Goal: Task Accomplishment & Management: Use online tool/utility

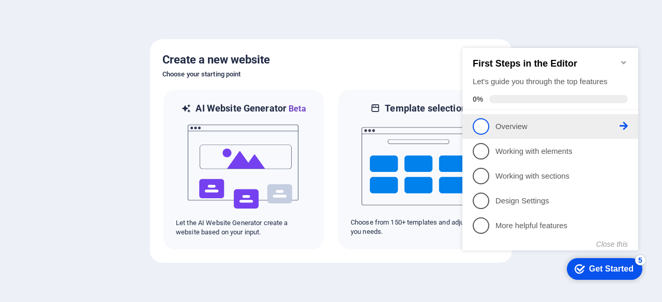
click at [561, 128] on p "Overview - incomplete" at bounding box center [557, 126] width 124 height 11
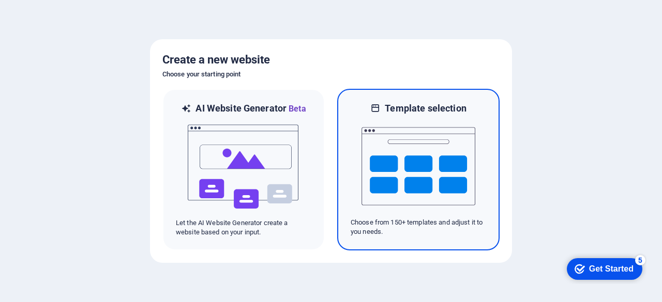
click at [439, 154] on img at bounding box center [418, 166] width 114 height 103
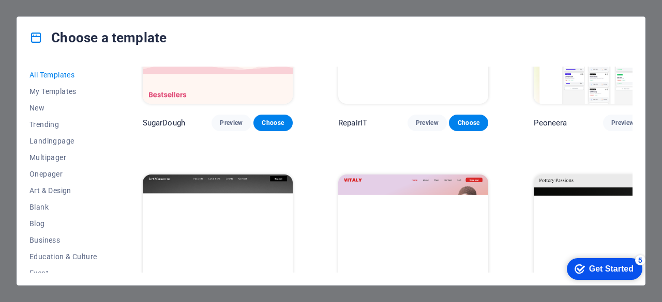
scroll to position [155, 0]
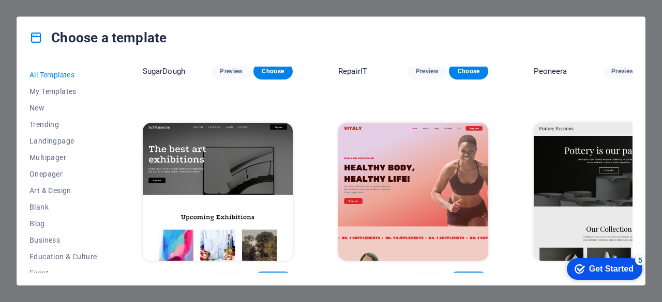
click at [573, 171] on img at bounding box center [608, 192] width 150 height 139
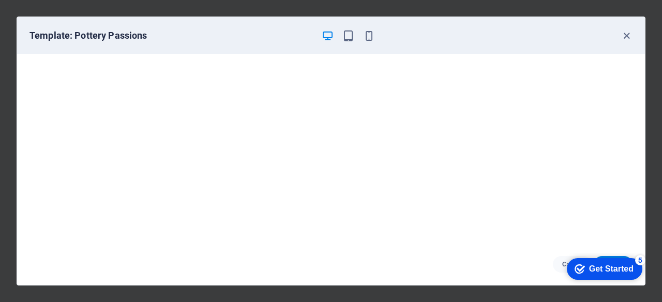
click at [599, 270] on div "Get Started" at bounding box center [611, 269] width 44 height 9
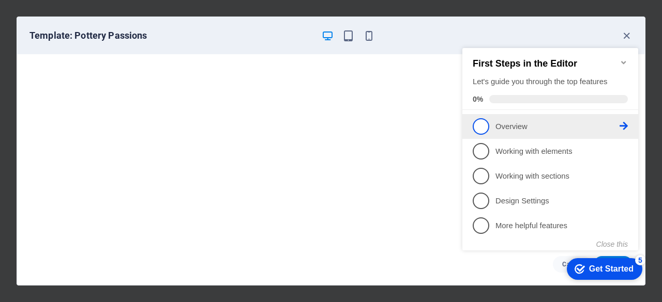
click at [498, 123] on p "Overview - incomplete" at bounding box center [557, 126] width 124 height 11
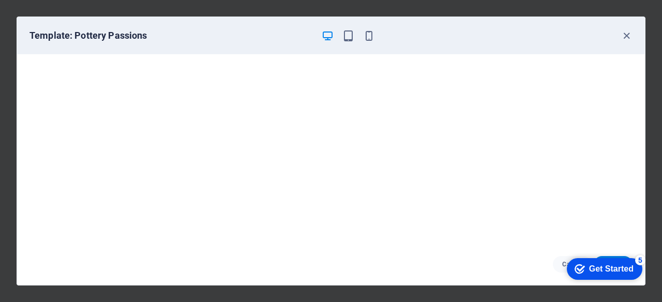
click at [324, 34] on icon "button" at bounding box center [328, 36] width 12 height 12
click at [98, 38] on h6 "Template: Pottery Passions" at bounding box center [170, 35] width 283 height 12
click at [590, 270] on div "Get Started" at bounding box center [611, 269] width 44 height 9
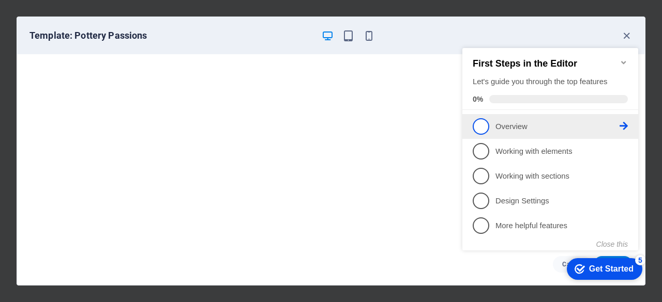
click at [484, 128] on span "1" at bounding box center [480, 126] width 17 height 17
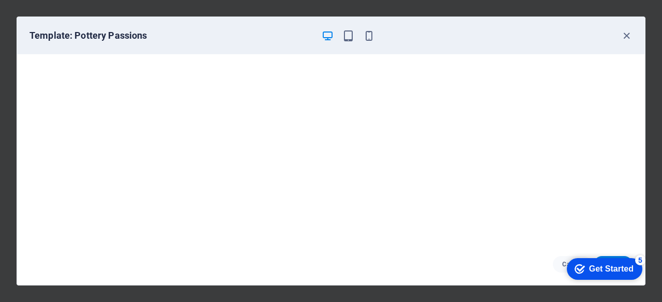
click at [595, 266] on div "Get Started" at bounding box center [611, 269] width 44 height 9
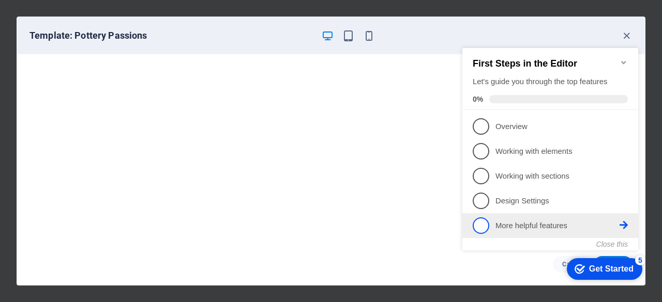
click at [476, 227] on span "5" at bounding box center [480, 226] width 17 height 17
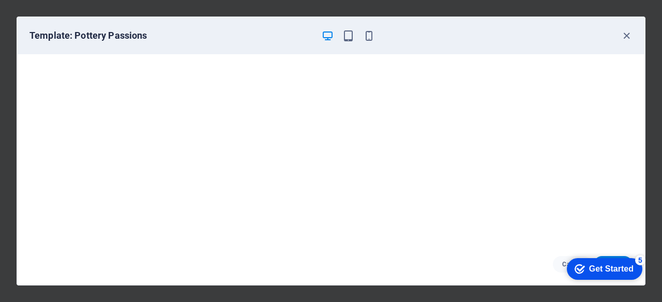
click at [328, 35] on icon "button" at bounding box center [328, 36] width 12 height 12
click at [629, 36] on icon "button" at bounding box center [626, 36] width 12 height 12
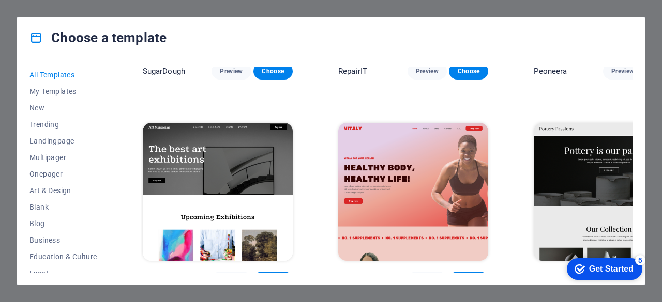
scroll to position [207, 0]
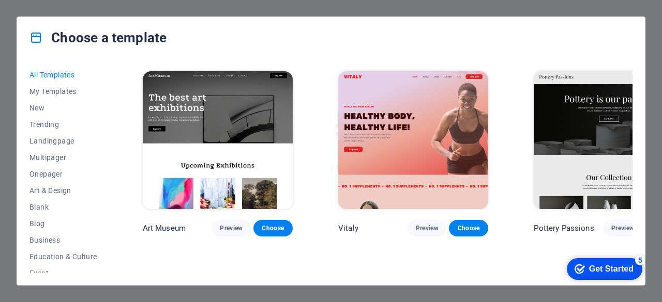
click at [652, 224] on span "Choose" at bounding box center [663, 228] width 23 height 8
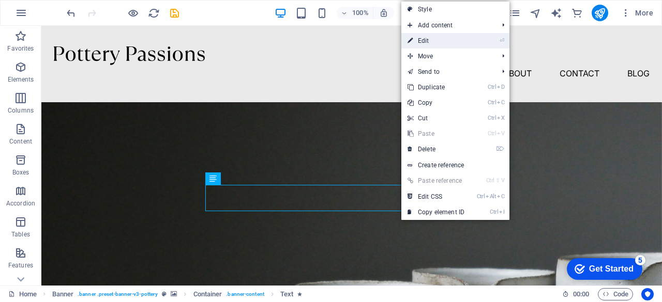
click at [437, 43] on link "⏎ Edit" at bounding box center [435, 41] width 69 height 16
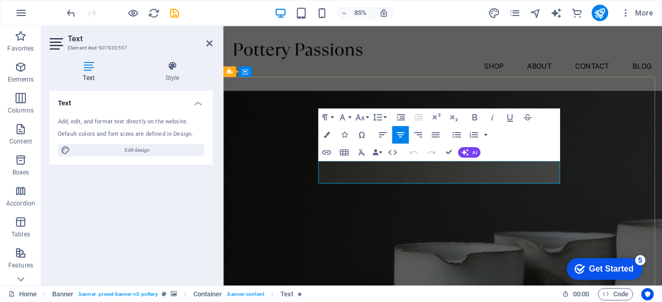
drag, startPoint x: 581, startPoint y: 205, endPoint x: 340, endPoint y: 193, distance: 241.2
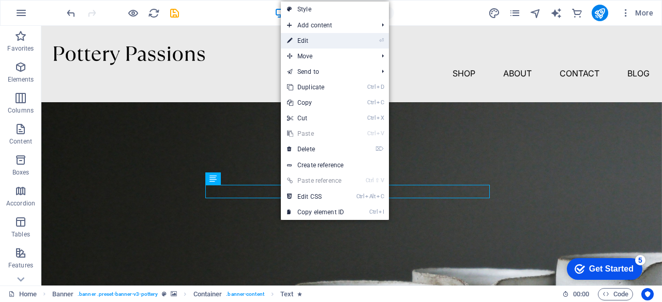
drag, startPoint x: 319, startPoint y: 38, endPoint x: 111, endPoint y: 20, distance: 209.7
click at [319, 38] on link "⏎ Edit" at bounding box center [315, 41] width 69 height 16
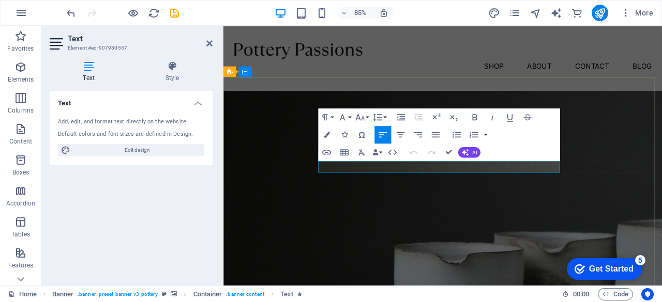
drag, startPoint x: 437, startPoint y: 190, endPoint x: 332, endPoint y: 192, distance: 105.5
click at [350, 117] on button "Font Family" at bounding box center [344, 118] width 17 height 18
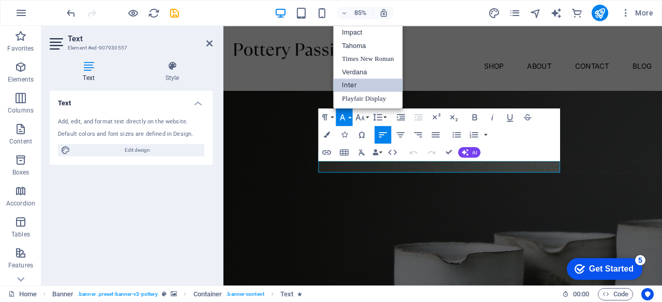
click at [350, 117] on button "Font Family" at bounding box center [344, 118] width 17 height 18
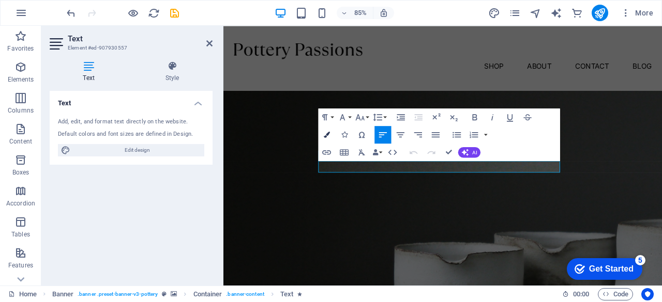
click at [329, 136] on icon "button" at bounding box center [327, 135] width 6 height 6
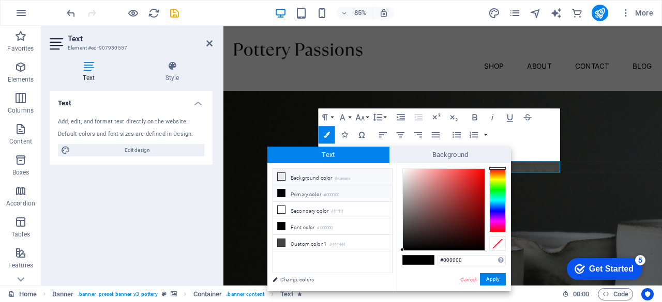
click at [313, 177] on li "Background color #eaeaea" at bounding box center [332, 177] width 119 height 17
click at [313, 176] on li "Background color #eaeaea" at bounding box center [332, 177] width 119 height 17
click at [490, 277] on button "Apply" at bounding box center [493, 279] width 26 height 12
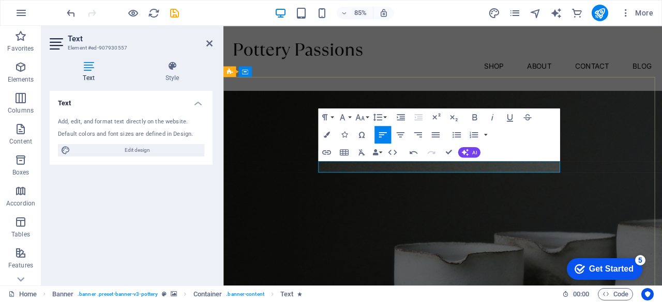
drag, startPoint x: 340, startPoint y: 193, endPoint x: 332, endPoint y: 193, distance: 7.8
click at [328, 134] on icon "button" at bounding box center [327, 135] width 6 height 6
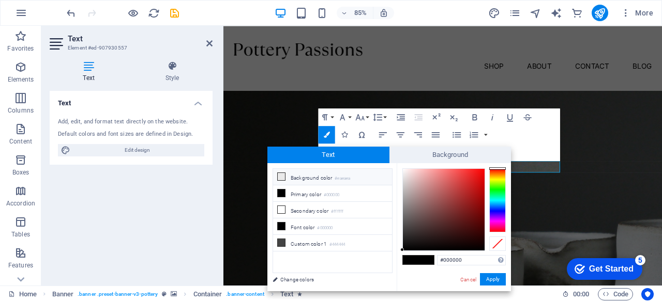
click at [313, 173] on li "Background color #eaeaea" at bounding box center [332, 177] width 119 height 17
type input "#eaeaea"
click at [498, 276] on button "Apply" at bounding box center [493, 279] width 26 height 12
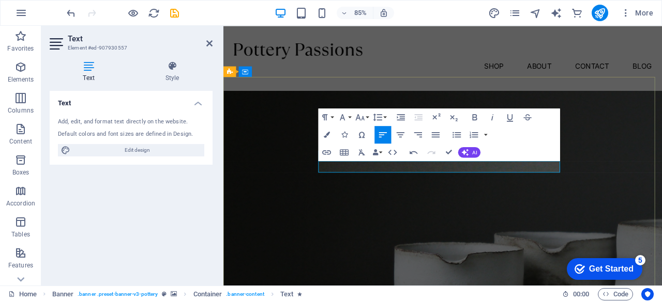
drag, startPoint x: 359, startPoint y: 192, endPoint x: 345, endPoint y: 207, distance: 20.5
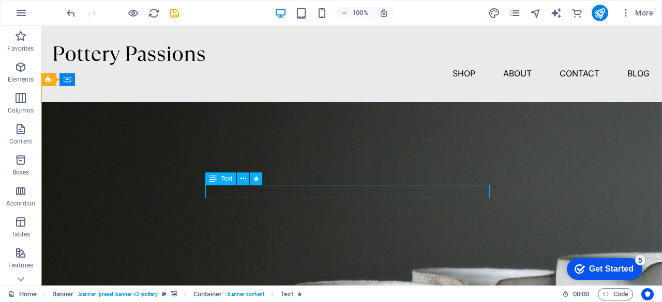
click at [214, 178] on icon at bounding box center [212, 179] width 7 height 12
click at [212, 180] on icon at bounding box center [212, 179] width 7 height 12
click at [243, 178] on icon at bounding box center [243, 179] width 6 height 11
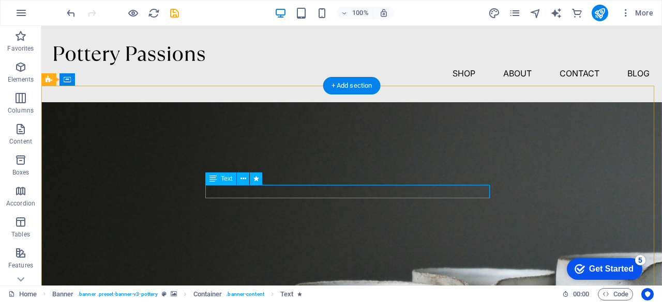
drag, startPoint x: 304, startPoint y: 191, endPoint x: 238, endPoint y: 190, distance: 66.2
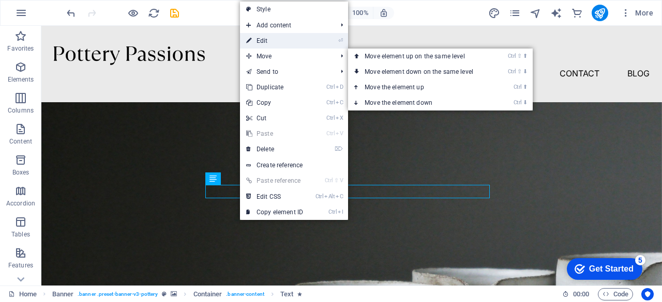
click at [271, 41] on link "⏎ Edit" at bounding box center [274, 41] width 69 height 16
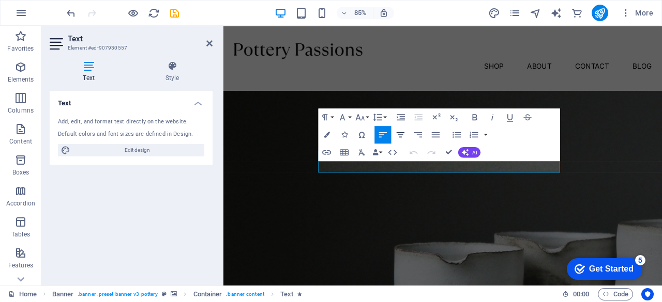
click at [400, 132] on icon "button" at bounding box center [400, 134] width 8 height 5
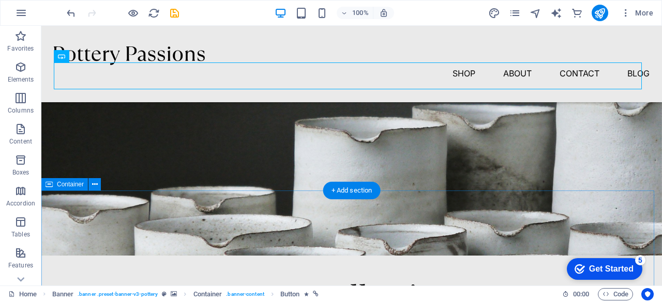
scroll to position [155, 0]
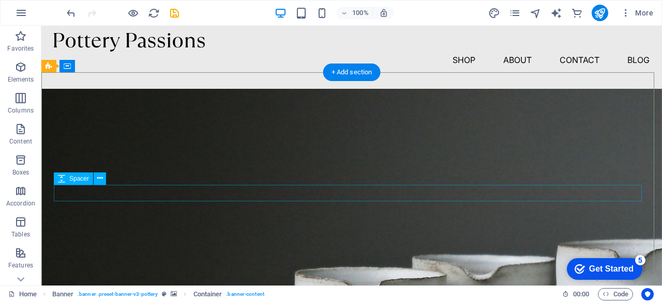
scroll to position [0, 0]
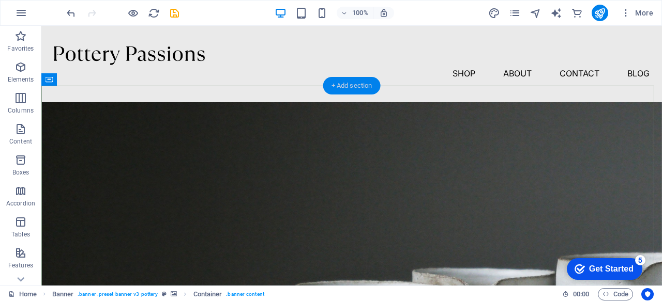
click at [351, 87] on div "+ Add section" at bounding box center [351, 86] width 57 height 18
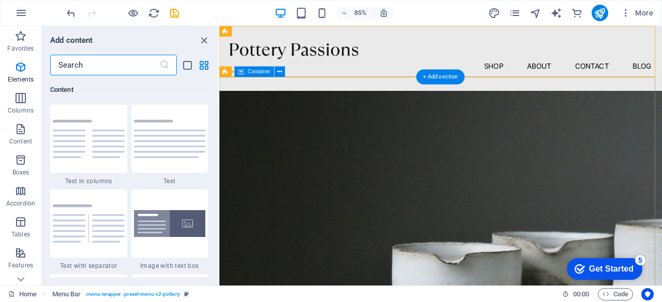
scroll to position [1809, 0]
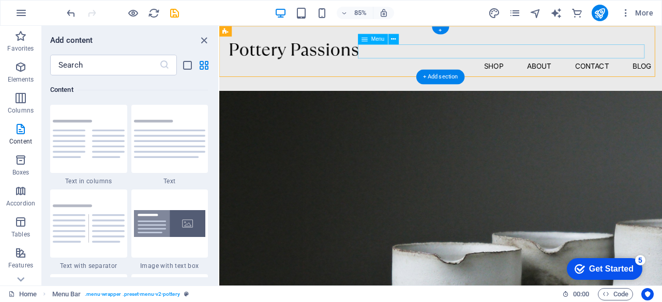
click at [535, 65] on nav "Shop About Contact Blog" at bounding box center [480, 73] width 496 height 17
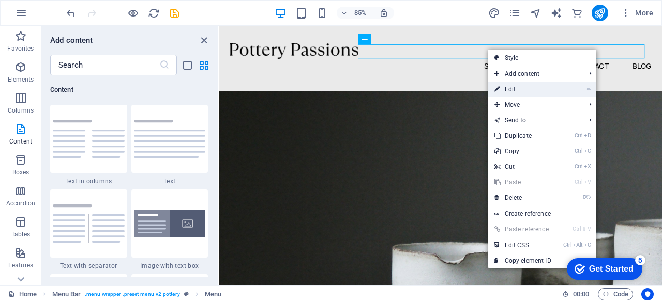
click at [506, 89] on link "⏎ Edit" at bounding box center [522, 90] width 69 height 16
select select "1"
select select
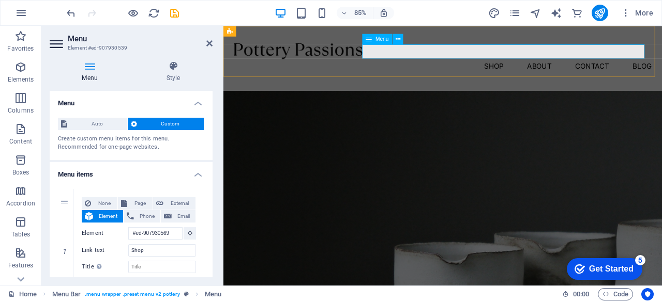
drag, startPoint x: 412, startPoint y: 54, endPoint x: 481, endPoint y: 57, distance: 69.4
click at [416, 65] on nav "Shop About Contact Blog" at bounding box center [481, 73] width 491 height 17
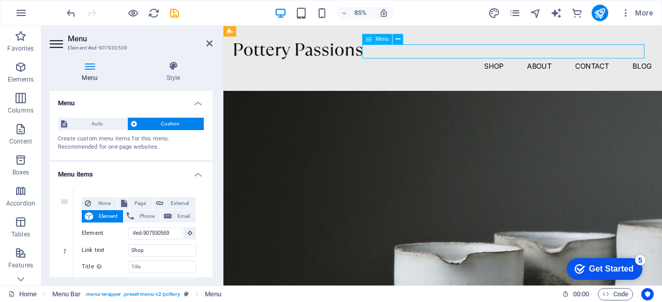
click at [537, 65] on nav "Shop About Contact Blog" at bounding box center [481, 73] width 491 height 17
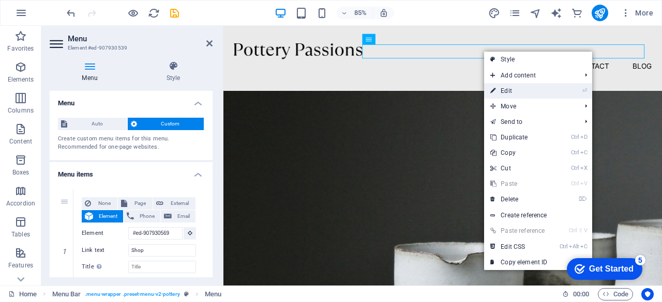
click at [502, 91] on link "⏎ Edit" at bounding box center [518, 91] width 69 height 16
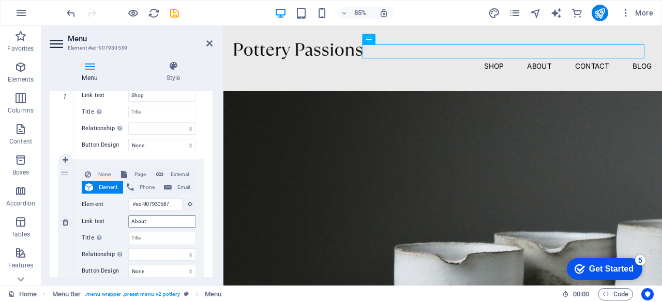
scroll to position [103, 0]
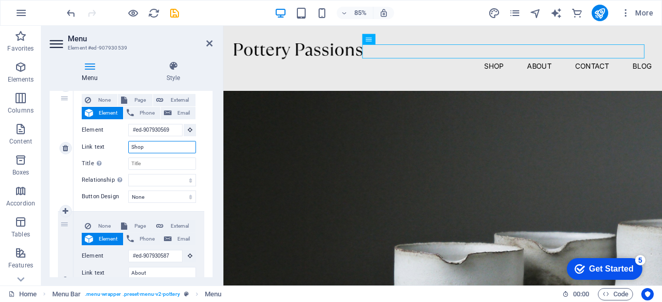
click at [146, 147] on input "Shop" at bounding box center [162, 147] width 68 height 12
type input "S"
select select
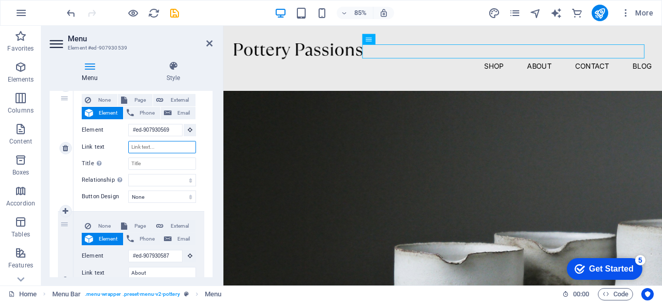
select select
type input "HO"
select select
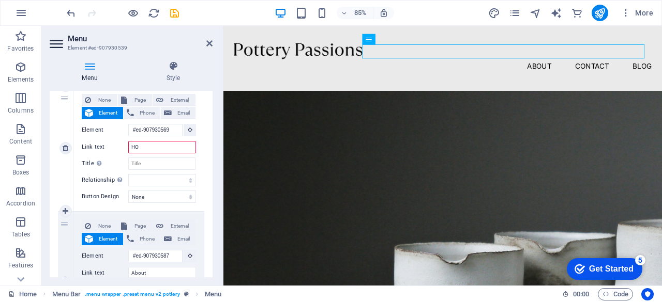
select select
type input "HOME"
select select
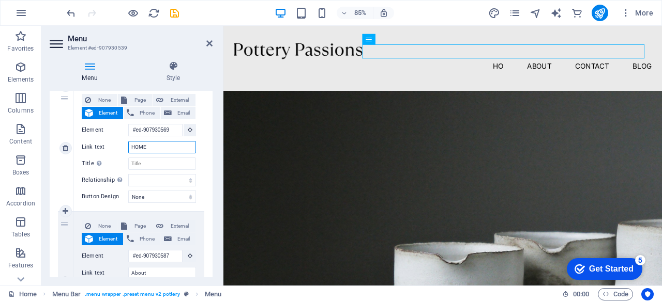
select select
type input "HOME"
click at [146, 164] on input "Title Additional link description, should not be the same as the link text. The…" at bounding box center [162, 164] width 68 height 12
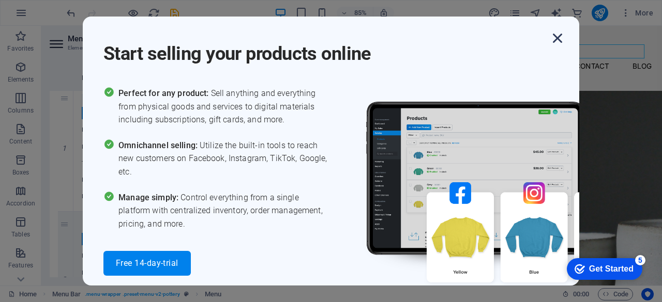
click at [556, 38] on icon "button" at bounding box center [557, 38] width 19 height 19
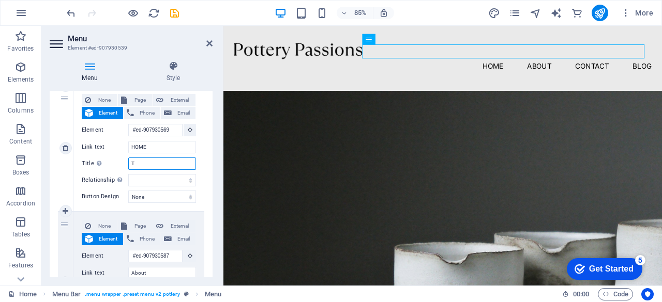
type input "TH"
select select
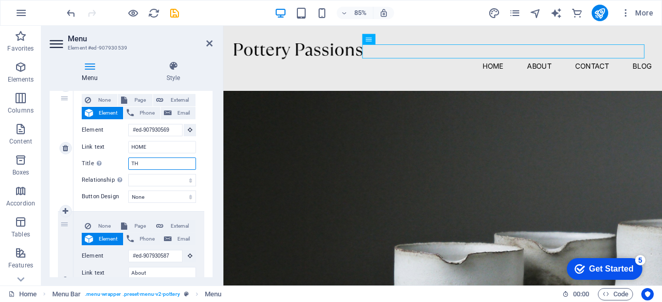
type input "THE"
select select
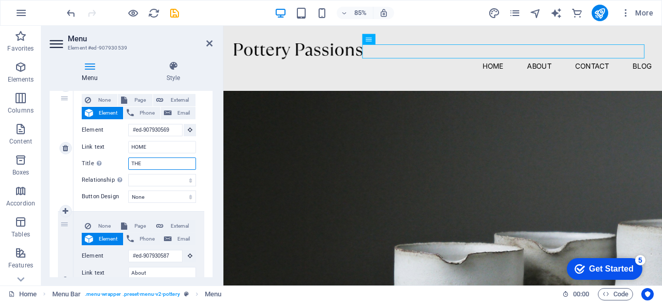
type input "THE"
select select
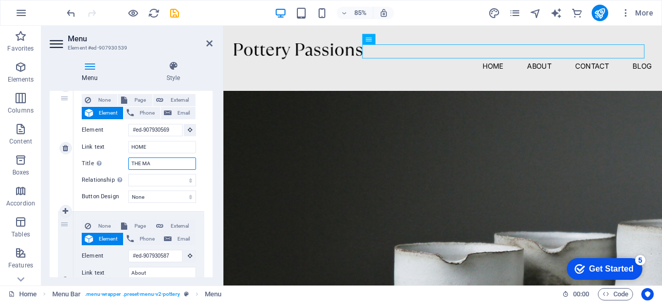
type input "THE MAT"
select select
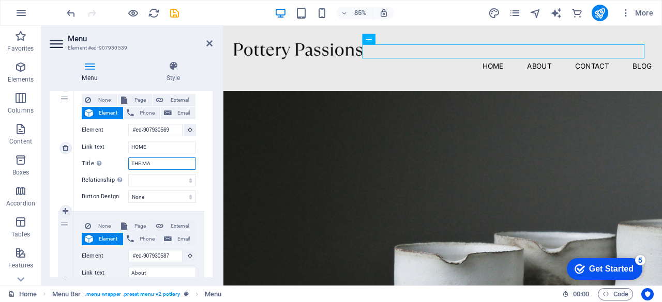
type input "THE MAN"
select select
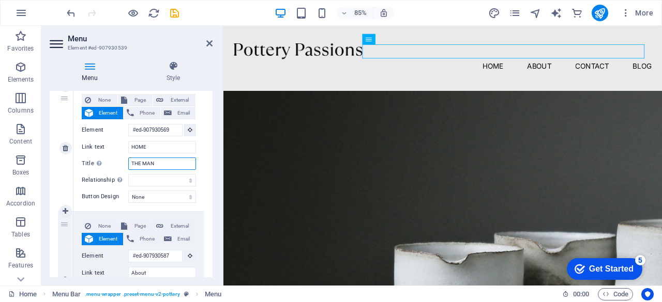
type input "THE MANT"
select select
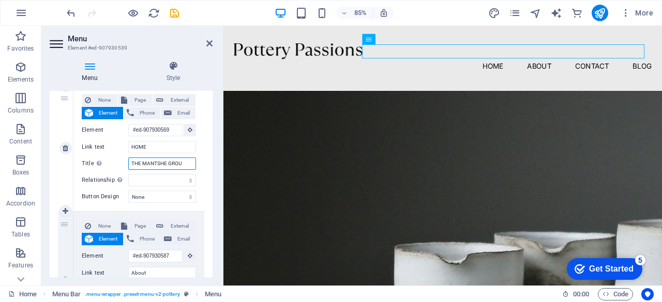
type input "THE MANTSHE GROUP"
select select
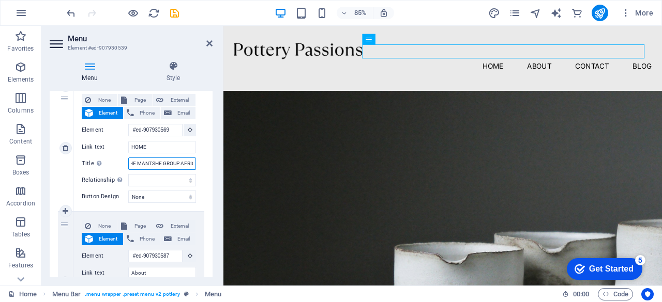
scroll to position [0, 12]
type input "THE MANTSHE GROUP AFRICA"
select select
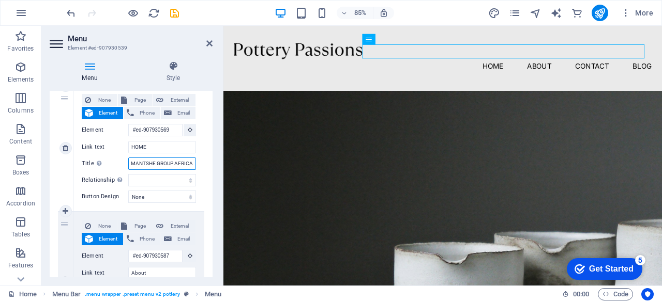
select select
type input "THE MANTSHE GROUP AFRICA"
click at [184, 197] on select "None Default Primary Secondary" at bounding box center [162, 197] width 68 height 12
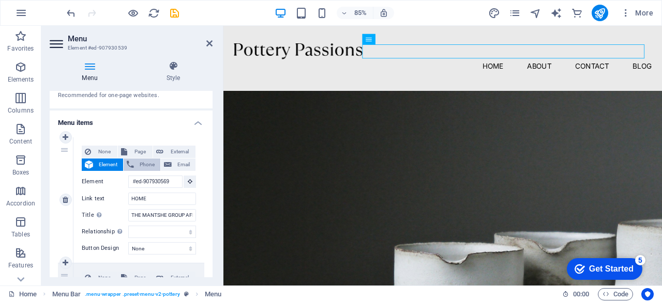
click at [135, 163] on button "Phone" at bounding box center [142, 165] width 37 height 12
select select
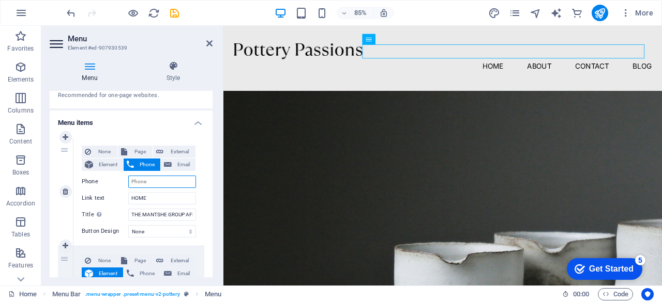
type input "+"
select select
type input "+27"
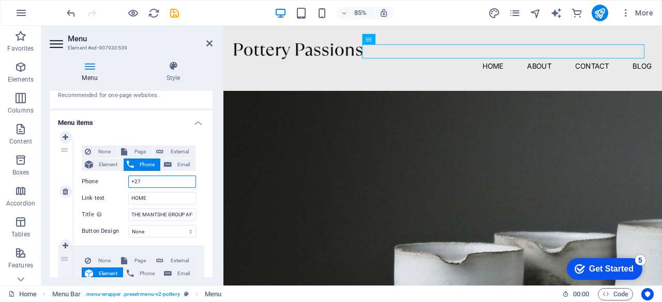
select select
type input "+27"
select select
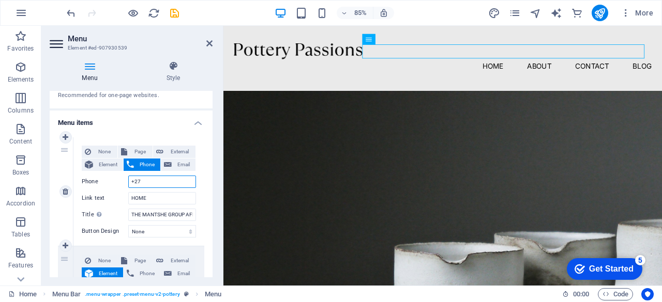
select select
type input "+276"
select select
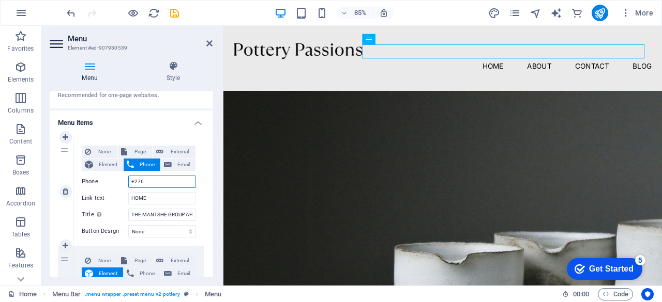
select select
type input "+27"
select select
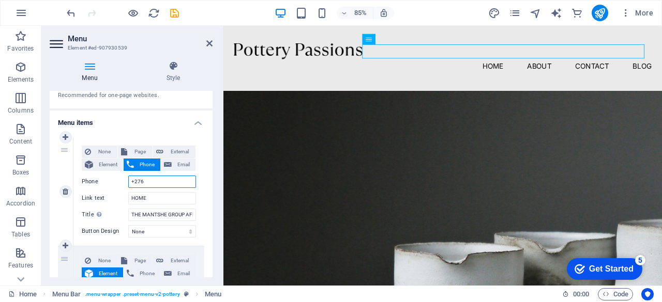
type input "+2768"
select select
type input "+27"
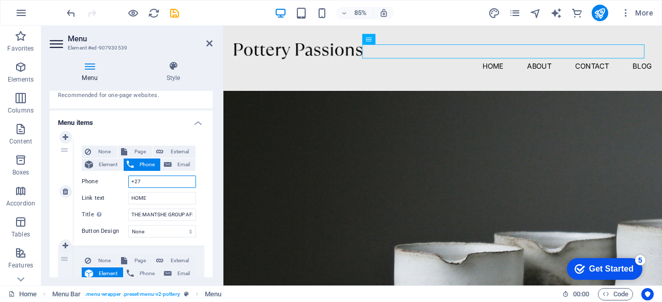
select select
type input "+27"
select select
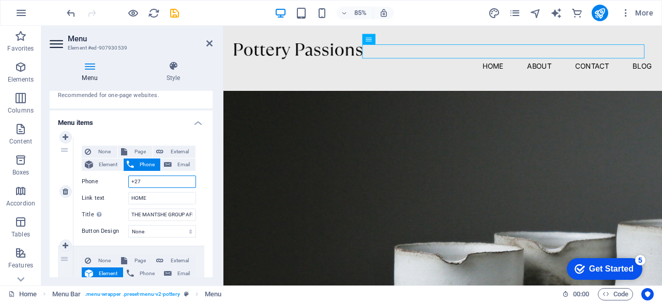
select select
type input "+276"
select select
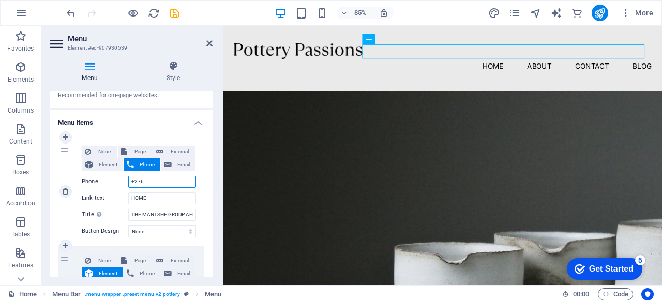
select select
type input "+2768"
select select
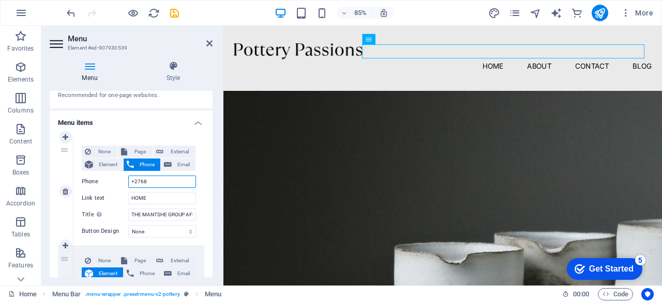
type input "+27689"
select select
type input "+276892"
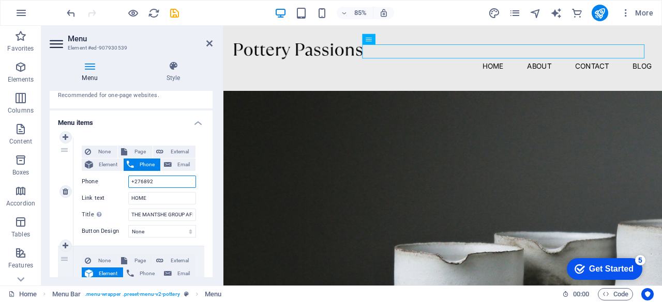
select select
type input "+2768926"
select select
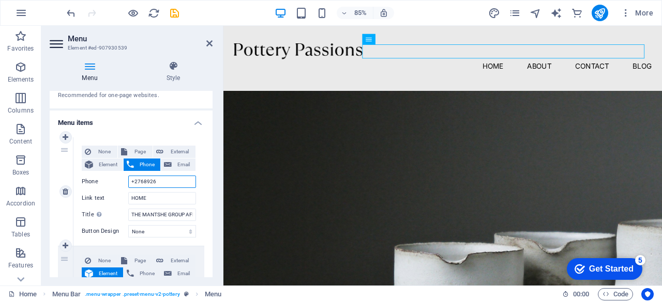
select select
type input "+276892672"
select select
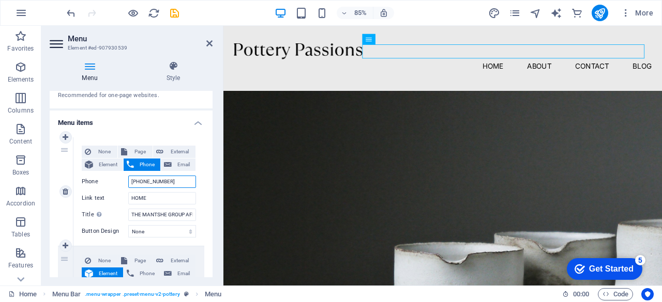
select select
type input "+27689267274"
select select
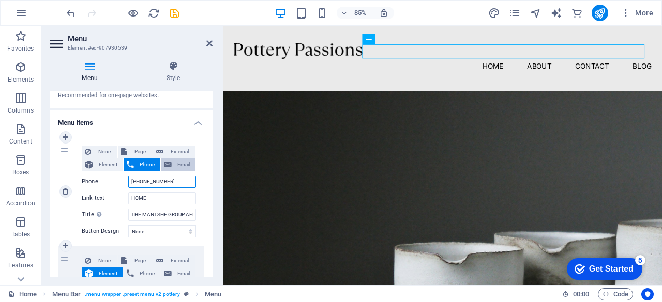
type input "+27689267274"
click at [179, 165] on span "Email" at bounding box center [184, 165] width 18 height 12
select select
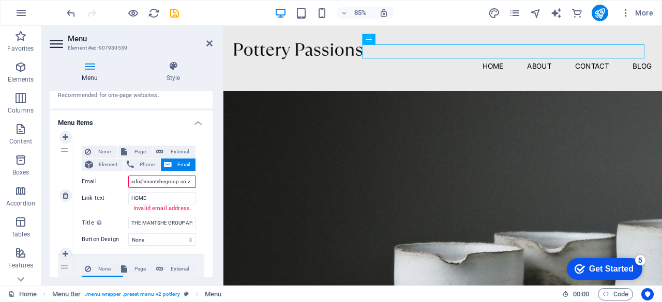
type input "[EMAIL_ADDRESS][DOMAIN_NAME]"
select select
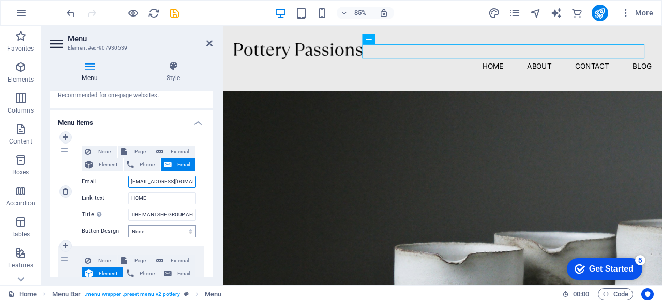
type input "[EMAIL_ADDRESS][DOMAIN_NAME]"
click at [190, 231] on select "None Default Primary Secondary" at bounding box center [162, 231] width 68 height 12
click at [171, 230] on select "None Default Primary Secondary" at bounding box center [162, 231] width 68 height 12
click at [144, 150] on span "Page" at bounding box center [139, 152] width 19 height 12
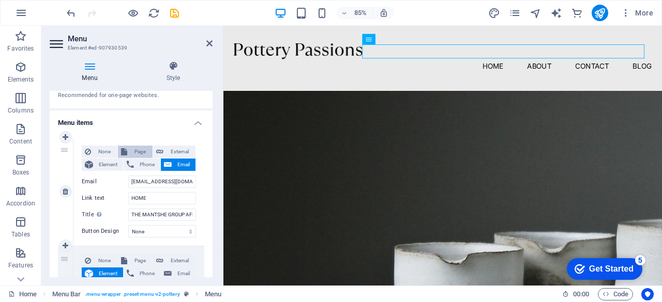
select select
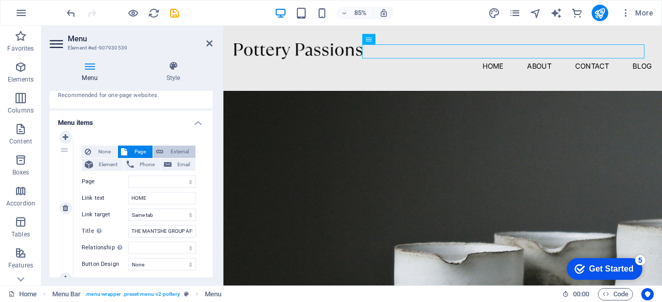
click at [170, 151] on span "External" at bounding box center [179, 152] width 26 height 12
select select "blank"
select select
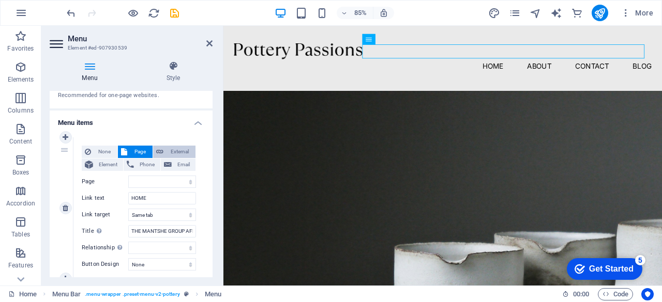
select select
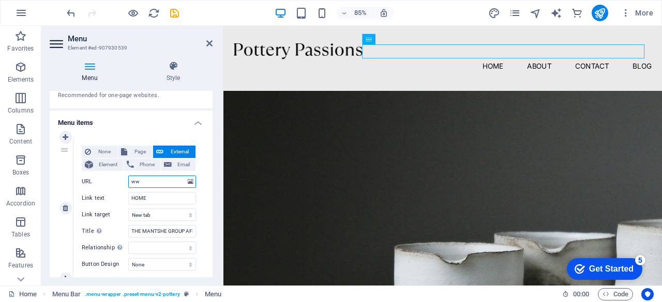
type input "www"
select select
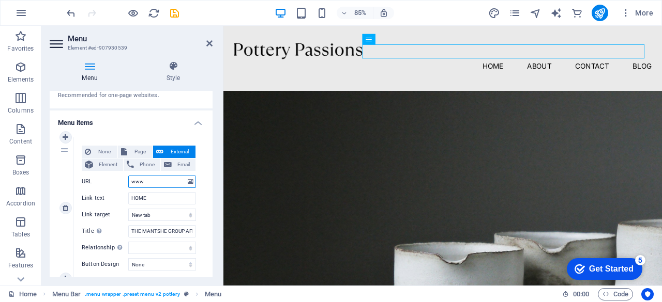
type input "www."
select select
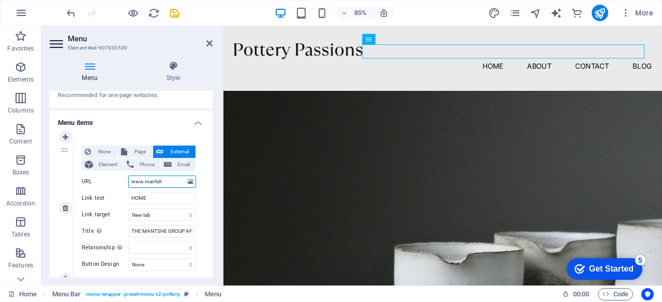
type input "www.mantshe"
select select
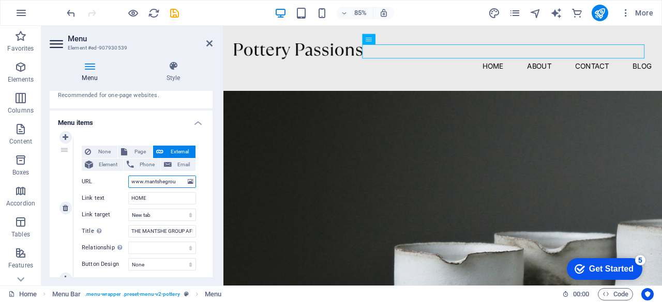
type input "www.mantshegroup"
select select
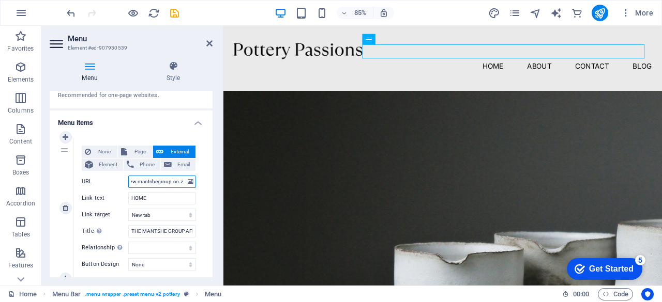
type input "www.mantshegroup.co.za"
select select
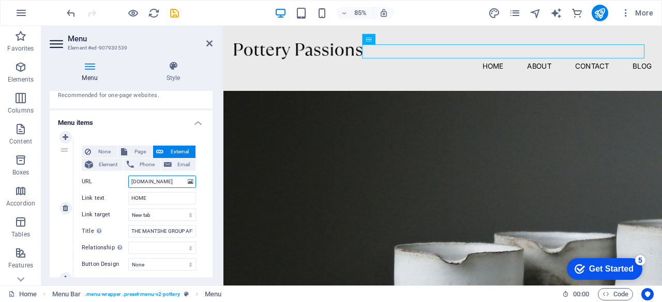
select select
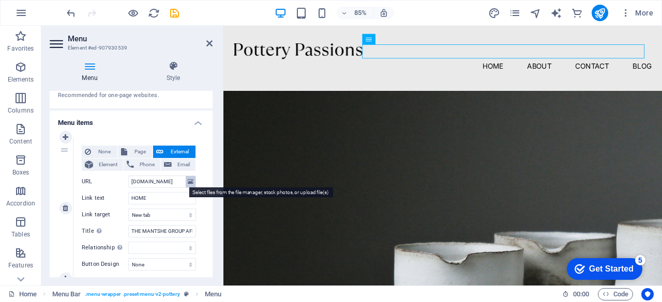
scroll to position [0, 0]
click at [188, 180] on icon at bounding box center [191, 181] width 6 height 11
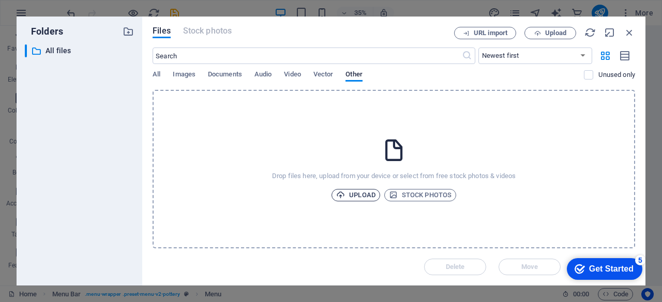
click at [355, 195] on span "Upload" at bounding box center [355, 195] width 39 height 12
type input "https://cdn1.site-media.eu/images/0/18962233/MANTSHEGROUPLOGO-Uuffb36_JUgbLJMTT…"
select select
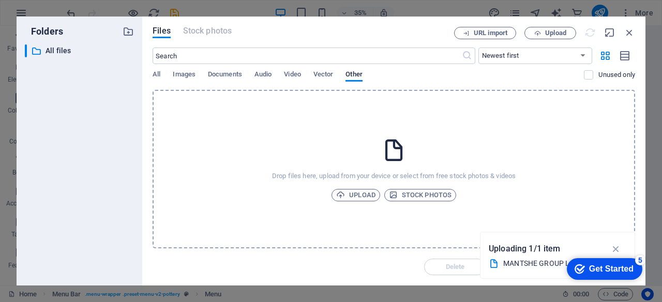
select select
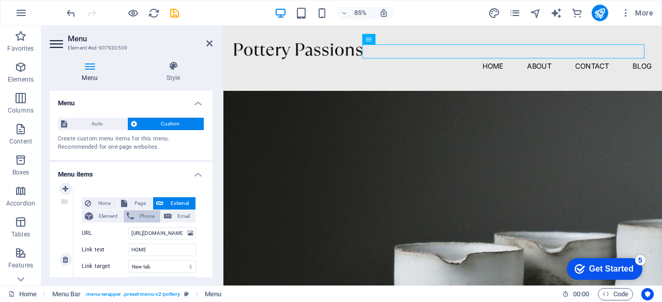
click at [142, 210] on span "Phone" at bounding box center [147, 216] width 20 height 12
select select
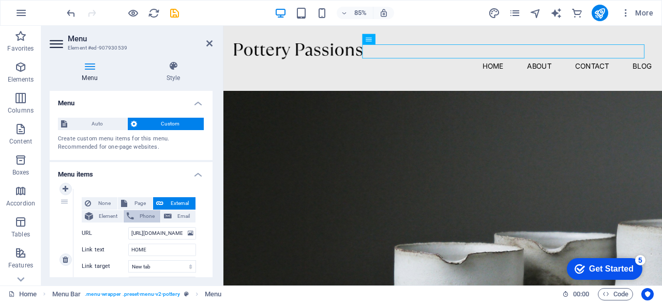
select select
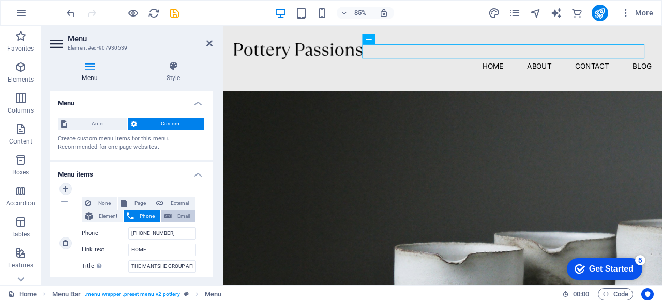
click at [171, 215] on button "Email" at bounding box center [178, 216] width 35 height 12
select select
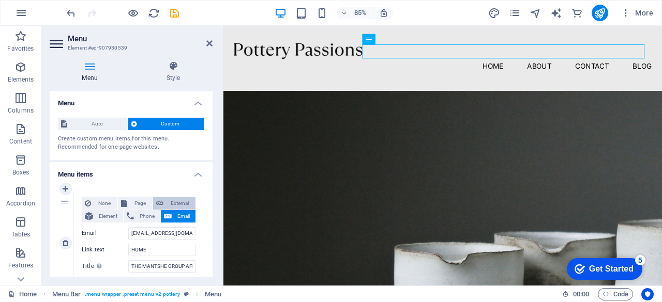
click at [175, 202] on span "External" at bounding box center [179, 203] width 26 height 12
select select "blank"
select select
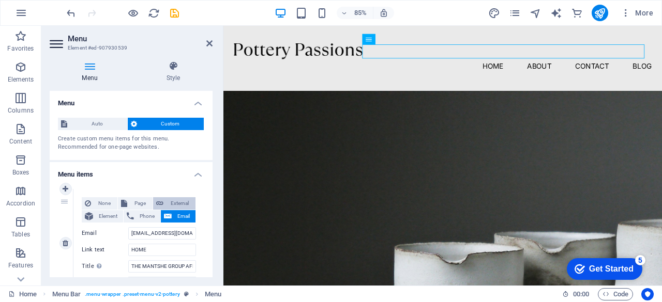
select select
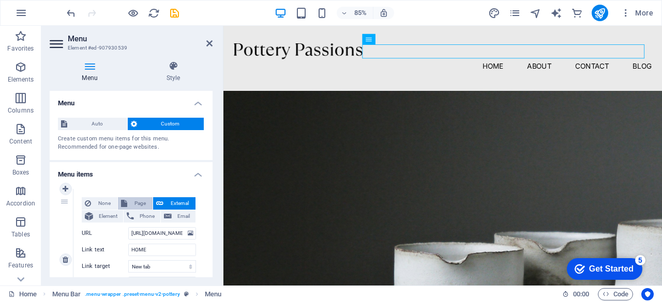
click at [138, 202] on span "Page" at bounding box center [139, 203] width 19 height 12
select select
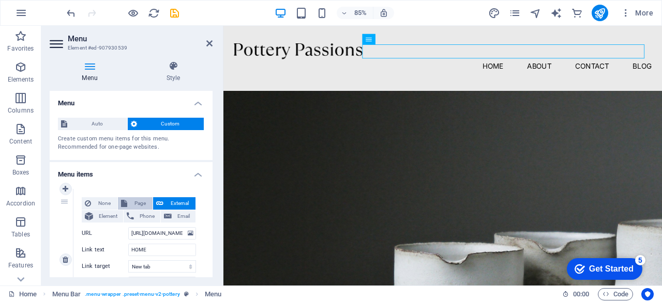
select select
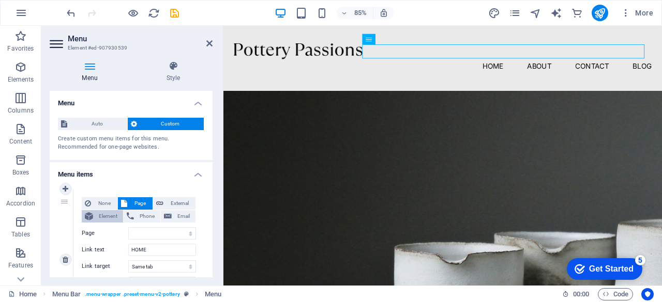
click at [104, 216] on span "Element" at bounding box center [108, 216] width 24 height 12
select select
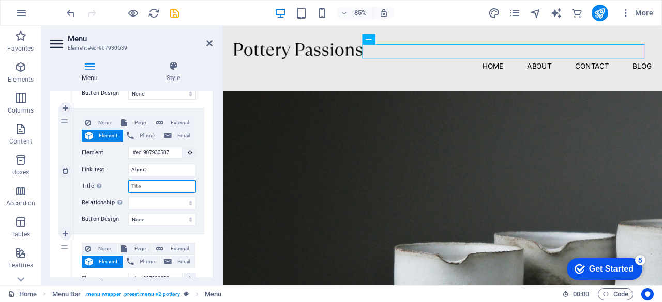
click at [144, 187] on input "Title Additional link description, should not be the same as the link text. The…" at bounding box center [162, 186] width 68 height 12
select select
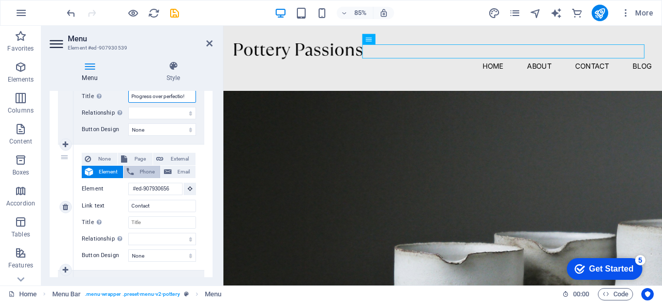
scroll to position [310, 0]
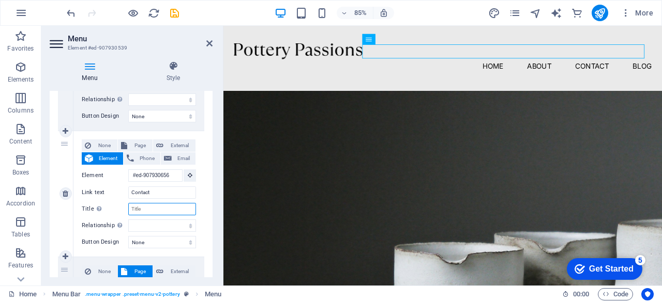
click at [147, 208] on input "Title Additional link description, should not be the same as the link text. The…" at bounding box center [162, 209] width 68 height 12
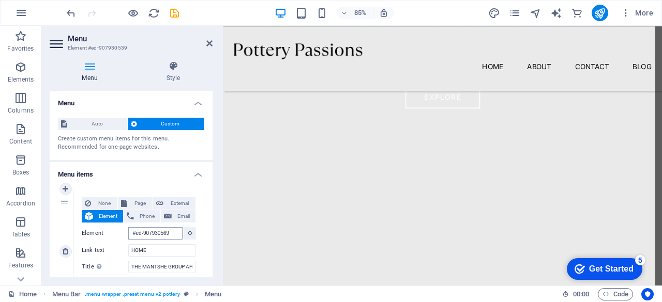
scroll to position [376, 0]
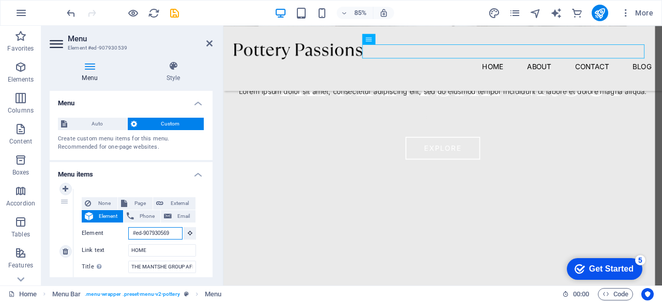
click at [135, 233] on input "#ed-907930569" at bounding box center [155, 233] width 54 height 12
click at [157, 233] on input "#ed-907930569" at bounding box center [155, 233] width 54 height 12
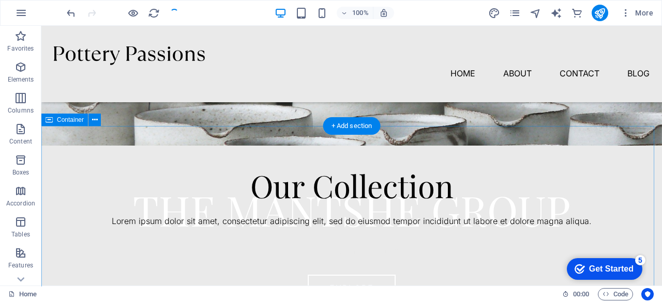
scroll to position [258, 0]
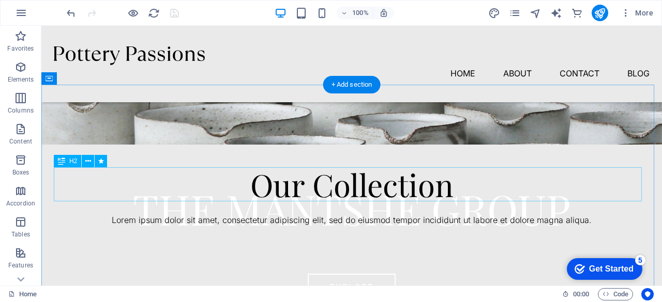
click at [462, 192] on div "Our Collection" at bounding box center [351, 184] width 595 height 34
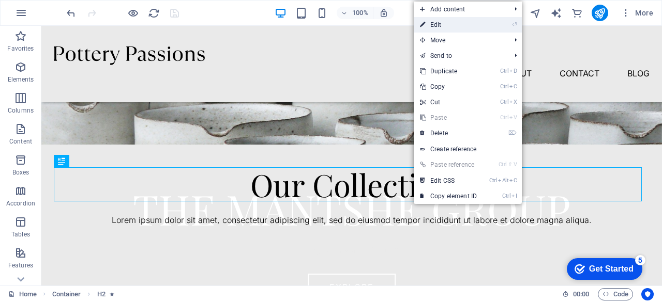
click at [446, 26] on link "⏎ Edit" at bounding box center [448, 25] width 69 height 16
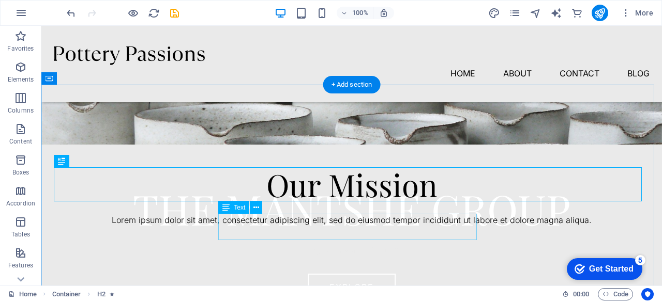
click at [404, 227] on div "Lorem ipsum dolor sit amet, consectetur adipiscing elit, sed do eiusmod tempor …" at bounding box center [351, 220] width 595 height 13
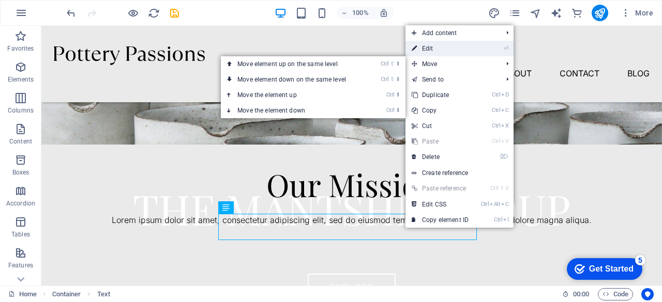
click at [431, 49] on link "⏎ Edit" at bounding box center [439, 49] width 69 height 16
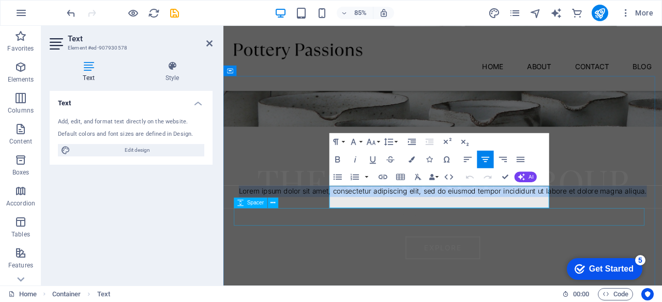
drag, startPoint x: 355, startPoint y: 222, endPoint x: 594, endPoint y: 243, distance: 240.7
click at [594, 243] on div "Our Mission Lorem ipsum dolor sit amet, consectetur adipiscing elit, sed do eiu…" at bounding box center [481, 290] width 516 height 411
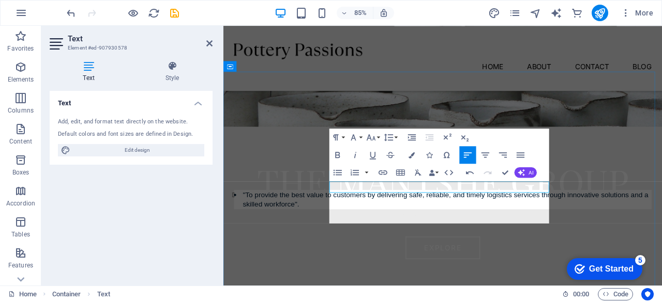
scroll to position [264, 0]
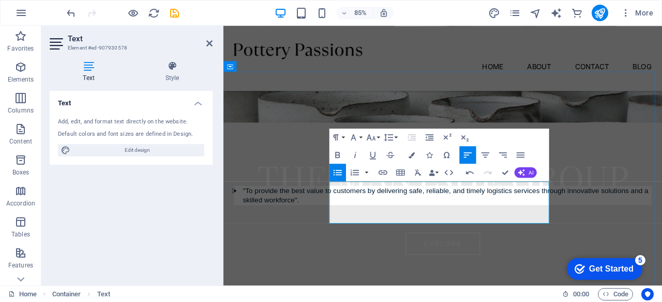
drag, startPoint x: 358, startPoint y: 219, endPoint x: 364, endPoint y: 228, distance: 10.9
click at [359, 219] on span ""To provide the best value to customers by delivering safe, reliable, and timel…" at bounding box center [484, 225] width 477 height 20
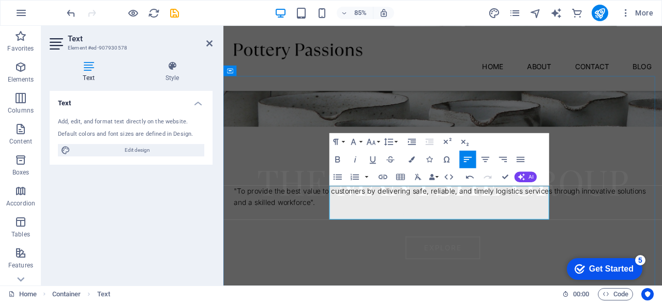
drag, startPoint x: 420, startPoint y: 234, endPoint x: 417, endPoint y: 254, distance: 20.3
click at [418, 239] on p ""To provide the best value to customers by delivering safe, reliable, and timel…" at bounding box center [481, 227] width 491 height 26
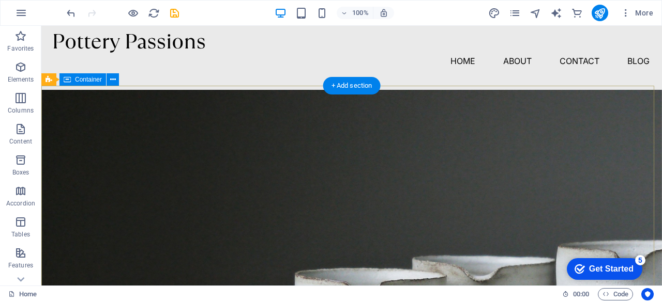
scroll to position [0, 0]
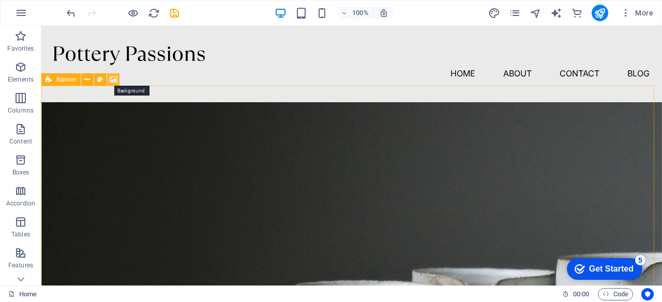
click at [114, 82] on icon at bounding box center [114, 79] width 8 height 11
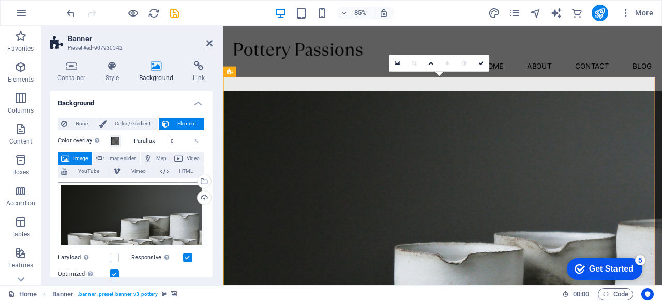
scroll to position [52, 0]
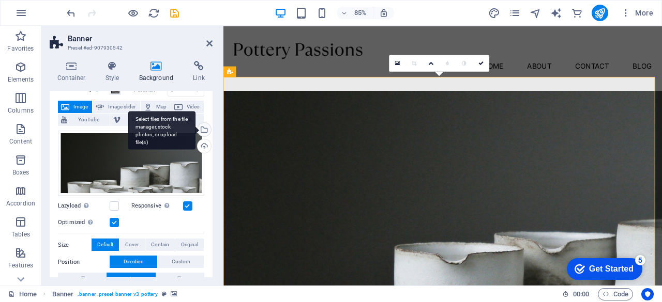
click at [195, 129] on div "Select files from the file manager, stock photos, or upload file(s)" at bounding box center [161, 130] width 67 height 39
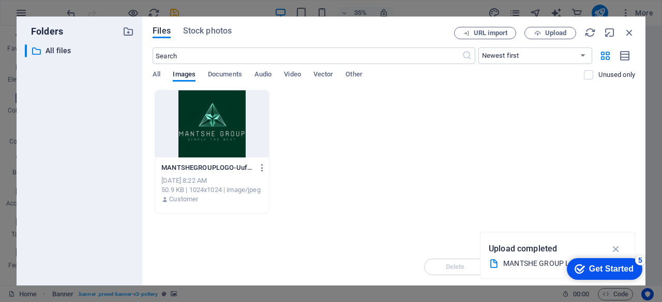
click at [210, 127] on div at bounding box center [212, 123] width 114 height 67
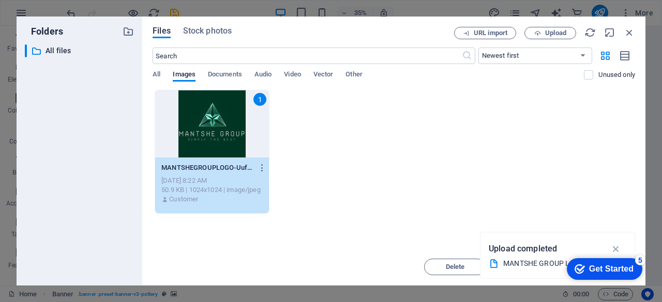
click at [216, 140] on div "1" at bounding box center [212, 123] width 114 height 67
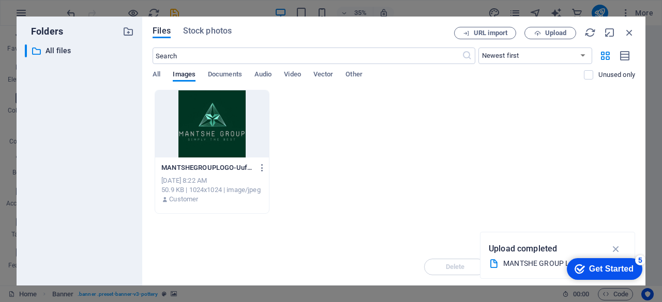
click at [216, 140] on div at bounding box center [212, 123] width 114 height 67
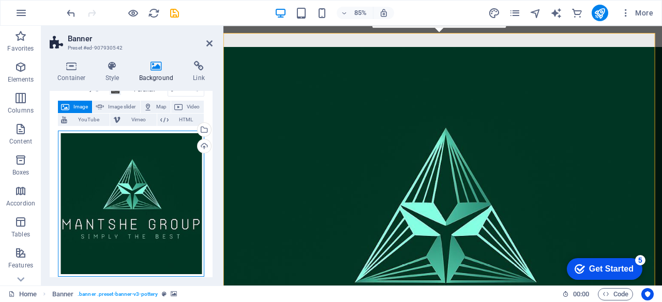
click at [138, 194] on div "Drag files here, click to choose files or select files from Files or our free s…" at bounding box center [131, 204] width 146 height 146
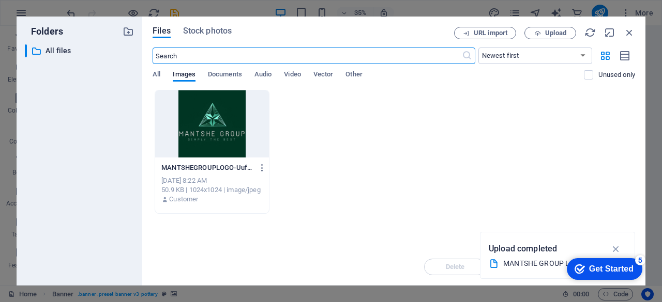
click at [224, 135] on div at bounding box center [212, 123] width 114 height 67
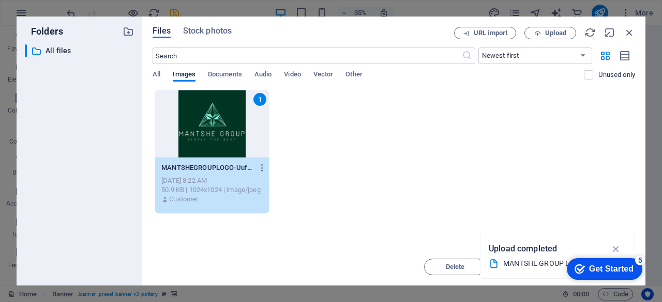
click at [224, 135] on div "1" at bounding box center [212, 123] width 114 height 67
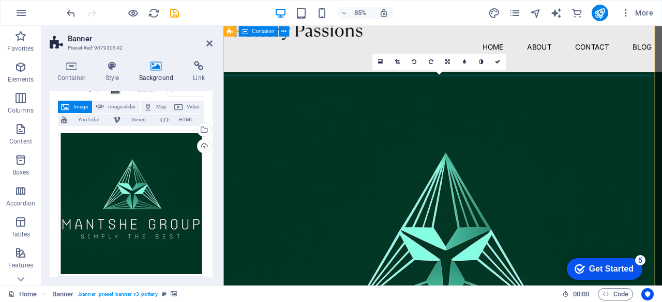
scroll to position [0, 0]
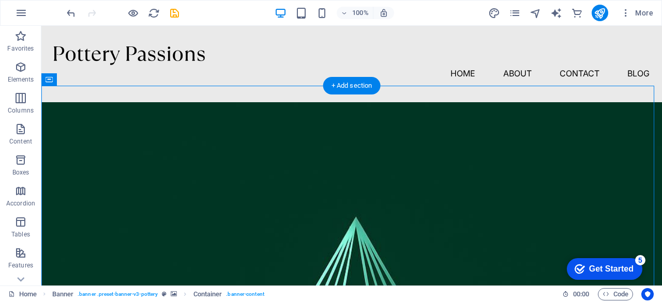
drag, startPoint x: 190, startPoint y: 272, endPoint x: 360, endPoint y: 177, distance: 194.2
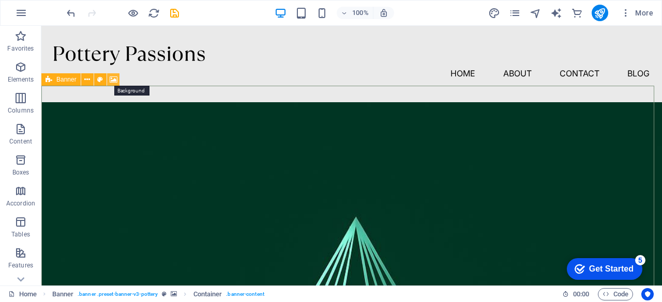
click at [110, 78] on icon at bounding box center [114, 79] width 8 height 11
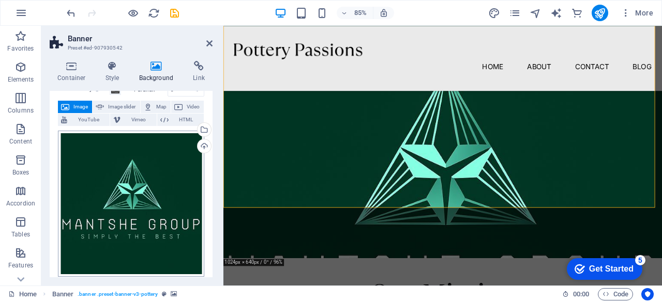
scroll to position [103, 0]
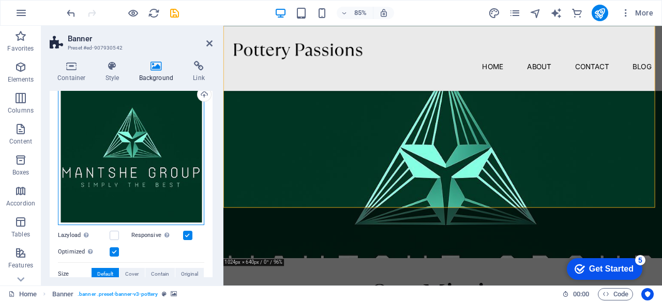
drag, startPoint x: 125, startPoint y: 210, endPoint x: 143, endPoint y: 155, distance: 58.0
click at [143, 155] on div "Drag files here, click to choose files or select files from Files or our free s…" at bounding box center [131, 152] width 146 height 146
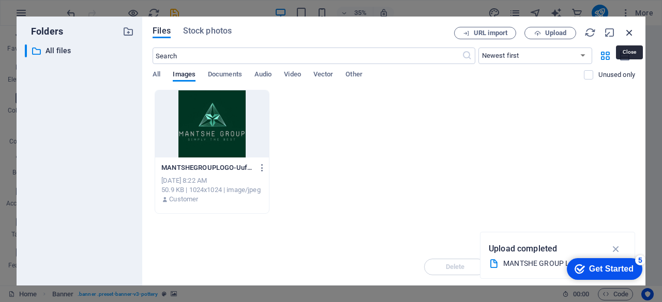
click at [625, 33] on icon "button" at bounding box center [628, 32] width 11 height 11
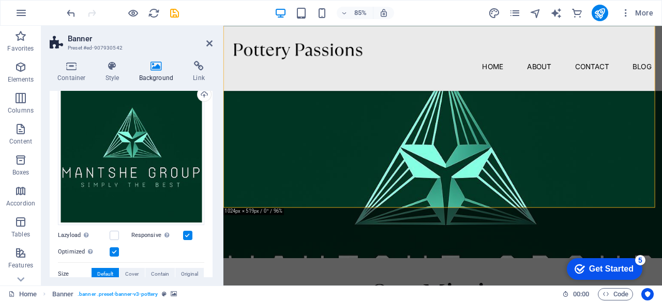
click at [76, 270] on label "Size" at bounding box center [75, 274] width 34 height 12
click at [65, 273] on label "Size" at bounding box center [75, 274] width 34 height 12
click at [113, 232] on label at bounding box center [114, 235] width 9 height 9
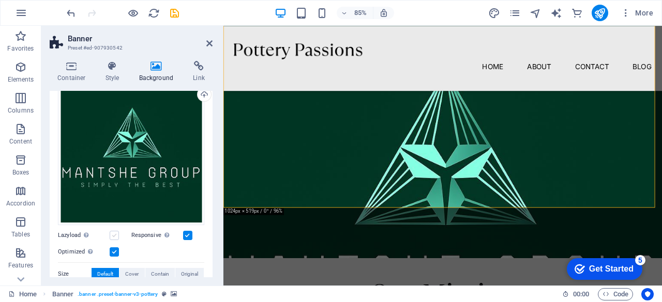
click at [0, 0] on input "Lazyload Loading images after the page loads improves page speed." at bounding box center [0, 0] width 0 height 0
click at [113, 232] on label at bounding box center [114, 235] width 9 height 9
click at [0, 0] on input "Lazyload Loading images after the page loads improves page speed." at bounding box center [0, 0] width 0 height 0
click at [188, 232] on label at bounding box center [187, 235] width 9 height 9
click at [0, 0] on input "Responsive Automatically load retina image and smartphone optimized sizes." at bounding box center [0, 0] width 0 height 0
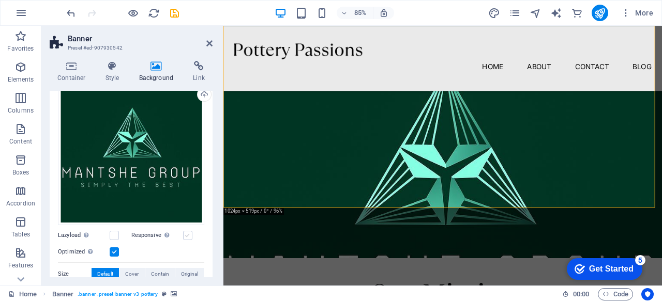
click at [188, 232] on label at bounding box center [187, 235] width 9 height 9
click at [0, 0] on input "Responsive Automatically load retina image and smartphone optimized sizes." at bounding box center [0, 0] width 0 height 0
click at [267, 203] on icon at bounding box center [268, 202] width 5 height 9
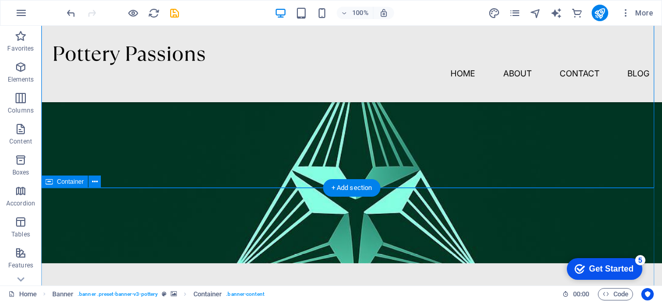
scroll to position [155, 0]
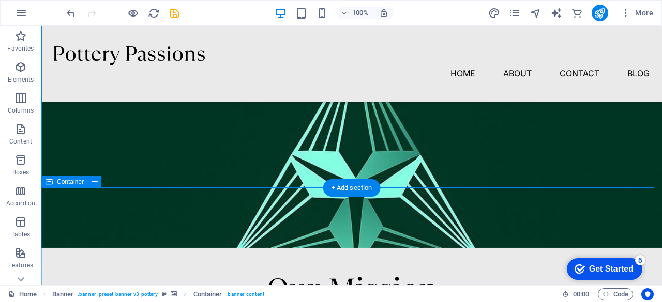
drag, startPoint x: 122, startPoint y: 188, endPoint x: 115, endPoint y: 231, distance: 44.0
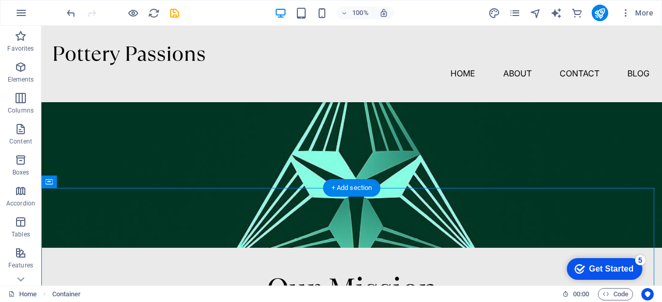
drag, startPoint x: 106, startPoint y: 207, endPoint x: 56, endPoint y: 233, distance: 56.6
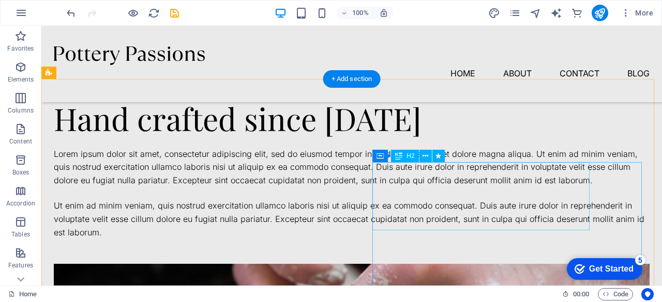
scroll to position [724, 0]
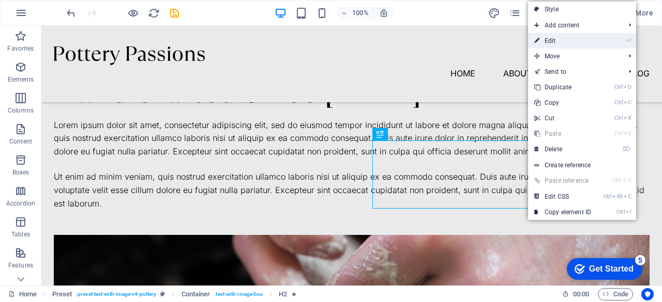
click at [553, 41] on link "⏎ Edit" at bounding box center [562, 41] width 69 height 16
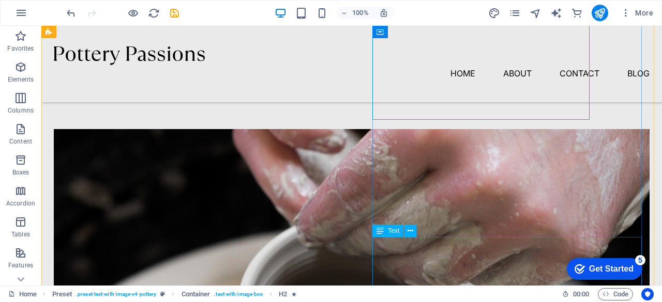
scroll to position [778, 0]
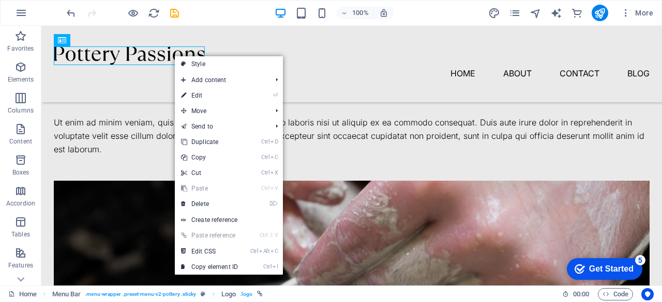
click at [203, 98] on link "⏎ Edit" at bounding box center [209, 96] width 69 height 16
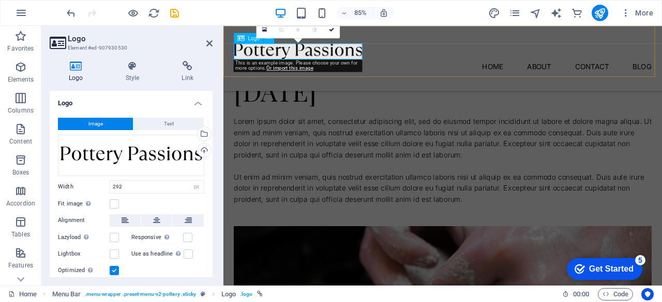
click at [356, 54] on div at bounding box center [481, 56] width 491 height 19
click at [379, 56] on div at bounding box center [481, 56] width 491 height 19
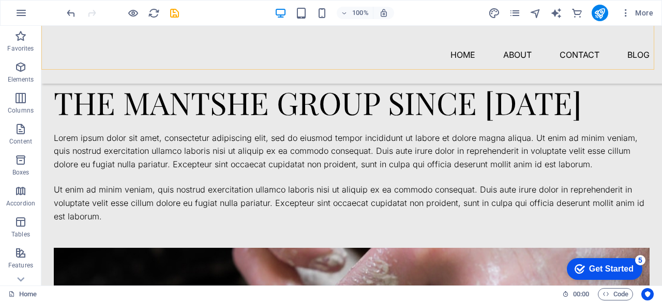
scroll to position [726, 0]
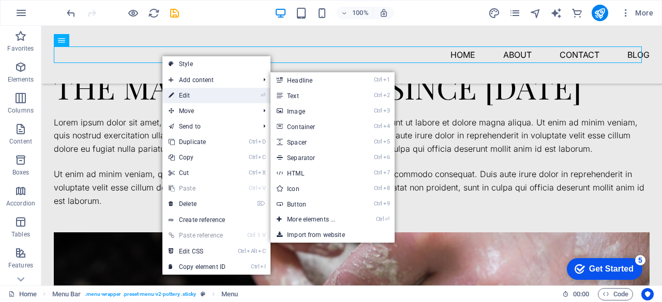
click at [181, 98] on link "⏎ Edit" at bounding box center [196, 96] width 69 height 16
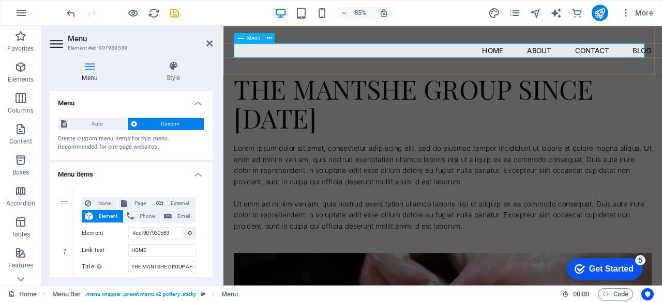
click at [281, 57] on nav "HOME About Contact Blog" at bounding box center [481, 55] width 491 height 17
click at [282, 54] on nav "HOME About Contact Blog" at bounding box center [481, 55] width 491 height 17
drag, startPoint x: 423, startPoint y: 84, endPoint x: 604, endPoint y: 88, distance: 181.0
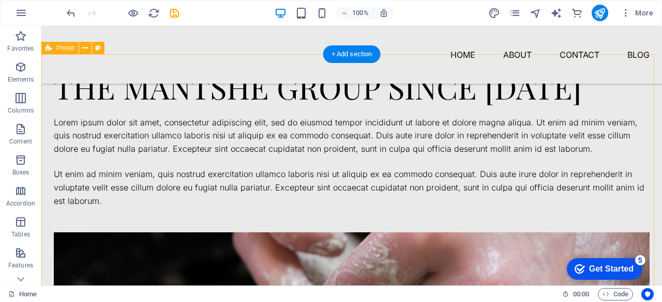
drag, startPoint x: 344, startPoint y: 119, endPoint x: 364, endPoint y: 125, distance: 20.9
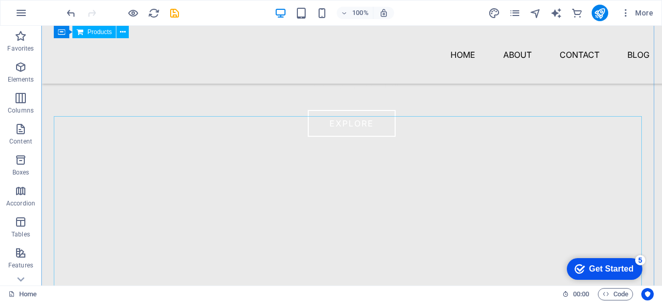
scroll to position [414, 0]
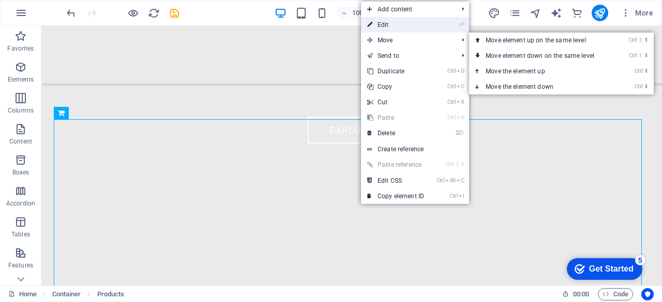
click at [394, 26] on link "⏎ Edit" at bounding box center [395, 25] width 69 height 16
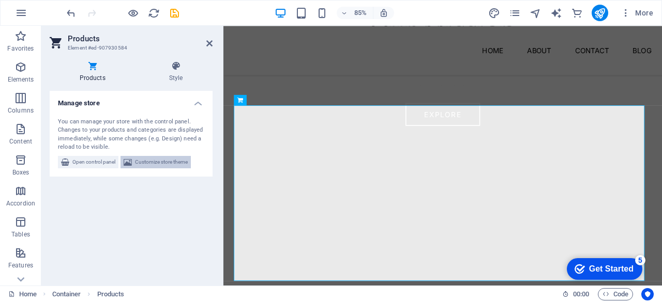
click at [175, 159] on span "Customize store theme" at bounding box center [161, 162] width 53 height 12
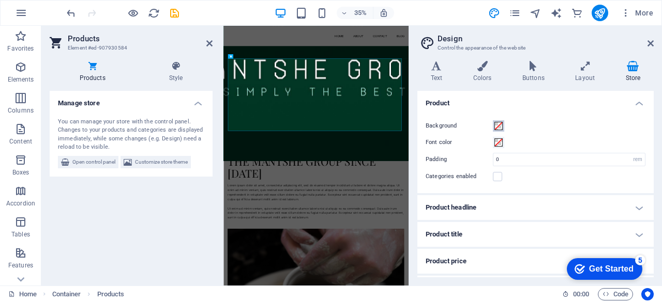
click at [499, 125] on span at bounding box center [498, 126] width 8 height 8
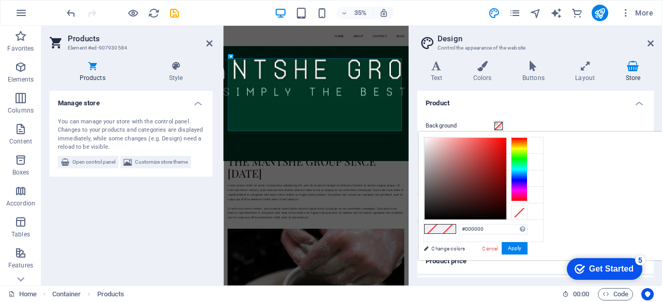
click at [527, 167] on div at bounding box center [519, 170] width 17 height 64
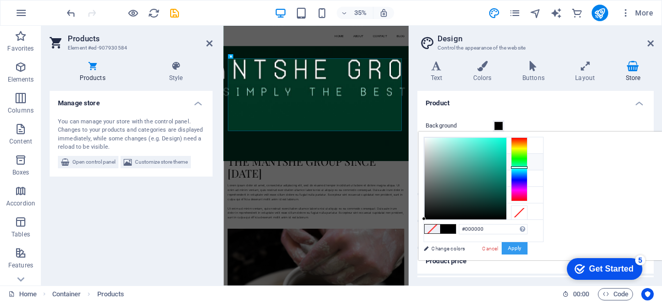
click at [527, 245] on button "Apply" at bounding box center [514, 248] width 26 height 12
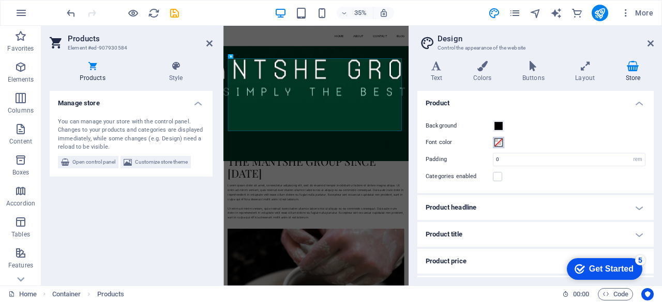
click at [497, 142] on span at bounding box center [498, 143] width 8 height 8
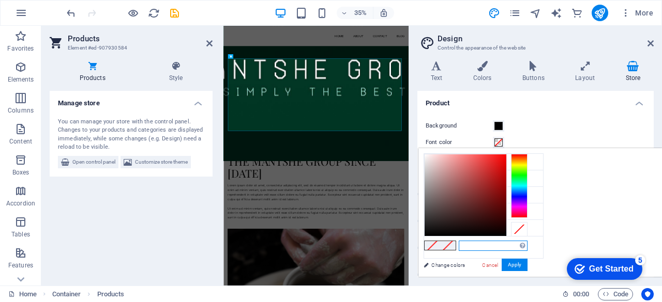
click at [527, 245] on input "text" at bounding box center [493, 246] width 69 height 10
click at [527, 262] on button "Apply" at bounding box center [514, 265] width 26 height 12
click at [207, 43] on icon at bounding box center [209, 43] width 6 height 8
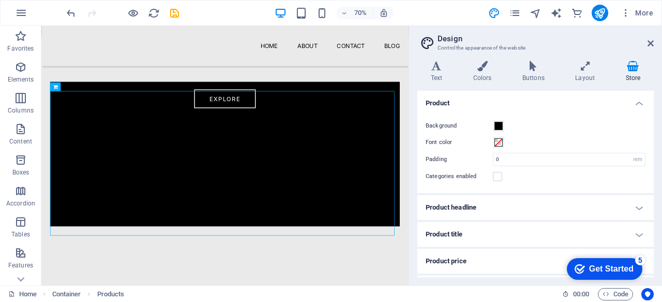
click at [649, 37] on h2 "Design" at bounding box center [545, 38] width 216 height 9
click at [651, 41] on icon at bounding box center [650, 43] width 6 height 8
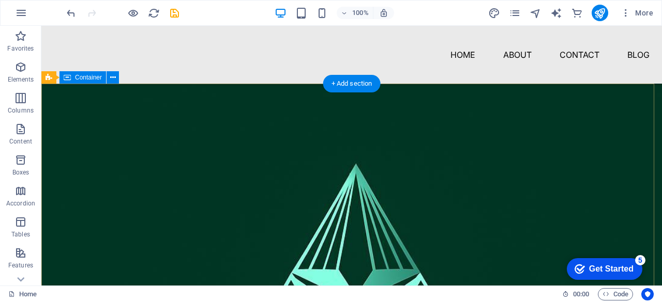
scroll to position [0, 0]
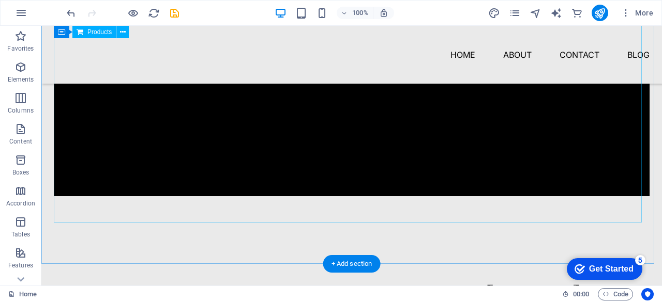
click at [291, 125] on div at bounding box center [351, 93] width 595 height 207
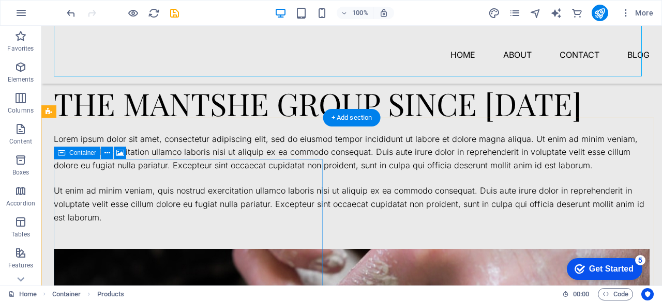
scroll to position [724, 0]
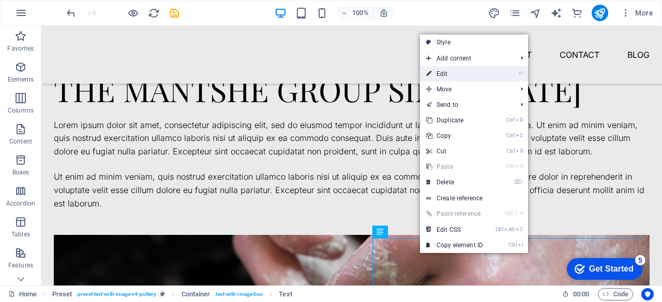
click at [444, 79] on link "⏎ Edit" at bounding box center [454, 74] width 69 height 16
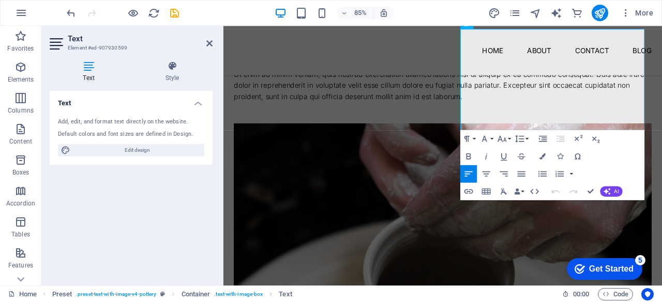
scroll to position [784, 0]
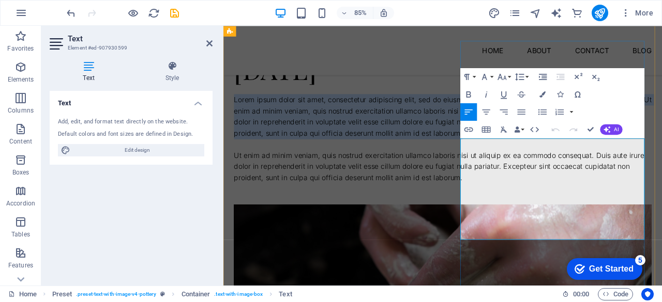
drag, startPoint x: 502, startPoint y: 224, endPoint x: 618, endPoint y: 266, distance: 123.8
click at [618, 159] on p "Lorem ipsum dolor sit amet, consectetur adipiscing elit, sed do eiusmod tempor …" at bounding box center [481, 132] width 491 height 53
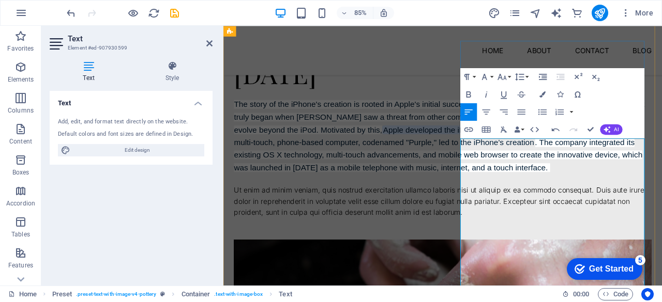
click at [602, 154] on span "The story of the iPhone's creation is rooted in Apple's initial success with pe…" at bounding box center [477, 133] width 483 height 40
drag, startPoint x: 685, startPoint y: 166, endPoint x: 674, endPoint y: 185, distance: 21.6
click at [661, 154] on span "The story of the company is rooted in Apple's initial success with personal com…" at bounding box center [478, 133] width 484 height 40
click at [637, 154] on span "The story of the company is rooted in projects initial success with personal co…" at bounding box center [478, 133] width 484 height 40
drag, startPoint x: 693, startPoint y: 180, endPoint x: 712, endPoint y: 180, distance: 18.6
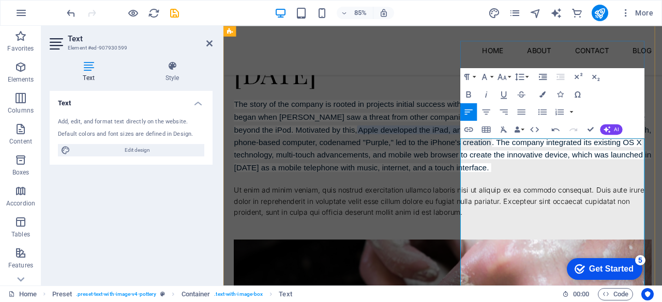
click at [661, 154] on span "The story of the company is rooted in projects initial success with personal ch…" at bounding box center [478, 133] width 484 height 40
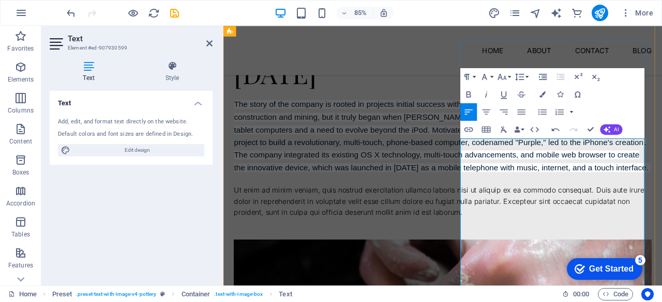
click at [655, 154] on span "The story of the company is rooted in projects initial success with personal ch…" at bounding box center [470, 133] width 469 height 40
click at [621, 154] on span "The story of the company is rooted in several projects initial success with per…" at bounding box center [477, 133] width 483 height 40
drag, startPoint x: 642, startPoint y: 224, endPoint x: 709, endPoint y: 226, distance: 67.2
click at [661, 154] on span "The story of the company is rooted in several projects initial success with per…" at bounding box center [478, 133] width 485 height 40
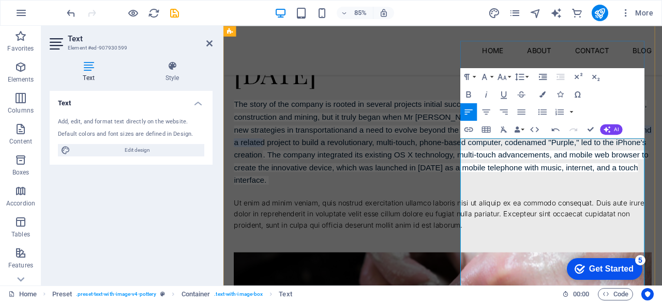
drag, startPoint x: 520, startPoint y: 252, endPoint x: 510, endPoint y: 260, distance: 12.9
click at [518, 154] on span "The story of the company is rooted in several projects initial success with per…" at bounding box center [478, 133] width 485 height 40
click at [639, 184] on mark "Apple developed the iPad, and a related project to build a revolutionary, multi…" at bounding box center [480, 163] width 489 height 40
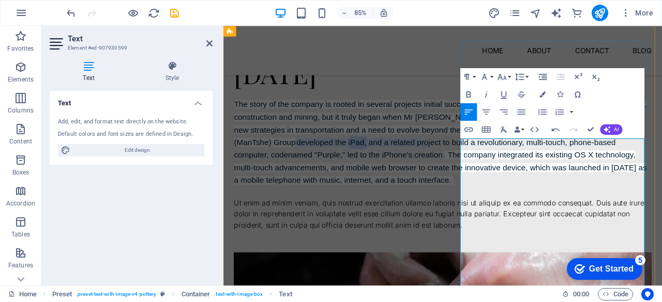
drag, startPoint x: 638, startPoint y: 270, endPoint x: 655, endPoint y: 274, distance: 17.6
click at [655, 184] on mark "developed the iPad, and a related project to build a revolutionary, multi-touch…" at bounding box center [460, 170] width 449 height 25
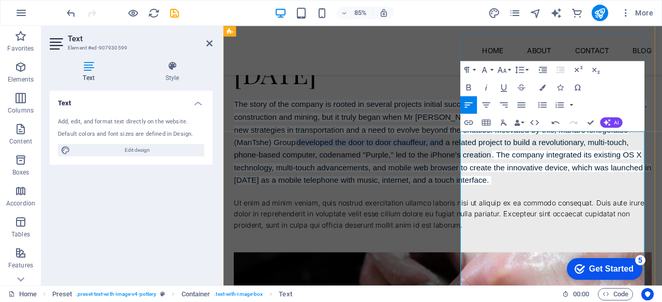
scroll to position [830, 0]
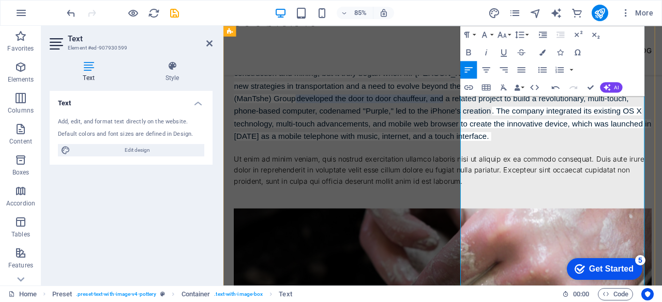
click at [605, 132] on mark "developed the door to door chauffeur, and a related project to build a revoluti…" at bounding box center [468, 118] width 464 height 25
drag, startPoint x: 679, startPoint y: 246, endPoint x: 625, endPoint y: 248, distance: 53.8
click at [625, 164] on p "The story of the company is rooted in several projects initial success with per…" at bounding box center [481, 111] width 491 height 104
click at [540, 132] on mark "developed the door to door chauffeur, and a related project to build a revoluti…" at bounding box center [475, 118] width 478 height 25
click at [617, 132] on mark "developed the door to door chauffeur, and a related project to build a revoluti…" at bounding box center [475, 118] width 478 height 25
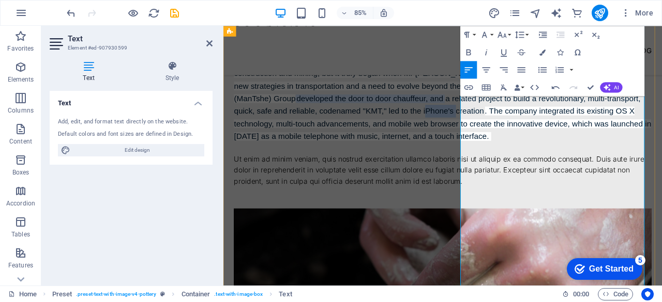
drag, startPoint x: 659, startPoint y: 262, endPoint x: 695, endPoint y: 265, distance: 36.3
click at [661, 164] on p "The story of the company is rooted in several projects initial success with per…" at bounding box center [481, 111] width 491 height 104
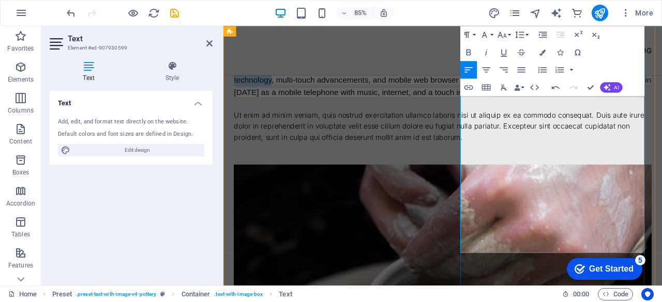
drag, startPoint x: 689, startPoint y: 225, endPoint x: 545, endPoint y: 242, distance: 145.2
click at [545, 110] on span ". The company integrated its existing OS X technology, multi-touch advancements…" at bounding box center [481, 89] width 491 height 40
drag, startPoint x: 541, startPoint y: 238, endPoint x: 583, endPoint y: 246, distance: 43.1
click at [583, 112] on p "The story of the company is rooted in several projects initial success with per…" at bounding box center [481, 60] width 491 height 104
drag, startPoint x: 681, startPoint y: 242, endPoint x: 698, endPoint y: 242, distance: 16.5
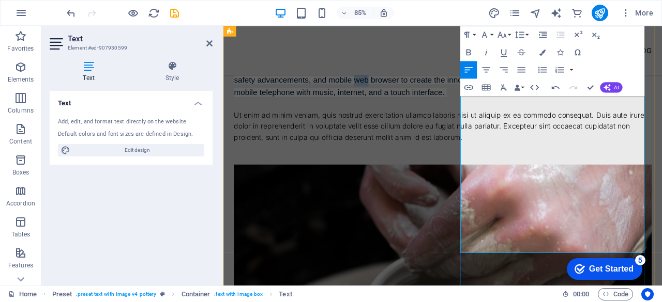
click at [661, 112] on p "The story of the company is rooted in several projects initial success with per…" at bounding box center [481, 60] width 491 height 104
drag, startPoint x: 636, startPoint y: 255, endPoint x: 661, endPoint y: 254, distance: 24.8
click at [661, 110] on span ". The company integrated its existing projects, safety advancements, and mobile…" at bounding box center [478, 89] width 484 height 40
click at [590, 110] on span ". The company integrated its existing projects, safety advancements, and mobile…" at bounding box center [480, 89] width 488 height 40
click at [646, 110] on span ". The company integrated its existing projects, safety advancements, and mobile…" at bounding box center [480, 89] width 488 height 40
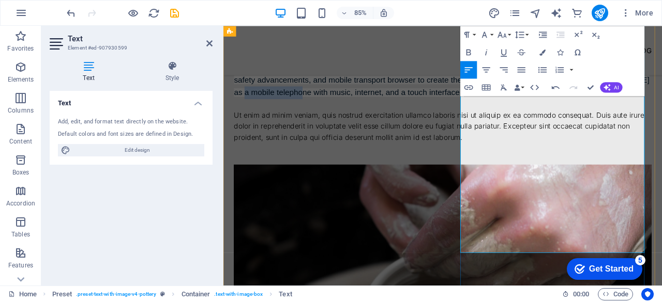
drag, startPoint x: 684, startPoint y: 269, endPoint x: 618, endPoint y: 271, distance: 66.2
click at [618, 110] on span ". The company integrated its existing projects, safety advancements, and mobile…" at bounding box center [480, 89] width 488 height 40
drag, startPoint x: 687, startPoint y: 271, endPoint x: 709, endPoint y: 271, distance: 21.7
click at [661, 110] on span ". The company integrated its existing projects, safety advancements, and mobile…" at bounding box center [480, 89] width 488 height 40
click at [569, 110] on span ". The company integrated its existing projects, safety advancements, and mobile…" at bounding box center [480, 89] width 488 height 40
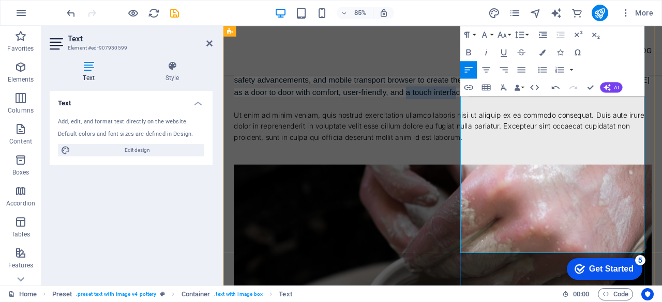
drag, startPoint x: 619, startPoint y: 285, endPoint x: 676, endPoint y: 285, distance: 57.4
click at [661, 110] on span ". The company integrated its existing projects, safety advancements, and mobile…" at bounding box center [480, 89] width 488 height 40
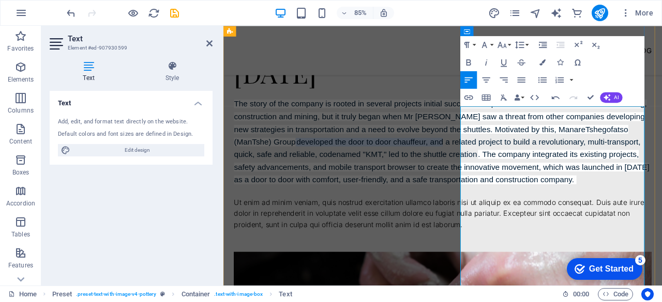
scroll to position [778, 0]
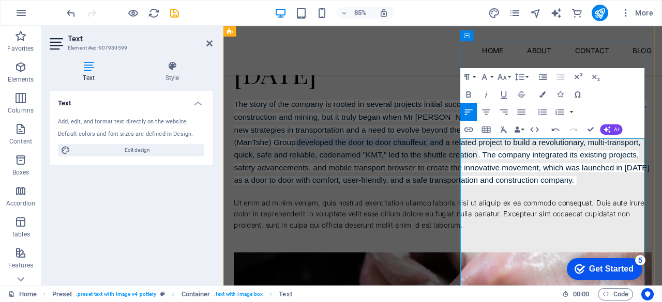
drag, startPoint x: 684, startPoint y: 194, endPoint x: 684, endPoint y: 201, distance: 6.2
click at [661, 168] on span "The story of the company is rooted in several projects initial success with per…" at bounding box center [478, 140] width 485 height 55
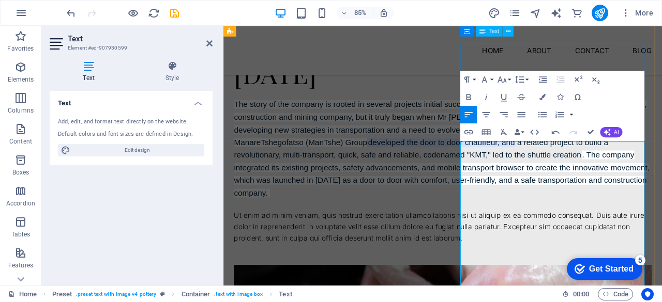
scroll to position [727, 0]
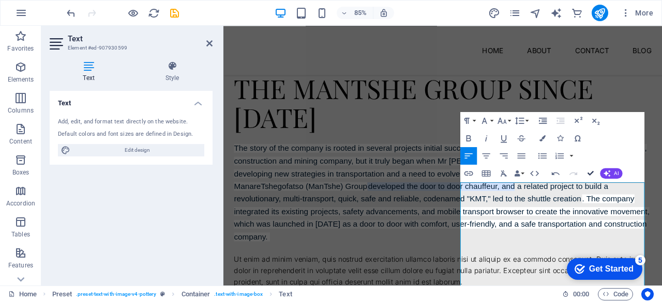
drag, startPoint x: 592, startPoint y: 172, endPoint x: 550, endPoint y: 146, distance: 49.2
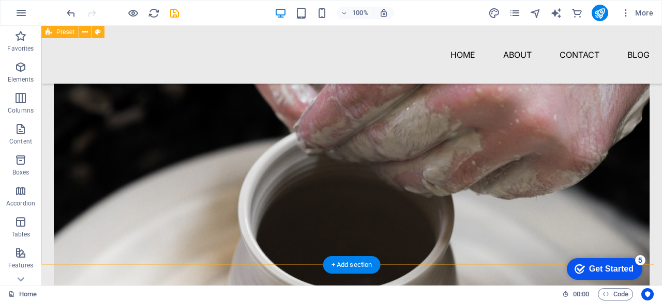
scroll to position [985, 0]
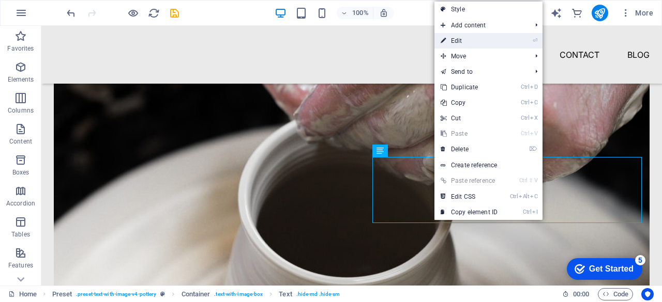
click at [463, 42] on link "⏎ Edit" at bounding box center [468, 41] width 69 height 16
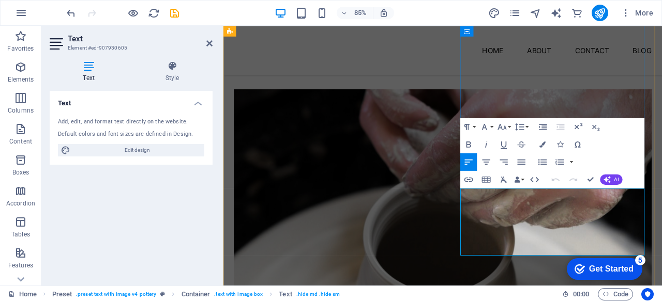
drag, startPoint x: 503, startPoint y: 224, endPoint x: 700, endPoint y: 290, distance: 208.3
click at [661, 76] on p "Ut enim ad minim veniam, quis nostrud exercitation ullamco laboris nisi ut aliq…" at bounding box center [481, 56] width 491 height 40
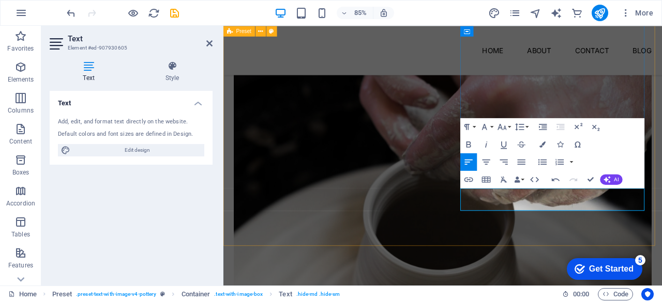
click at [564, 258] on div "THE MANTSHE GROUP SINCE 2020 The story of the company is rooted in several proj…" at bounding box center [481, 153] width 516 height 742
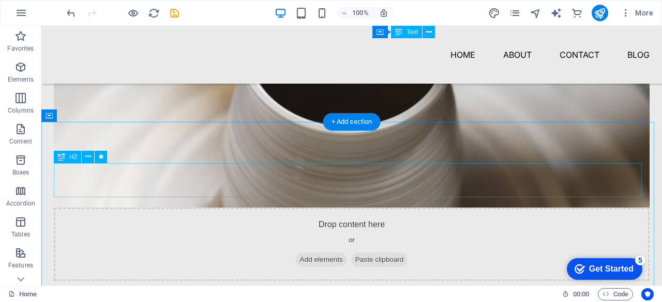
scroll to position [1089, 0]
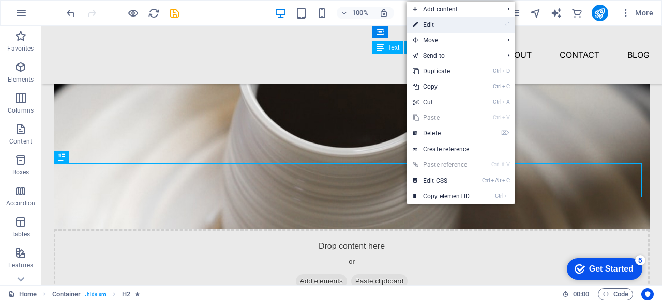
click at [422, 25] on link "⏎ Edit" at bounding box center [440, 25] width 69 height 16
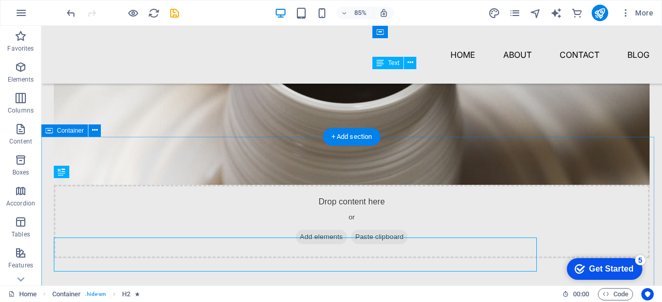
scroll to position [1074, 0]
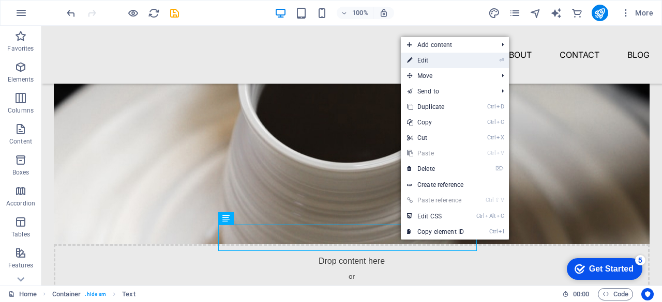
click at [428, 59] on link "⏎ Edit" at bounding box center [435, 61] width 69 height 16
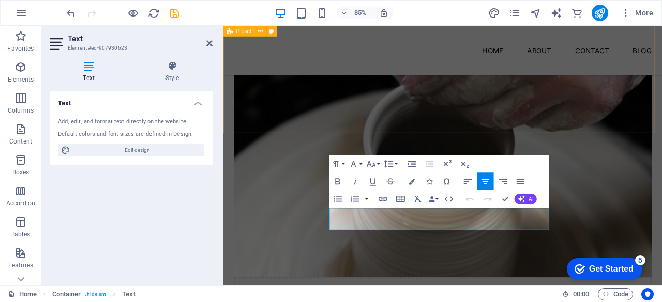
scroll to position [1118, 0]
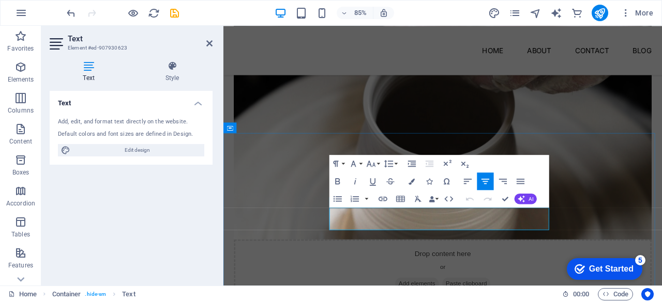
drag, startPoint x: 354, startPoint y: 247, endPoint x: 594, endPoint y: 259, distance: 240.7
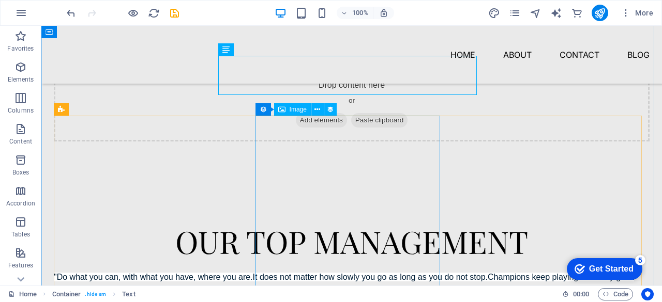
scroll to position [1265, 0]
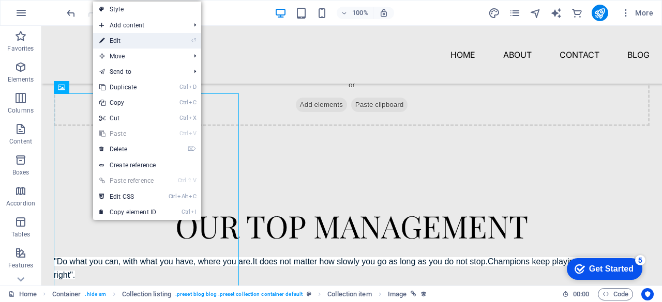
click at [127, 41] on link "⏎ Edit" at bounding box center [127, 41] width 69 height 16
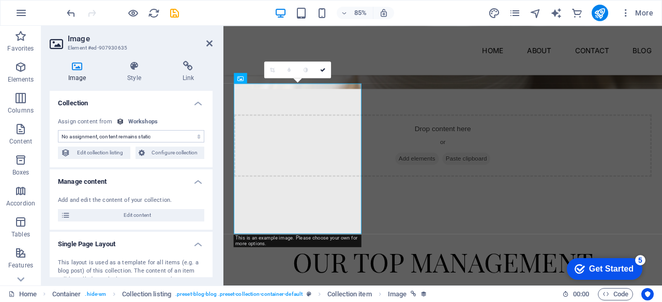
scroll to position [1325, 0]
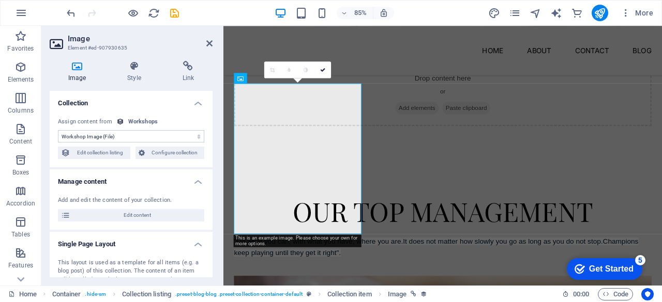
click at [124, 134] on select "No assignment, content remains static Created at (Date) Updated at (Date) Works…" at bounding box center [131, 136] width 146 height 12
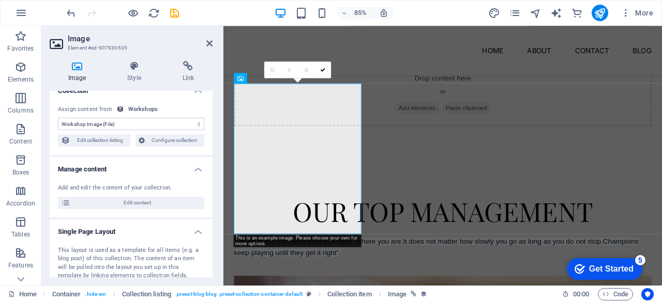
scroll to position [0, 0]
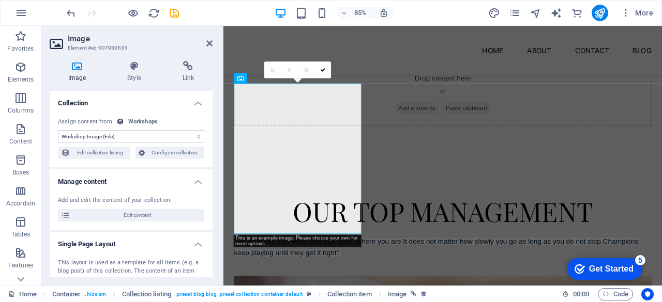
click at [80, 65] on icon at bounding box center [77, 66] width 55 height 10
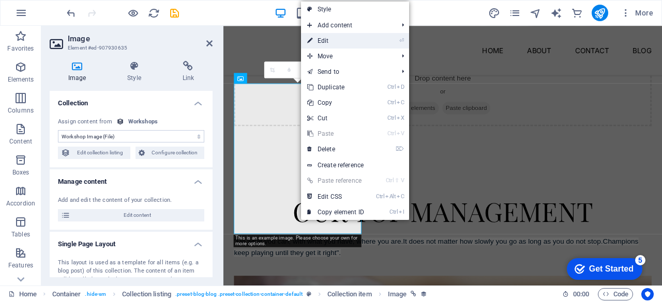
click at [327, 40] on link "⏎ Edit" at bounding box center [335, 41] width 69 height 16
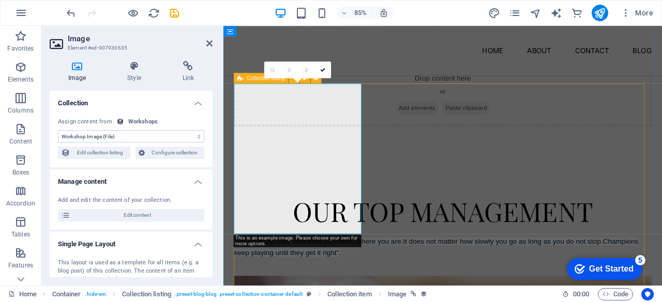
click at [254, 78] on span "Collection listing" at bounding box center [266, 77] width 38 height 5
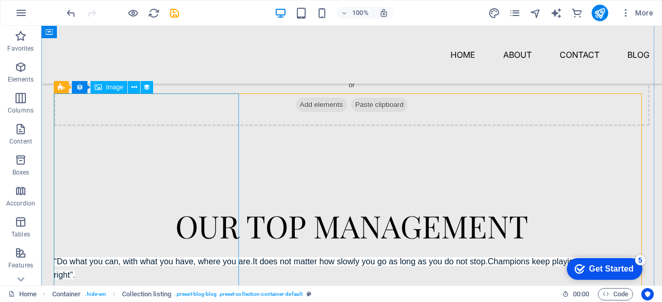
click at [111, 86] on span "Image" at bounding box center [114, 87] width 17 height 6
click at [129, 88] on button at bounding box center [134, 87] width 12 height 12
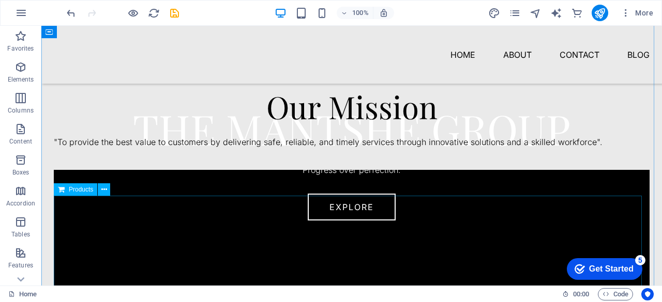
scroll to position [310, 0]
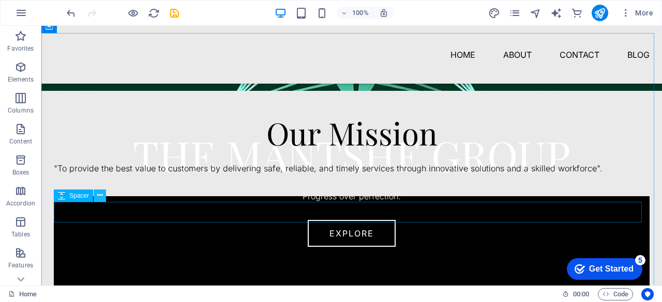
click at [101, 193] on icon at bounding box center [100, 195] width 6 height 11
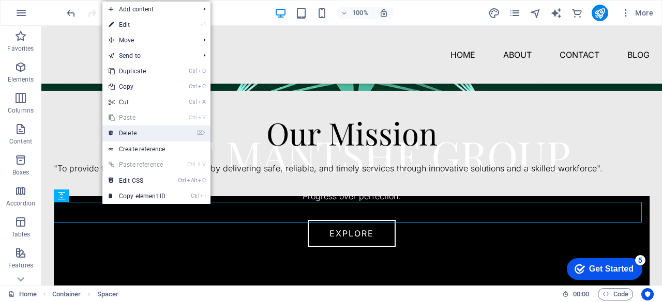
click at [141, 131] on link "⌦ Delete" at bounding box center [136, 134] width 69 height 16
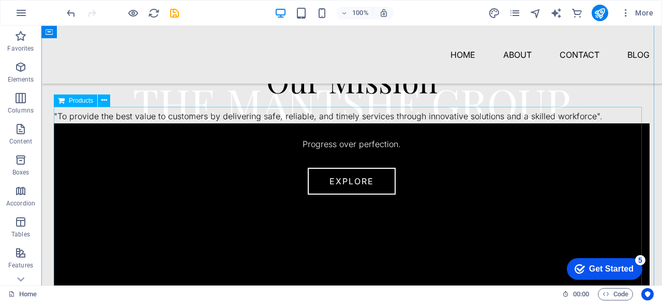
scroll to position [362, 0]
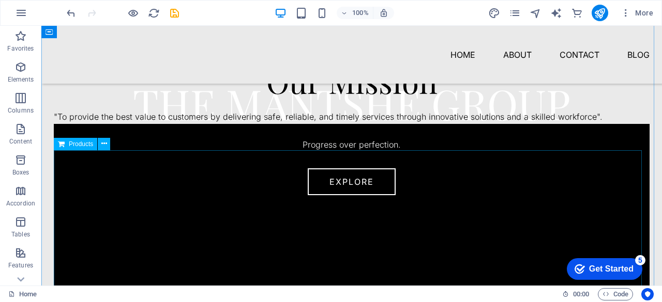
click at [257, 247] on div at bounding box center [351, 227] width 595 height 207
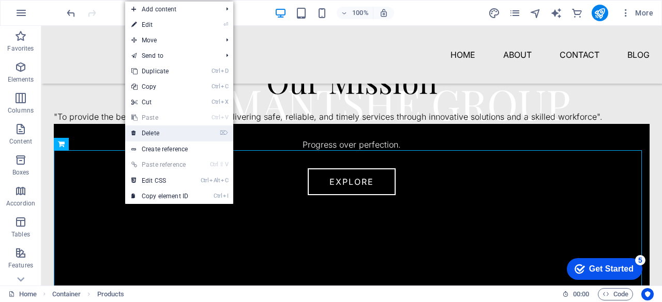
click at [154, 129] on link "⌦ Delete" at bounding box center [159, 134] width 69 height 16
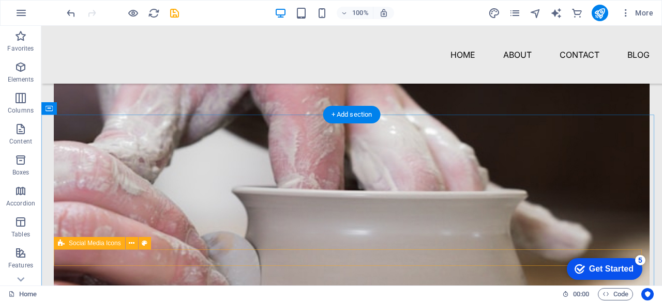
scroll to position [1344, 0]
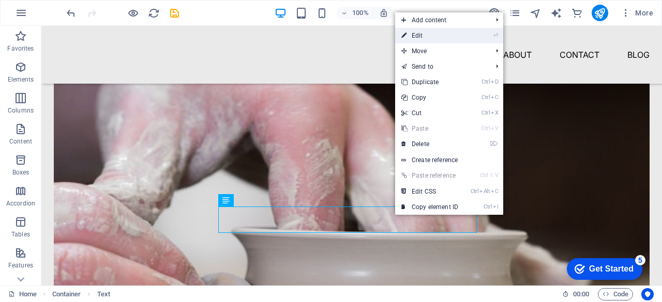
click at [420, 36] on link "⏎ Edit" at bounding box center [429, 36] width 69 height 16
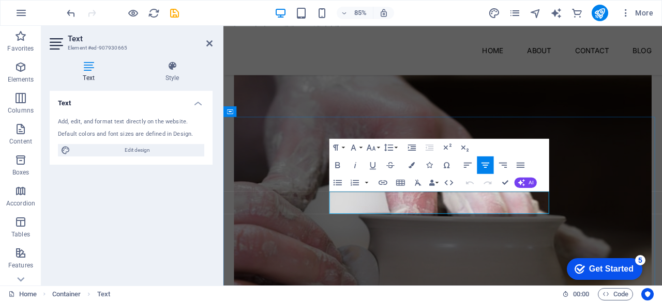
drag, startPoint x: 354, startPoint y: 226, endPoint x: 593, endPoint y: 242, distance: 240.4
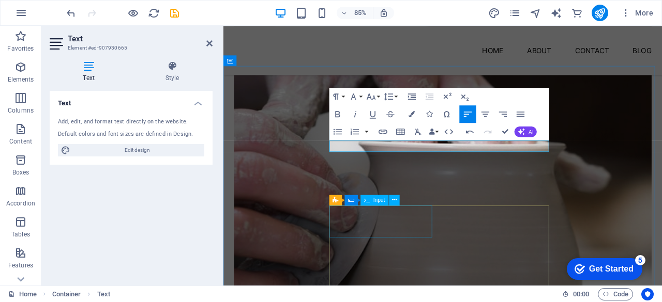
scroll to position [1344, 0]
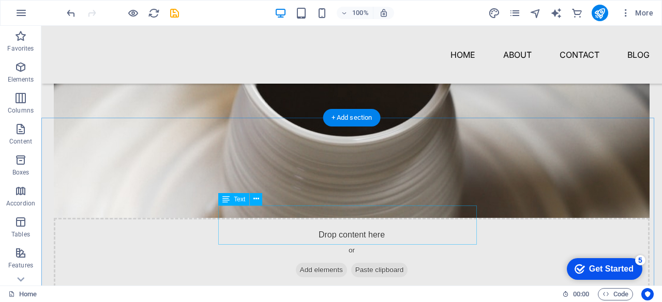
scroll to position [847, 0]
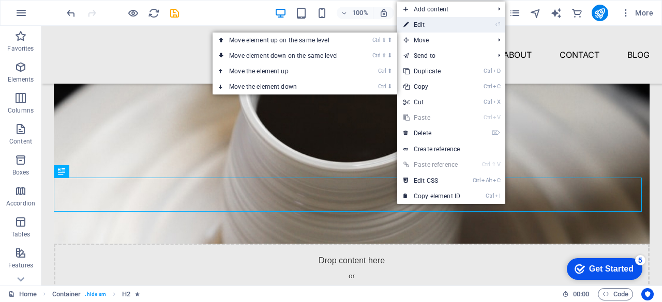
click at [433, 23] on link "⏎ Edit" at bounding box center [431, 25] width 69 height 16
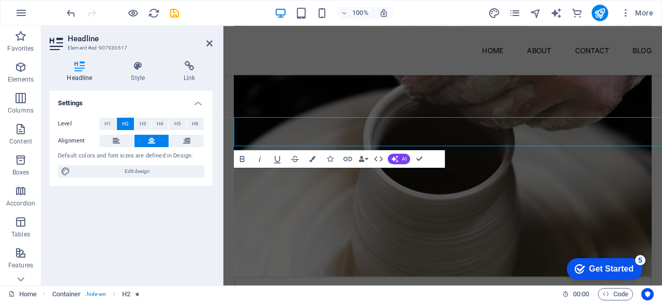
scroll to position [891, 0]
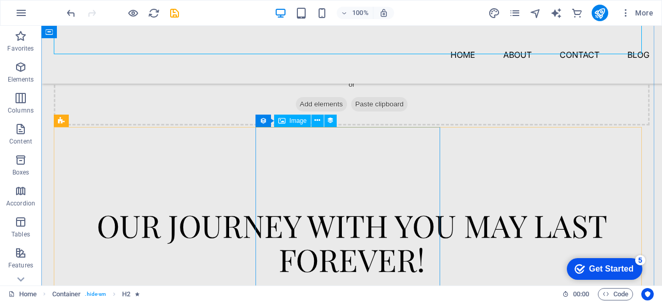
scroll to position [1090, 0]
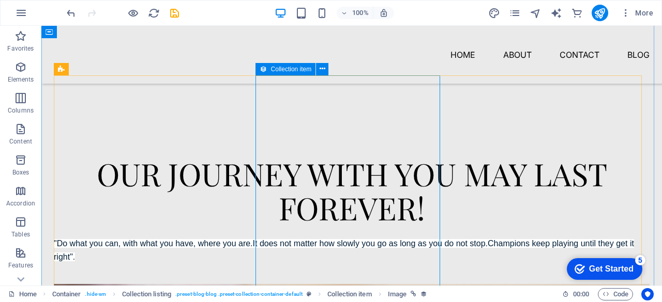
click at [294, 70] on span "Collection item" at bounding box center [291, 69] width 41 height 6
click at [320, 70] on icon at bounding box center [322, 69] width 6 height 11
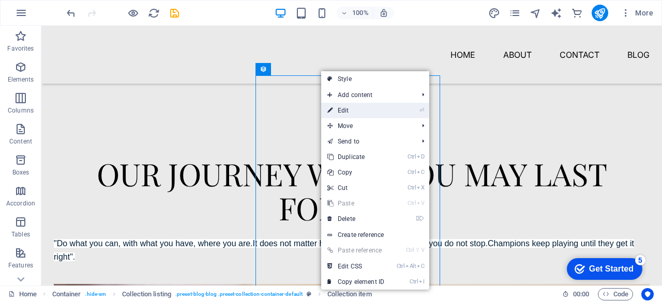
click at [344, 108] on link "⏎ Edit" at bounding box center [355, 111] width 69 height 16
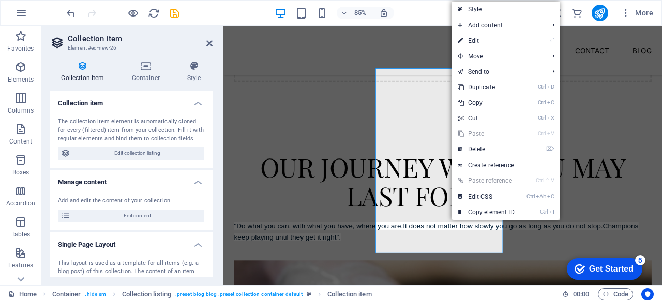
click at [214, 172] on div "Collection item Container Style Collection item The collection item element is …" at bounding box center [130, 169] width 179 height 233
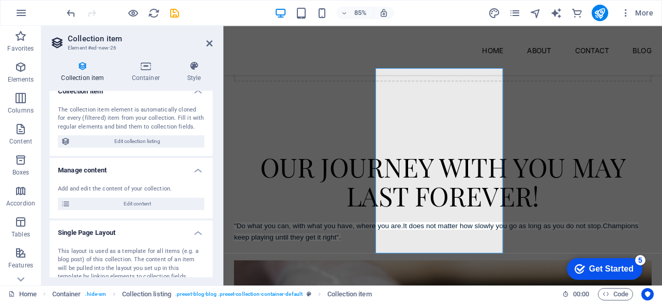
scroll to position [0, 0]
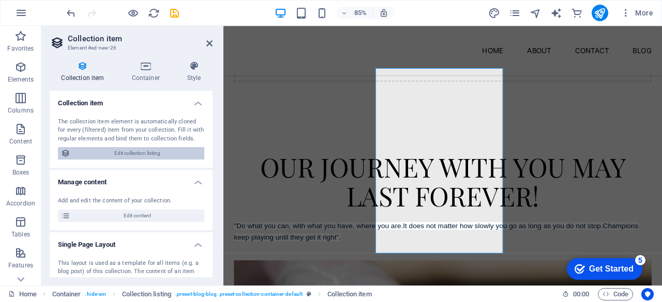
click at [152, 155] on span "Edit collection listing" at bounding box center [137, 153] width 128 height 12
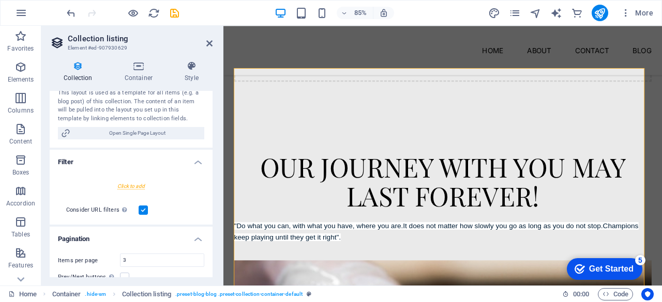
scroll to position [207, 0]
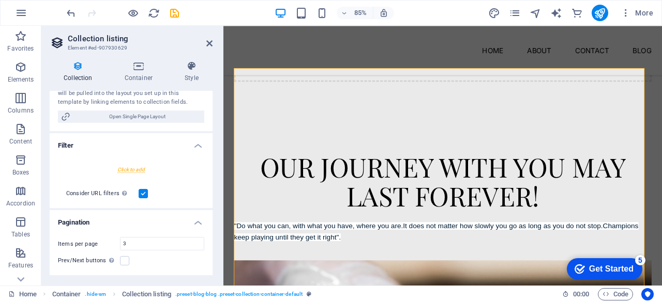
click at [131, 167] on div at bounding box center [131, 169] width 146 height 19
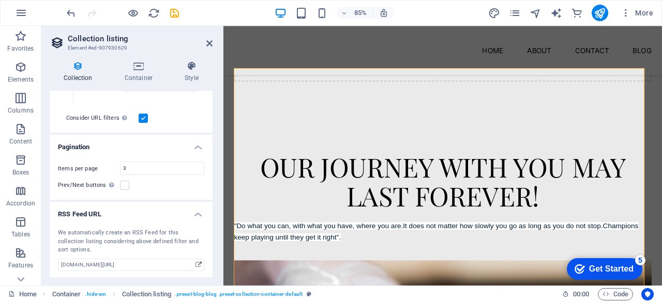
scroll to position [297, 0]
click at [181, 263] on input "www.example.com/workshops/907930629.xml" at bounding box center [131, 264] width 146 height 12
click at [190, 249] on div "We automatically create an RSS Feed for this collection listing considering abo…" at bounding box center [131, 241] width 146 height 26
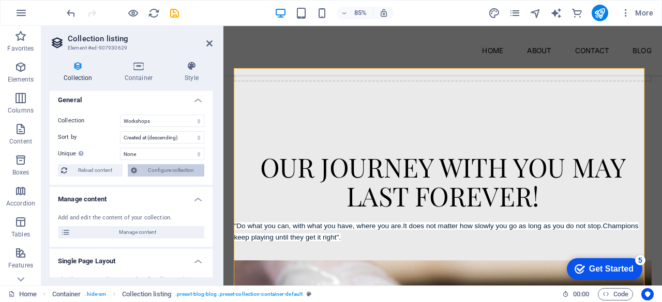
scroll to position [0, 0]
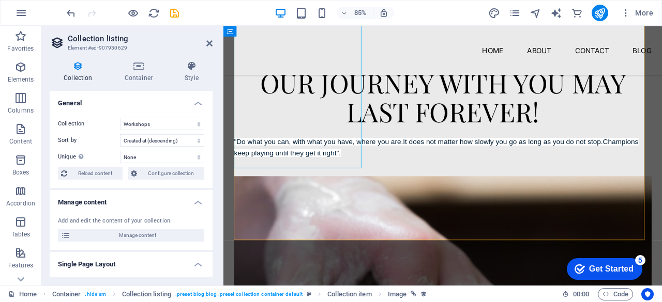
scroll to position [1253, 0]
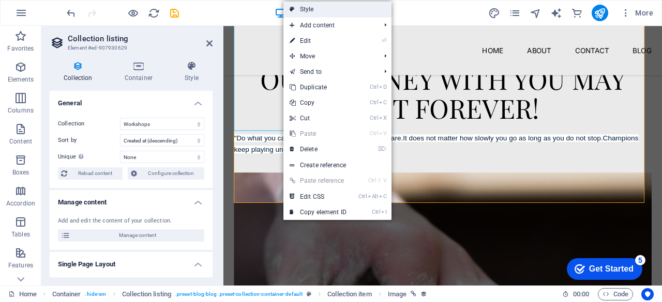
click at [320, 13] on link "Style" at bounding box center [337, 10] width 108 height 16
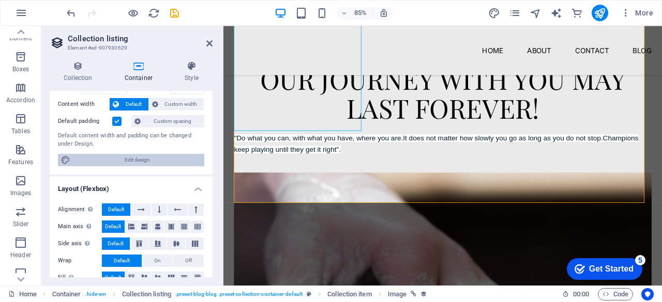
scroll to position [67, 0]
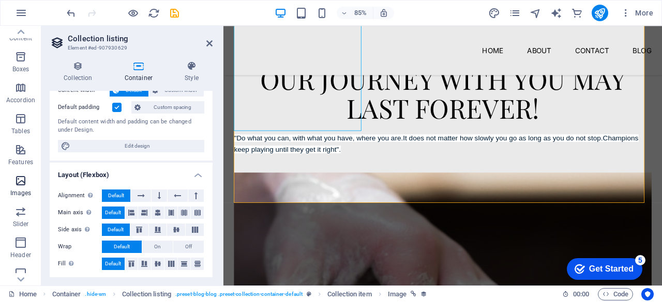
click at [25, 186] on icon "button" at bounding box center [20, 181] width 12 height 12
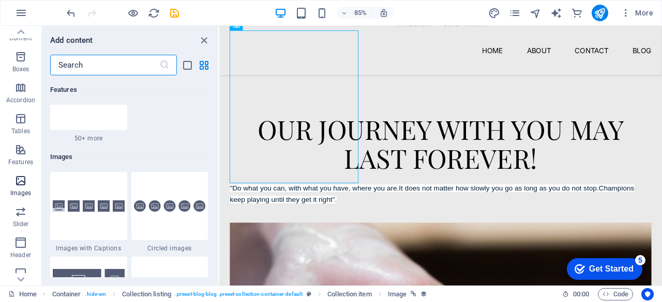
scroll to position [5242, 0]
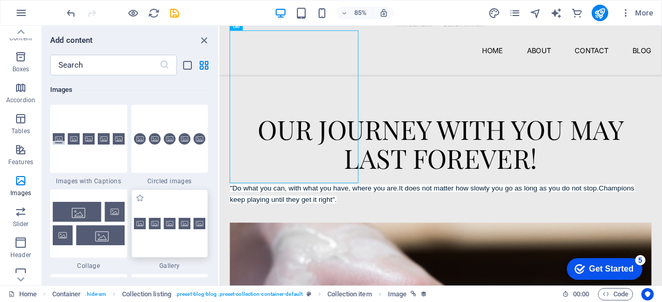
click at [170, 216] on div at bounding box center [169, 224] width 77 height 68
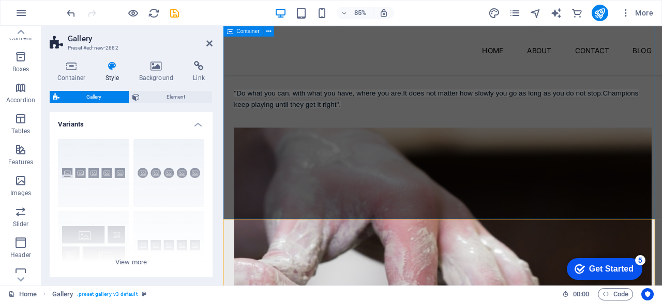
scroll to position [1331, 0]
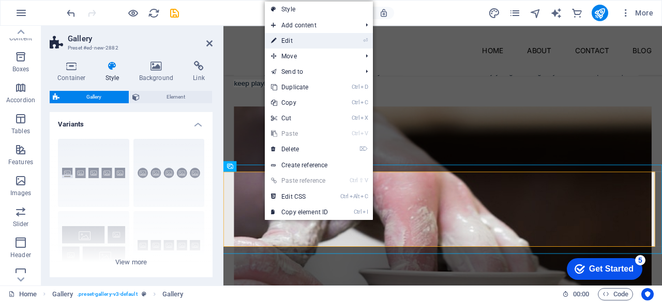
click at [301, 45] on link "⏎ Edit" at bounding box center [299, 41] width 69 height 16
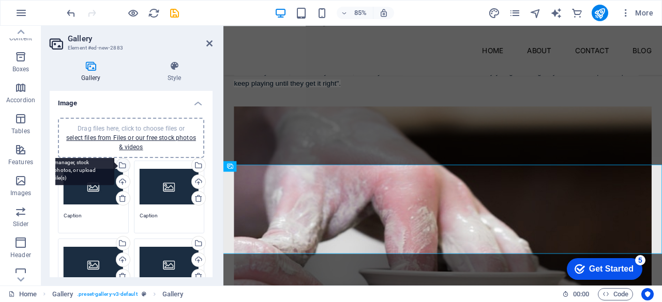
click at [122, 164] on div "Select files from the file manager, stock photos, or upload file(s)" at bounding box center [122, 167] width 16 height 16
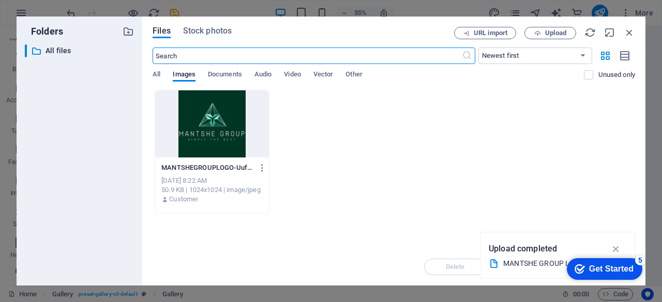
scroll to position [1316, 0]
click at [200, 136] on div at bounding box center [212, 123] width 114 height 67
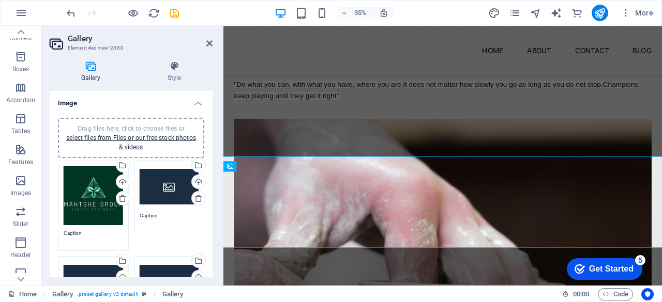
scroll to position [1331, 0]
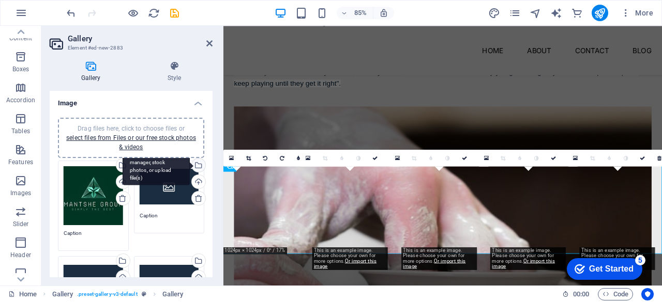
click at [190, 165] on div "Select files from the file manager, stock photos, or upload file(s)" at bounding box center [156, 166] width 67 height 39
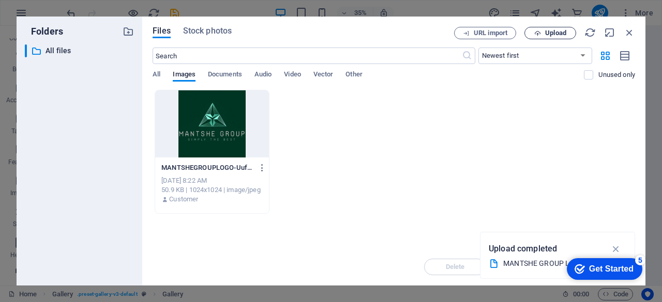
click at [558, 35] on span "Upload" at bounding box center [555, 33] width 21 height 6
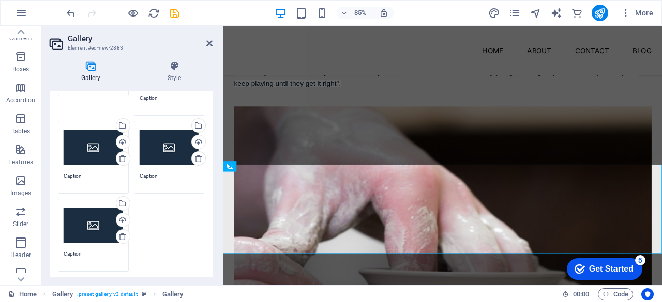
scroll to position [103, 0]
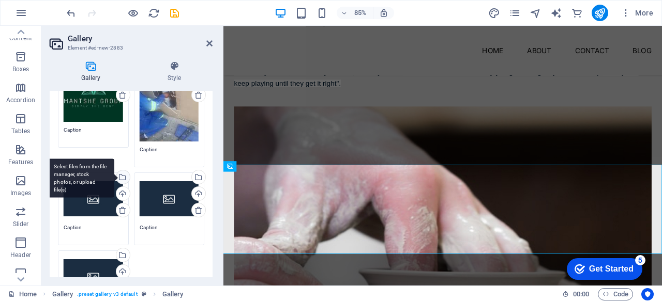
click at [125, 174] on div "Select files from the file manager, stock photos, or upload file(s)" at bounding box center [122, 179] width 16 height 16
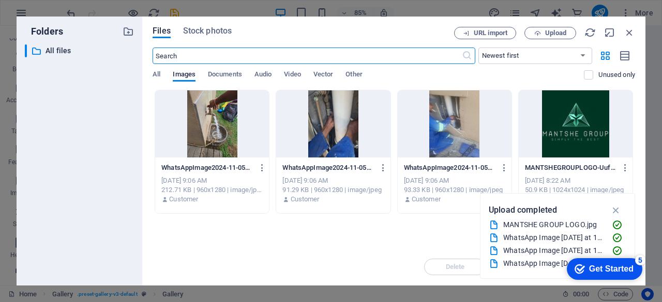
scroll to position [1316, 0]
click at [549, 33] on span "Upload" at bounding box center [555, 33] width 21 height 6
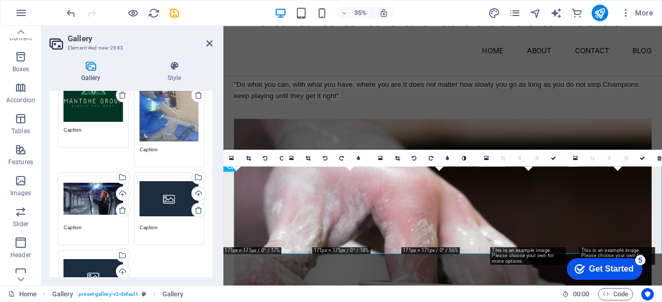
scroll to position [1331, 0]
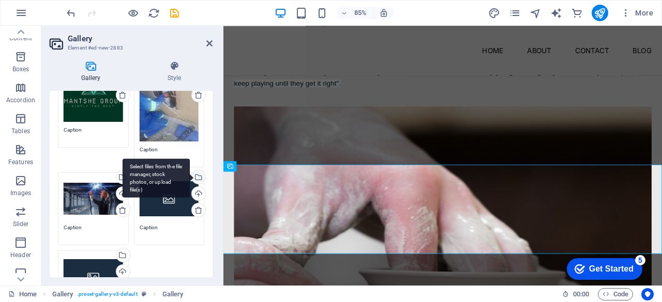
click at [197, 175] on div "Select files from the file manager, stock photos, or upload file(s)" at bounding box center [198, 179] width 16 height 16
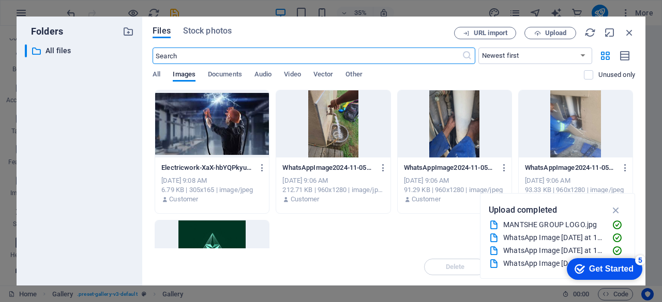
scroll to position [1316, 0]
click at [545, 36] on span "Upload" at bounding box center [555, 33] width 21 height 6
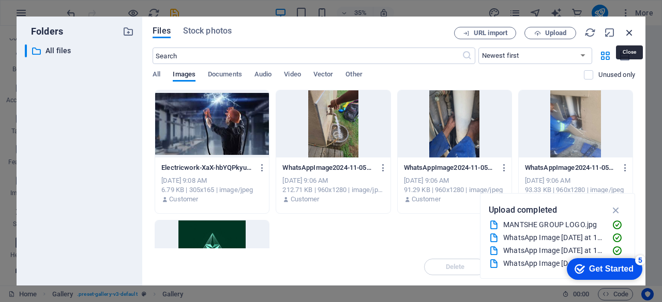
click at [630, 28] on icon "button" at bounding box center [628, 32] width 11 height 11
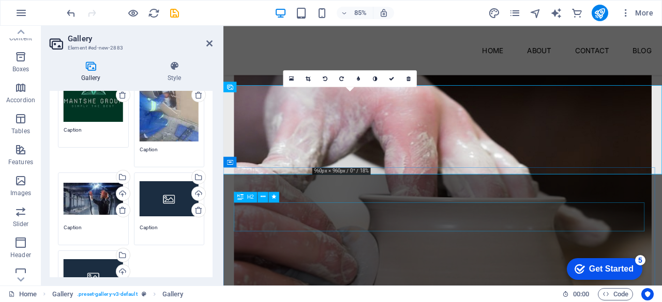
scroll to position [1434, 0]
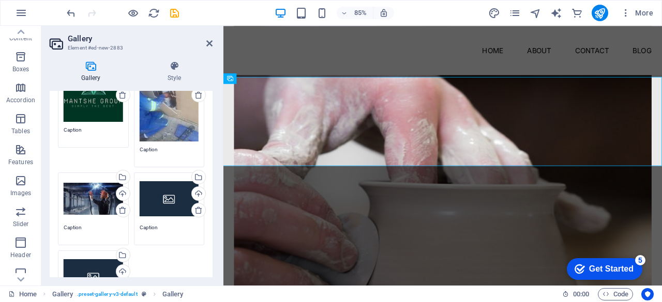
click at [194, 90] on div "Gallery Style Image Drag files here, click to choose files or select files from…" at bounding box center [131, 169] width 163 height 217
click at [195, 96] on icon at bounding box center [198, 95] width 8 height 8
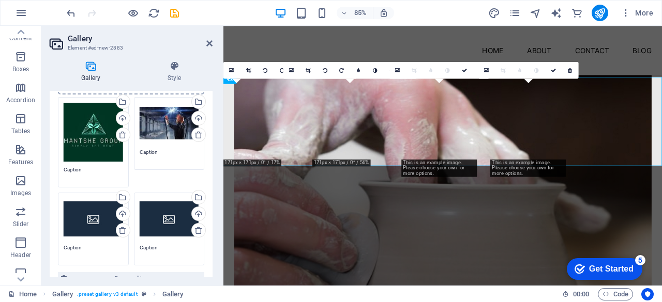
scroll to position [52, 0]
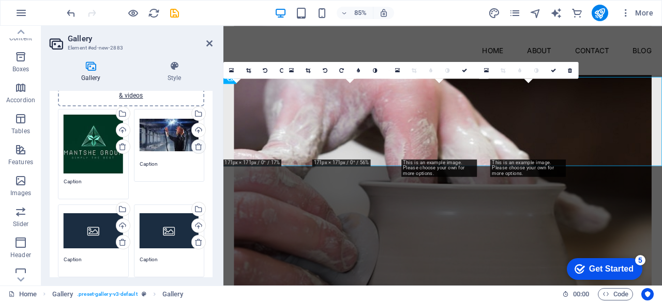
click at [197, 144] on icon at bounding box center [198, 147] width 8 height 8
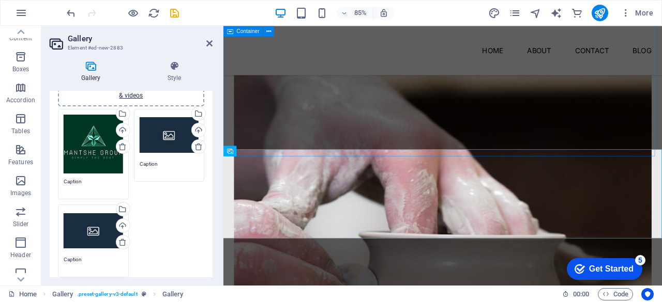
scroll to position [1383, 0]
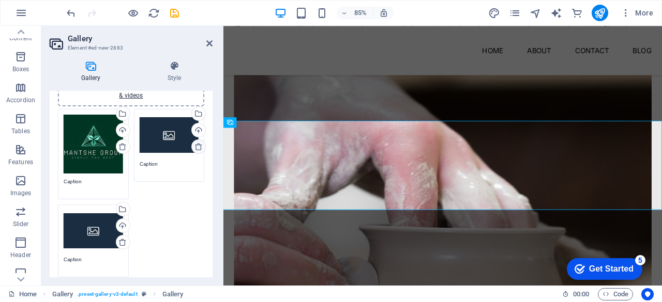
click at [197, 146] on icon at bounding box center [198, 147] width 8 height 8
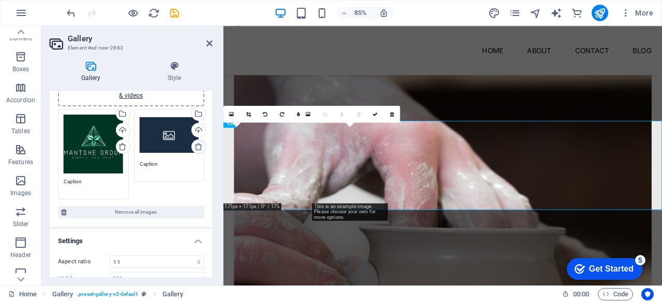
click at [197, 146] on icon at bounding box center [198, 147] width 8 height 8
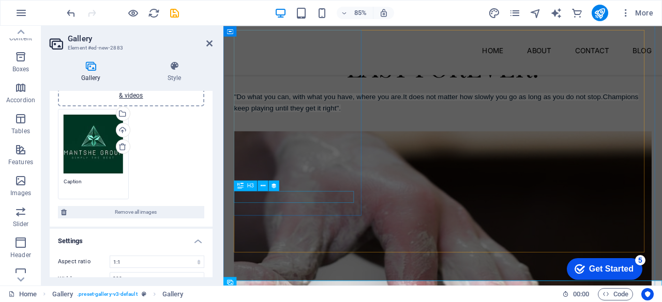
scroll to position [1331, 0]
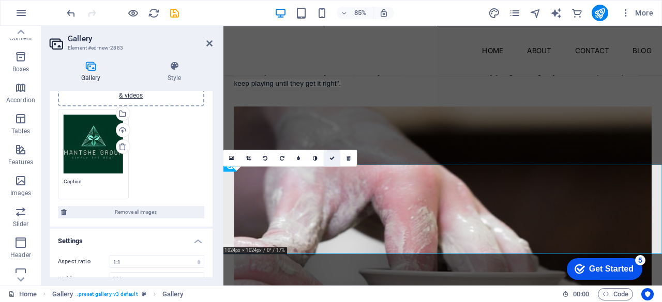
click at [332, 154] on link at bounding box center [332, 158] width 17 height 17
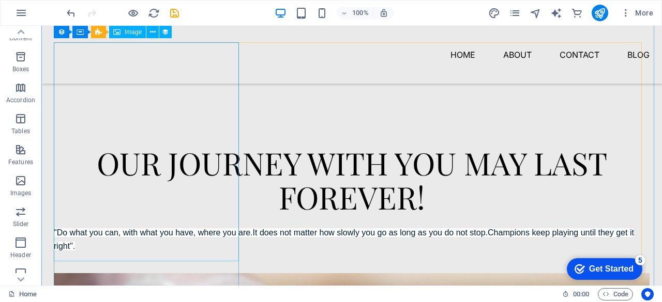
scroll to position [1065, 0]
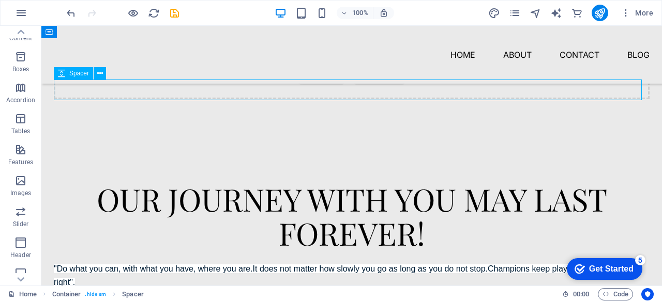
drag, startPoint x: 83, startPoint y: 90, endPoint x: 85, endPoint y: 83, distance: 6.9
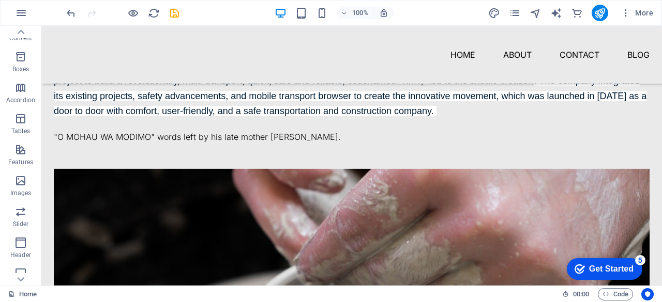
scroll to position [672, 0]
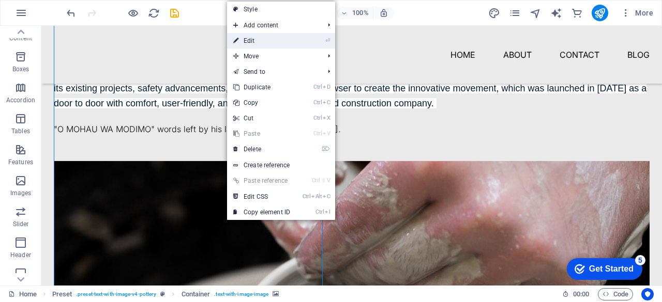
click at [263, 43] on link "⏎ Edit" at bounding box center [261, 41] width 69 height 16
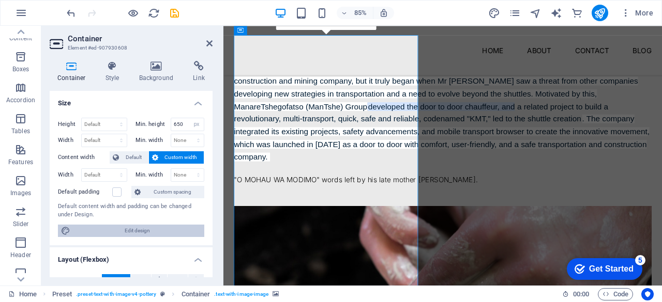
click at [132, 229] on span "Edit design" at bounding box center [137, 231] width 128 height 12
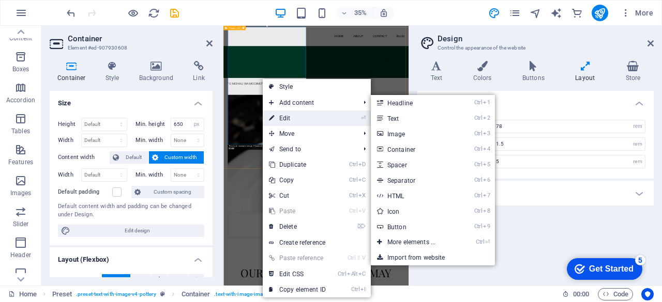
click at [280, 117] on link "⏎ Edit" at bounding box center [297, 119] width 69 height 16
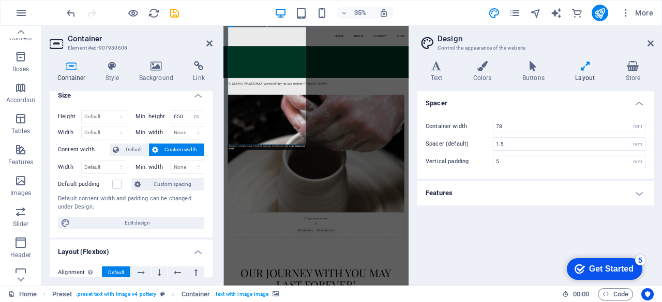
scroll to position [0, 0]
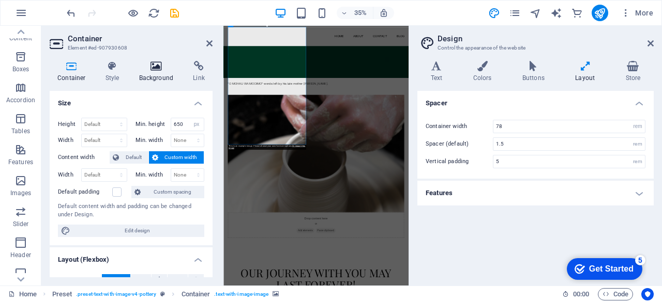
click at [152, 69] on icon at bounding box center [156, 66] width 50 height 10
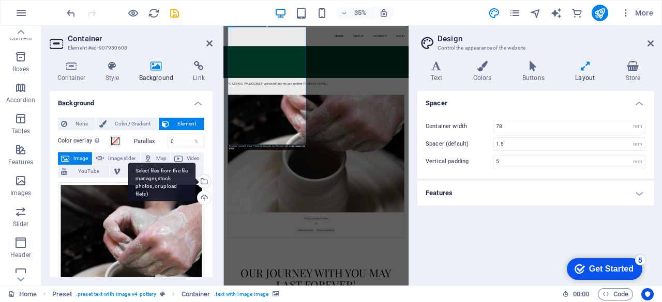
click at [203, 180] on div "Select files from the file manager, stock photos, or upload file(s)" at bounding box center [203, 183] width 16 height 16
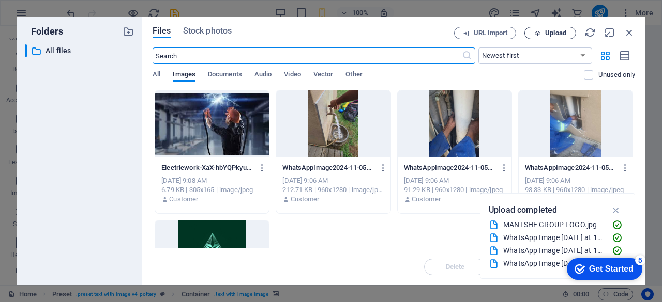
click at [563, 34] on span "Upload" at bounding box center [555, 33] width 21 height 6
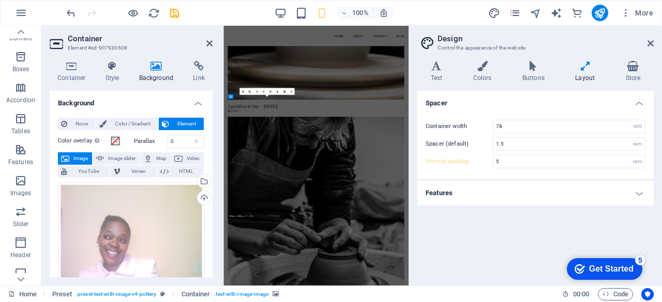
scroll to position [471, 0]
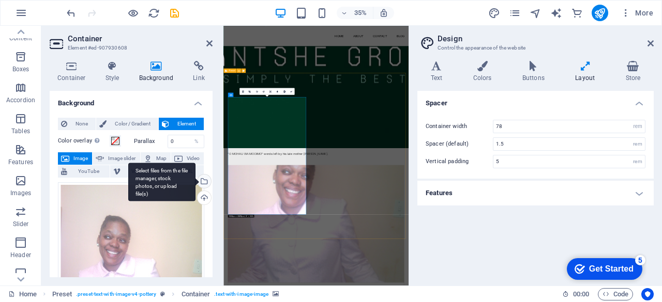
click at [205, 180] on div "Select files from the file manager, stock photos, or upload file(s)" at bounding box center [203, 183] width 16 height 16
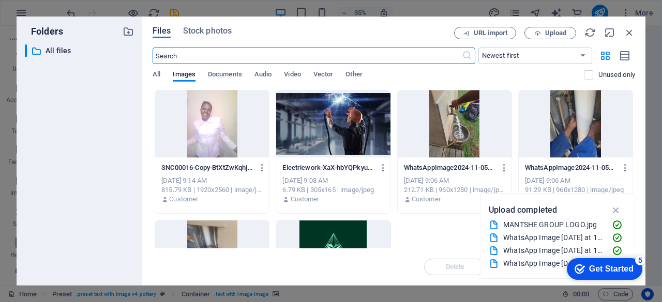
scroll to position [1855, 0]
click at [221, 148] on div at bounding box center [212, 123] width 114 height 67
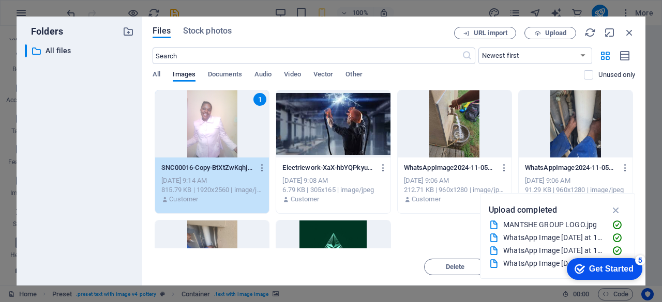
click at [221, 148] on div "1" at bounding box center [212, 123] width 114 height 67
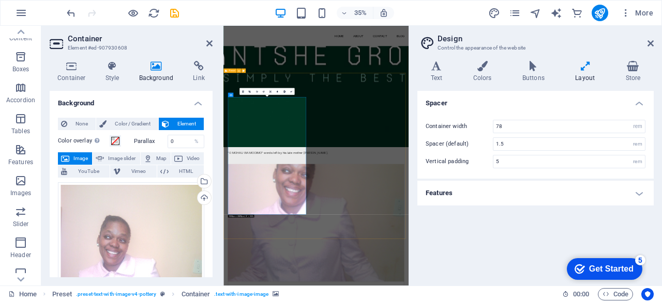
scroll to position [471, 0]
drag, startPoint x: 323, startPoint y: 468, endPoint x: 393, endPoint y: 433, distance: 79.3
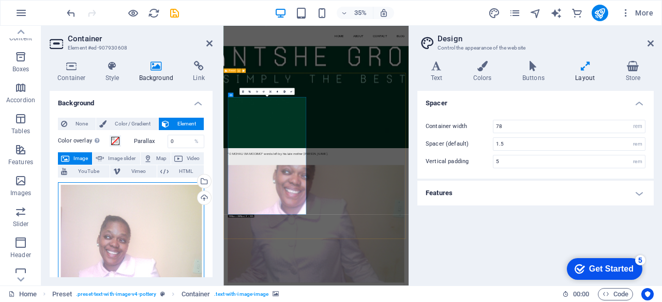
drag, startPoint x: 140, startPoint y: 239, endPoint x: 157, endPoint y: 226, distance: 21.4
click at [177, 227] on div "Drag files here, click to choose files or select files from Files or our free s…" at bounding box center [131, 278] width 146 height 193
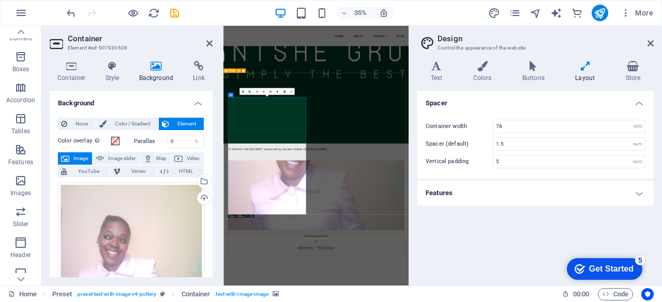
scroll to position [1855, 0]
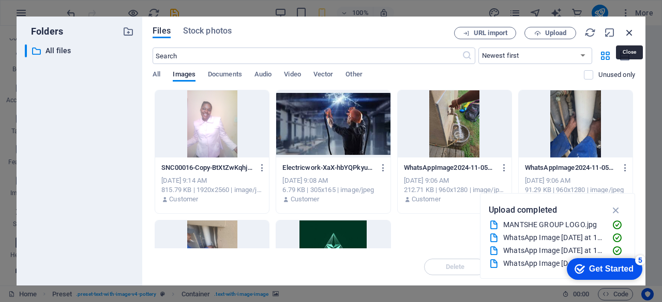
click at [630, 35] on icon "button" at bounding box center [628, 32] width 11 height 11
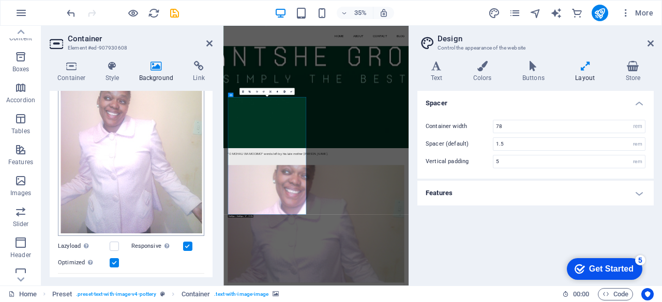
scroll to position [155, 0]
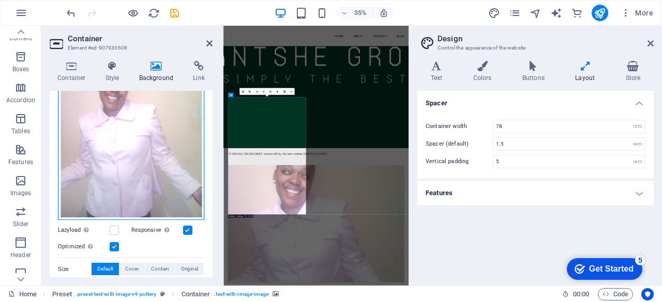
drag, startPoint x: 155, startPoint y: 183, endPoint x: 152, endPoint y: 198, distance: 15.7
click at [152, 198] on div "Drag files here, click to choose files or select files from Files or our free s…" at bounding box center [131, 123] width 146 height 193
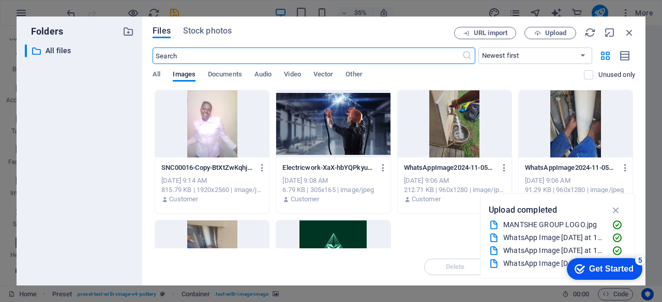
scroll to position [1855, 0]
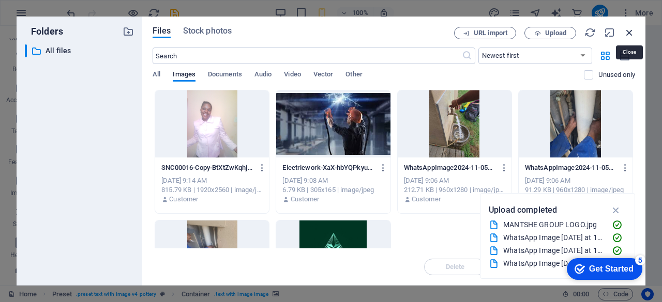
click at [628, 29] on icon "button" at bounding box center [628, 32] width 11 height 11
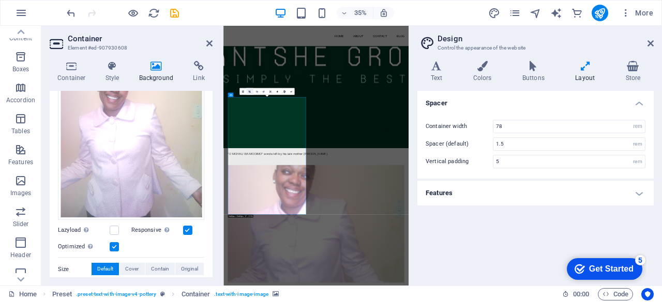
click at [250, 91] on icon at bounding box center [250, 91] width 2 height 2
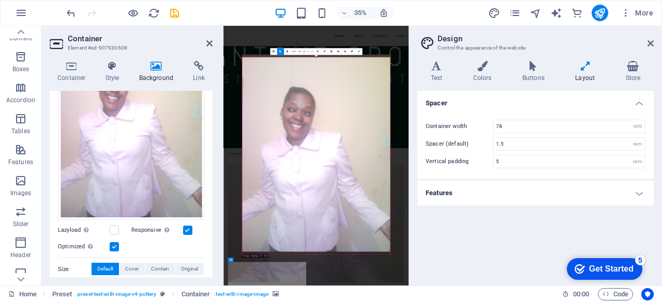
drag, startPoint x: 304, startPoint y: 250, endPoint x: 305, endPoint y: 242, distance: 7.3
click at [305, 242] on div at bounding box center [316, 153] width 148 height 197
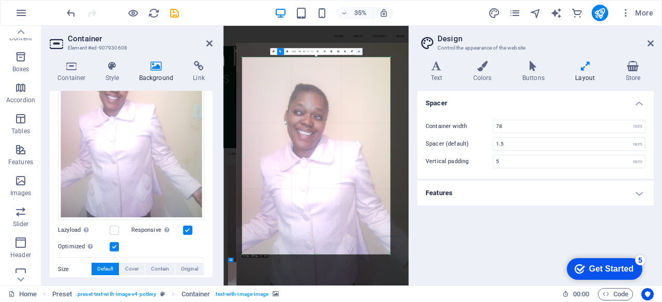
click at [359, 52] on icon at bounding box center [358, 52] width 2 height 2
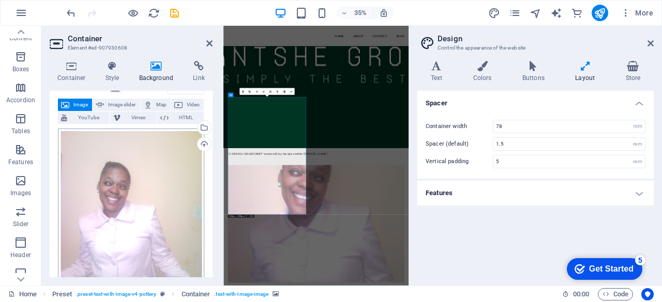
scroll to position [52, 0]
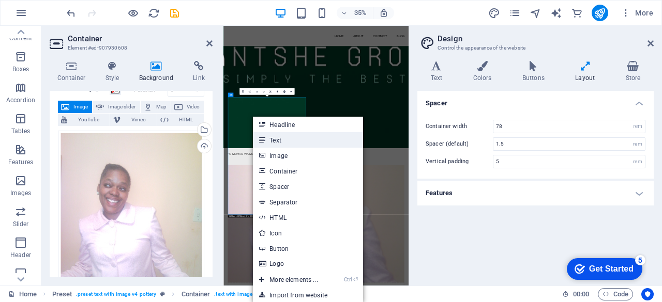
click at [270, 141] on link "Text" at bounding box center [308, 140] width 110 height 16
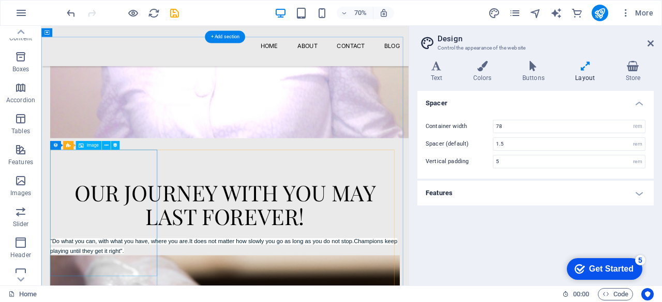
scroll to position [1092, 0]
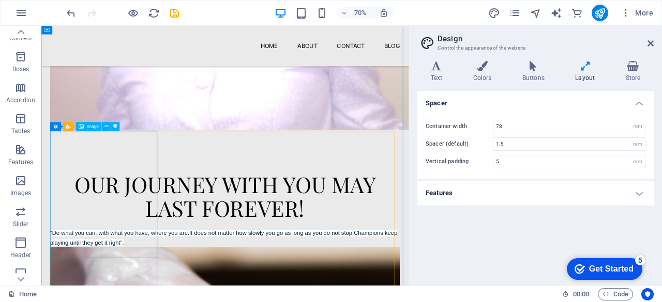
click at [95, 126] on span "Image" at bounding box center [93, 127] width 12 height 4
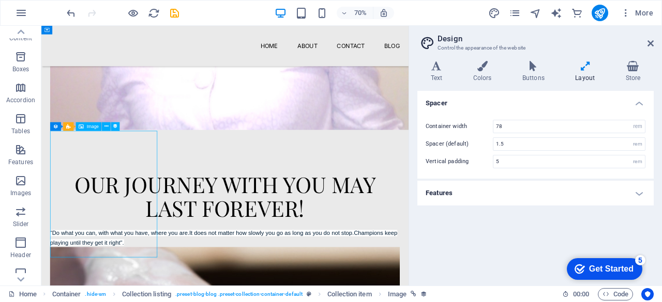
click at [91, 125] on span "Image" at bounding box center [93, 127] width 12 height 4
click at [80, 126] on icon at bounding box center [81, 127] width 5 height 9
click at [104, 129] on icon at bounding box center [106, 127] width 4 height 8
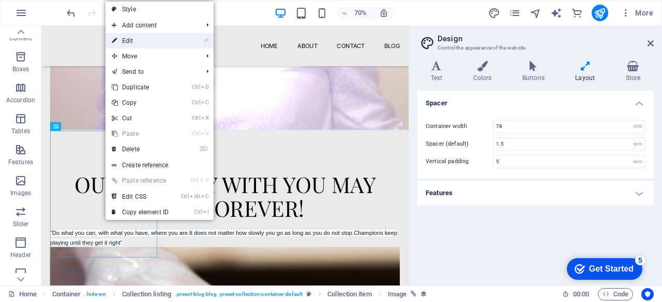
click at [143, 42] on link "⏎ Edit" at bounding box center [139, 41] width 69 height 16
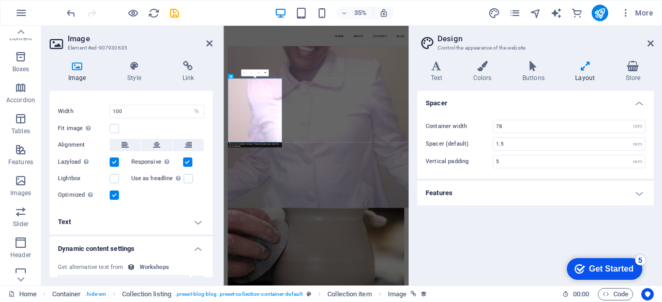
scroll to position [258, 0]
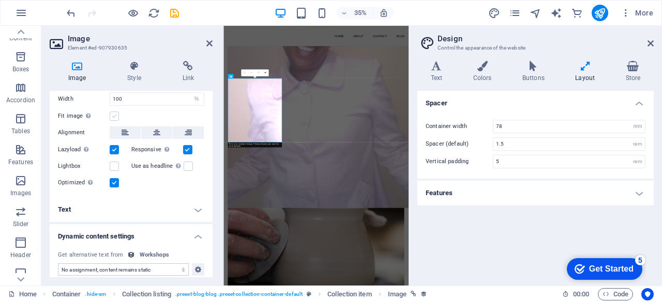
click at [117, 116] on label at bounding box center [114, 116] width 9 height 9
click at [0, 0] on input "Fit image Automatically fit image to a fixed width and height" at bounding box center [0, 0] width 0 height 0
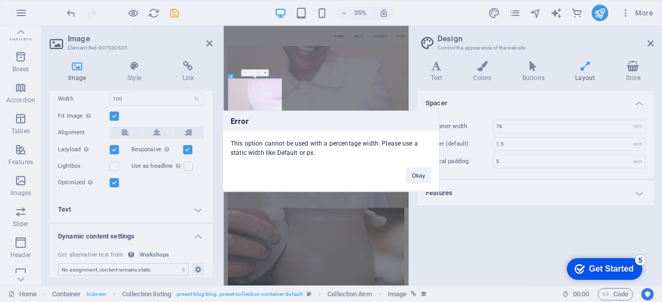
click at [115, 111] on div "Error This option cannot be used with a percentage width. Please use a static w…" at bounding box center [331, 151] width 662 height 302
click at [114, 115] on div "Error This option cannot be used with a percentage width. Please use a static w…" at bounding box center [331, 151] width 662 height 302
click at [419, 177] on button "Okay" at bounding box center [418, 175] width 26 height 16
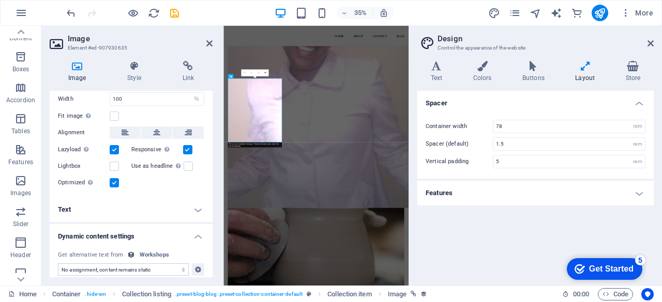
click at [81, 72] on h4 "Image" at bounding box center [79, 72] width 59 height 22
click at [78, 69] on icon at bounding box center [77, 66] width 55 height 10
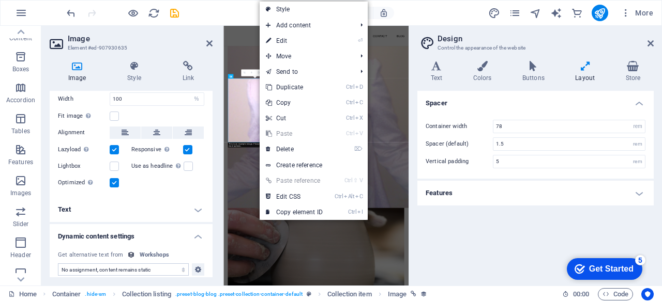
scroll to position [294, 0]
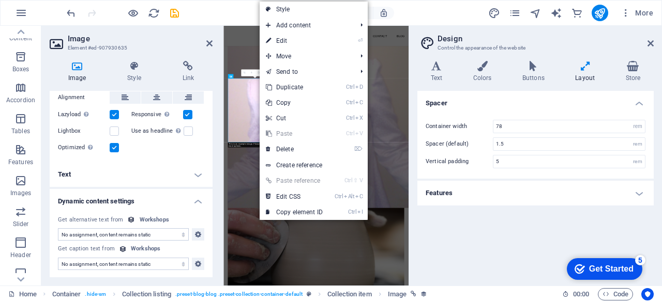
click at [162, 171] on h4 "Text" at bounding box center [131, 174] width 163 height 25
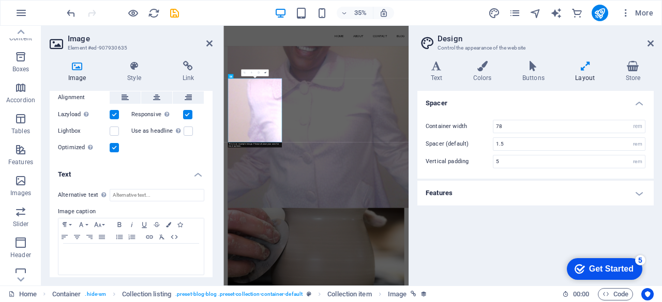
click at [175, 173] on h4 "Text" at bounding box center [131, 171] width 163 height 19
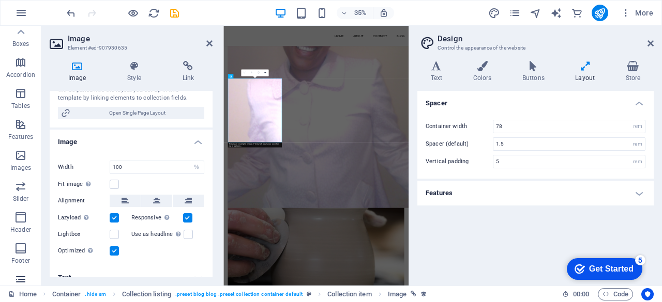
scroll to position [81, 0]
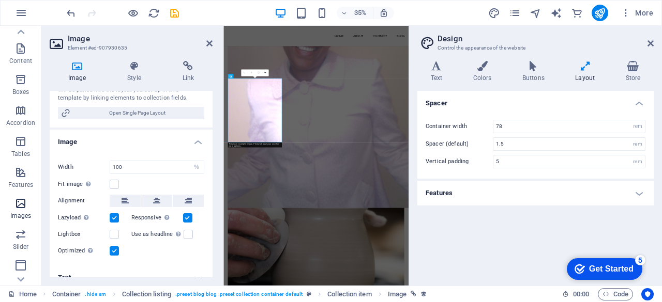
click at [19, 207] on icon "button" at bounding box center [20, 203] width 12 height 12
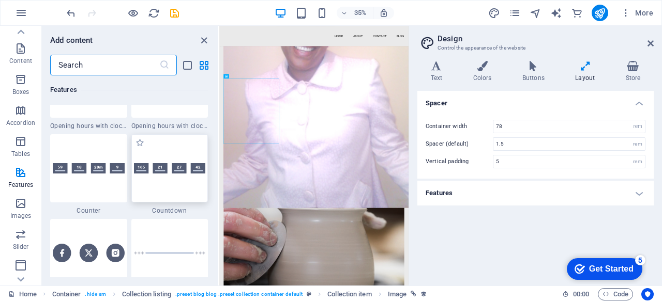
scroll to position [4518, 0]
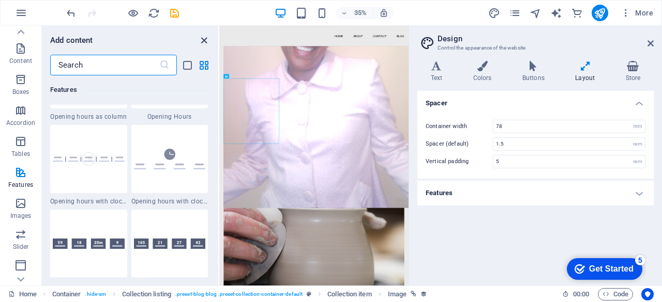
click at [204, 39] on icon "close panel" at bounding box center [204, 41] width 12 height 12
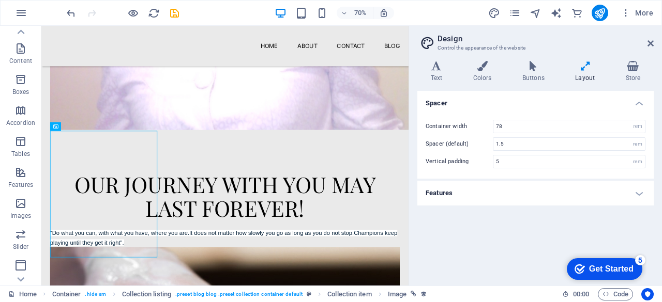
click at [653, 43] on aside "Design Control the appearance of the website Variants Text Colors Buttons Layou…" at bounding box center [534, 156] width 253 height 260
click at [652, 43] on icon at bounding box center [650, 43] width 6 height 8
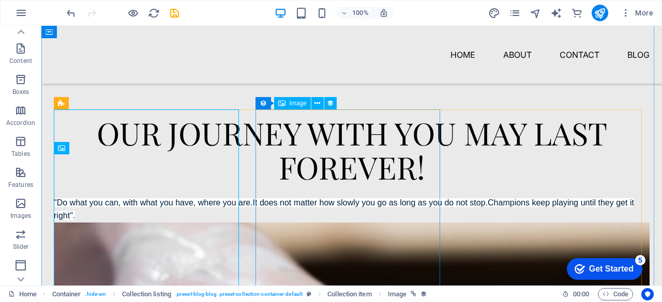
scroll to position [1151, 0]
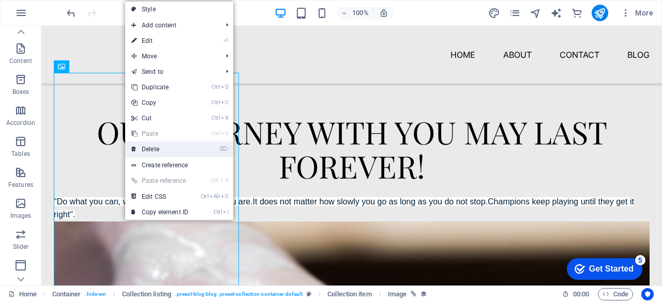
click at [148, 147] on link "⌦ Delete" at bounding box center [159, 150] width 69 height 16
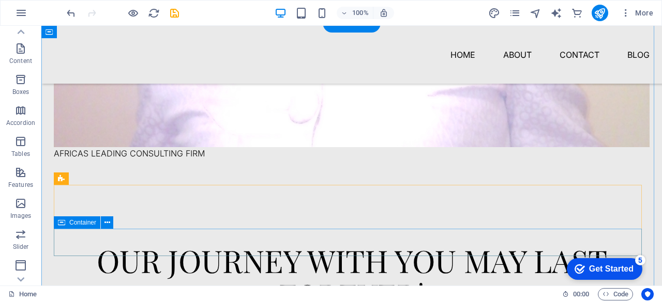
scroll to position [1047, 0]
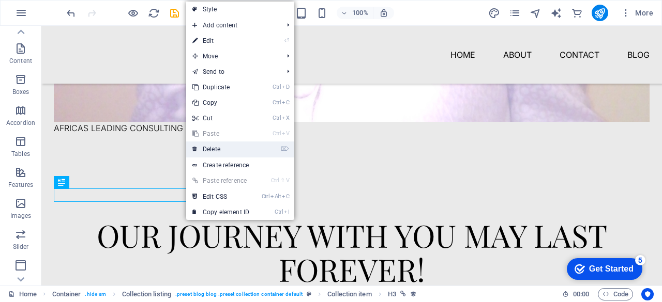
click at [200, 149] on link "⌦ Delete" at bounding box center [220, 150] width 69 height 16
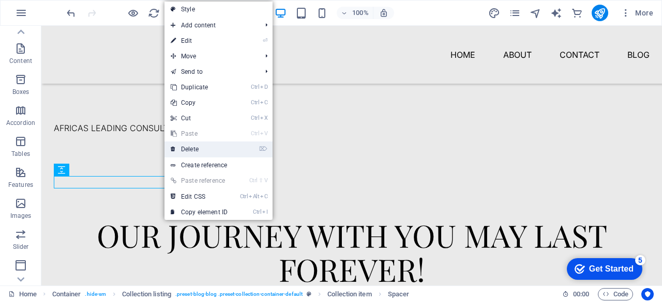
click at [197, 147] on link "⌦ Delete" at bounding box center [198, 150] width 69 height 16
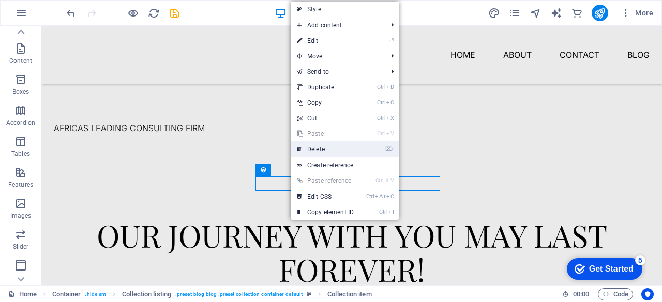
click at [317, 148] on link "⌦ Delete" at bounding box center [325, 150] width 69 height 16
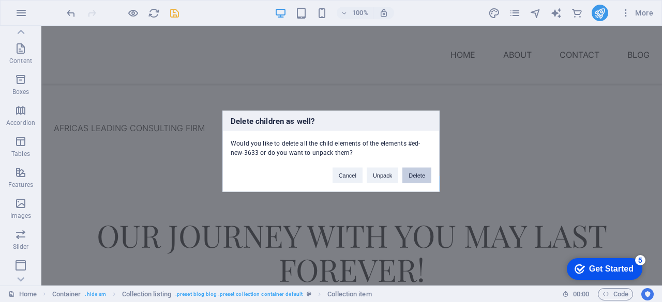
click at [421, 176] on button "Delete" at bounding box center [416, 175] width 29 height 16
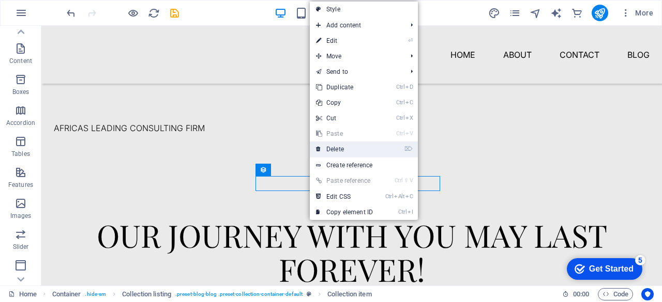
click at [338, 149] on link "⌦ Delete" at bounding box center [344, 150] width 69 height 16
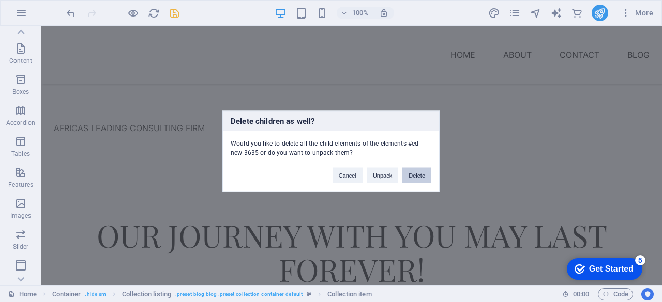
click at [420, 178] on button "Delete" at bounding box center [416, 175] width 29 height 16
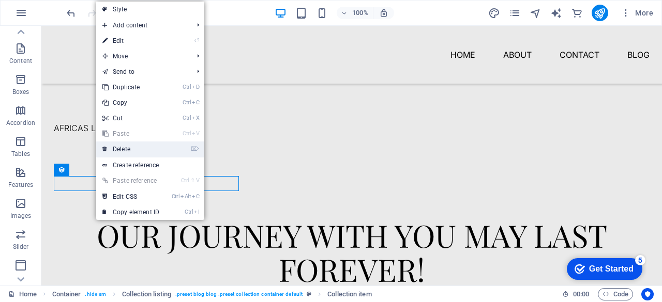
click at [135, 150] on link "⌦ Delete" at bounding box center [130, 150] width 69 height 16
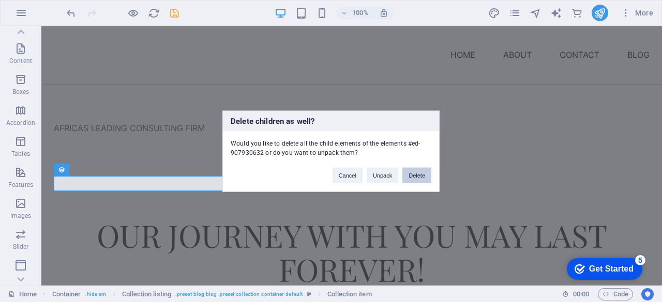
click at [421, 175] on button "Delete" at bounding box center [416, 175] width 29 height 16
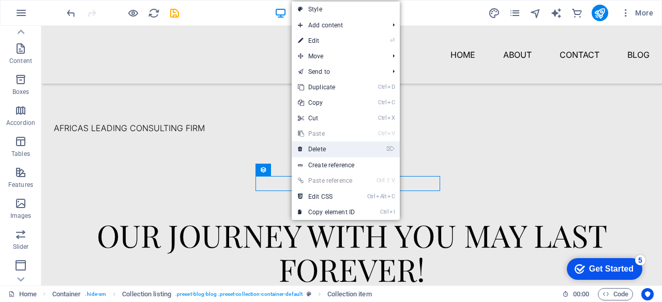
click at [317, 151] on link "⌦ Delete" at bounding box center [326, 150] width 69 height 16
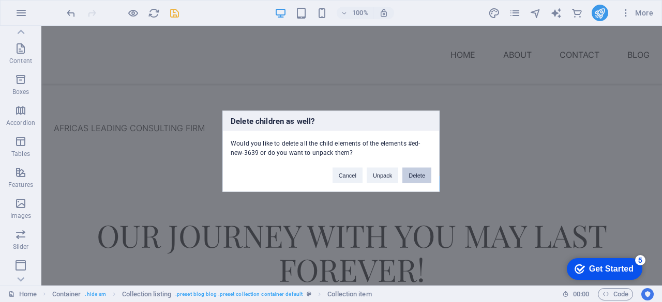
click at [420, 176] on button "Delete" at bounding box center [416, 175] width 29 height 16
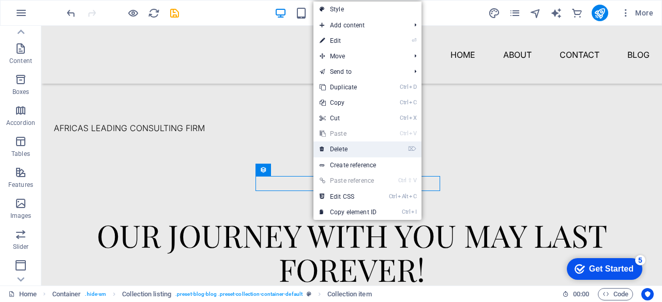
click at [347, 150] on link "⌦ Delete" at bounding box center [347, 150] width 69 height 16
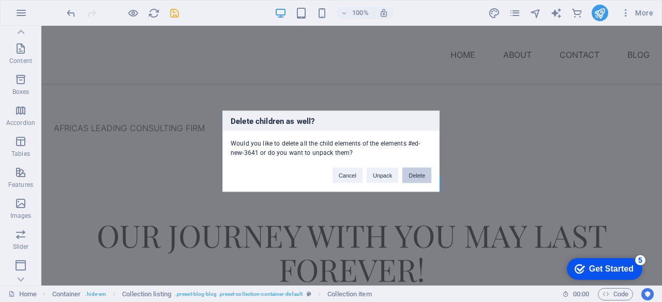
click at [410, 177] on button "Delete" at bounding box center [416, 175] width 29 height 16
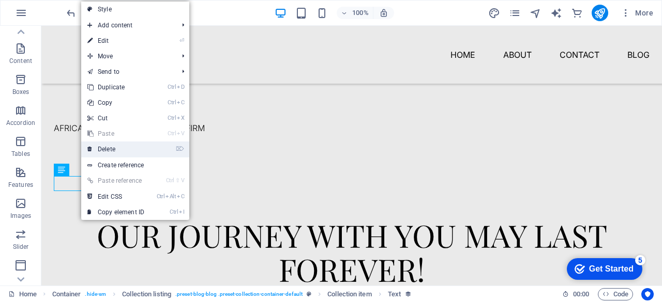
click at [135, 148] on link "⌦ Delete" at bounding box center [115, 150] width 69 height 16
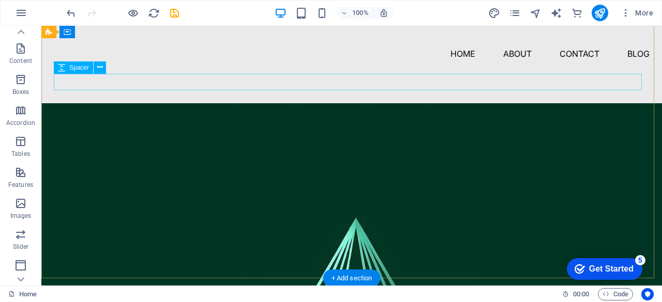
scroll to position [0, 0]
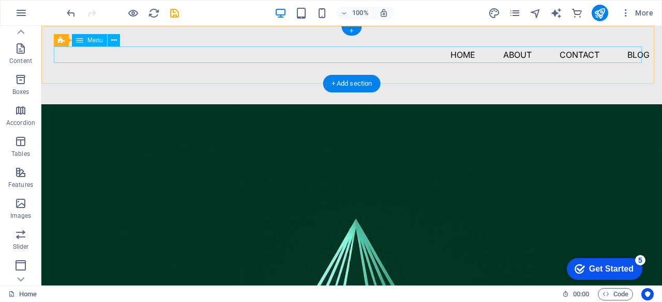
click at [455, 55] on nav "HOME About Contact Blog" at bounding box center [351, 55] width 595 height 17
click at [517, 52] on nav "HOME About Contact Blog" at bounding box center [351, 55] width 595 height 17
click at [566, 54] on nav "HOME About Contact Blog" at bounding box center [351, 55] width 595 height 17
click at [622, 53] on nav "HOME About Contact Blog" at bounding box center [351, 55] width 595 height 17
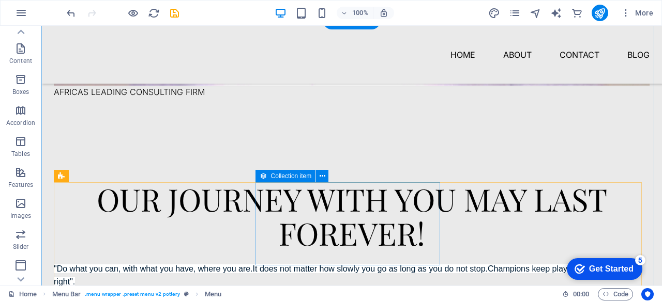
scroll to position [1086, 0]
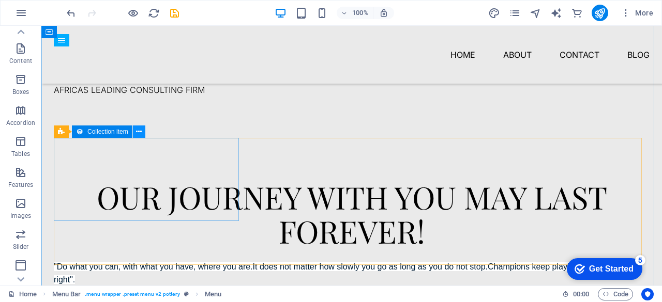
click at [139, 130] on icon at bounding box center [139, 132] width 6 height 11
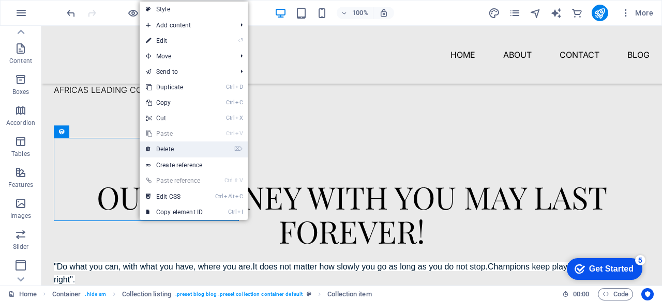
click at [173, 150] on link "⌦ Delete" at bounding box center [174, 150] width 69 height 16
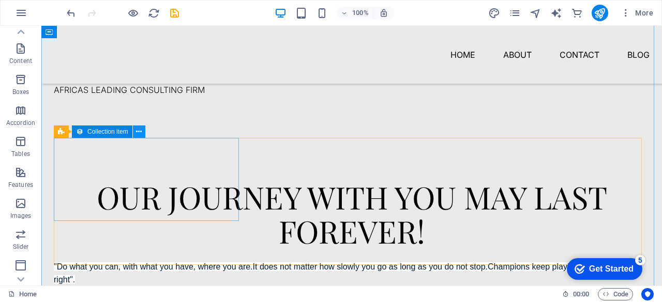
click at [136, 133] on icon at bounding box center [139, 132] width 6 height 11
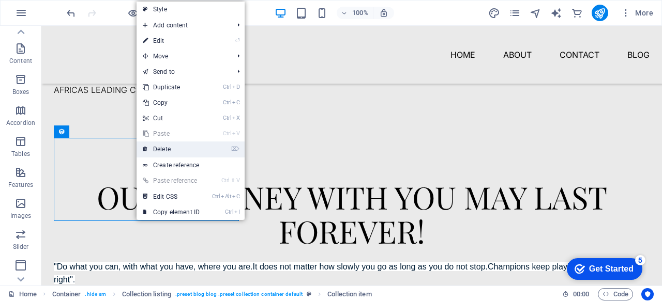
click at [163, 147] on link "⌦ Delete" at bounding box center [170, 150] width 69 height 16
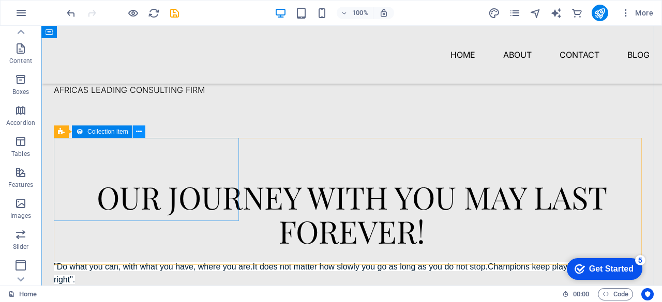
click at [139, 127] on icon at bounding box center [139, 132] width 6 height 11
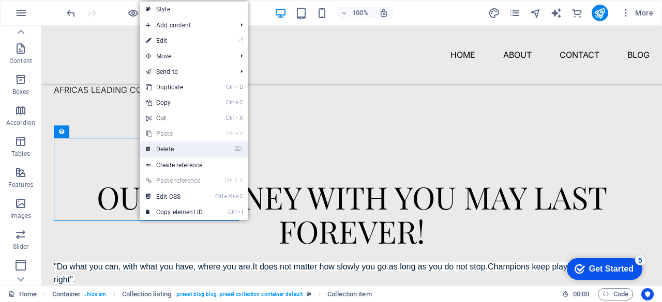
click at [166, 143] on link "⌦ Delete" at bounding box center [174, 150] width 69 height 16
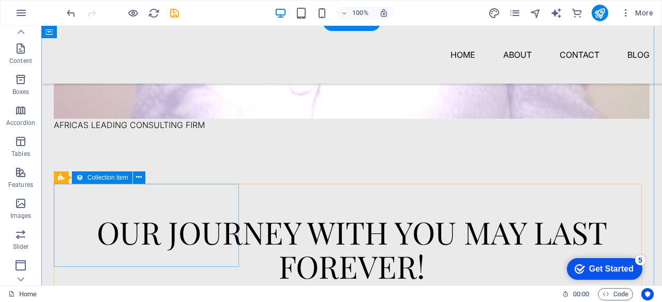
scroll to position [1034, 0]
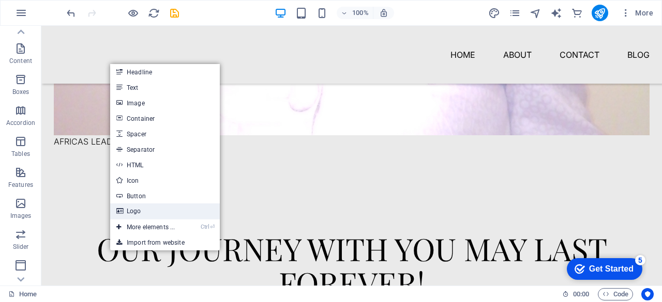
click at [129, 212] on link "Logo" at bounding box center [165, 212] width 110 height 16
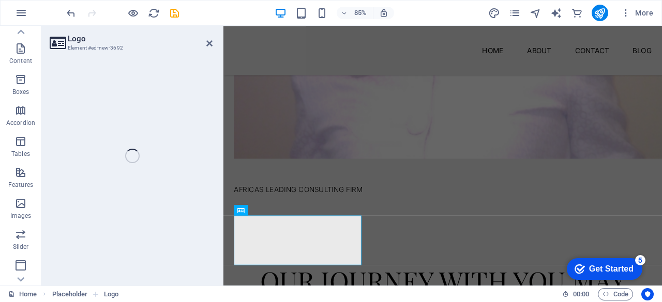
click at [209, 42] on div "Logo Element #ed-new-3692 H1 Banner Banner Container Spacer Text Menu Bar Menu …" at bounding box center [351, 156] width 620 height 260
click at [207, 42] on div "Logo Element #ed-new-3692 H1 Banner Banner Container Spacer Text Menu Bar Menu …" at bounding box center [351, 156] width 620 height 260
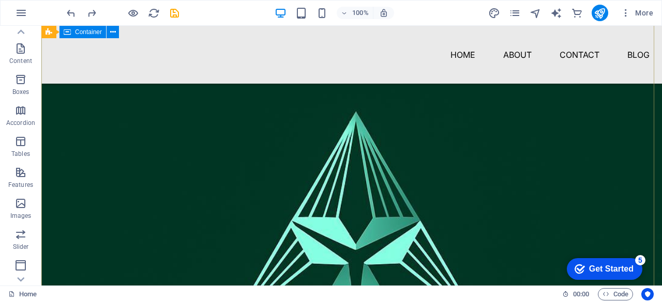
scroll to position [103, 0]
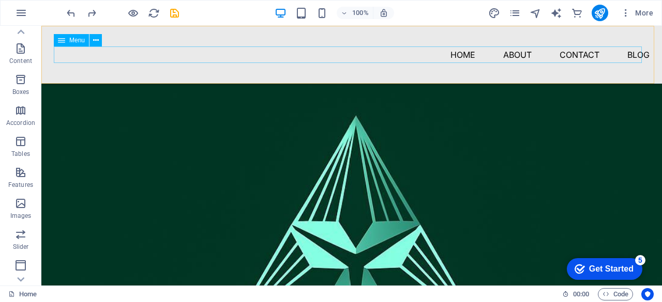
click at [509, 50] on nav "HOME About Contact Blog" at bounding box center [351, 55] width 595 height 17
click at [65, 43] on div "Menu" at bounding box center [71, 40] width 35 height 12
click at [66, 39] on div "Menu" at bounding box center [71, 40] width 35 height 12
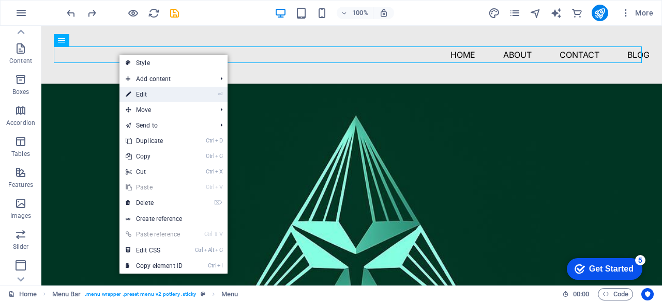
click at [148, 94] on link "⏎ Edit" at bounding box center [153, 95] width 69 height 16
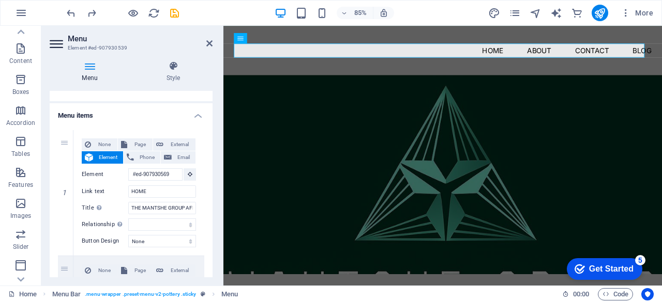
scroll to position [0, 0]
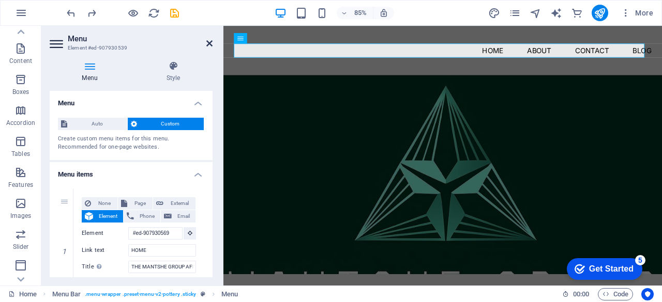
click at [210, 45] on icon at bounding box center [209, 43] width 6 height 8
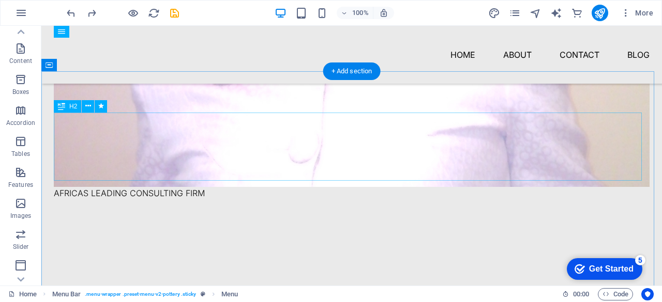
scroll to position [1034, 0]
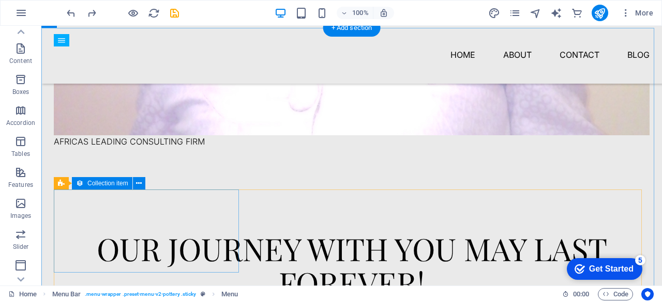
click at [138, 182] on icon at bounding box center [139, 183] width 6 height 11
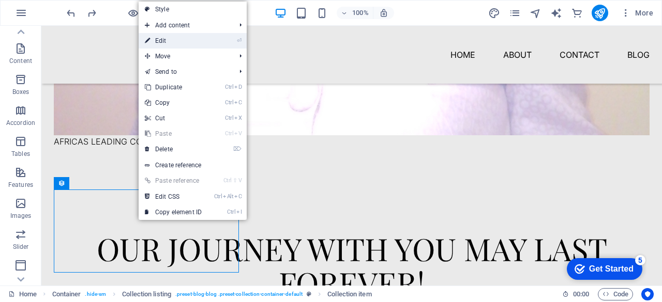
click at [170, 46] on link "⏎ Edit" at bounding box center [173, 41] width 69 height 16
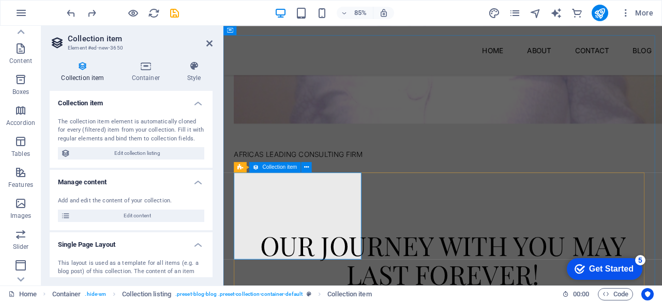
scroll to position [1086, 0]
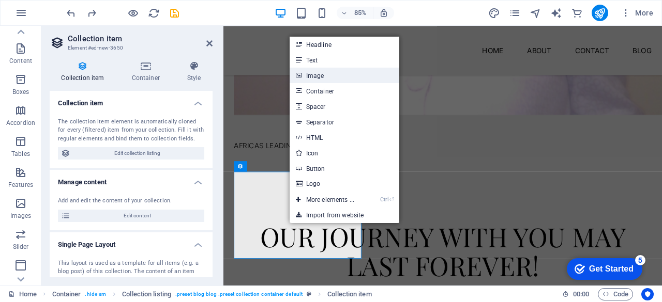
click at [328, 72] on link "Image" at bounding box center [344, 76] width 110 height 16
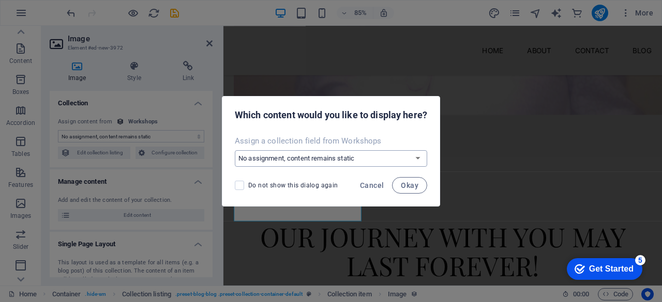
click at [400, 157] on select "No assignment, content remains static Create a new field Created at (Date) Upda…" at bounding box center [331, 158] width 192 height 17
click at [235, 150] on select "No assignment, content remains static Create a new field Created at (Date) Upda…" at bounding box center [331, 158] width 192 height 17
click at [407, 182] on span "Okay" at bounding box center [410, 185] width 18 height 8
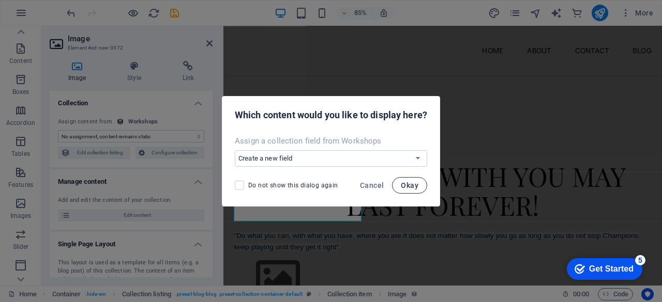
scroll to position [0, 0]
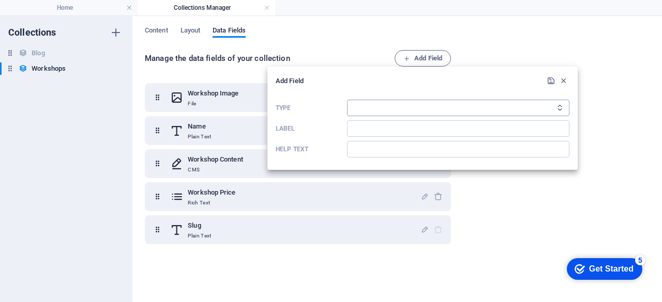
click at [365, 106] on select "Plain Text Link CMS Rich Text File Multiple Files Checkbox Choice Date Number" at bounding box center [458, 108] width 222 height 17
click at [347, 100] on select "Plain Text Link CMS Rich Text File Multiple Files Checkbox Choice Date Number" at bounding box center [458, 108] width 222 height 17
click at [377, 126] on input "Label" at bounding box center [458, 128] width 222 height 17
click at [132, 9] on div at bounding box center [331, 151] width 662 height 302
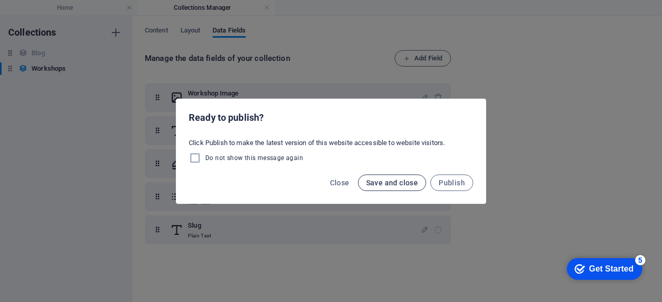
click at [398, 185] on span "Save and close" at bounding box center [392, 183] width 52 height 8
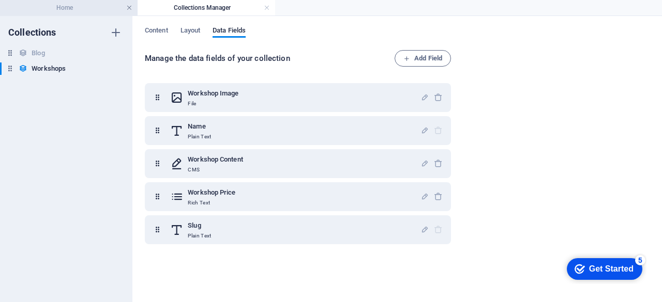
click at [128, 7] on link at bounding box center [129, 8] width 6 height 10
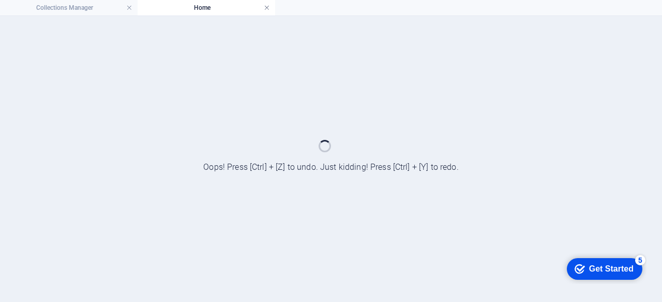
click at [266, 6] on link at bounding box center [267, 8] width 6 height 10
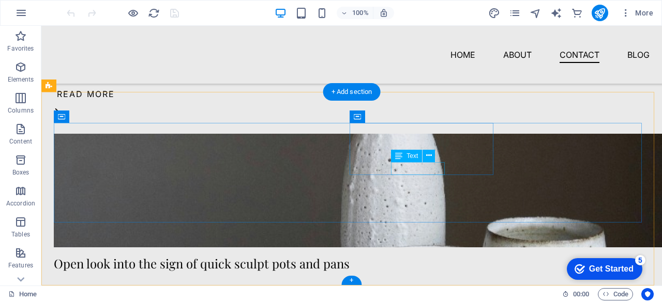
scroll to position [2666, 0]
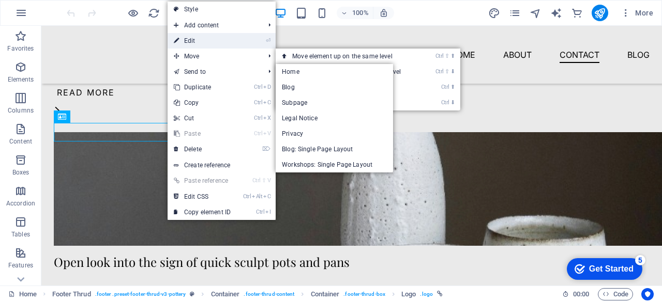
click at [194, 40] on link "⏎ Edit" at bounding box center [201, 41] width 69 height 16
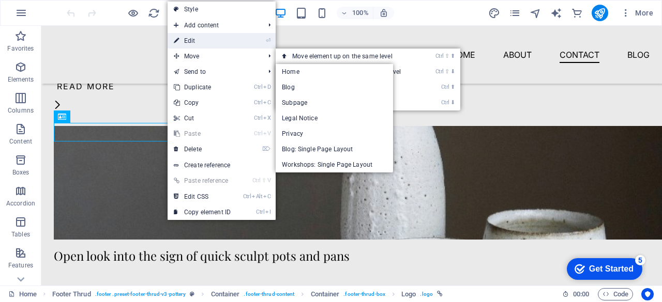
select select "px"
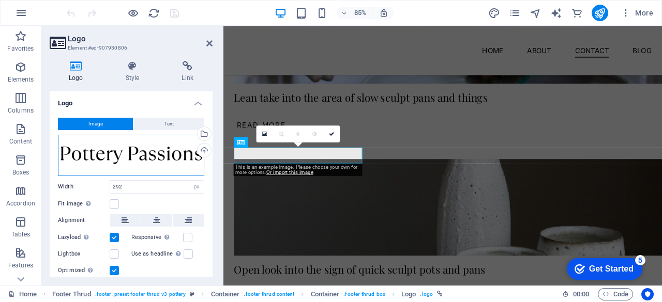
click at [184, 148] on div "Drag files here, click to choose files or select files from Files or our free s…" at bounding box center [131, 155] width 146 height 41
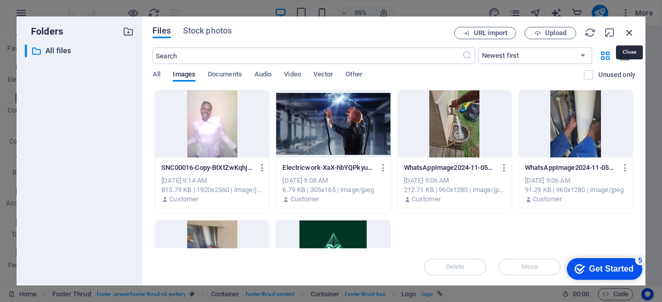
click at [628, 30] on icon "button" at bounding box center [628, 32] width 11 height 11
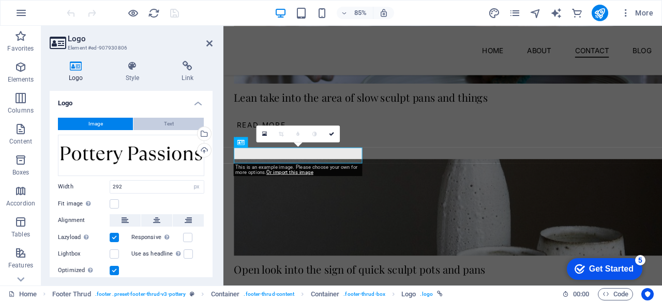
click at [180, 121] on button "Text" at bounding box center [168, 124] width 70 height 12
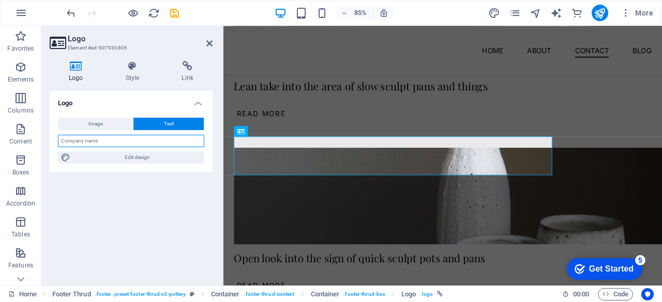
click at [163, 137] on input "text" at bounding box center [131, 141] width 146 height 12
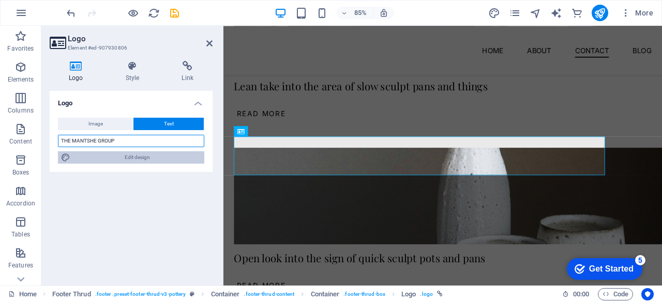
type input "THE MANTSHE GROUP"
click at [154, 159] on span "Edit design" at bounding box center [137, 157] width 128 height 12
select select "px"
select select "400"
select select "px"
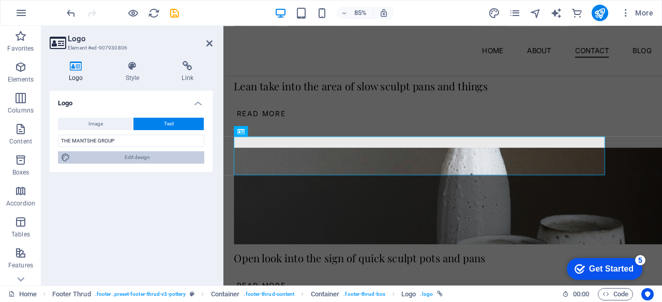
select select "rem"
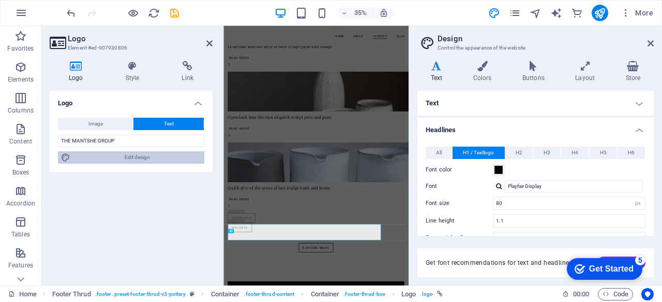
scroll to position [2222, 0]
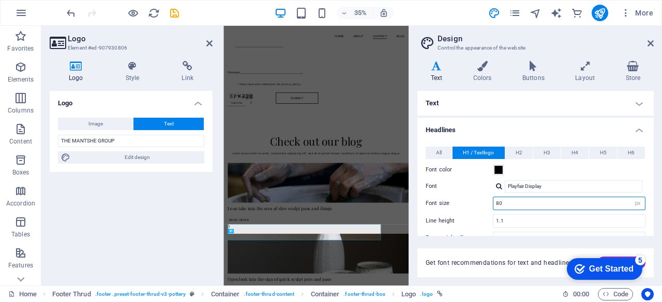
click at [573, 200] on input "80" at bounding box center [568, 203] width 151 height 12
click at [498, 204] on input "80" at bounding box center [568, 203] width 151 height 12
type input "70"
click at [471, 199] on div "Font size 70 rem px em %" at bounding box center [535, 203] width 220 height 13
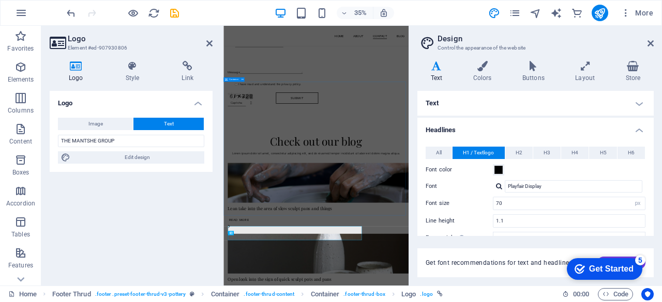
scroll to position [2216, 0]
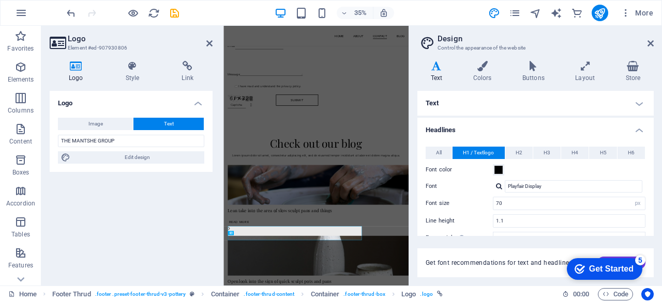
click at [72, 68] on icon at bounding box center [76, 66] width 53 height 10
click at [89, 119] on span "Image" at bounding box center [95, 124] width 14 height 12
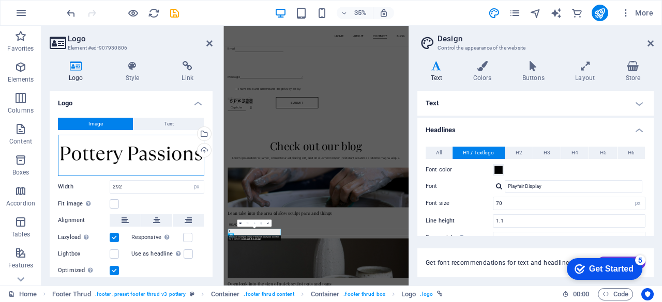
click at [102, 150] on div "Drag files here, click to choose files or select files from Files or our free s…" at bounding box center [131, 155] width 146 height 41
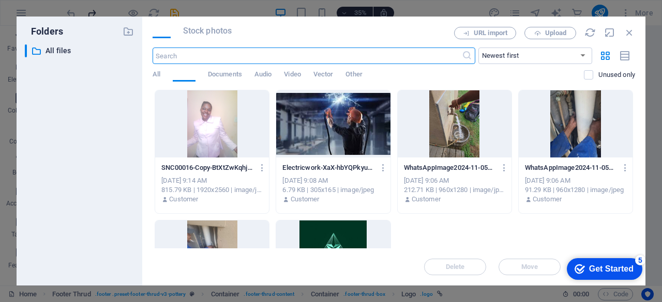
scroll to position [6231, 0]
type input "164"
type input "32"
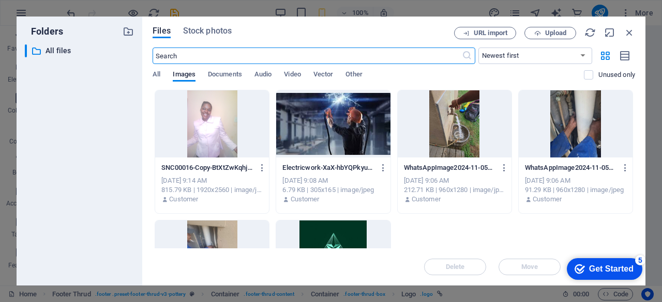
click at [319, 231] on div at bounding box center [333, 254] width 114 height 67
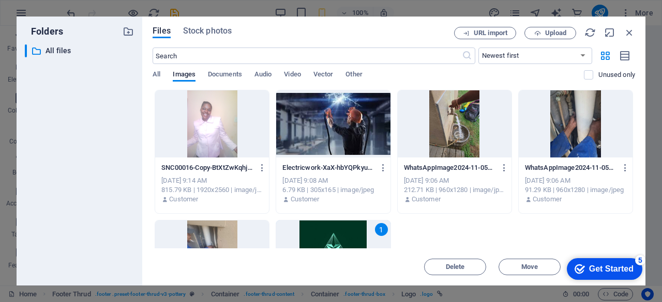
click at [319, 231] on div "1" at bounding box center [333, 254] width 114 height 67
type input "292"
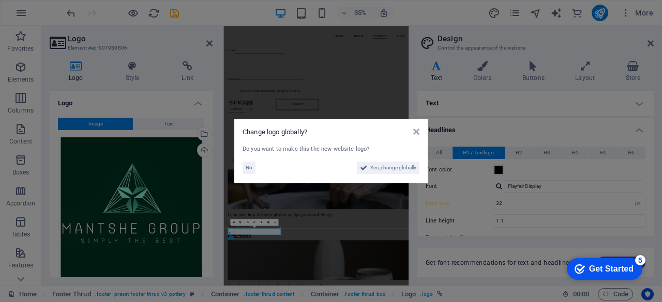
type input "70"
click at [375, 169] on span "Yes, change globally" at bounding box center [393, 168] width 46 height 12
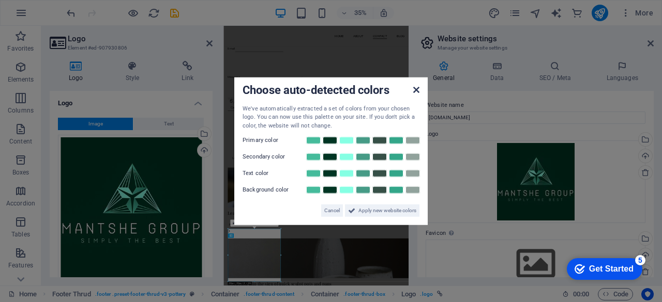
click at [419, 89] on icon at bounding box center [416, 89] width 6 height 8
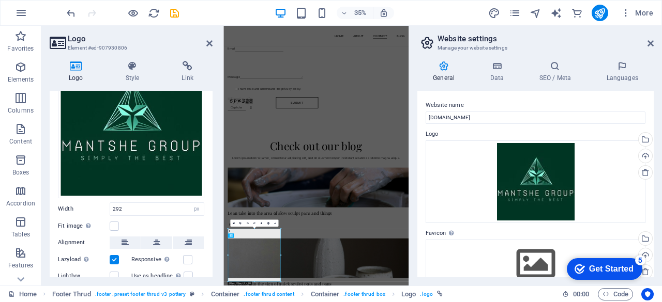
scroll to position [31, 0]
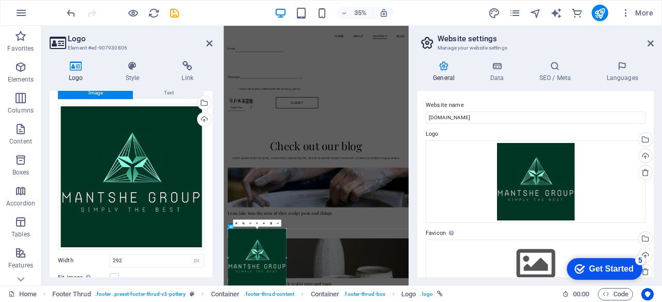
drag, startPoint x: 280, startPoint y: 255, endPoint x: 211, endPoint y: 654, distance: 404.9
click at [285, 255] on div at bounding box center [285, 258] width 1 height 58
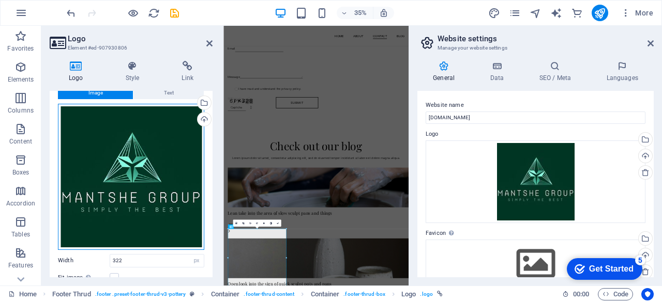
drag, startPoint x: 159, startPoint y: 186, endPoint x: 150, endPoint y: 191, distance: 10.2
click at [150, 191] on div "Drag files here, click to choose files or select files from Files or our free s…" at bounding box center [131, 177] width 146 height 146
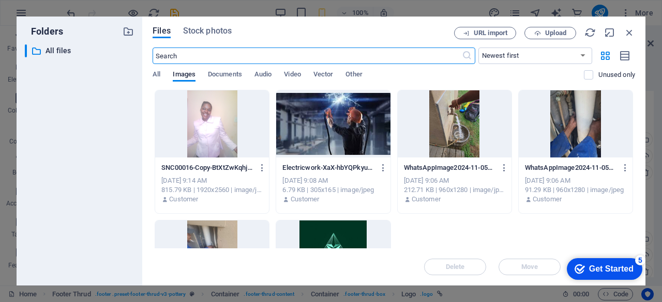
scroll to position [6457, 0]
click at [627, 32] on icon "button" at bounding box center [628, 32] width 11 height 11
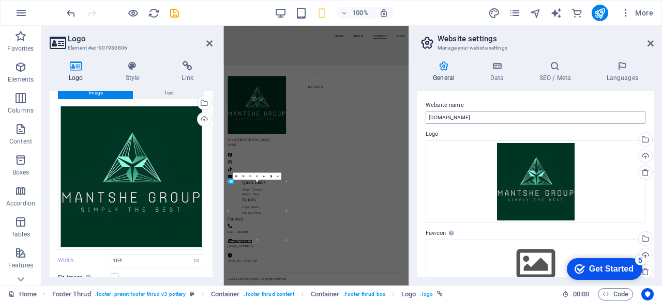
scroll to position [2340, 0]
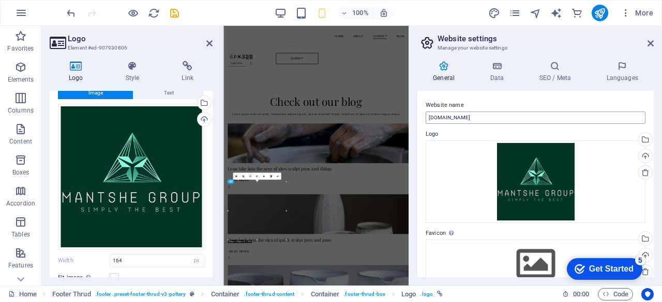
type input "322"
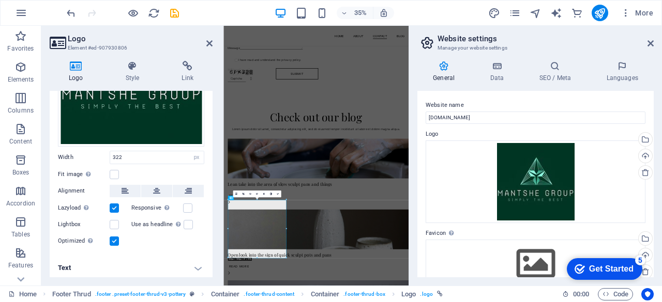
scroll to position [0, 0]
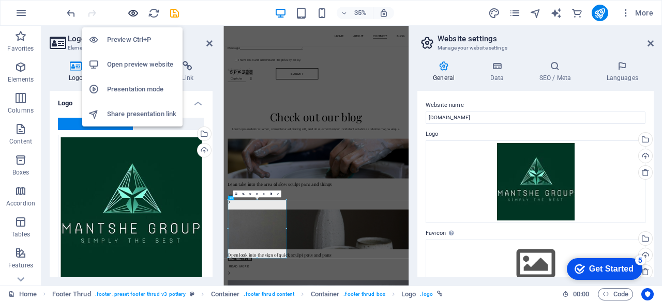
click at [0, 0] on icon "button" at bounding box center [0, 0] width 0 height 0
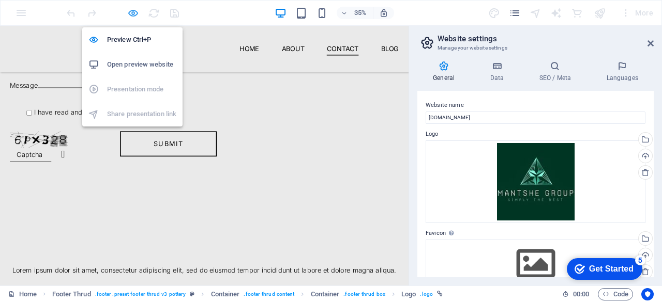
scroll to position [2624, 0]
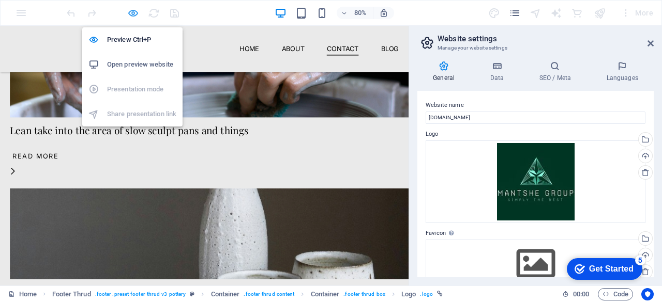
click at [0, 0] on icon "button" at bounding box center [0, 0] width 0 height 0
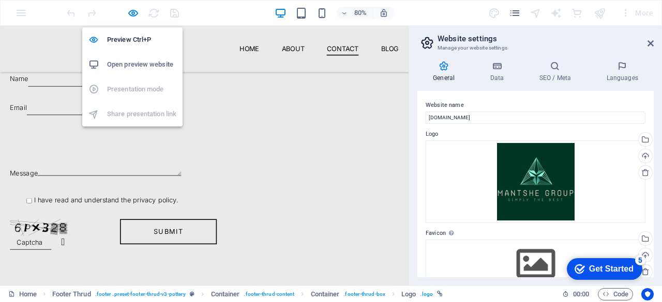
select select "px"
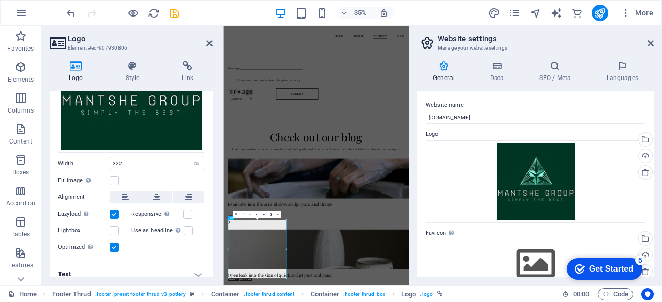
scroll to position [134, 0]
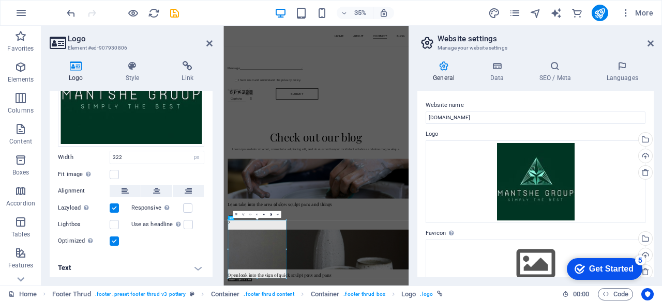
select select "px"
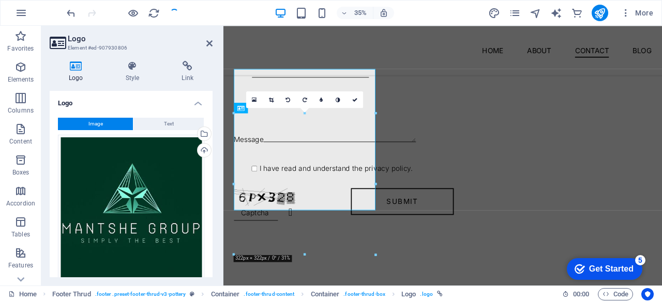
scroll to position [2712, 0]
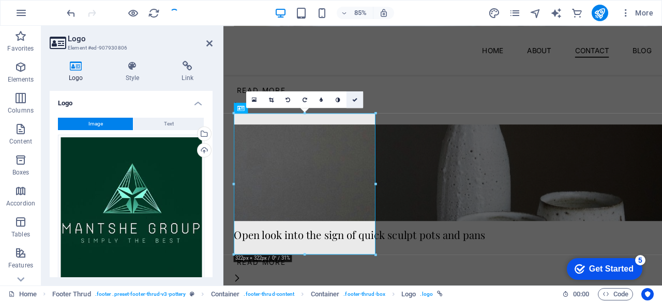
click at [352, 100] on link at bounding box center [354, 99] width 17 height 17
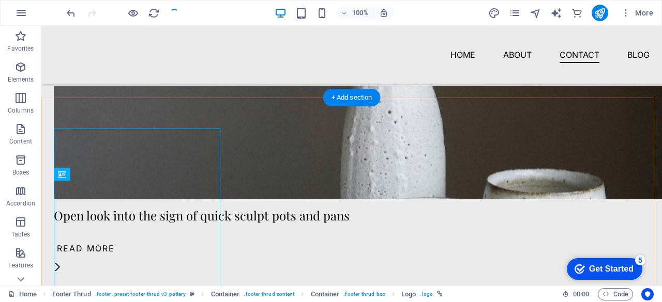
scroll to position [2660, 0]
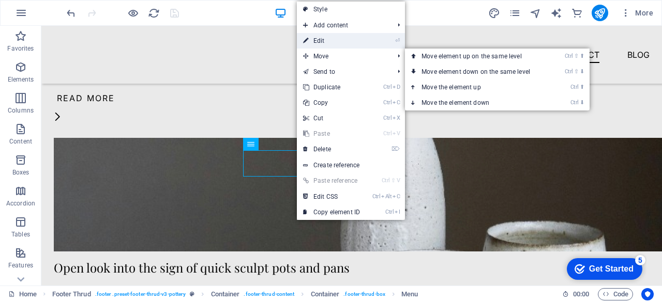
click at [315, 39] on link "⏎ Edit" at bounding box center [331, 41] width 69 height 16
select select "1"
select select
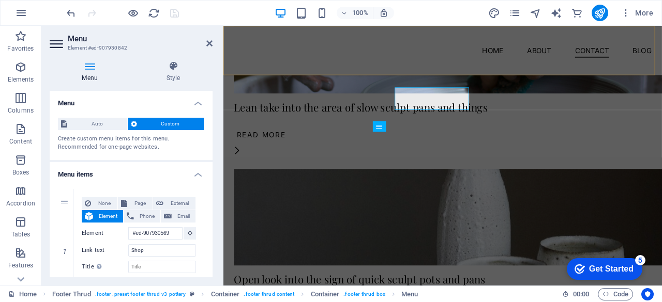
scroll to position [2712, 0]
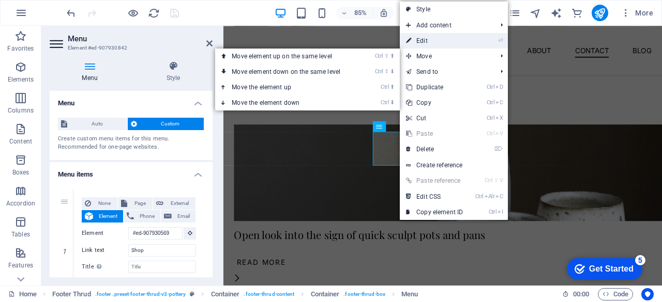
click at [425, 43] on link "⏎ Edit" at bounding box center [434, 41] width 69 height 16
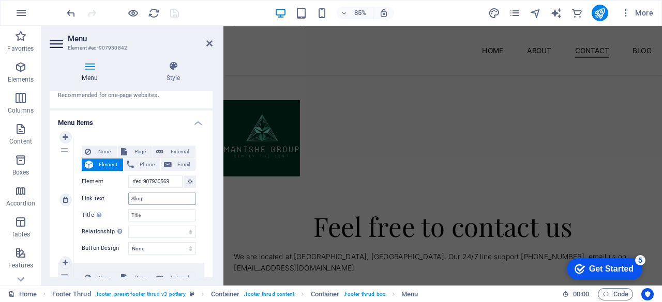
scroll to position [2544, 0]
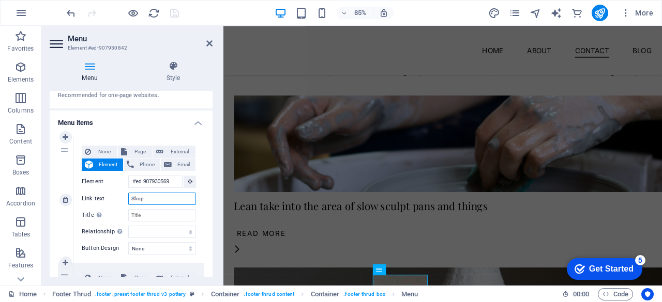
click at [156, 201] on input "Shop" at bounding box center [162, 199] width 68 height 12
type input "S"
select select
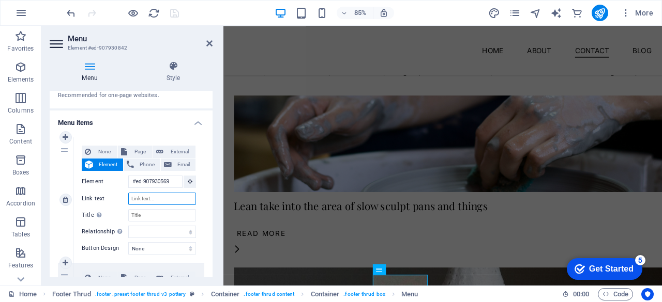
select select
type input "Office"
select select
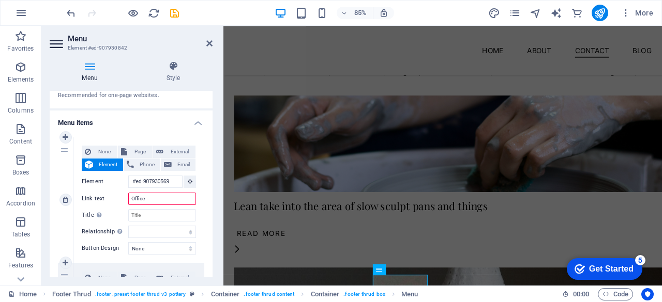
select select
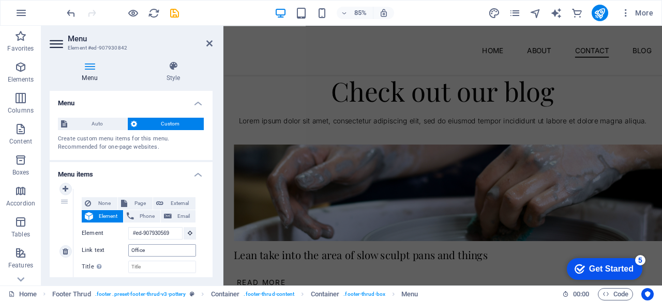
scroll to position [2720, 0]
select select "px"
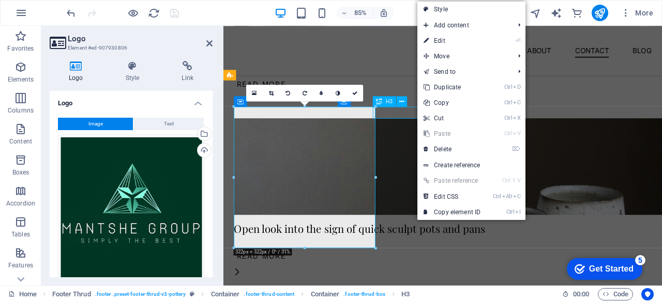
scroll to position [2668, 0]
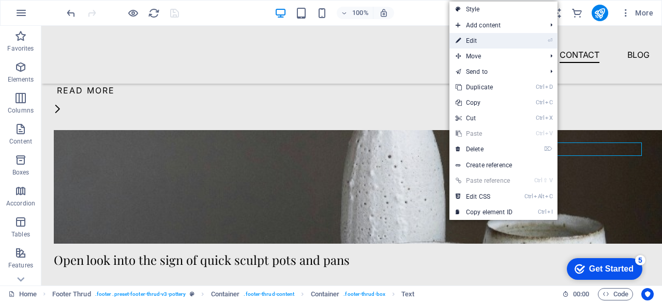
drag, startPoint x: 487, startPoint y: 35, endPoint x: 313, endPoint y: 18, distance: 174.5
click at [487, 35] on link "⏎ Edit" at bounding box center [483, 41] width 69 height 16
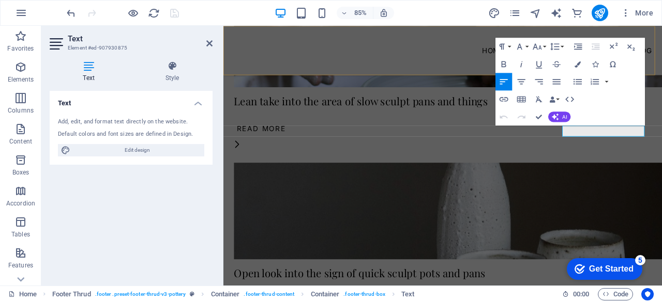
scroll to position [2720, 0]
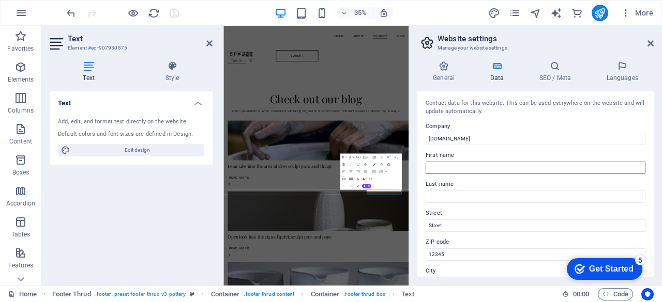
click at [563, 169] on input "First name" at bounding box center [535, 168] width 220 height 12
type input "Kwena"
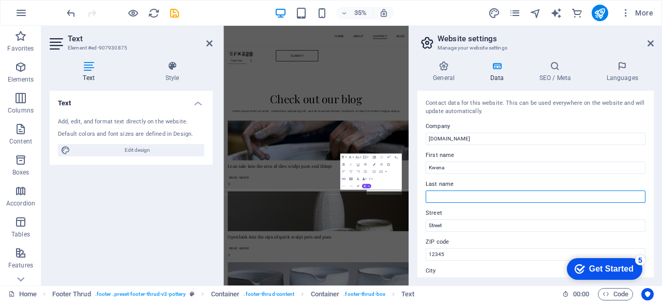
click at [506, 196] on input "Last name" at bounding box center [535, 197] width 220 height 12
type input "Moloto"
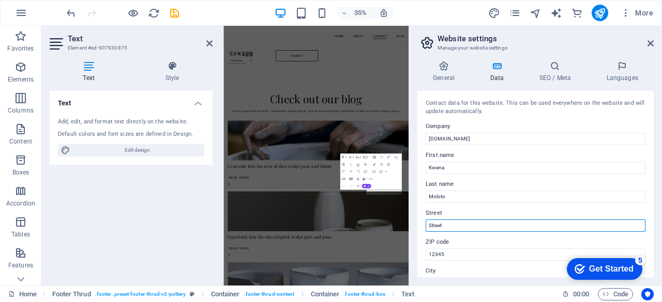
click at [470, 228] on input "Street" at bounding box center [535, 226] width 220 height 12
type input "S"
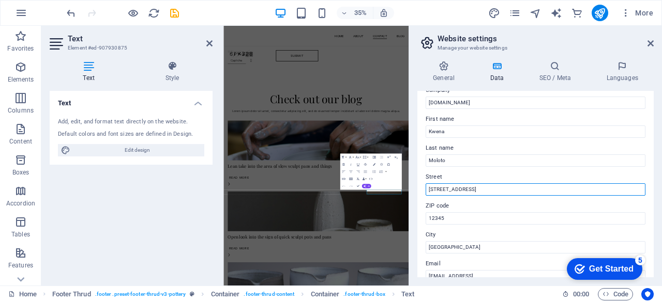
scroll to position [52, 0]
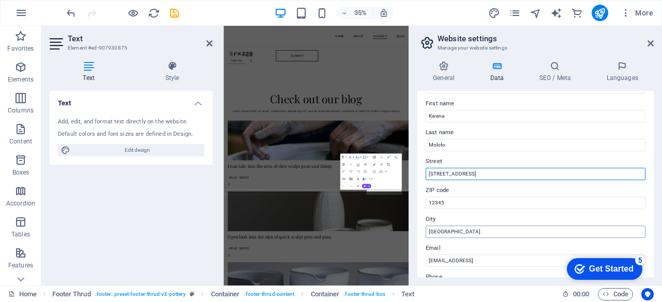
type input "100 Rooibos Street"
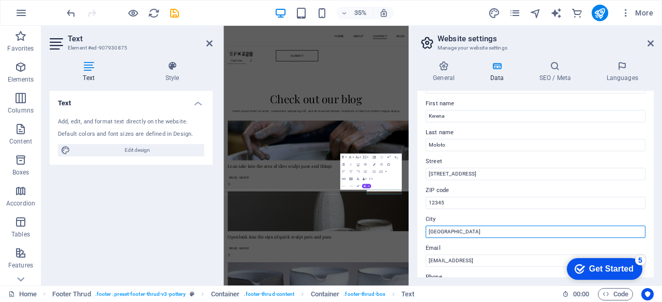
click at [469, 229] on input "[GEOGRAPHIC_DATA]" at bounding box center [535, 232] width 220 height 12
type input "B"
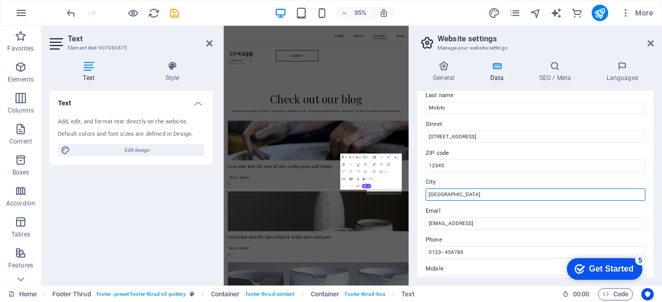
scroll to position [103, 0]
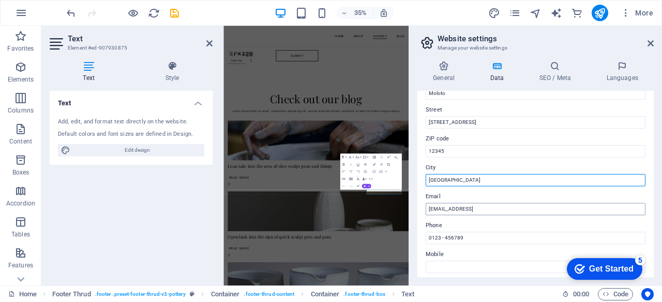
type input "[GEOGRAPHIC_DATA]"
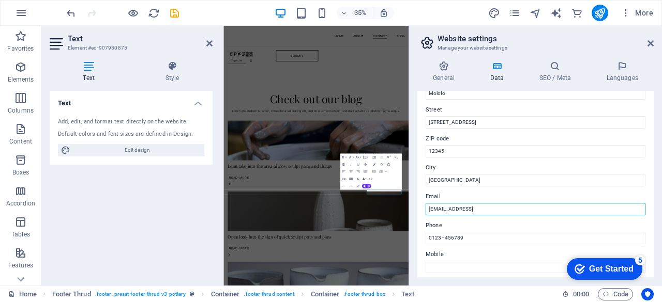
click at [546, 211] on input "f3a0bf2836b4dce9cc866bd3fee8c4@cpanel.local" at bounding box center [535, 209] width 220 height 12
drag, startPoint x: 549, startPoint y: 206, endPoint x: 423, endPoint y: 200, distance: 125.8
click at [423, 200] on div "Contact data for this website. This can be used everywhere on the website and w…" at bounding box center [535, 184] width 236 height 187
type input "[EMAIL_ADDRESS][DOMAIN_NAME]"
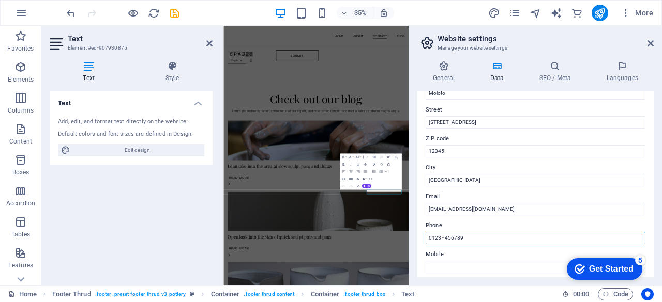
click at [468, 240] on input "0123 - 456789" at bounding box center [535, 238] width 220 height 12
type input "068-926-7274"
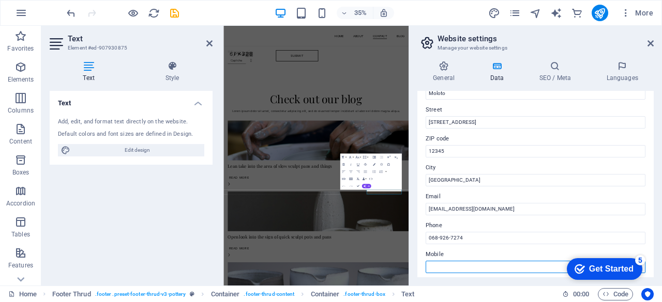
click at [471, 266] on input "Mobile" at bounding box center [535, 267] width 220 height 12
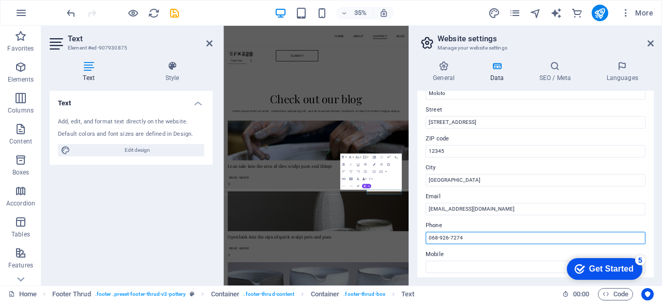
drag, startPoint x: 465, startPoint y: 238, endPoint x: 423, endPoint y: 233, distance: 42.6
click at [423, 233] on div "Contact data for this website. This can be used everywhere on the website and w…" at bounding box center [535, 184] width 236 height 187
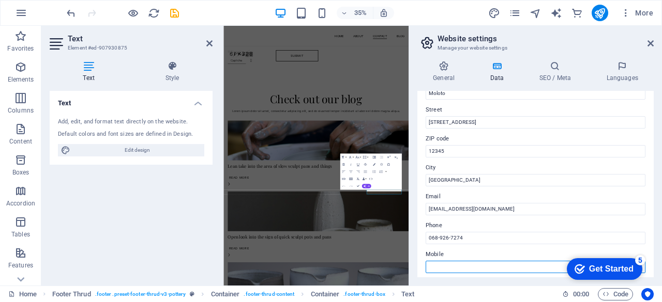
click at [457, 263] on input "Mobile" at bounding box center [535, 267] width 220 height 12
paste input "068-926-7274"
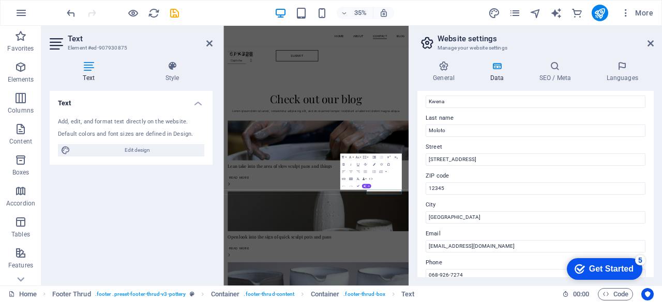
scroll to position [52, 0]
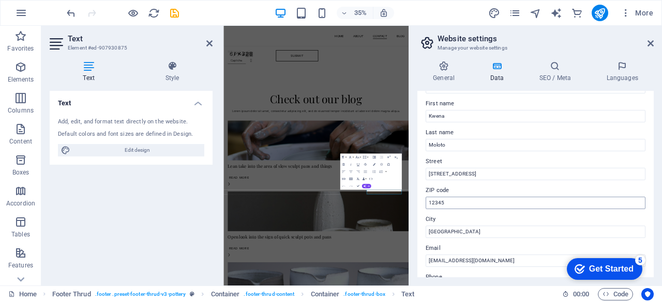
type input "068-926-7274"
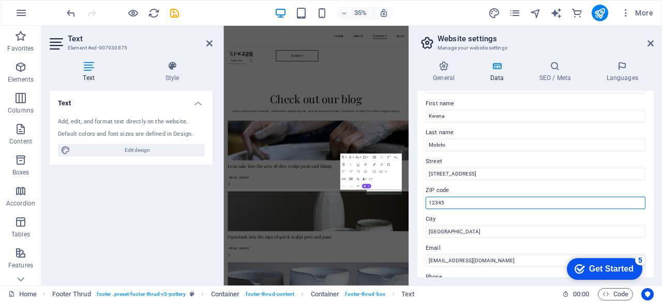
drag, startPoint x: 455, startPoint y: 202, endPoint x: 429, endPoint y: 203, distance: 25.9
click at [429, 203] on input "12345" at bounding box center [535, 203] width 220 height 12
type input "0083"
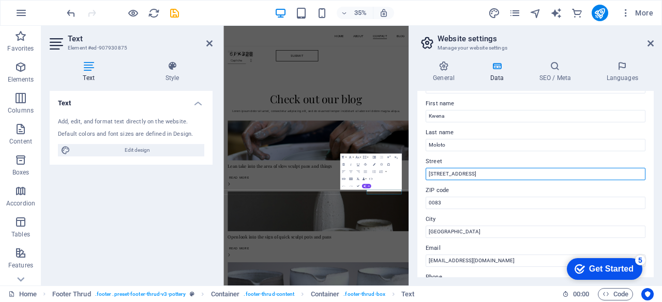
click at [474, 176] on input "100 Rooibos Street" at bounding box center [535, 174] width 220 height 12
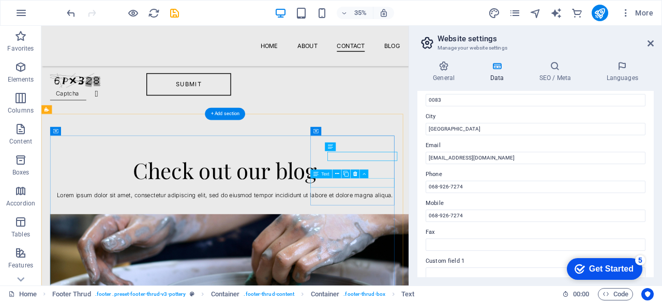
scroll to position [2631, 0]
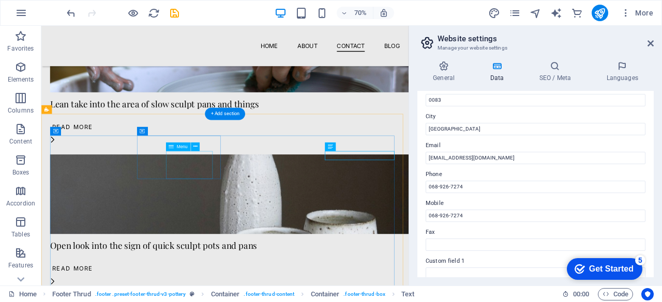
type input "[STREET_ADDRESS][US_STATE]"
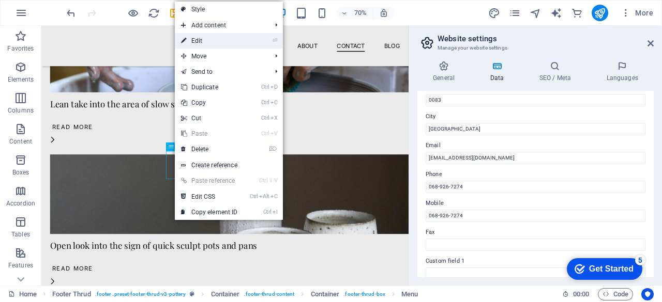
click at [204, 35] on link "⏎ Edit" at bounding box center [209, 41] width 69 height 16
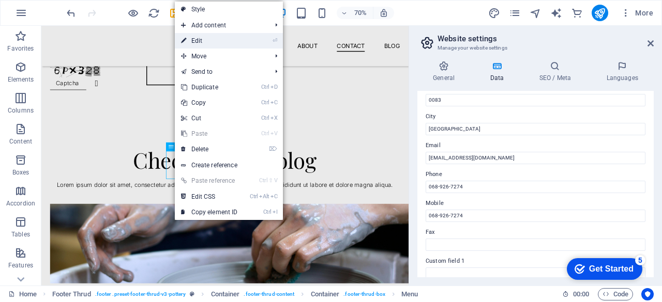
select select "1"
select select
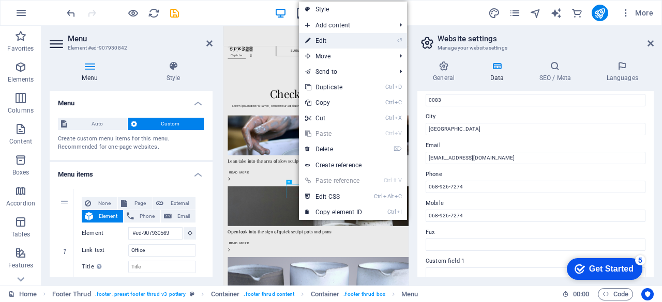
drag, startPoint x: 324, startPoint y: 37, endPoint x: 288, endPoint y: 34, distance: 35.9
click at [324, 37] on link "⏎ Edit" at bounding box center [333, 41] width 69 height 16
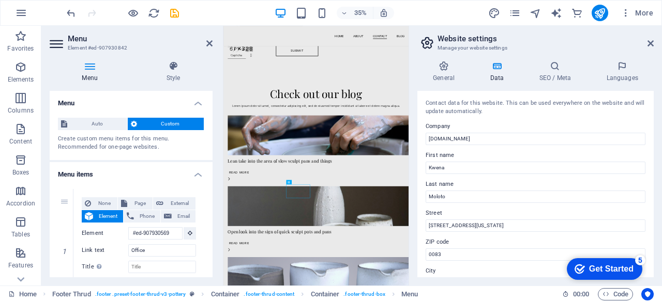
scroll to position [0, 0]
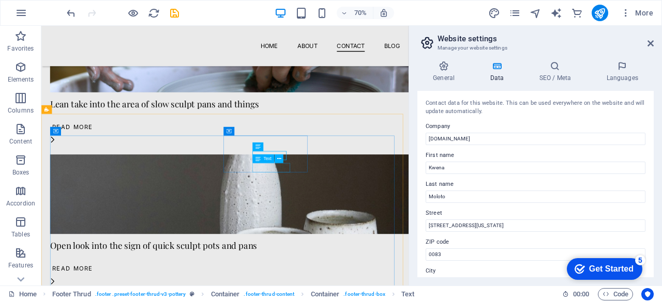
click at [266, 158] on span "Text" at bounding box center [267, 159] width 8 height 4
click at [278, 160] on icon at bounding box center [279, 159] width 4 height 8
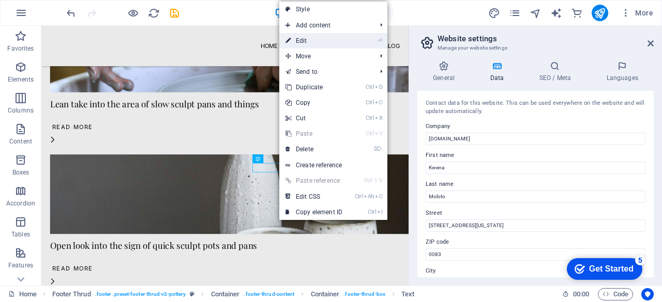
drag, startPoint x: 306, startPoint y: 42, endPoint x: 235, endPoint y: 49, distance: 70.6
click at [306, 42] on link "⏎ Edit" at bounding box center [313, 41] width 69 height 16
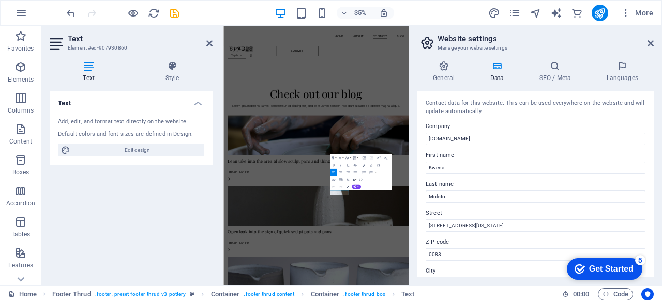
scroll to position [2649, 0]
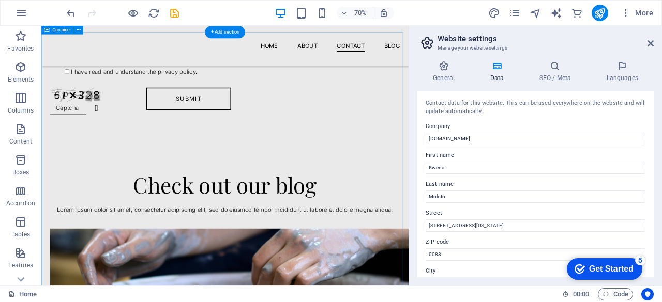
scroll to position [2315, 0]
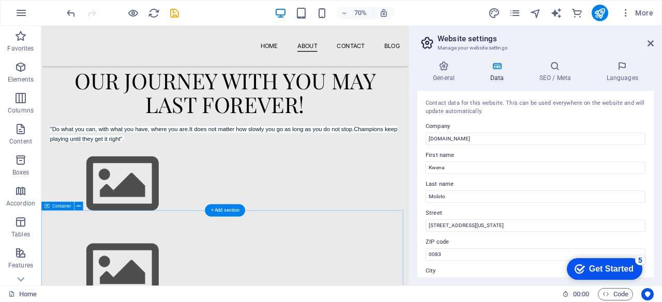
scroll to position [1292, 0]
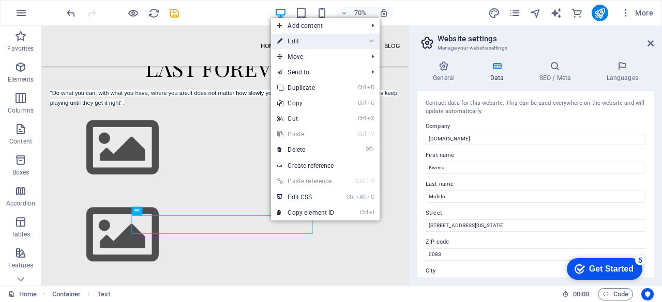
click at [297, 41] on link "⏎ Edit" at bounding box center [305, 42] width 69 height 16
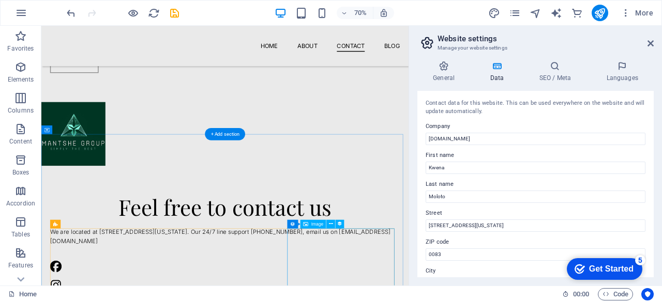
scroll to position [1757, 0]
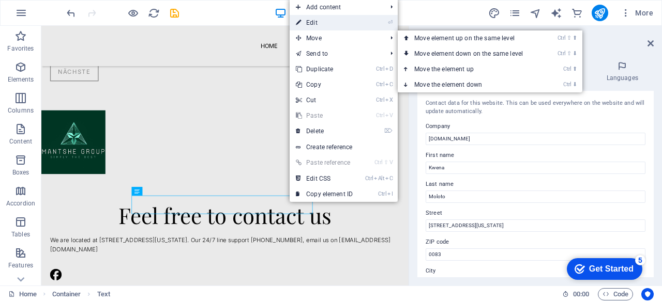
click at [312, 22] on link "⏎ Edit" at bounding box center [323, 23] width 69 height 16
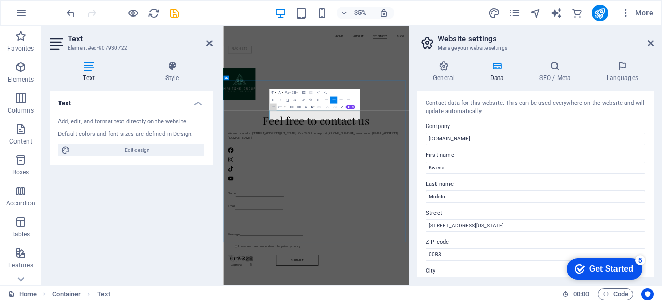
drag, startPoint x: 497, startPoint y: 136, endPoint x: 572, endPoint y: 293, distance: 173.6
drag, startPoint x: 601, startPoint y: 289, endPoint x: 344, endPoint y: 287, distance: 256.9
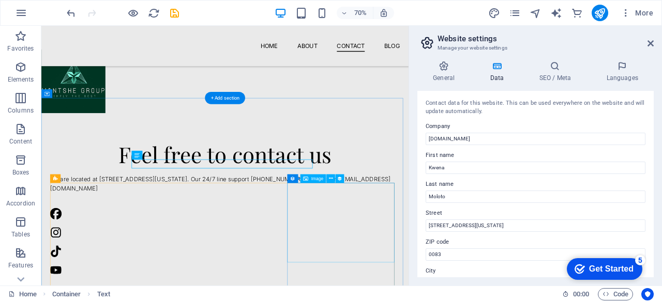
scroll to position [1860, 0]
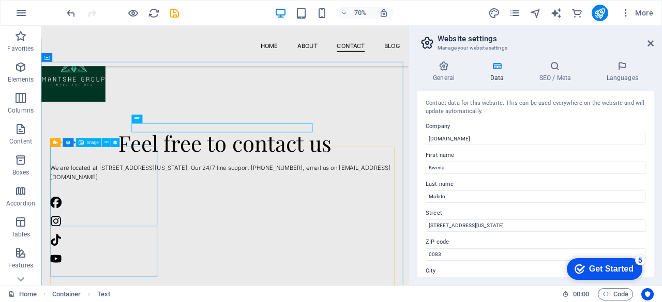
click at [84, 145] on div "Image" at bounding box center [89, 143] width 26 height 9
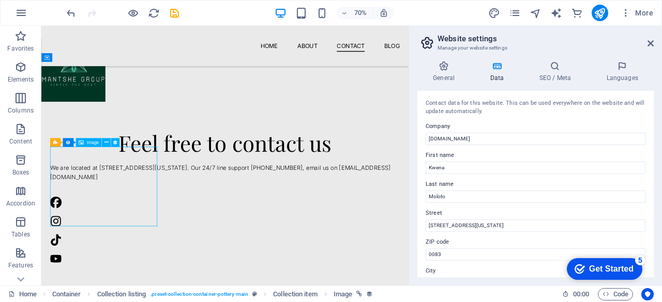
click at [86, 142] on div "Image" at bounding box center [89, 143] width 26 height 9
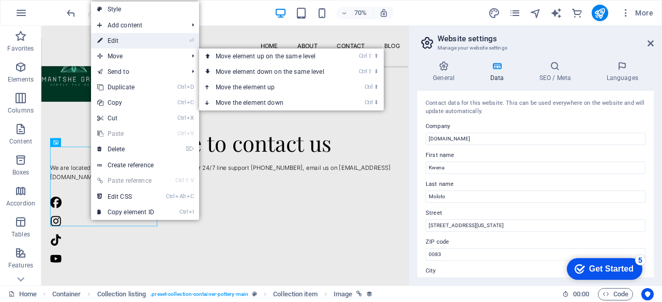
click at [111, 40] on link "⏎ Edit" at bounding box center [125, 41] width 69 height 16
select select "vw"
select select "px"
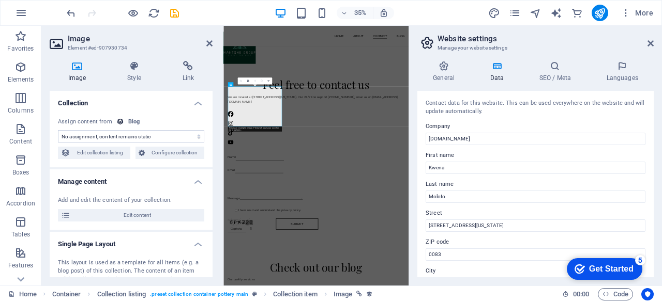
select select "image"
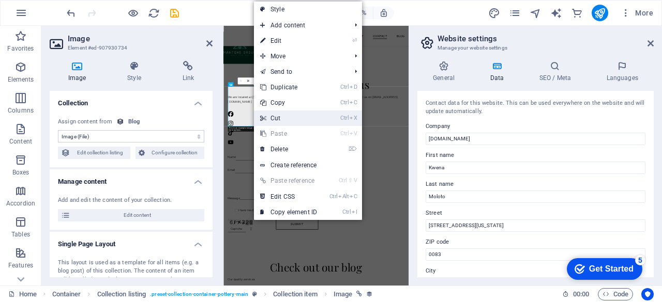
drag, startPoint x: 263, startPoint y: 115, endPoint x: 321, endPoint y: 128, distance: 59.2
click at [263, 115] on icon at bounding box center [262, 119] width 5 height 16
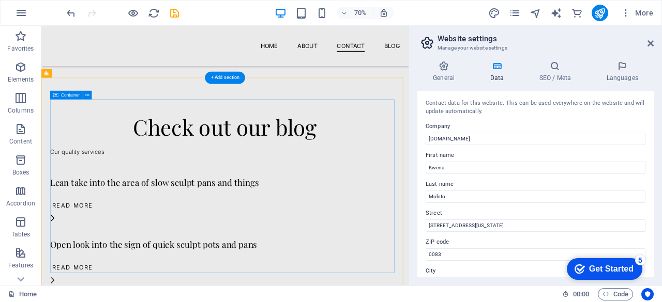
scroll to position [2343, 0]
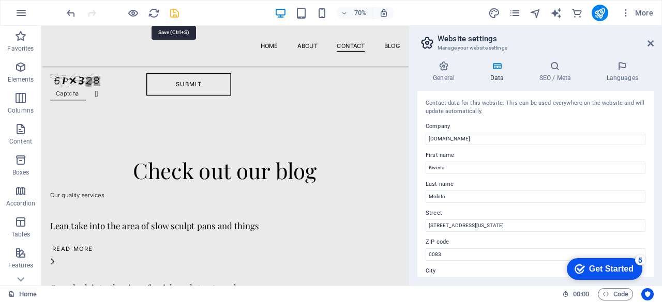
click at [173, 10] on icon "save" at bounding box center [175, 13] width 12 height 12
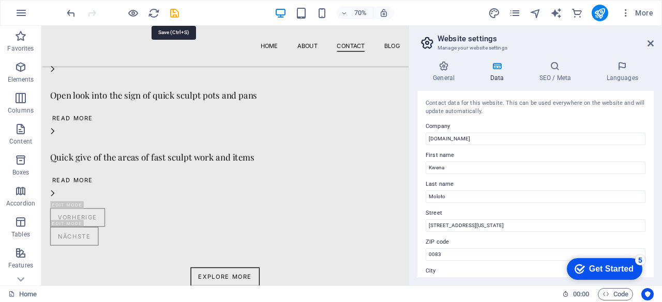
select select "px"
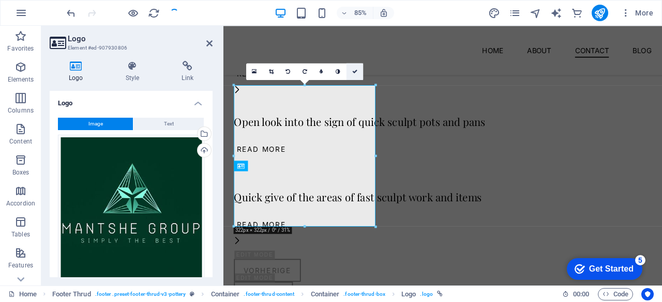
click at [358, 72] on link at bounding box center [354, 72] width 17 height 17
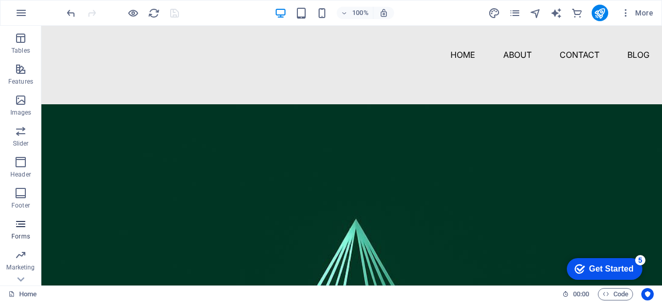
scroll to position [207, 0]
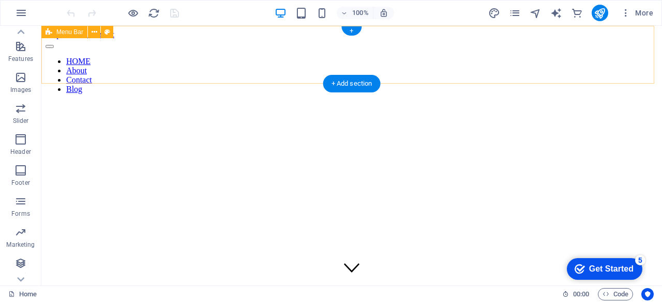
scroll to position [0, 0]
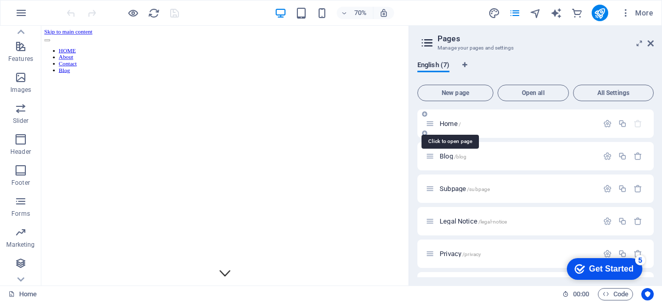
click at [444, 124] on span "Home /" at bounding box center [449, 124] width 21 height 8
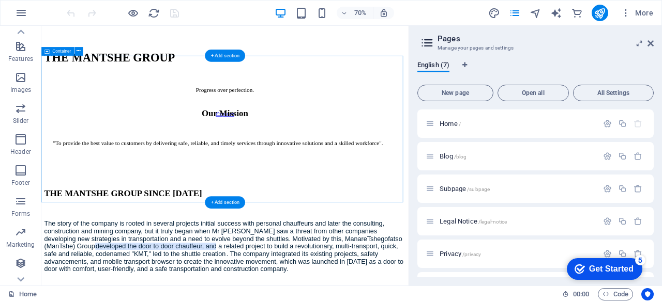
scroll to position [414, 0]
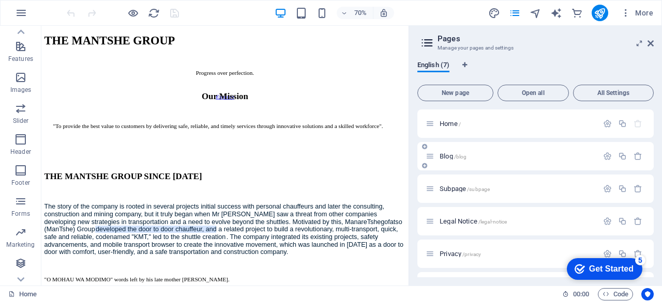
drag, startPoint x: 431, startPoint y: 148, endPoint x: 429, endPoint y: 154, distance: 6.2
click at [431, 148] on div "Blog /blog" at bounding box center [535, 156] width 236 height 28
click at [425, 160] on div "Blog /blog" at bounding box center [535, 156] width 236 height 28
click at [453, 156] on span "Blog /blog" at bounding box center [452, 156] width 27 height 8
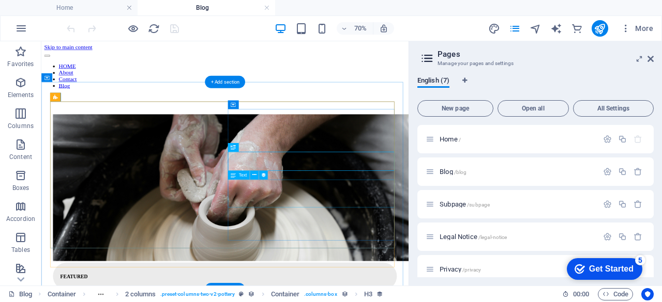
scroll to position [0, 0]
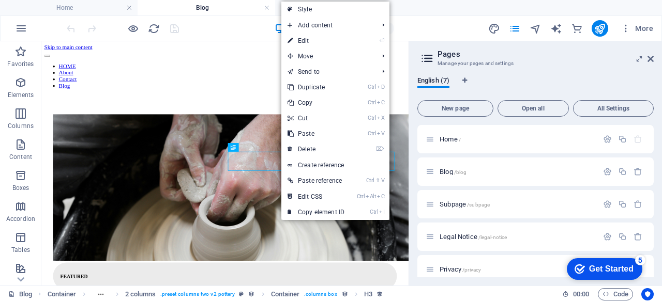
click at [310, 38] on link "⏎ Edit" at bounding box center [315, 41] width 69 height 16
select select "name"
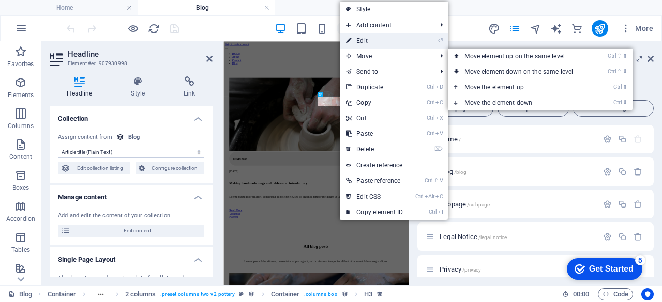
click at [363, 40] on link "⏎ Edit" at bounding box center [374, 41] width 69 height 16
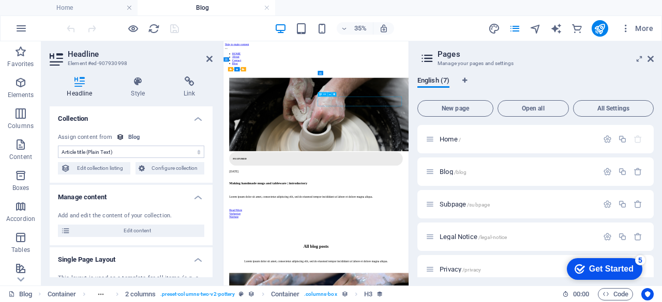
drag, startPoint x: 574, startPoint y: 216, endPoint x: 531, endPoint y: 204, distance: 44.0
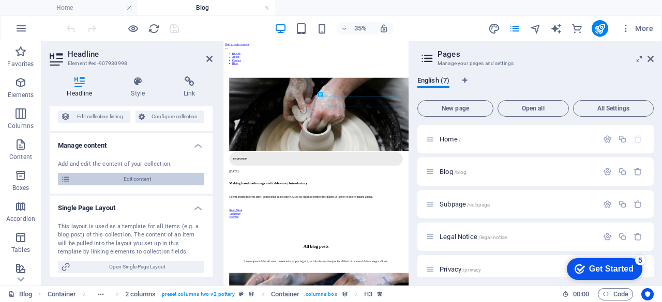
click at [150, 181] on span "Edit content" at bounding box center [137, 179] width 128 height 12
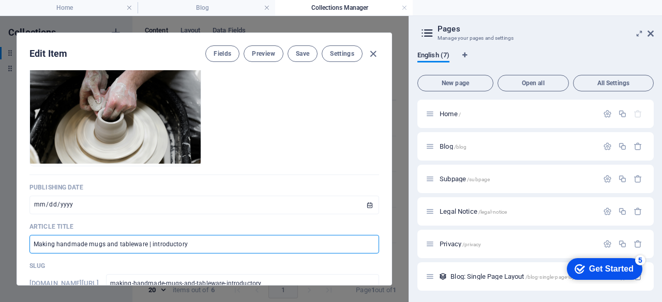
click at [185, 243] on input "Making handmade mugs and tableware | introductory" at bounding box center [203, 244] width 349 height 19
drag, startPoint x: 211, startPoint y: 248, endPoint x: 32, endPoint y: 253, distance: 179.4
type input "B"
type input "b"
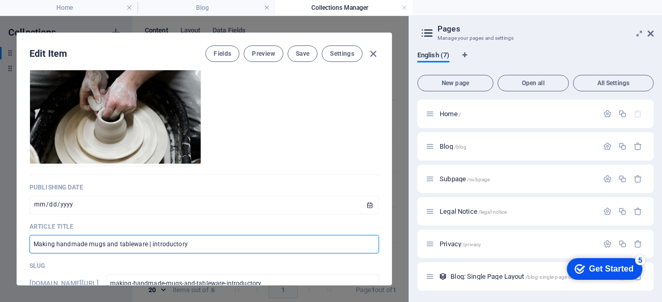
type input "b"
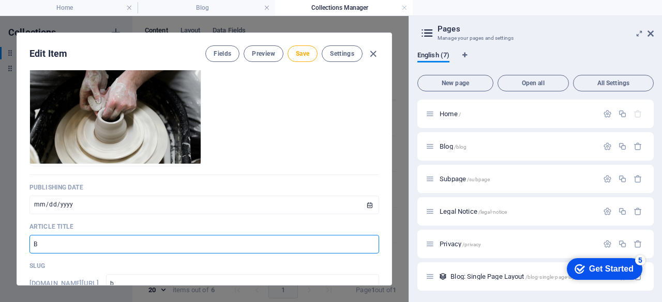
type input "Bu"
type input "bu"
type input "Bui"
type input "bui"
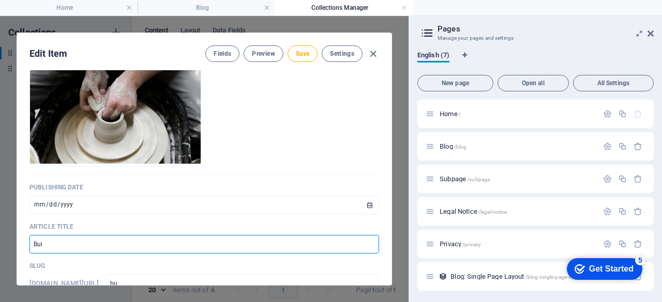
type input "bui"
type input "Buil"
type input "buil"
type input "Build"
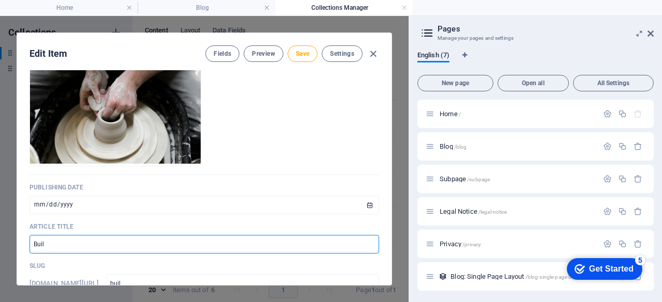
type input "build"
type input "Buil"
type input "buil"
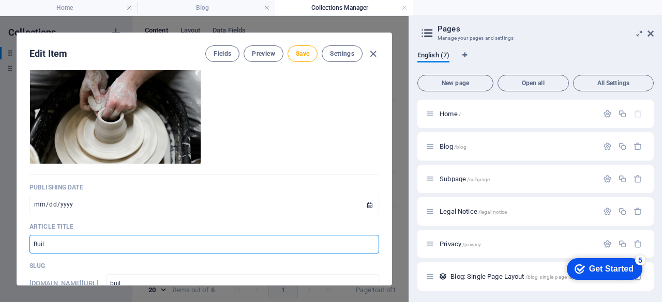
type input "Bui"
type input "bui"
type input "Bu"
type input "bu"
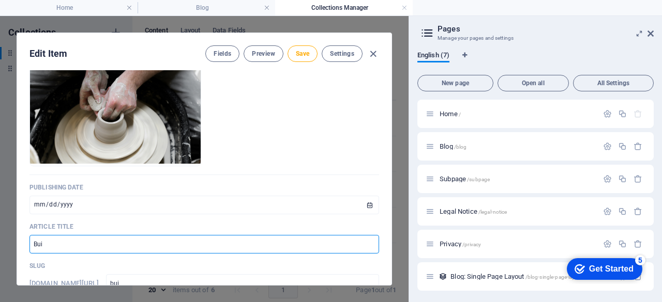
type input "bu"
type input "B"
type input "b"
type input "S"
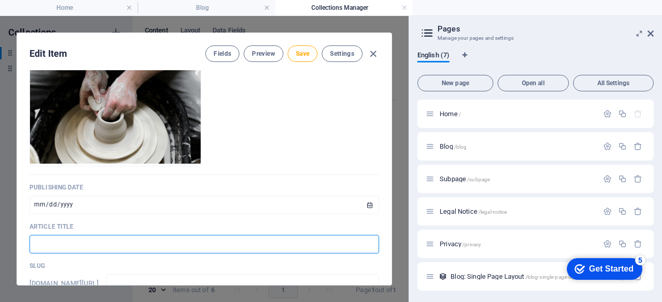
type input "s"
type input "Sh"
type input "sh"
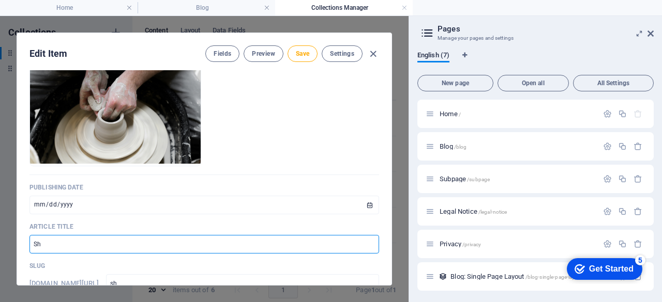
type input "Shu"
type input "shu"
type input "Shut"
type input "shut"
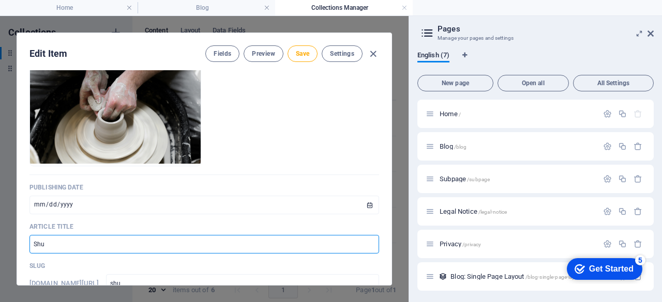
type input "shut"
type input "Shutt"
type input "shutt"
type input "Shuttl"
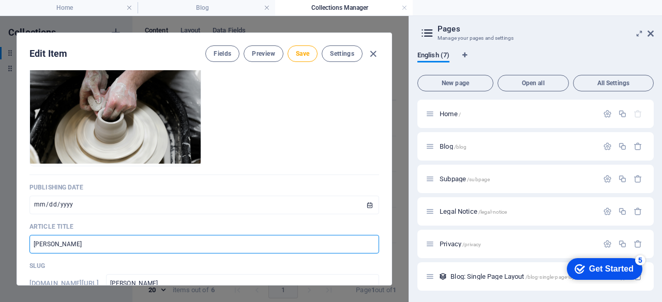
type input "shuttl"
type input "Shuttle"
type input "shuttle"
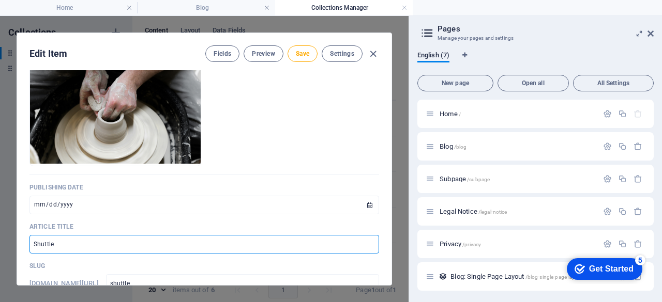
type input "Shuttle s"
type input "shuttle-s"
type input "Shuttle se"
type input "shuttle-se"
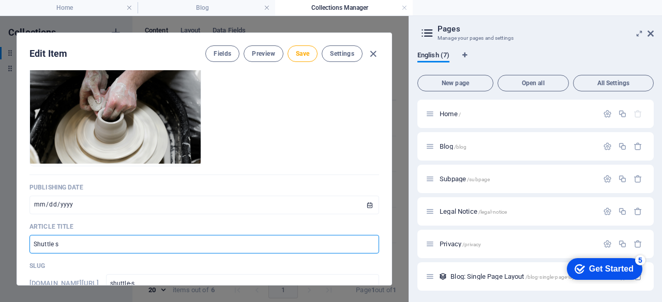
type input "shuttle-se"
type input "Shuttle ser"
type input "shuttle-ser"
type input "Shuttle serv"
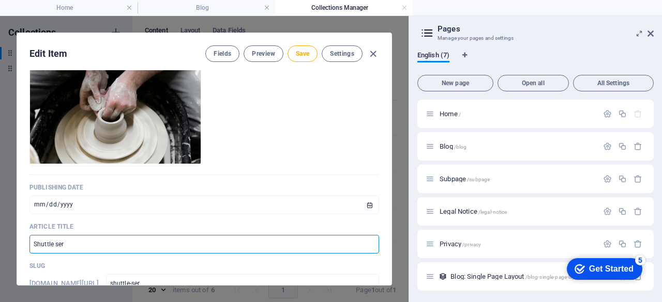
type input "shuttle-serv"
type input "Shuttle servi"
type input "shuttle-servi"
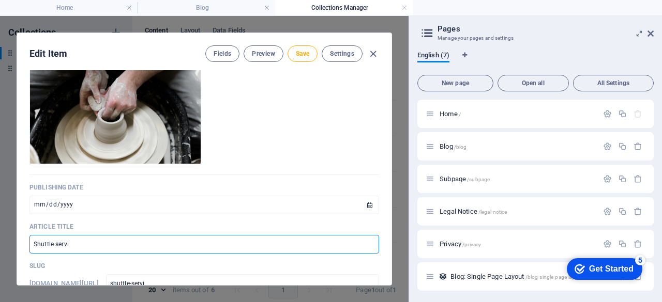
type input "Shuttle servic"
type input "shuttle-servic"
type input "Shuttle service"
type input "shuttle-service"
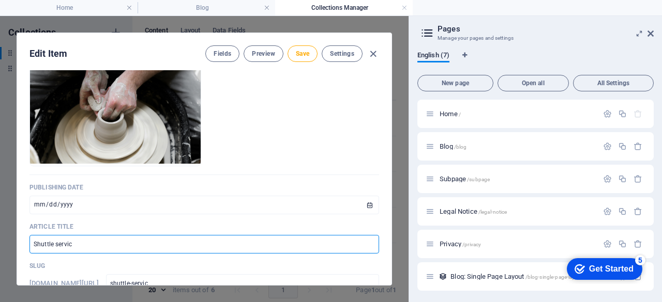
type input "shuttle-service"
type input "Shuttle services"
type input "shuttle-services"
type input "Shuttle services, C"
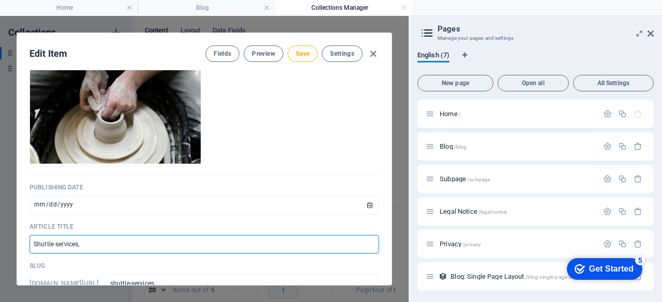
type input "shuttle-services-c"
type input "Shuttle services, Co"
type input "shuttle-services-co"
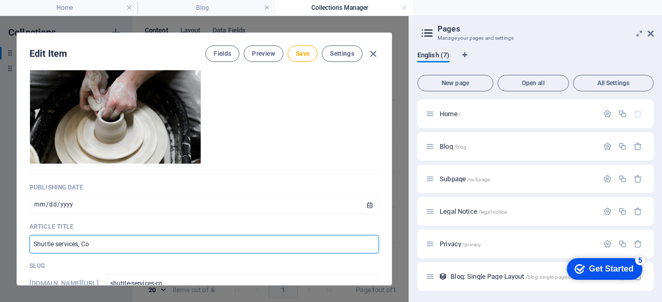
type input "Shuttle services, Con"
type input "shuttle-services-con"
type input "Shuttle services, Cons"
type input "shuttle-services-cons"
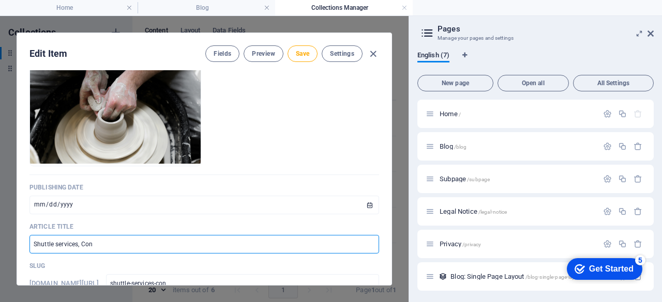
type input "shuttle-services-cons"
type input "Shuttle services, Consu"
type input "shuttle-services-consu"
type input "Shuttle services, Consul"
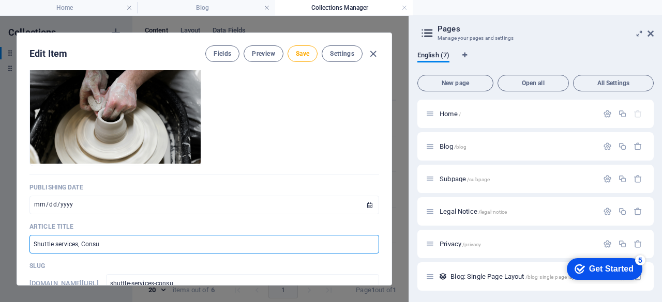
type input "shuttle-services-consul"
type input "Shuttle services, Consult"
type input "shuttle-services-consult"
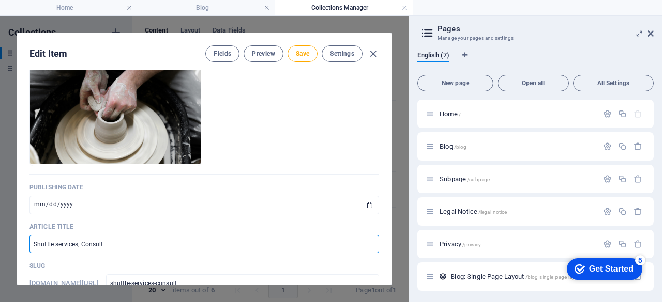
type input "Shuttle services, Consulti"
type input "shuttle-services-consulti"
type input "Shuttle services, Consultin"
type input "shuttle-services-consultin"
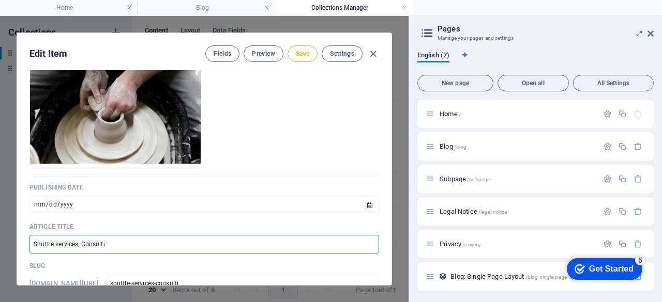
type input "shuttle-services-consultin"
type input "Shuttle services, Consulting"
type input "shuttle-services-consulting"
type input "Shuttle services, Consulting f"
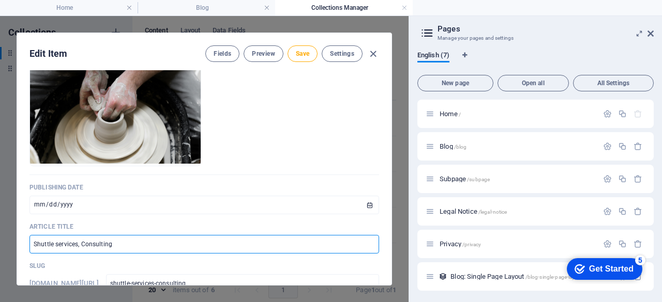
type input "shuttle-services-consulting-f"
type input "Shuttle services, Consulting fi"
type input "shuttle-services-consulting-fi"
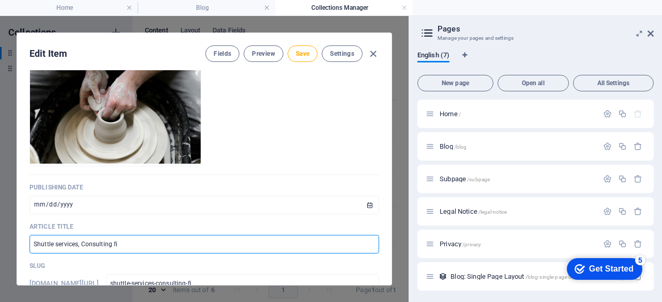
type input "Shuttle services, Consulting fir"
type input "shuttle-services-consulting-fir"
type input "Shuttle services, Consulting firm"
type input "shuttle-services-consulting-firm"
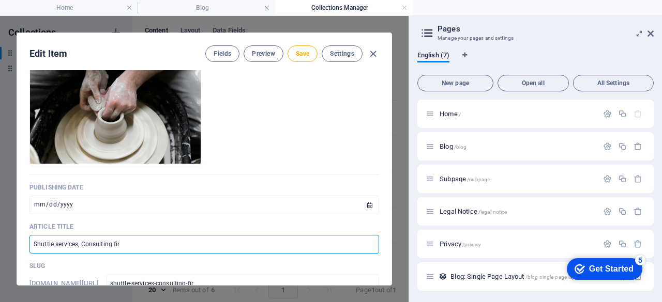
type input "shuttle-services-consulting-firm"
type input "Shuttle services, Consulting firm, L"
type input "shuttle-services-consulting-firm-l"
type input "Shuttle services, Consulting firm, Le"
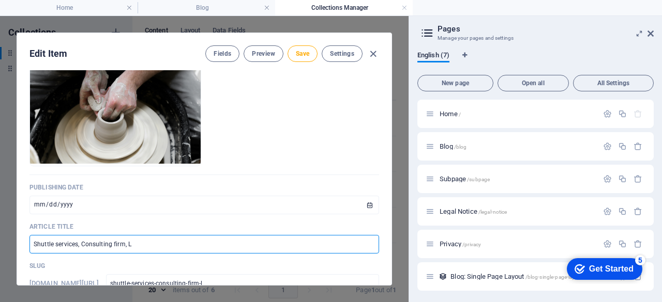
type input "shuttle-services-consulting-firm-le"
type input "Shuttle services, Consulting firm, Leg"
type input "shuttle-services-consulting-firm-leg"
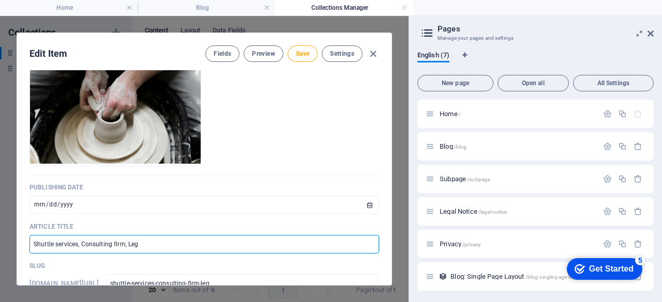
type input "Shuttle services, Consulting firm, Lega"
type input "shuttle-services-consulting-firm-lega"
type input "Shuttle services, Consulting firm, Legal"
type input "shuttle-services-consulting-firm-legal"
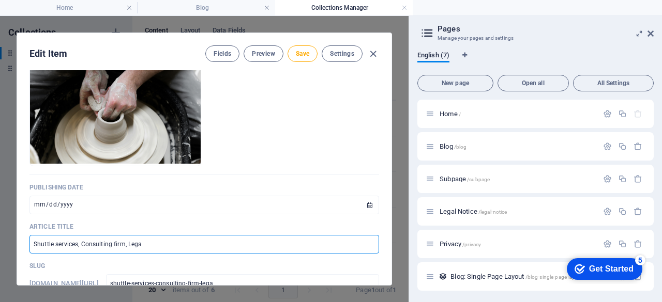
type input "shuttle-services-consulting-firm-legal"
type input "Shuttle services, Consulting firm, Legal s"
type input "shuttle-services-consulting-firm-legal-s"
type input "Shuttle services, Consulting firm, Legal se"
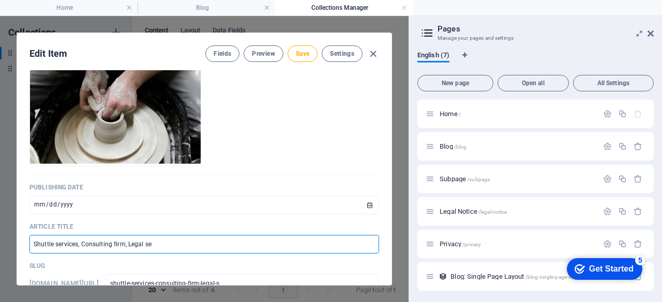
type input "shuttle-services-consulting-firm-legal-se"
type input "Shuttle services, Consulting firm, Legal ser"
type input "shuttle-services-consulting-firm-legal-ser"
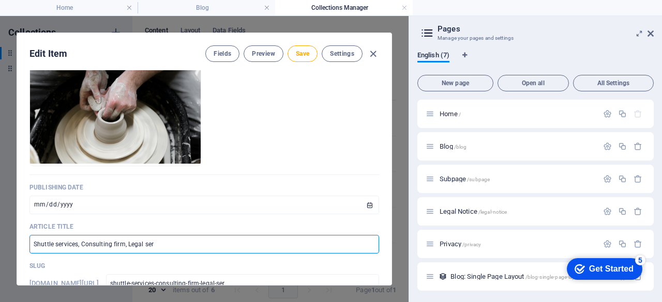
type input "Shuttle services, Consulting firm, Legal serv"
type input "shuttle-services-consulting-firm-legal-serv"
type input "Shuttle services, Consulting firm, Legal servi"
type input "shuttle-services-consulting-firm-legal-servi"
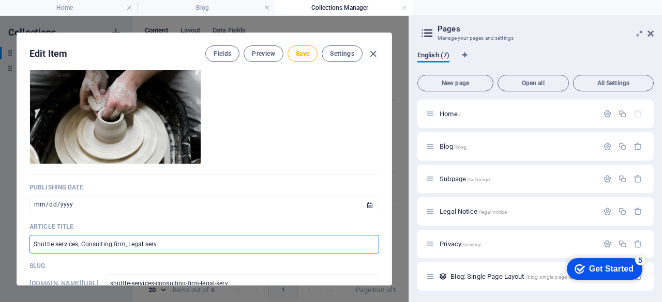
type input "shuttle-services-consulting-firm-legal-servi"
type input "Shuttle services, Consulting firm, Legal servic"
type input "shuttle-services-consulting-firm-legal-servic"
type input "Shuttle services, Consulting firm, Legal service"
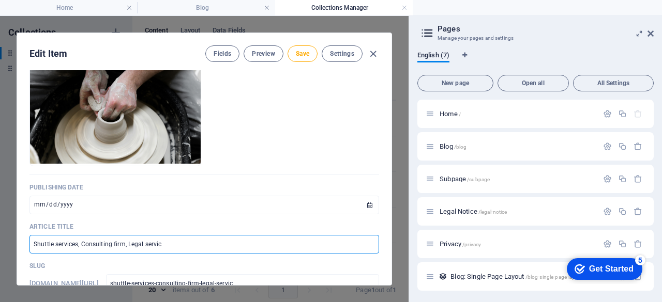
type input "shuttle-services-consulting-firm-legal-service"
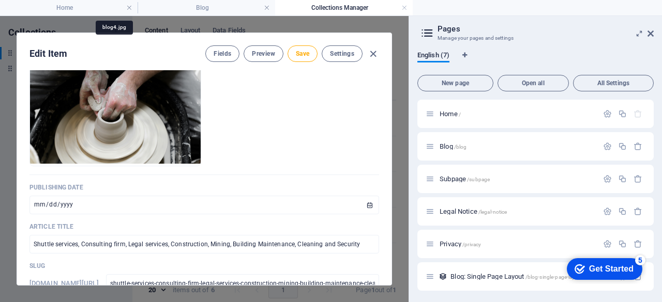
drag, startPoint x: 100, startPoint y: 114, endPoint x: 279, endPoint y: 106, distance: 179.0
click at [279, 106] on ul "Drop files here to upload them instantly" at bounding box center [203, 104] width 349 height 124
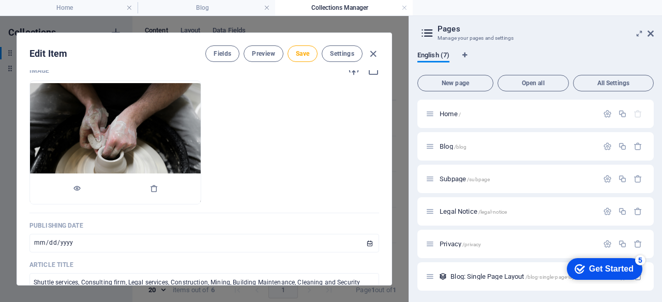
scroll to position [0, 0]
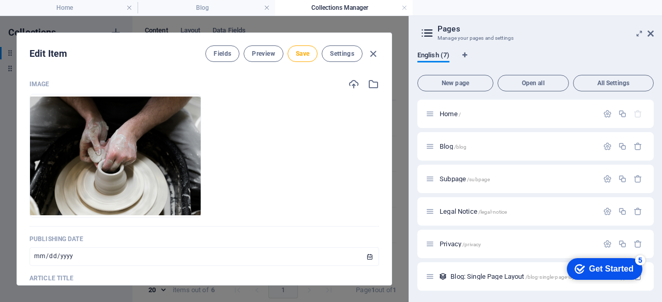
click at [44, 83] on p "Image" at bounding box center [39, 84] width 20 height 8
click at [369, 85] on icon "button" at bounding box center [373, 84] width 11 height 11
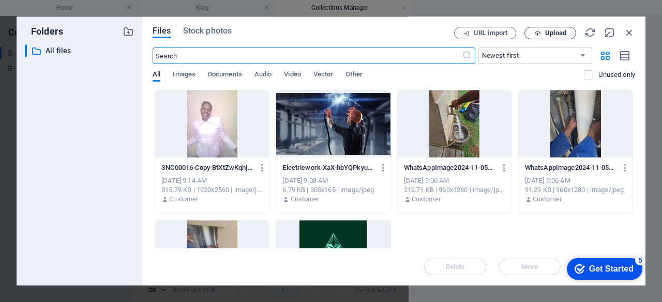
click at [561, 33] on span "Upload" at bounding box center [555, 33] width 21 height 6
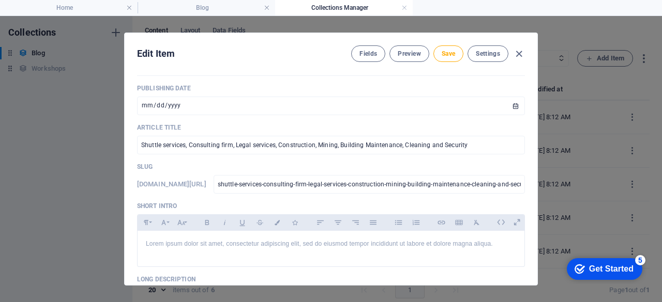
scroll to position [155, 0]
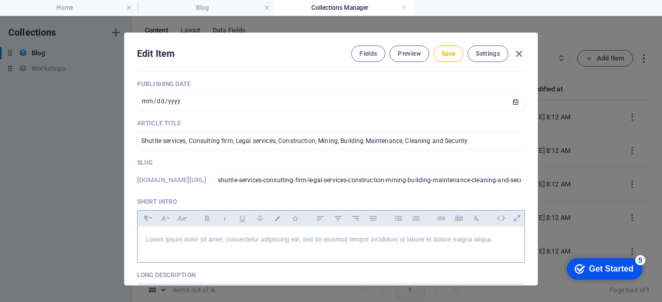
click at [491, 240] on p "Lorem ipsum dolor sit amet, consectetur adipiscing elit, sed do eiusmod tempor …" at bounding box center [331, 240] width 370 height 10
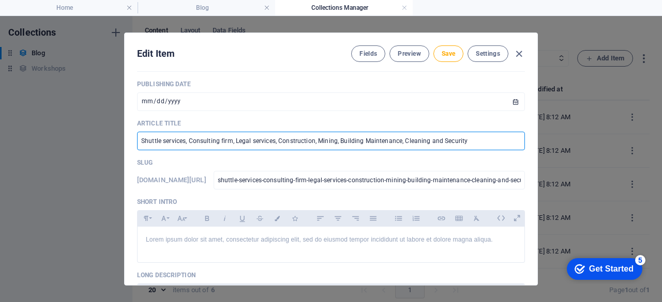
drag, startPoint x: 138, startPoint y: 141, endPoint x: 482, endPoint y: 154, distance: 344.0
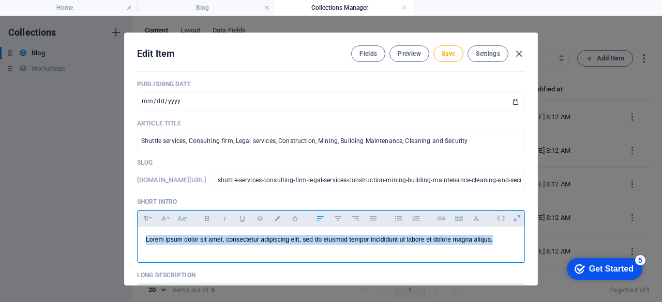
drag, startPoint x: 509, startPoint y: 243, endPoint x: 143, endPoint y: 239, distance: 365.5
click at [143, 239] on div "Lorem ipsum dolor sit amet, consectetur adipiscing elit, sed do eiusmod tempor …" at bounding box center [331, 242] width 387 height 31
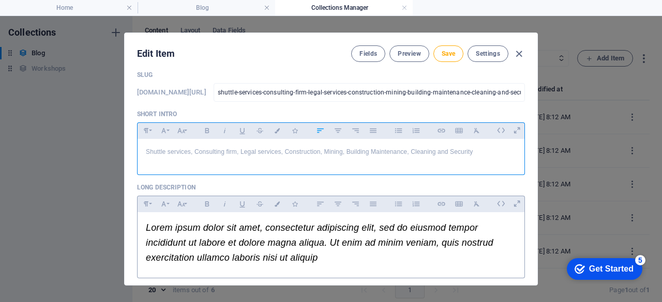
scroll to position [258, 0]
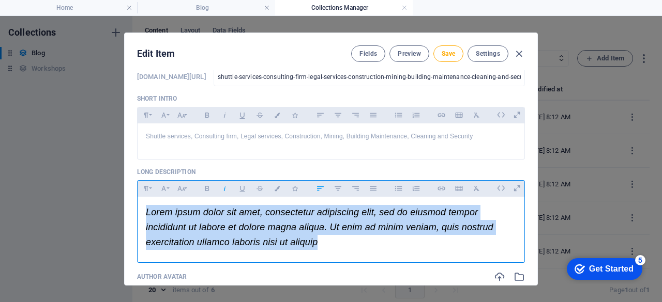
drag, startPoint x: 329, startPoint y: 245, endPoint x: 137, endPoint y: 224, distance: 193.4
click at [140, 215] on div "Lorem ipsum dolor sit amet, consectetur adipiscing elit, sed do eiusmod tempor …" at bounding box center [331, 227] width 387 height 61
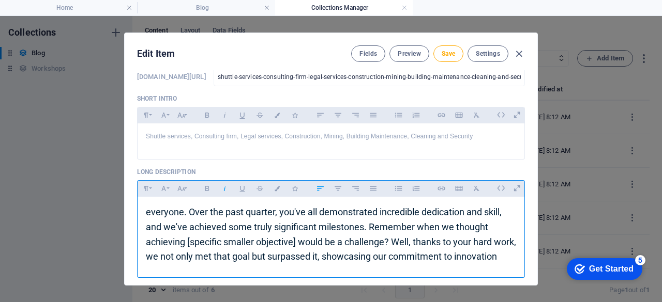
drag, startPoint x: 185, startPoint y: 214, endPoint x: 205, endPoint y: 223, distance: 21.5
click at [189, 217] on span "everyone. Over the past quarter, you've all demonstrated incredible dedication …" at bounding box center [331, 234] width 370 height 55
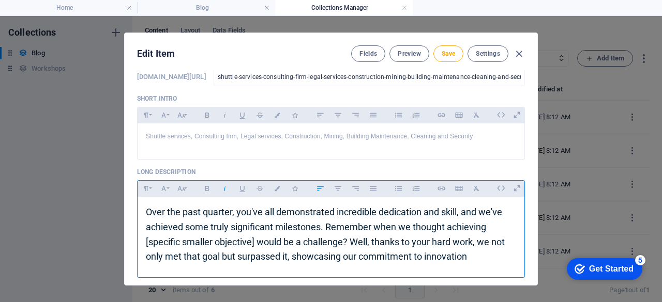
click at [271, 214] on span "Over the past quarter, you've all demonstrated incredible dedication and skill,…" at bounding box center [325, 234] width 359 height 55
click at [356, 228] on span "Over the past quarter, our company demonstrated incredible dedication and skill…" at bounding box center [331, 234] width 370 height 55
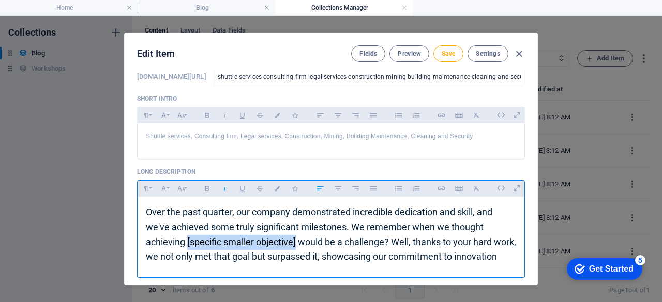
drag, startPoint x: 295, startPoint y: 242, endPoint x: 186, endPoint y: 240, distance: 109.1
click at [186, 240] on span "Over the past quarter, our company demonstrated incredible dedication and skill…" at bounding box center [331, 234] width 370 height 55
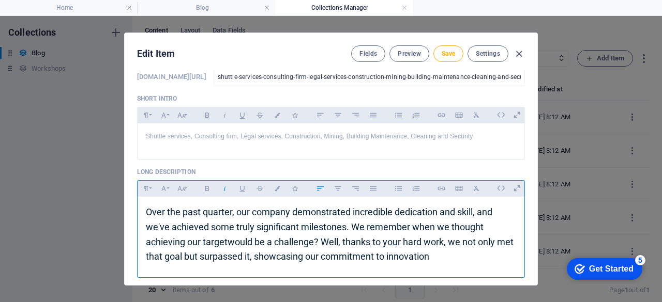
click at [320, 241] on span "Over the past quarter, our company demonstrated incredible dedication and skill…" at bounding box center [330, 234] width 368 height 55
drag, startPoint x: 400, startPoint y: 241, endPoint x: 396, endPoint y: 247, distance: 6.6
click at [400, 242] on span "Over the past quarter, our company demonstrated incredible dedication and skill…" at bounding box center [330, 234] width 368 height 55
click at [442, 244] on span "Over the past quarter, our company demonstrated incredible dedication and skill…" at bounding box center [330, 234] width 368 height 55
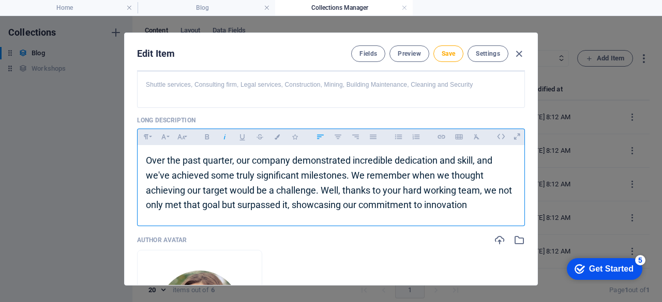
click at [470, 206] on p "​ Over the past quarter, our company demonstrated incredible dedication and ski…" at bounding box center [331, 183] width 370 height 59
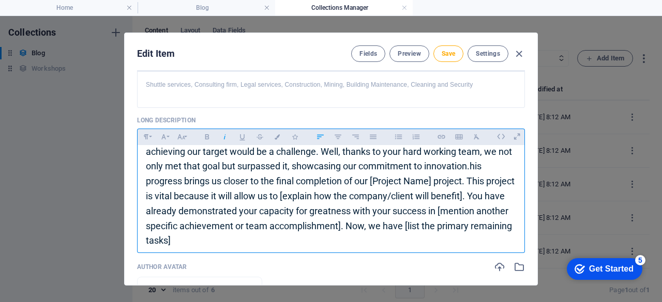
click at [489, 165] on span "his progress brings us closer to the final completion of our [Project Name] pro…" at bounding box center [330, 203] width 369 height 85
drag, startPoint x: 435, startPoint y: 182, endPoint x: 373, endPoint y: 181, distance: 61.5
click at [373, 181] on span "his progress brings us closer to the final completion of our [Project Name] pro…" at bounding box center [330, 203] width 369 height 85
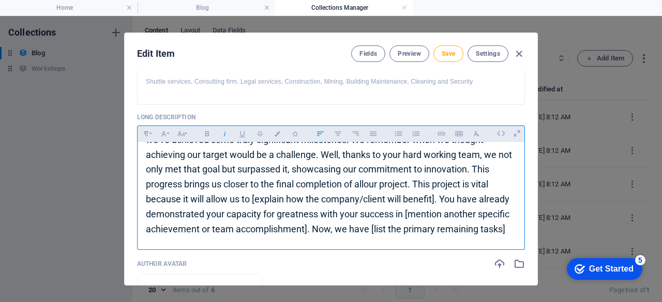
click at [466, 182] on span "his progress brings us closer to the final completion of all our project. This …" at bounding box center [327, 199] width 363 height 70
drag, startPoint x: 434, startPoint y: 181, endPoint x: 430, endPoint y: 195, distance: 13.9
click at [433, 182] on span "his progress brings us closer to the final completion of all our project. This …" at bounding box center [327, 199] width 363 height 70
click at [463, 184] on span "his progress brings us closer to the final completion of all our project. Our p…" at bounding box center [327, 199] width 363 height 70
click at [477, 183] on span "his progress brings us closer to the final completion of all our project. Our p…" at bounding box center [327, 199] width 363 height 70
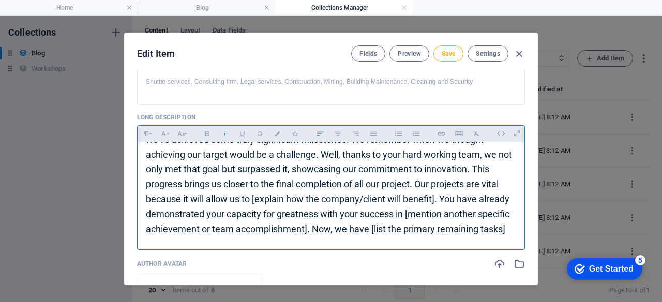
click at [204, 197] on span "his progress brings us closer to the final completion of all our project. Our p…" at bounding box center [327, 199] width 363 height 70
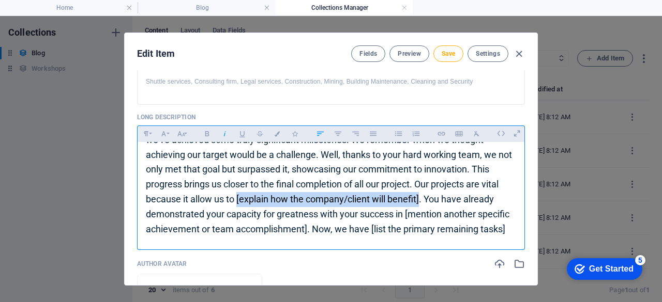
drag, startPoint x: 236, startPoint y: 196, endPoint x: 420, endPoint y: 197, distance: 184.0
click at [420, 197] on span "his progress brings us closer to the final completion of all our project. Our p…" at bounding box center [327, 199] width 363 height 70
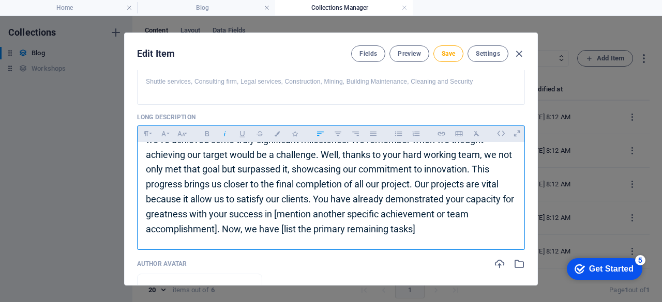
click at [328, 199] on span "his progress brings us closer to the final completion of all our project. Our p…" at bounding box center [330, 199] width 368 height 70
click at [460, 197] on span "his progress brings us closer to the final completion of all our project. Our p…" at bounding box center [329, 199] width 366 height 70
click at [224, 212] on span "his progress brings us closer to the final completion of all our project. Our p…" at bounding box center [326, 199] width 361 height 70
drag, startPoint x: 270, startPoint y: 211, endPoint x: 373, endPoint y: 213, distance: 102.9
click at [373, 213] on span "his progress brings us closer to the final completion of all our project. Our p…" at bounding box center [326, 199] width 361 height 70
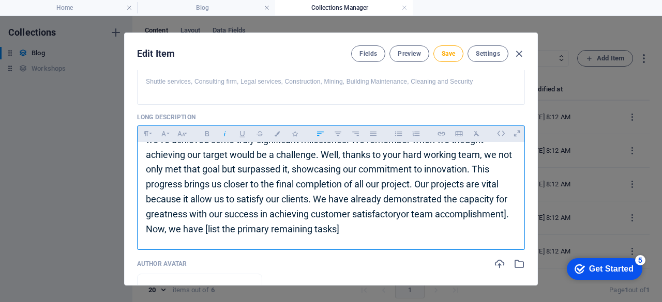
click at [214, 226] on span "his progress brings us closer to the final completion of all our project. Our p…" at bounding box center [327, 199] width 363 height 70
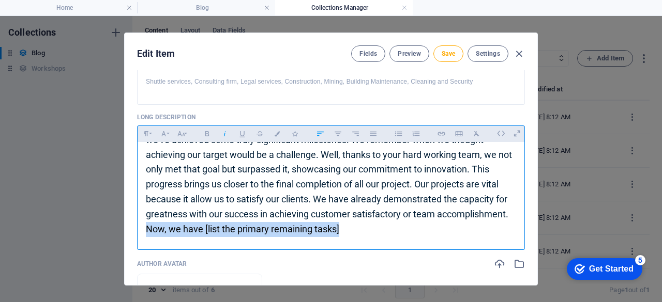
drag, startPoint x: 344, startPoint y: 229, endPoint x: 137, endPoint y: 232, distance: 207.3
click at [138, 232] on div "​ Over the past quarter, our company demonstrated incredible dedication and ski…" at bounding box center [331, 177] width 387 height 135
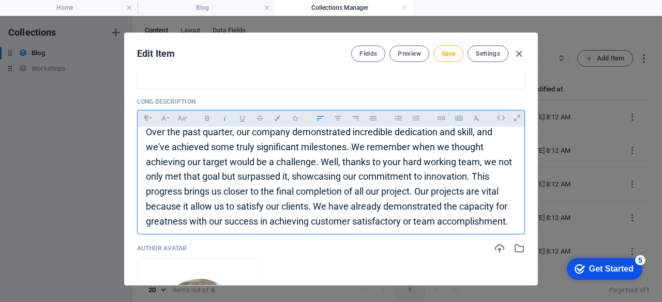
scroll to position [25, 0]
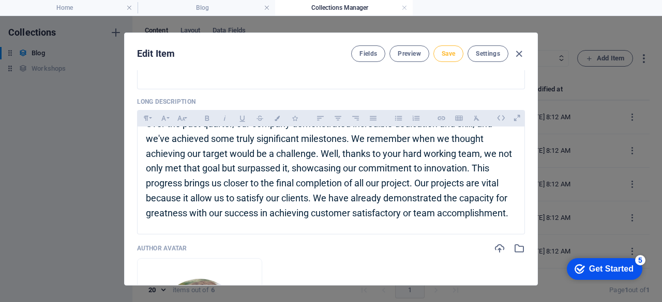
click at [446, 54] on span "Save" at bounding box center [447, 54] width 13 height 8
drag, startPoint x: 512, startPoint y: 50, endPoint x: 518, endPoint y: 55, distance: 7.7
click at [513, 50] on icon "button" at bounding box center [519, 54] width 12 height 12
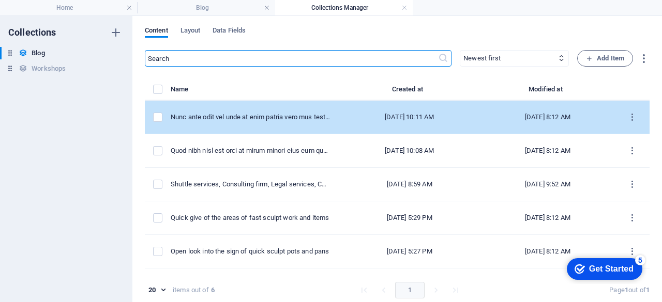
scroll to position [288, 0]
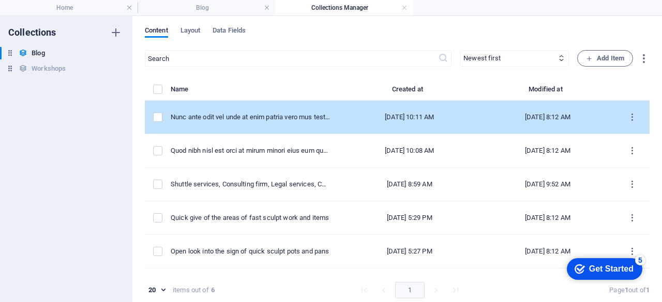
click at [547, 114] on div "Sep 5, 2025 8:12 AM" at bounding box center [546, 117] width 117 height 9
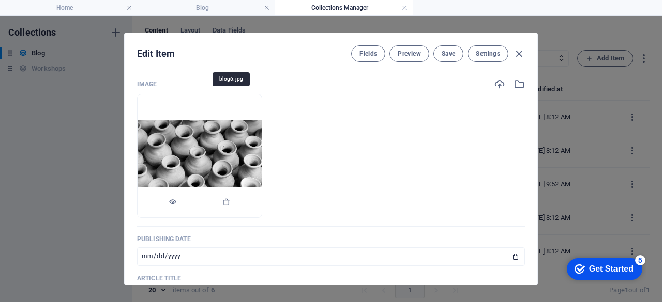
click at [233, 149] on img at bounding box center [200, 156] width 124 height 72
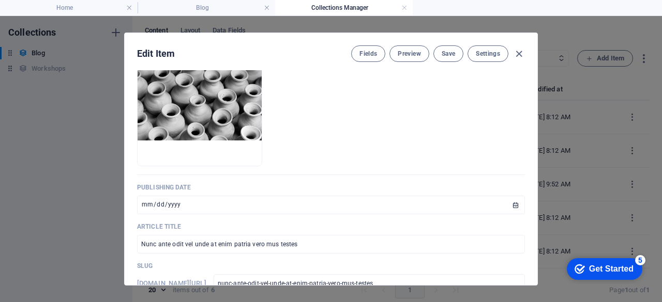
scroll to position [0, 0]
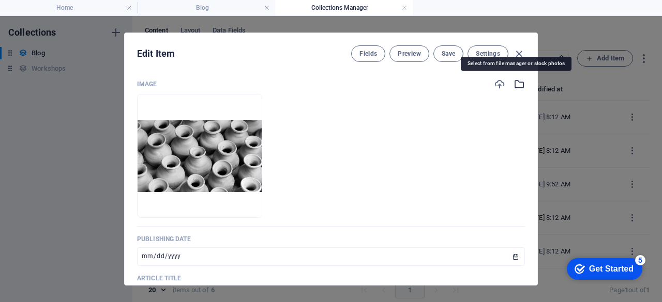
click at [518, 82] on icon "button" at bounding box center [518, 84] width 11 height 11
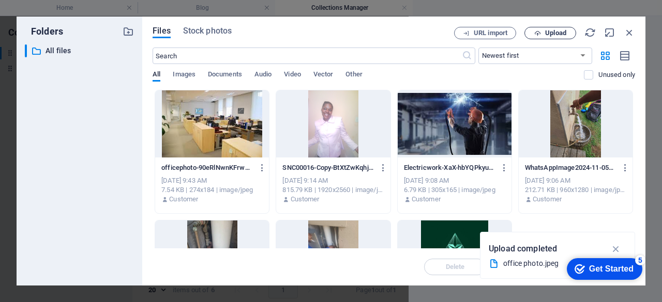
click at [547, 34] on span "Upload" at bounding box center [555, 33] width 21 height 6
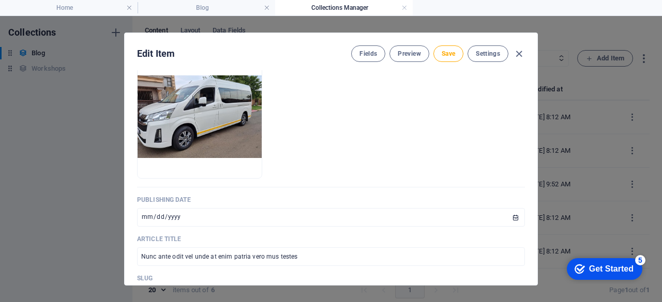
scroll to position [103, 0]
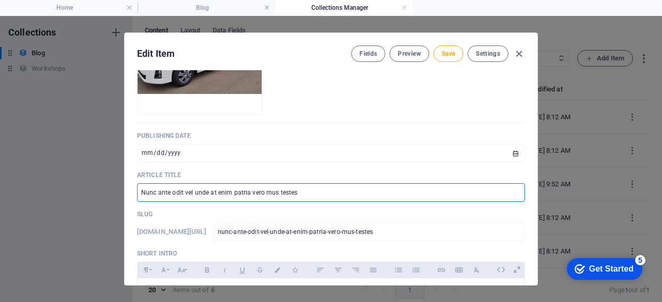
drag, startPoint x: 318, startPoint y: 191, endPoint x: 128, endPoint y: 198, distance: 190.9
click at [128, 198] on div "Image Drop files here to upload them instantly Publishing Date 2024-09-30 ​ Art…" at bounding box center [331, 177] width 413 height 215
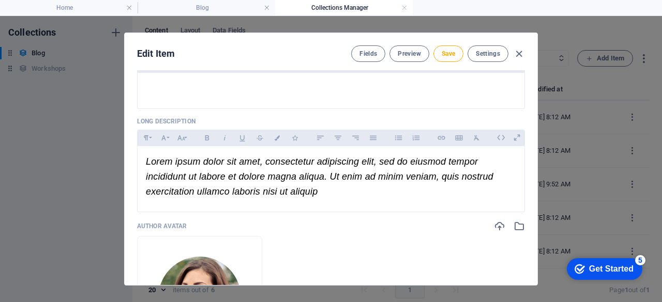
scroll to position [258, 0]
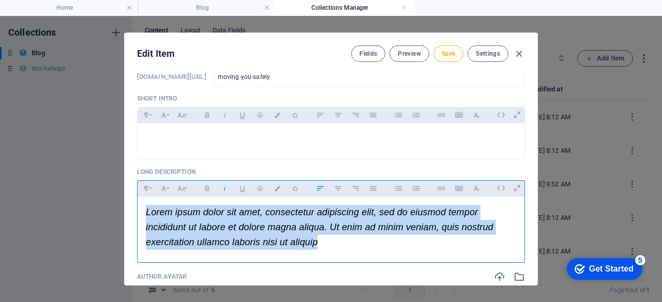
drag, startPoint x: 327, startPoint y: 241, endPoint x: 146, endPoint y: 211, distance: 183.4
click at [146, 211] on p "Lorem ipsum dolor sit amet, consectetur adipiscing elit, sed do eiusmod tempor …" at bounding box center [331, 227] width 370 height 44
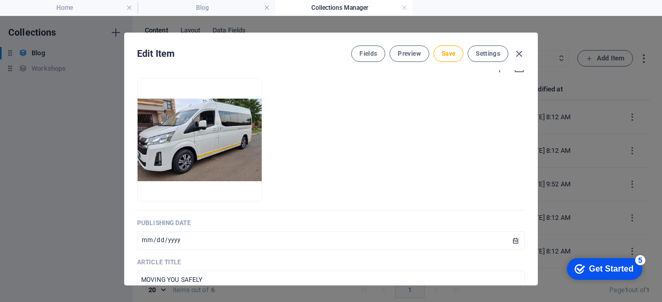
scroll to position [0, 0]
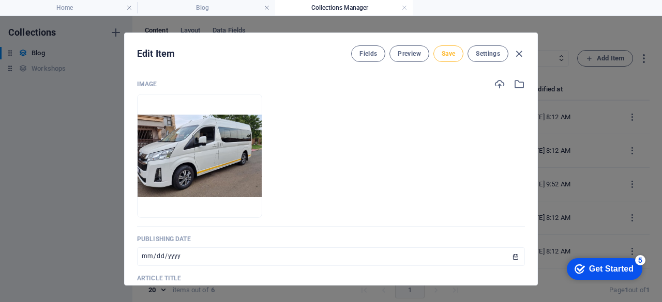
click at [447, 54] on span "Save" at bounding box center [447, 54] width 13 height 8
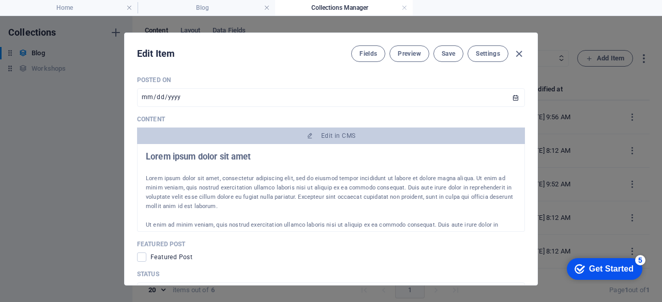
click at [316, 178] on p "Lorem ipsum dolor sit amet, consectetur adipiscing elit, sed do eiusmod tempor …" at bounding box center [331, 192] width 370 height 37
click at [240, 182] on p "Lorem ipsum dolor sit amet, consectetur adipiscing elit, sed do eiusmod tempor …" at bounding box center [331, 192] width 370 height 37
drag, startPoint x: 268, startPoint y: 180, endPoint x: 201, endPoint y: 173, distance: 67.6
click at [233, 178] on p "Lorem ipsum dolor sit amet, consectetur adipiscing elit, sed do eiusmod tempor …" at bounding box center [331, 192] width 370 height 37
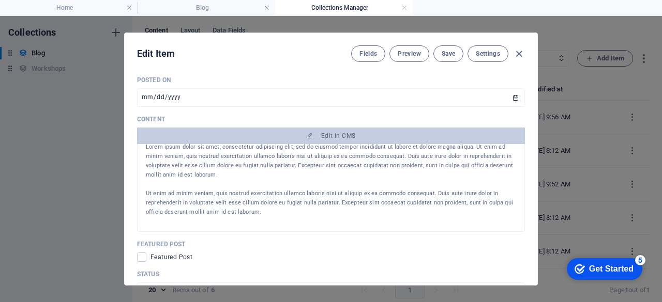
scroll to position [43, 0]
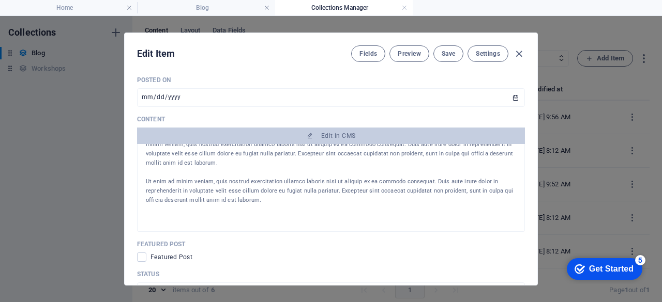
drag, startPoint x: 145, startPoint y: 157, endPoint x: 461, endPoint y: 203, distance: 319.2
drag, startPoint x: 244, startPoint y: 201, endPoint x: 276, endPoint y: 207, distance: 32.1
click at [276, 207] on div at bounding box center [331, 220] width 370 height 31
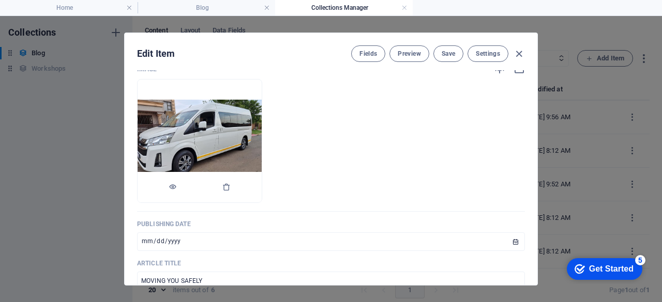
scroll to position [0, 0]
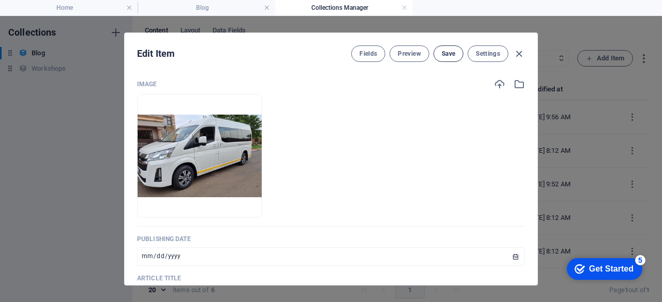
click at [448, 57] on span "Save" at bounding box center [447, 54] width 13 height 8
click at [515, 55] on icon "button" at bounding box center [519, 54] width 12 height 12
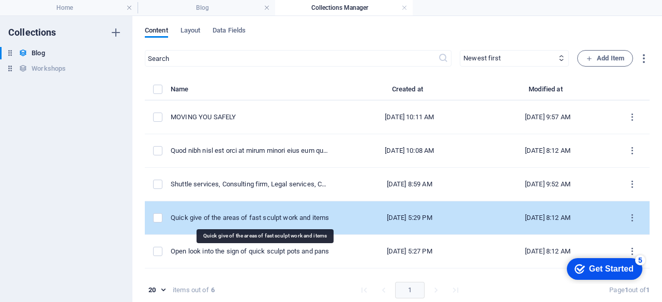
click at [298, 219] on div "Quick give of the areas of fast sculpt work and items" at bounding box center [250, 217] width 159 height 9
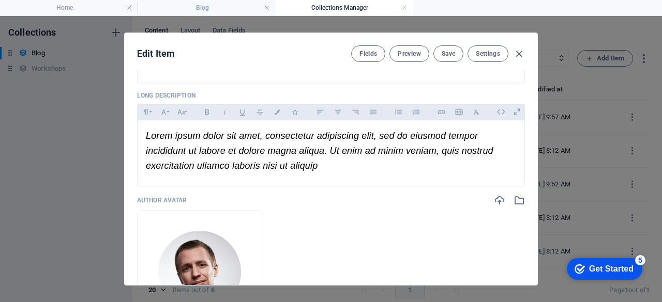
scroll to position [310, 0]
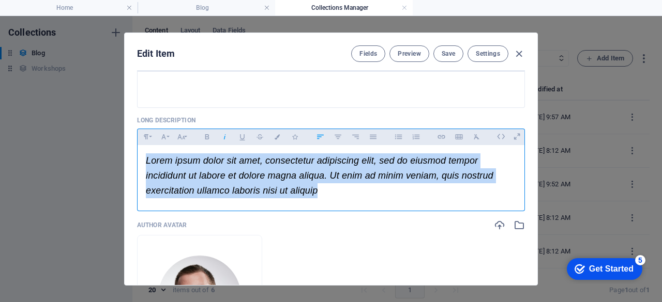
drag, startPoint x: 141, startPoint y: 158, endPoint x: 380, endPoint y: 208, distance: 244.6
click at [380, 208] on div "Paragraph Format Normal Heading 1 Heading 2 Heading 3 Heading 4 Heading 5 Headi…" at bounding box center [331, 170] width 388 height 83
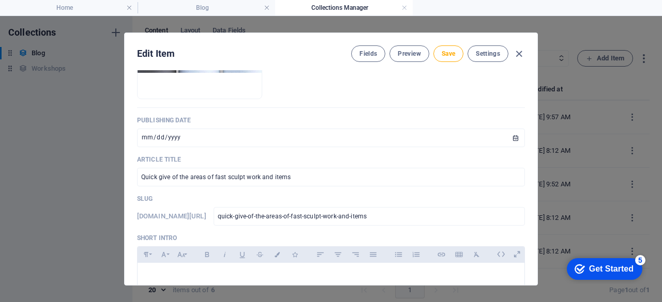
scroll to position [103, 0]
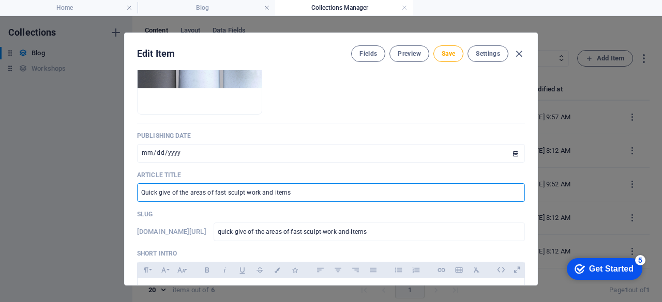
drag, startPoint x: 302, startPoint y: 191, endPoint x: 97, endPoint y: 194, distance: 205.2
click at [97, 194] on div "Edit Item Fields Preview Save Settings Image Drop files here to upload them ins…" at bounding box center [331, 159] width 662 height 286
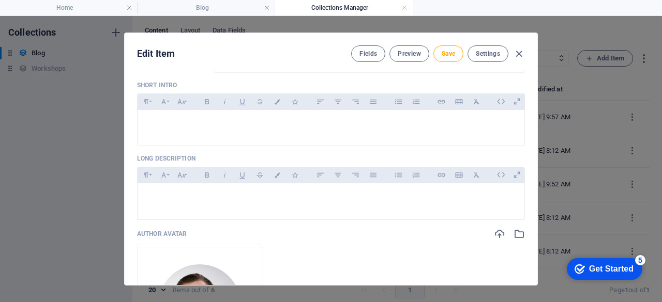
scroll to position [258, 0]
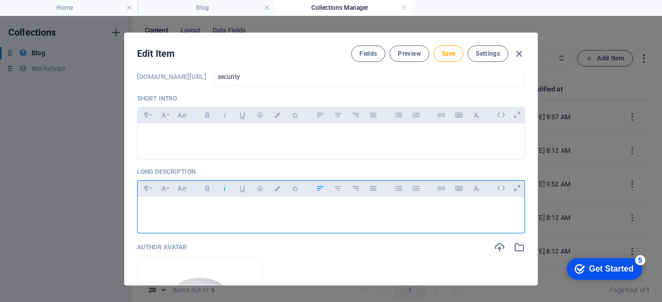
drag, startPoint x: 224, startPoint y: 205, endPoint x: 232, endPoint y: 215, distance: 12.9
click at [224, 205] on p "​" at bounding box center [331, 212] width 370 height 15
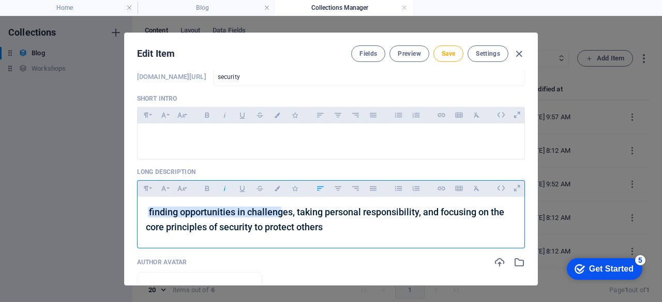
drag, startPoint x: 149, startPoint y: 210, endPoint x: 156, endPoint y: 222, distance: 14.4
click at [149, 210] on mark "finding opportunities in challenges, taking personal responsibility, and focusi…" at bounding box center [325, 220] width 358 height 26
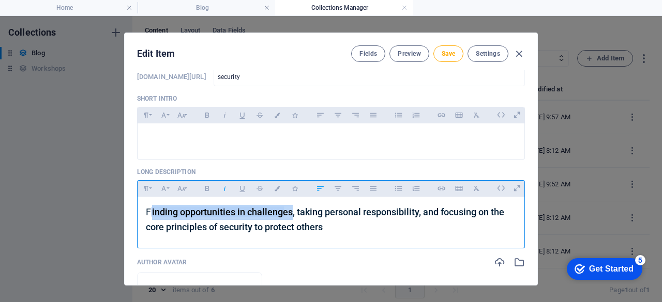
drag, startPoint x: 291, startPoint y: 212, endPoint x: 151, endPoint y: 216, distance: 140.1
click at [151, 215] on span "​ F inding opportunities in challenges, taking personal responsibility, and foc…" at bounding box center [325, 219] width 358 height 25
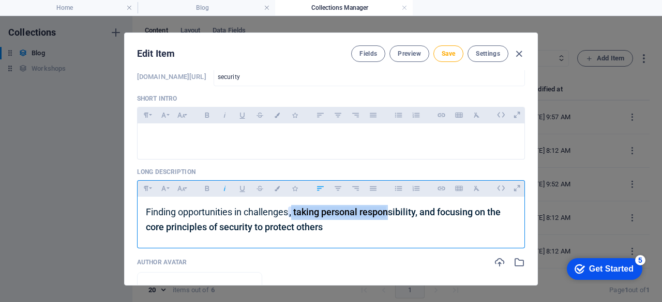
drag, startPoint x: 294, startPoint y: 212, endPoint x: 389, endPoint y: 213, distance: 95.6
click at [389, 213] on mark ", taking personal responsibility, and focusing on the core principles of securi…" at bounding box center [323, 220] width 355 height 26
click at [274, 187] on icon "button" at bounding box center [277, 188] width 9 height 5
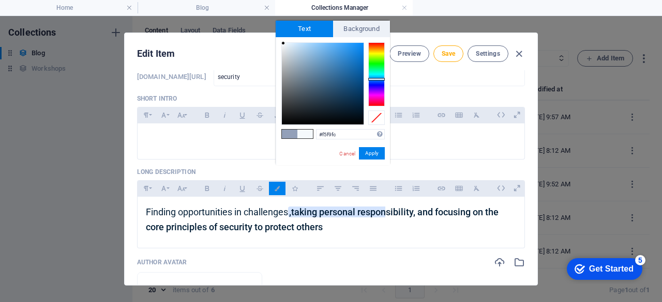
click at [283, 43] on div at bounding box center [323, 84] width 82 height 82
click at [376, 149] on button "Apply" at bounding box center [372, 153] width 26 height 12
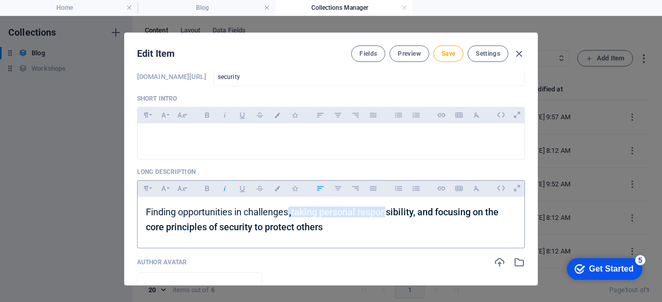
click at [365, 232] on p "​ Finding opportunities in challenges , taking personal respon sibility, and fo…" at bounding box center [331, 220] width 370 height 30
drag, startPoint x: 296, startPoint y: 212, endPoint x: 392, endPoint y: 216, distance: 96.2
click at [392, 216] on span "​ Finding opportunities in challenges , taking personal respon sibility, and fo…" at bounding box center [322, 219] width 353 height 25
click at [277, 188] on icon "button" at bounding box center [277, 188] width 9 height 5
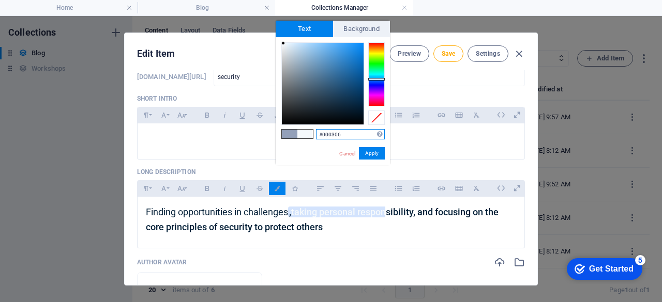
click at [361, 123] on div at bounding box center [323, 84] width 82 height 82
click at [373, 155] on button "Apply" at bounding box center [372, 153] width 26 height 12
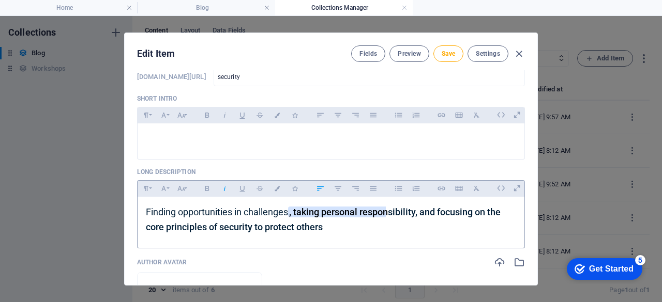
click at [372, 235] on div "​ Finding opportunities in challenges , taking personal respon sibility, and fo…" at bounding box center [331, 220] width 387 height 47
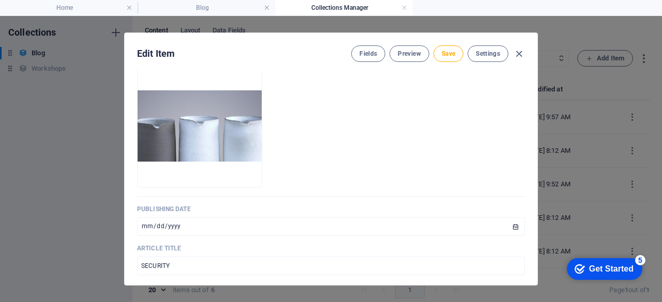
scroll to position [0, 0]
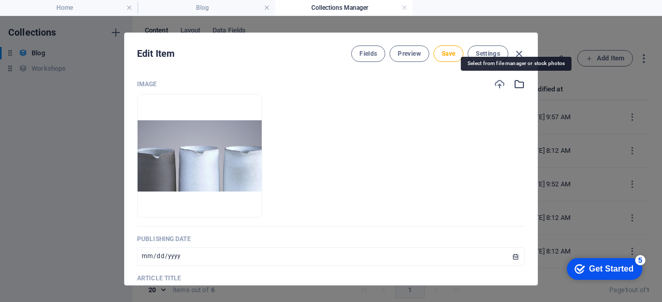
click at [514, 81] on icon "button" at bounding box center [518, 84] width 11 height 11
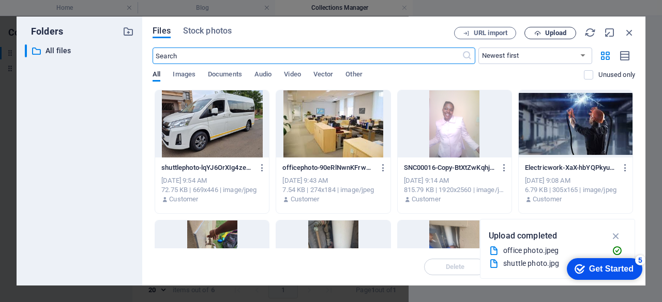
click at [549, 30] on span "Upload" at bounding box center [555, 33] width 21 height 6
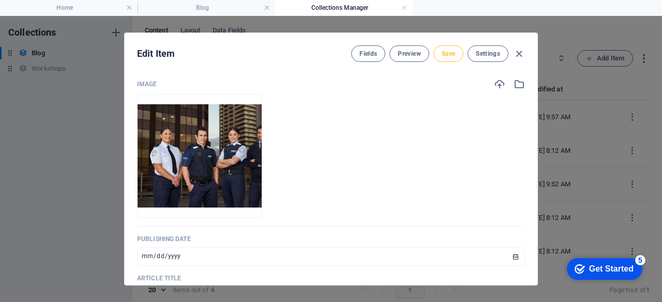
click at [452, 55] on span "Save" at bounding box center [447, 54] width 13 height 8
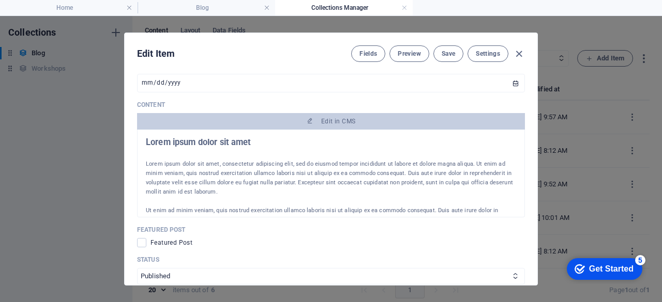
scroll to position [672, 0]
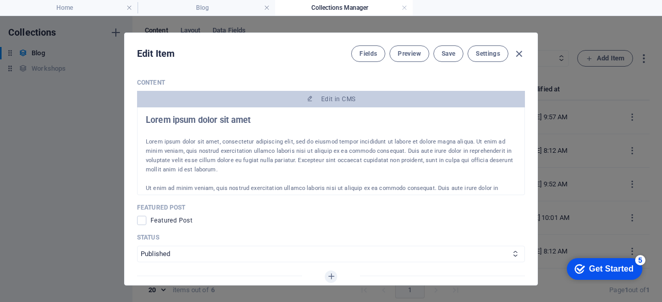
click at [363, 158] on p "Lorem ipsum dolor sit amet, consectetur adipiscing elit, sed do eiusmod tempor …" at bounding box center [331, 156] width 370 height 37
click at [447, 53] on span "Save" at bounding box center [447, 54] width 13 height 8
click at [513, 52] on icon "button" at bounding box center [519, 54] width 12 height 12
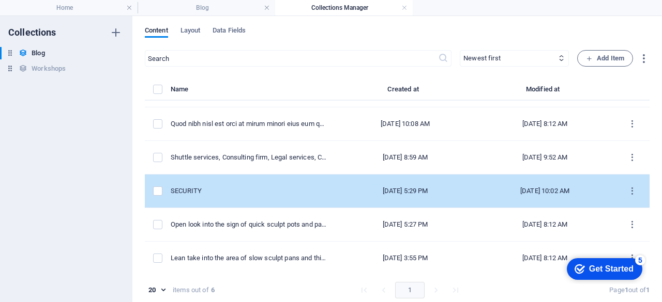
scroll to position [4, 0]
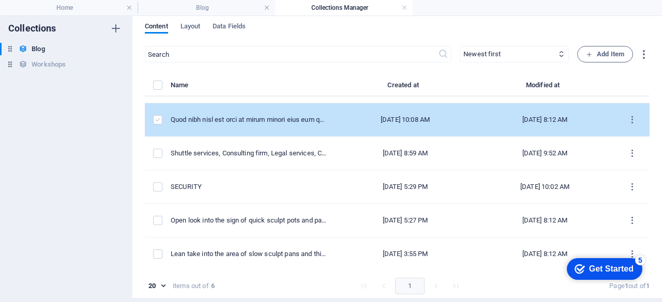
click at [154, 119] on label "items list" at bounding box center [157, 119] width 9 height 9
click at [0, 0] on input "items list" at bounding box center [0, 0] width 0 height 0
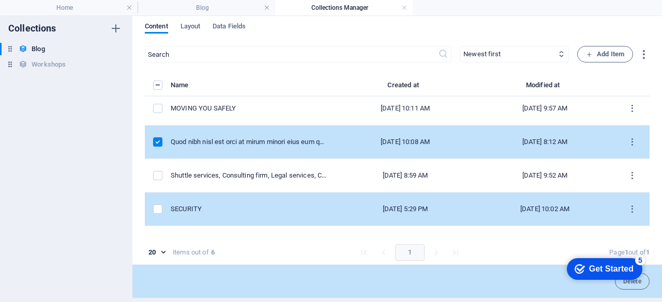
scroll to position [0, 0]
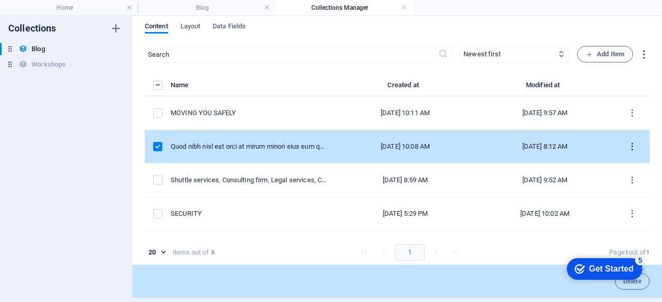
click at [627, 147] on icon "items list" at bounding box center [632, 147] width 10 height 10
click at [630, 246] on h6 "Delete" at bounding box center [632, 247] width 28 height 12
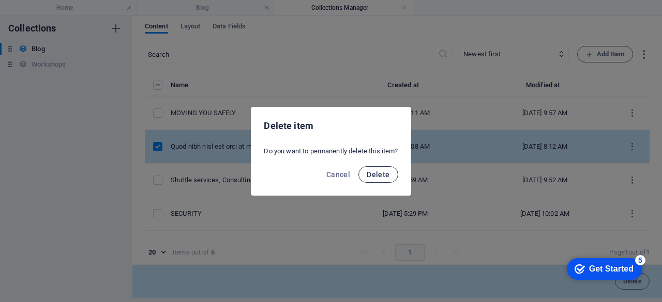
click at [377, 173] on span "Delete" at bounding box center [378, 175] width 23 height 8
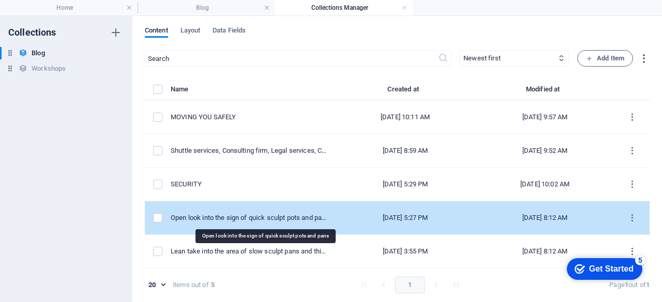
click at [252, 217] on div "Open look into the sign of quick sculpt pots and pans" at bounding box center [249, 217] width 157 height 9
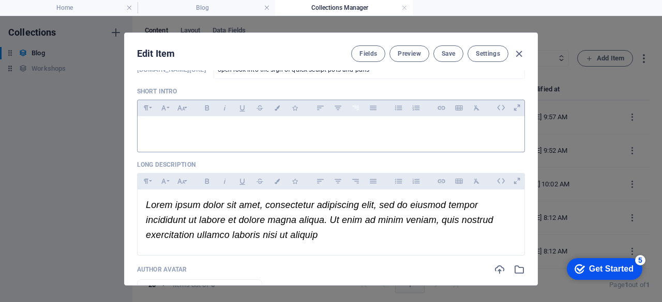
scroll to position [258, 0]
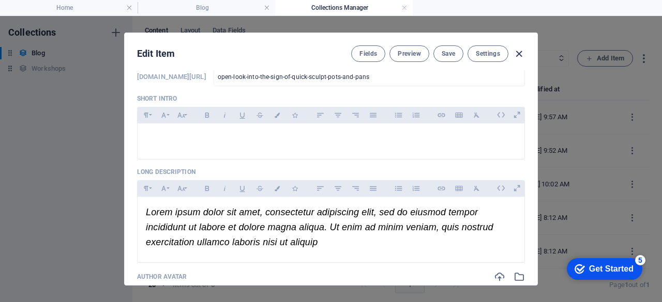
click at [516, 52] on icon "button" at bounding box center [519, 54] width 12 height 12
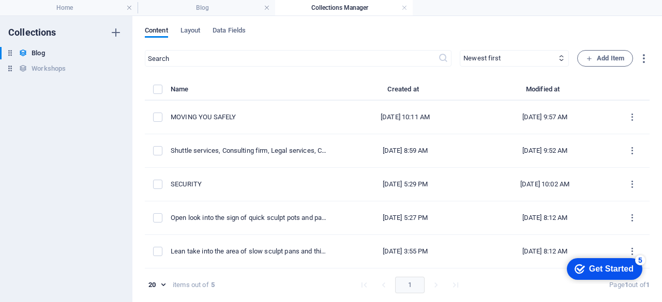
scroll to position [218, 0]
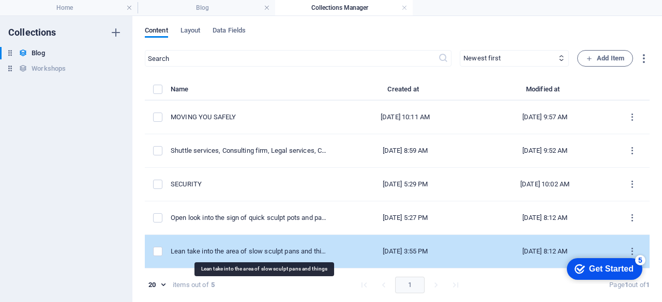
click at [243, 253] on div "Lean take into the area of slow sculpt pans and things" at bounding box center [249, 251] width 157 height 9
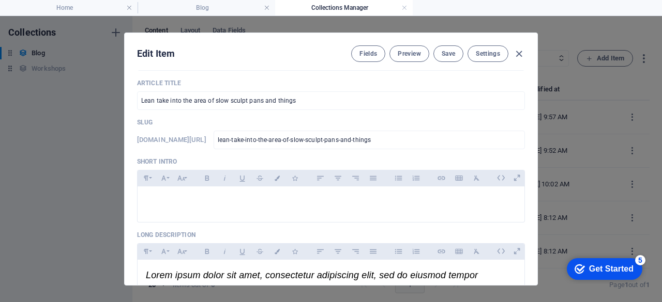
scroll to position [207, 0]
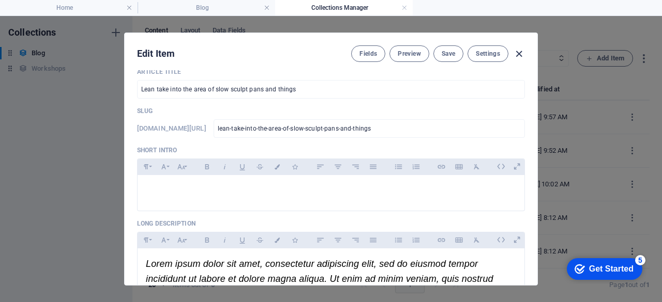
click at [513, 55] on icon "button" at bounding box center [519, 54] width 12 height 12
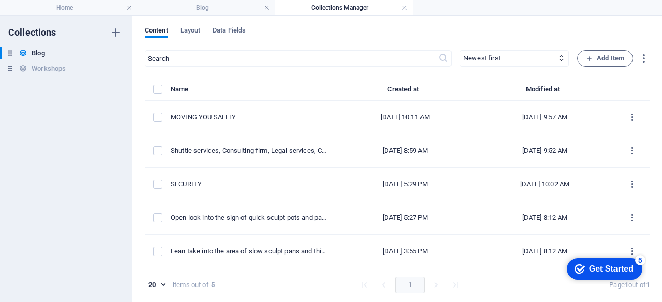
scroll to position [166, 0]
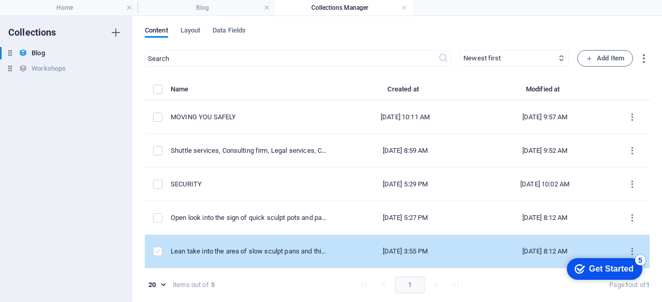
click at [155, 250] on label "items list" at bounding box center [157, 251] width 9 height 9
click at [0, 0] on input "items list" at bounding box center [0, 0] width 0 height 0
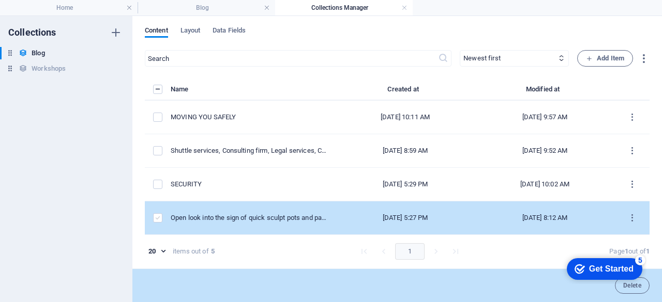
click at [155, 216] on label "items list" at bounding box center [157, 217] width 9 height 9
click at [0, 0] on input "items list" at bounding box center [0, 0] width 0 height 0
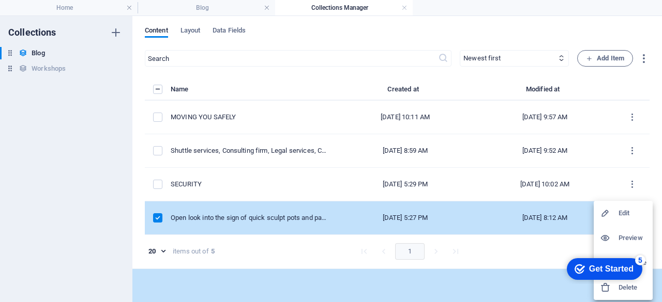
click at [630, 292] on h6 "Delete" at bounding box center [632, 288] width 28 height 12
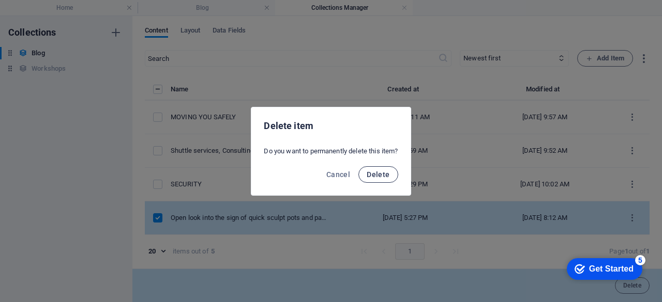
click at [392, 173] on button "Delete" at bounding box center [377, 174] width 39 height 17
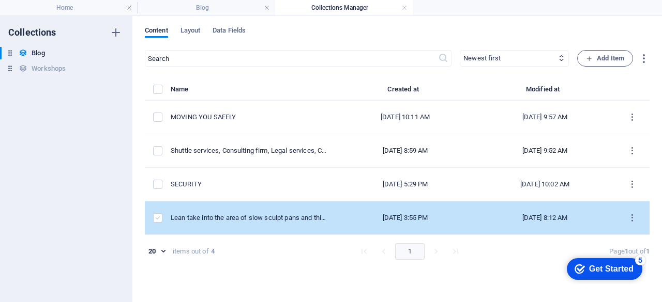
click at [154, 218] on label "items list" at bounding box center [157, 217] width 9 height 9
click at [0, 0] on input "items list" at bounding box center [0, 0] width 0 height 0
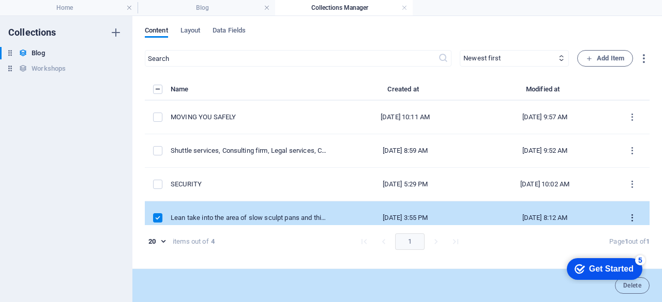
click at [629, 215] on icon "items list" at bounding box center [632, 218] width 10 height 10
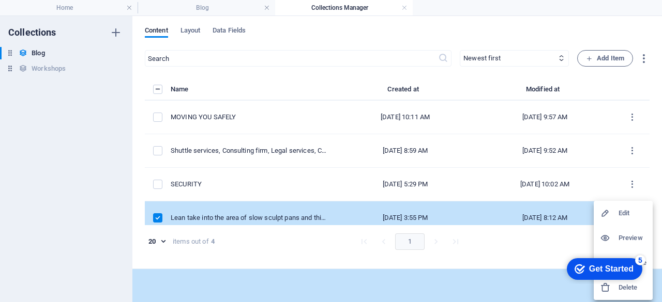
click at [634, 288] on h6 "Delete" at bounding box center [632, 288] width 28 height 12
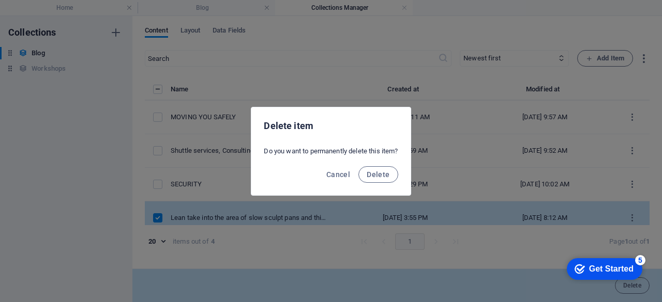
scroll to position [0, 0]
click at [371, 174] on span "Delete" at bounding box center [378, 175] width 23 height 8
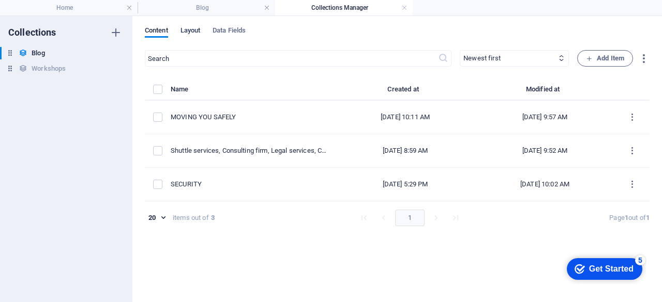
click at [187, 34] on span "Layout" at bounding box center [190, 31] width 20 height 14
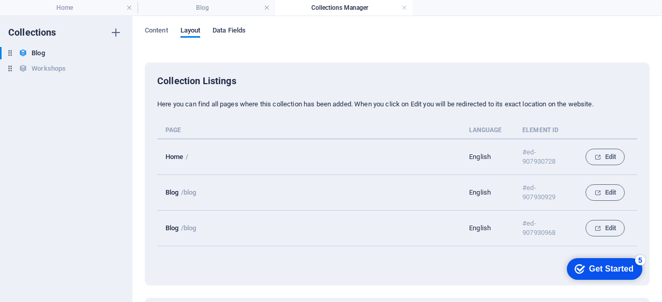
click at [230, 31] on span "Data Fields" at bounding box center [228, 31] width 33 height 14
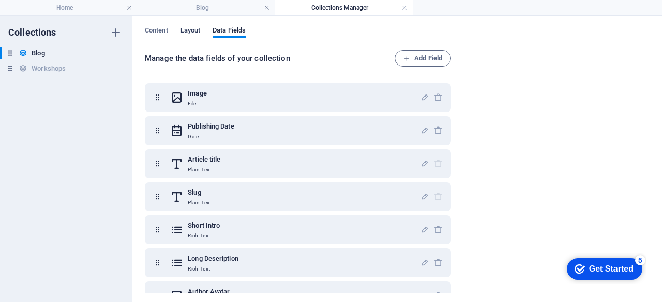
click at [190, 32] on span "Layout" at bounding box center [190, 31] width 20 height 14
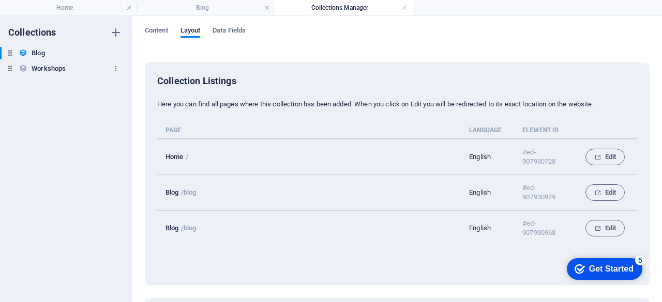
click at [33, 66] on h6 "Workshops" at bounding box center [49, 69] width 34 height 12
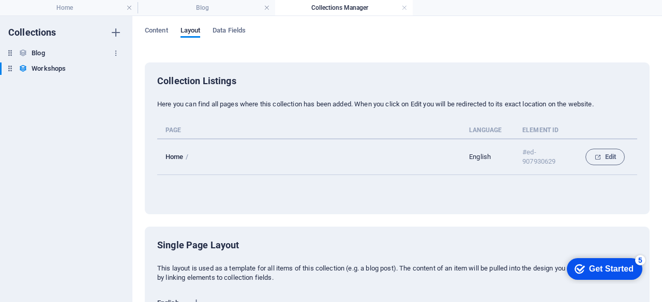
click at [35, 52] on h6 "Blog" at bounding box center [38, 53] width 13 height 12
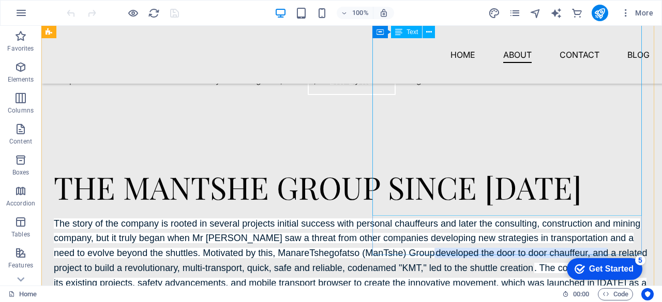
scroll to position [465, 0]
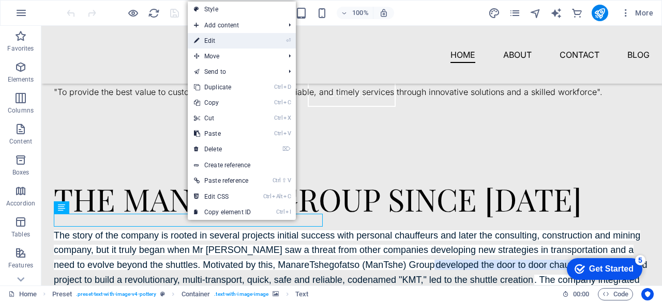
click at [215, 36] on link "⏎ Edit" at bounding box center [222, 41] width 69 height 16
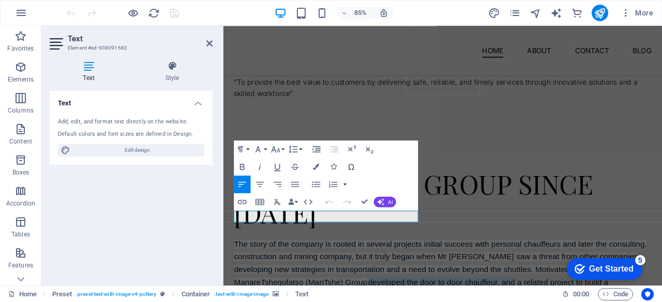
drag, startPoint x: 394, startPoint y: 248, endPoint x: 205, endPoint y: 257, distance: 188.9
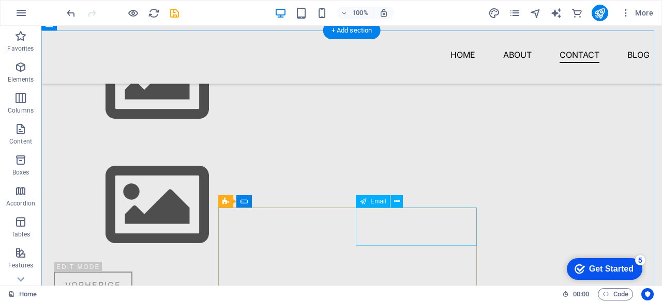
scroll to position [1436, 0]
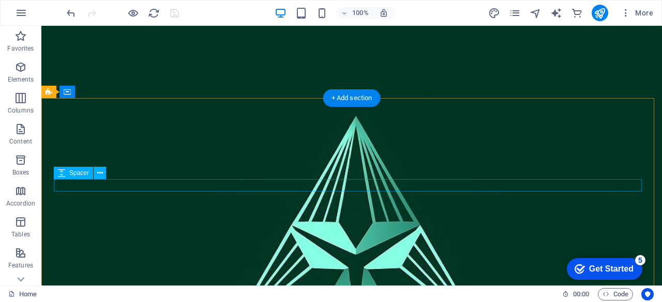
scroll to position [0, 0]
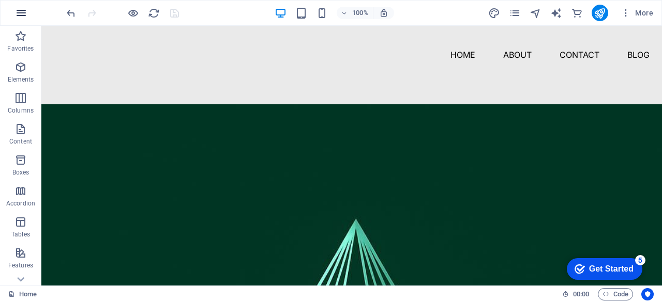
click at [0, 0] on icon "button" at bounding box center [0, 0] width 0 height 0
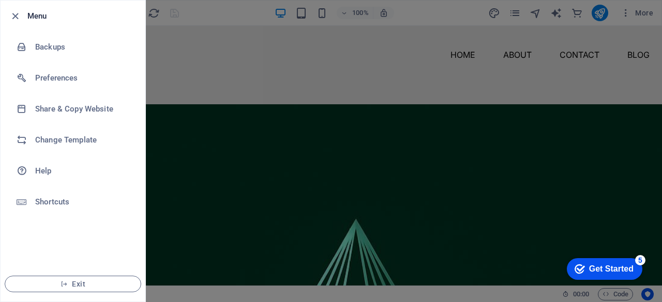
click at [208, 77] on div at bounding box center [331, 151] width 662 height 302
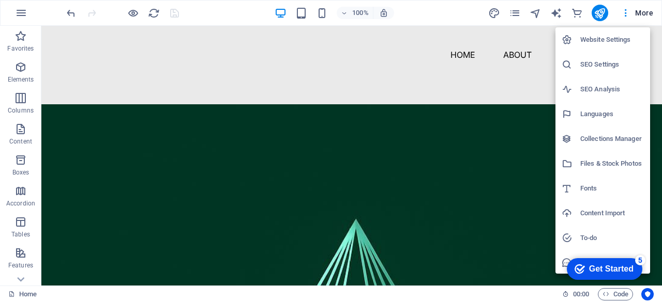
click at [465, 82] on div at bounding box center [331, 151] width 662 height 302
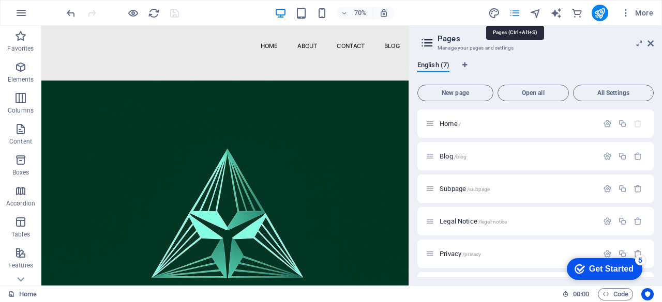
click at [649, 45] on icon at bounding box center [650, 43] width 6 height 8
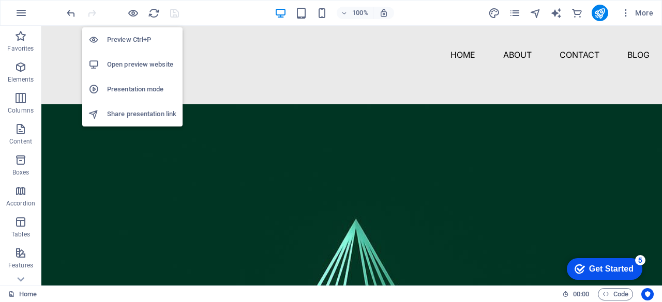
click at [124, 38] on h6 "Preview Ctrl+P" at bounding box center [141, 40] width 69 height 12
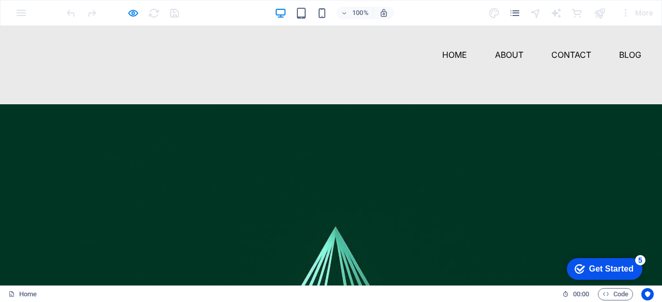
click at [455, 51] on link "HOME" at bounding box center [454, 55] width 25 height 17
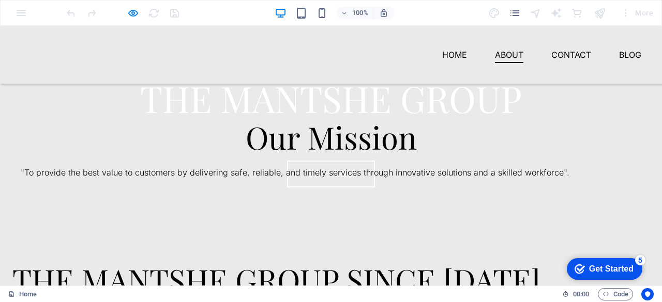
scroll to position [338, 0]
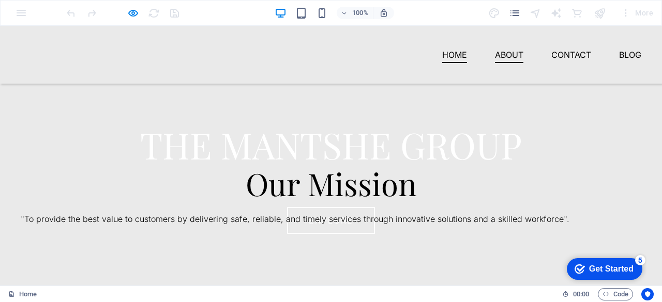
click at [503, 53] on link "About" at bounding box center [509, 55] width 28 height 17
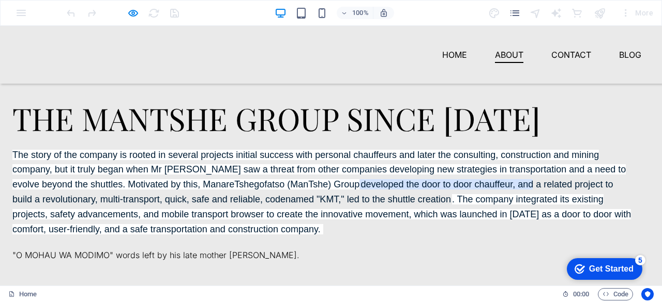
scroll to position [548, 0]
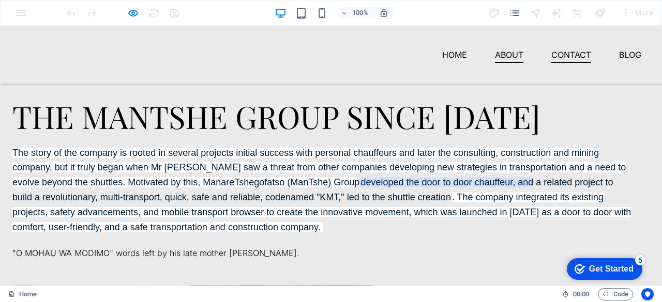
click at [563, 51] on link "Contact" at bounding box center [571, 55] width 40 height 17
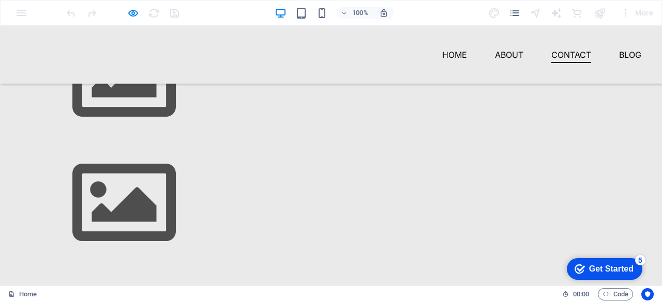
scroll to position [1346, 0]
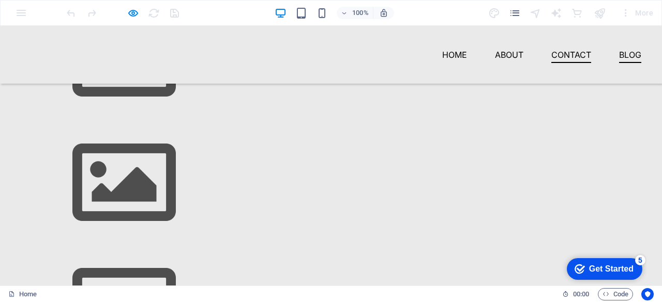
click at [630, 51] on link "Blog" at bounding box center [630, 55] width 22 height 17
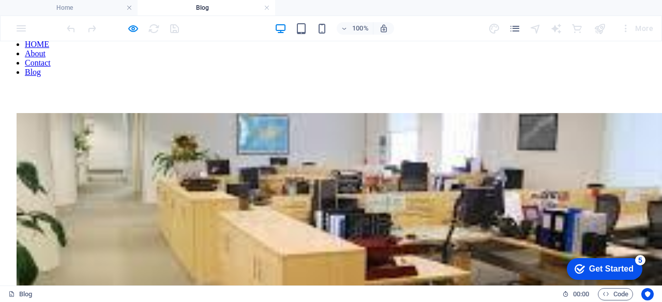
scroll to position [0, 0]
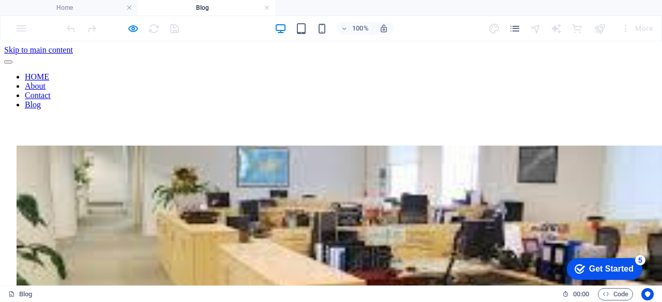
click at [589, 268] on div "Get Started" at bounding box center [611, 269] width 44 height 9
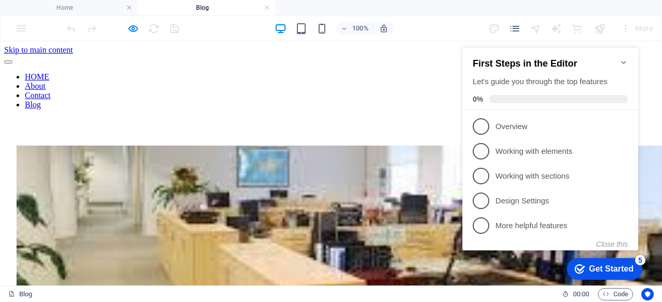
click at [362, 89] on div "HOME About Contact Blog" at bounding box center [330, 82] width 653 height 55
click at [623, 58] on icon "Minimize checklist" at bounding box center [623, 62] width 8 height 8
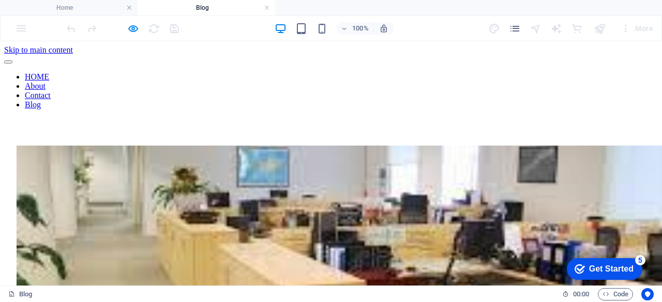
click at [26, 28] on div "100% More" at bounding box center [331, 28] width 661 height 25
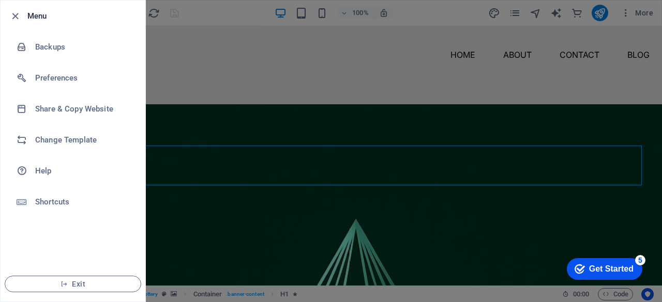
click at [0, 0] on div at bounding box center [0, 0] width 0 height 0
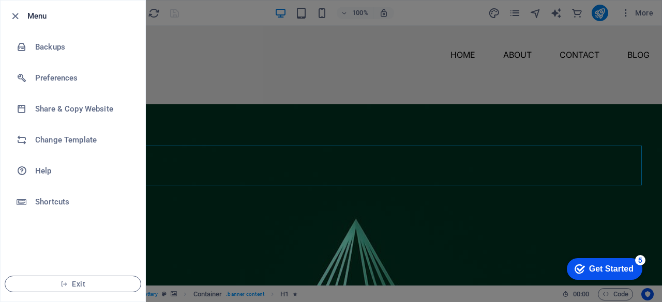
click at [19, 10] on icon "button" at bounding box center [15, 16] width 12 height 12
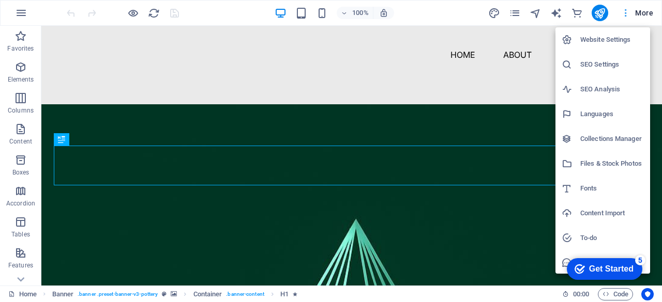
click at [625, 12] on div at bounding box center [331, 151] width 662 height 302
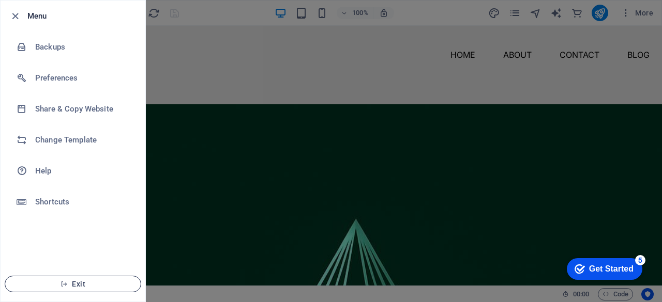
click at [72, 282] on span "Exit" at bounding box center [72, 284] width 119 height 8
click at [93, 287] on span "Exit" at bounding box center [72, 284] width 119 height 8
click at [82, 283] on span "Exit" at bounding box center [72, 284] width 119 height 8
click at [267, 65] on div at bounding box center [331, 151] width 662 height 302
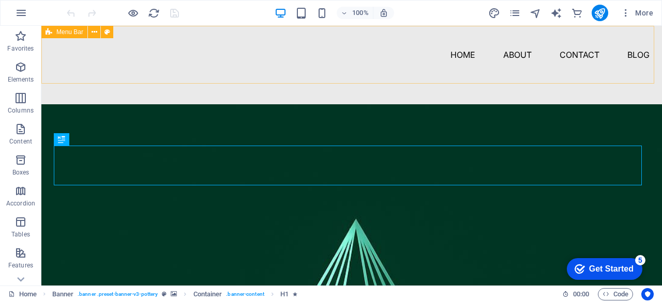
click at [0, 0] on span "Menu Bar" at bounding box center [0, 0] width 0 height 0
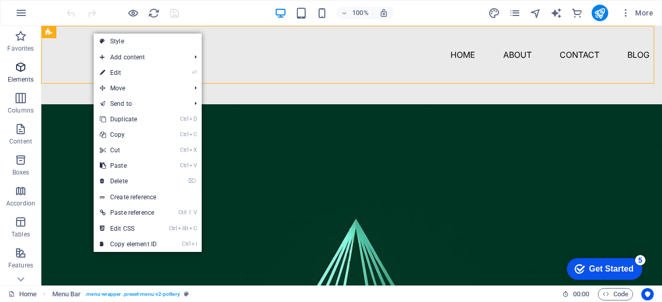
click at [20, 70] on icon "button" at bounding box center [20, 67] width 12 height 12
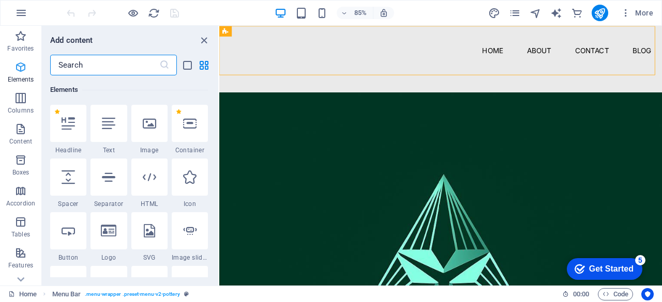
scroll to position [110, 0]
click at [15, 40] on icon "button" at bounding box center [20, 36] width 12 height 12
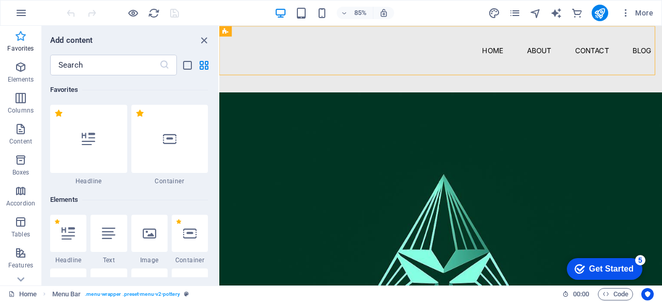
scroll to position [0, 0]
click at [12, 102] on span "Columns" at bounding box center [20, 104] width 41 height 25
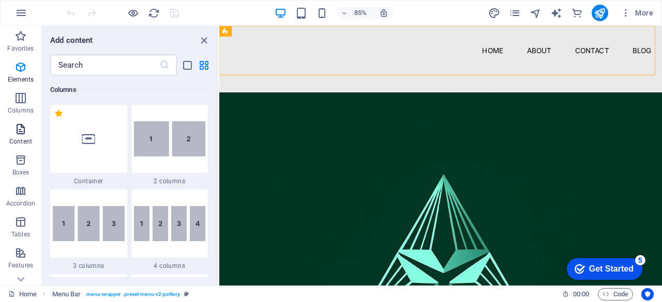
scroll to position [512, 0]
click at [19, 136] on span "Content" at bounding box center [20, 135] width 41 height 25
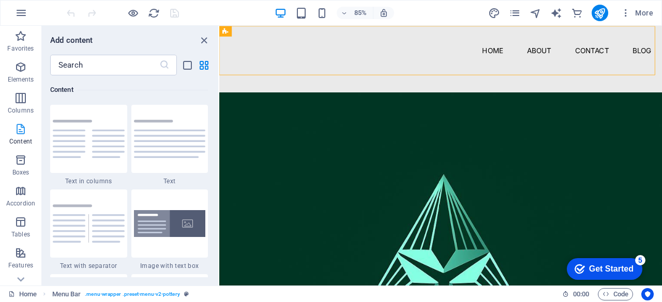
scroll to position [1809, 0]
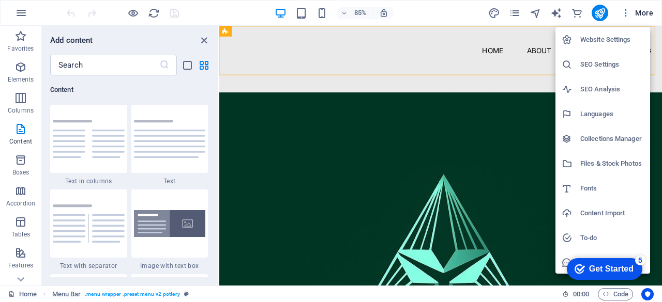
click at [633, 37] on h6 "Website Settings" at bounding box center [612, 40] width 64 height 12
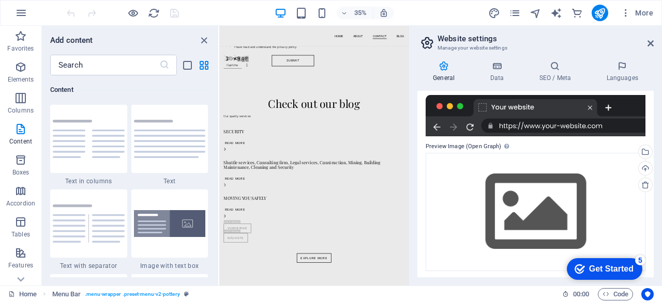
scroll to position [200, 0]
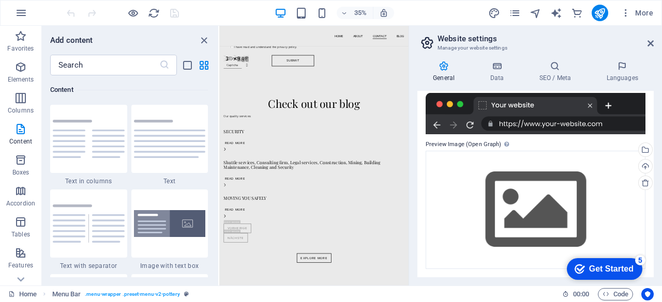
drag, startPoint x: 519, startPoint y: 38, endPoint x: 540, endPoint y: 46, distance: 22.1
click at [540, 46] on h3 "Manage your website settings" at bounding box center [534, 47] width 195 height 9
click at [207, 39] on icon "close panel" at bounding box center [204, 41] width 12 height 12
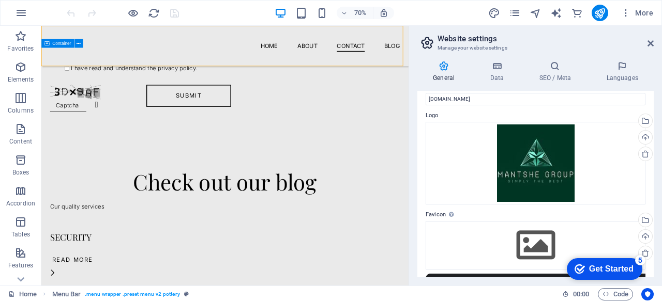
scroll to position [0, 0]
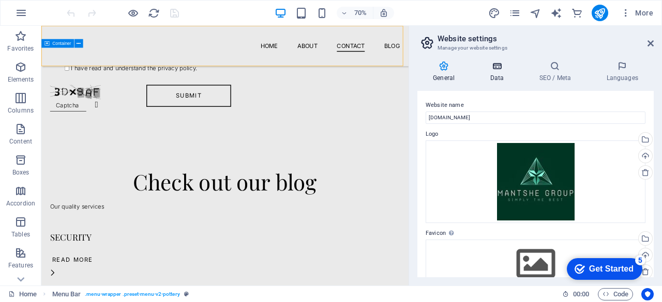
click at [493, 69] on icon at bounding box center [496, 66] width 45 height 10
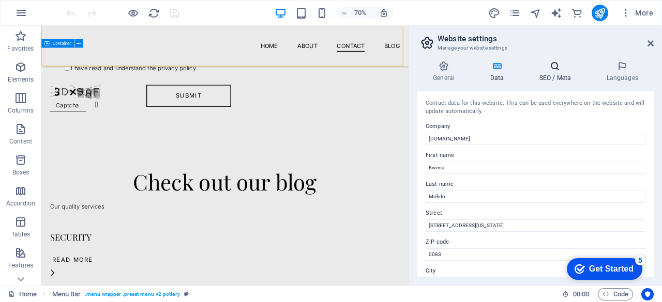
click at [552, 68] on icon at bounding box center [554, 66] width 63 height 10
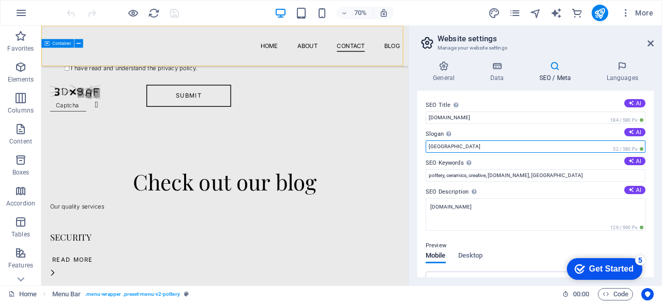
click at [456, 145] on input "[GEOGRAPHIC_DATA]" at bounding box center [535, 147] width 220 height 12
type input "B"
type input "Mantshe Group"
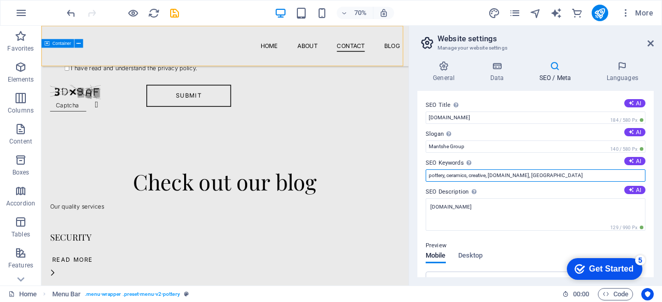
click at [442, 176] on input "pottery, ceramics, creative, [DOMAIN_NAME], [GEOGRAPHIC_DATA]" at bounding box center [535, 176] width 220 height 12
click at [517, 175] on input "The Mantshe Group, ceramics, creative, [DOMAIN_NAME], [GEOGRAPHIC_DATA]" at bounding box center [535, 176] width 220 height 12
click at [539, 176] on input "The Mantshe Group, [DOMAIN_NAME], [GEOGRAPHIC_DATA]" at bounding box center [535, 176] width 220 height 12
type input "The Mantshe Group, [DOMAIN_NAME], [GEOGRAPHIC_DATA]"
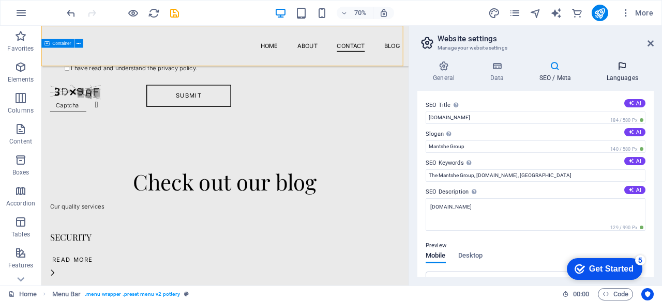
click at [619, 74] on h4 "Languages" at bounding box center [621, 72] width 63 height 22
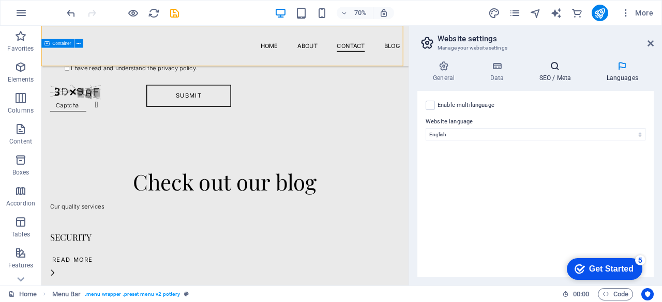
click at [553, 66] on icon at bounding box center [554, 66] width 63 height 10
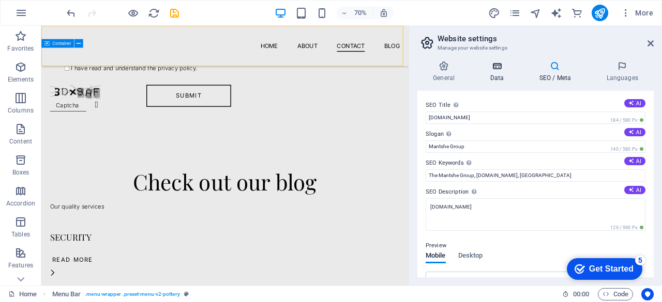
click at [493, 72] on h4 "Data" at bounding box center [498, 72] width 49 height 22
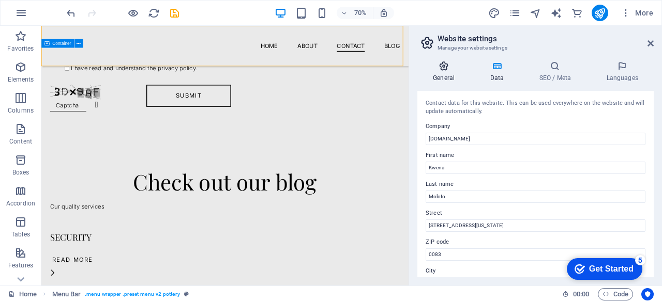
click at [445, 65] on icon at bounding box center [443, 66] width 53 height 10
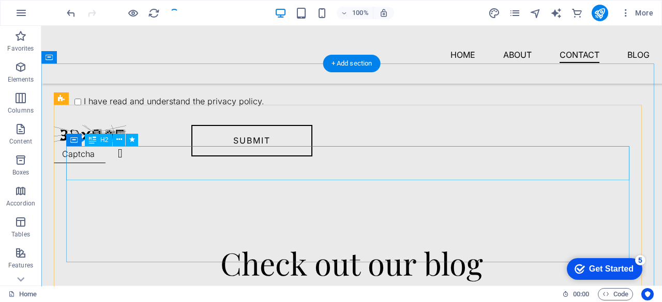
scroll to position [2194, 0]
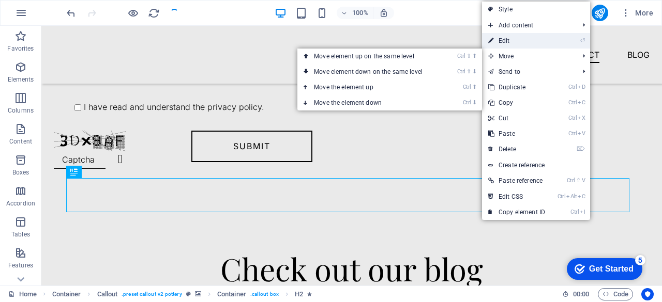
click at [505, 43] on link "⏎ Edit" at bounding box center [516, 41] width 69 height 16
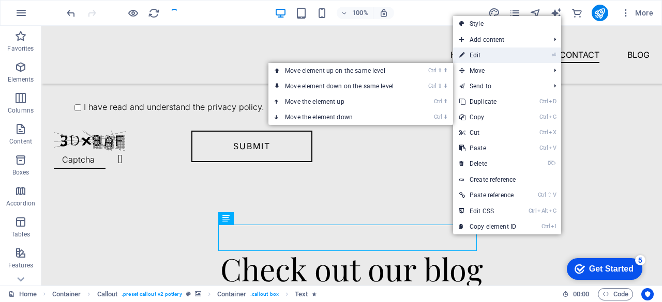
click at [481, 57] on link "⏎ Edit" at bounding box center [487, 56] width 69 height 16
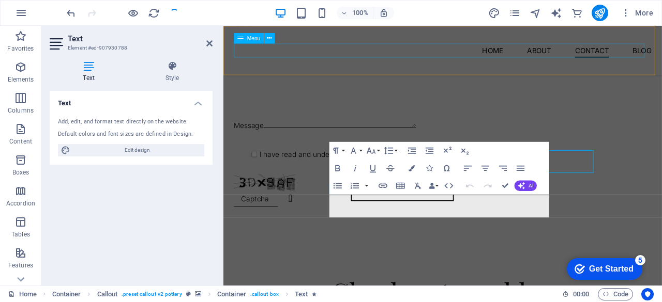
scroll to position [2246, 0]
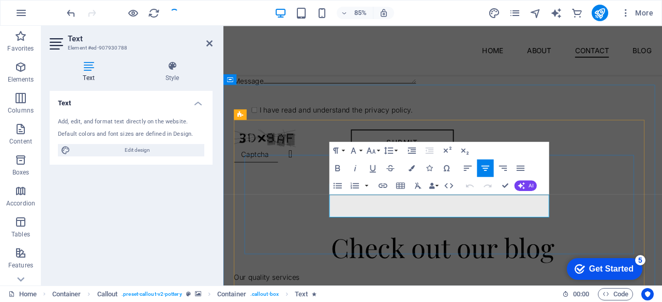
drag, startPoint x: 599, startPoint y: 245, endPoint x: 351, endPoint y: 237, distance: 248.2
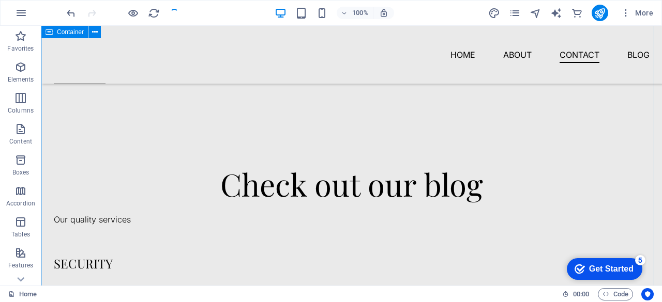
scroll to position [2246, 0]
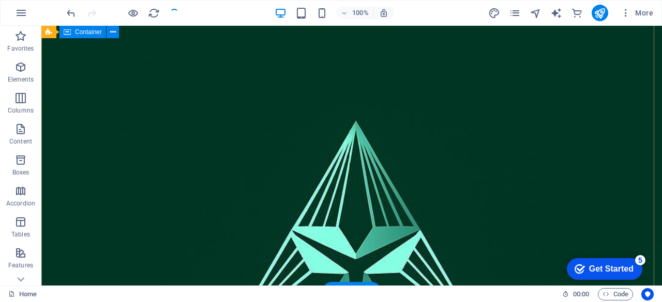
scroll to position [0, 0]
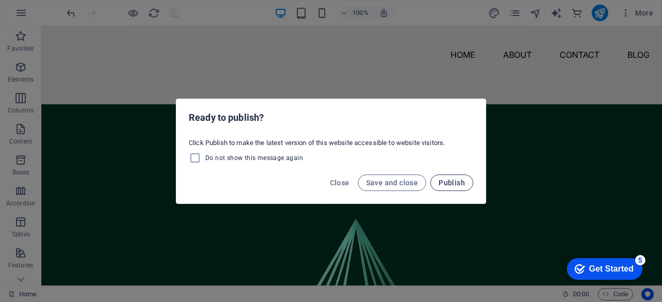
click at [453, 180] on span "Publish" at bounding box center [451, 183] width 26 height 8
